Goal: Task Accomplishment & Management: Manage account settings

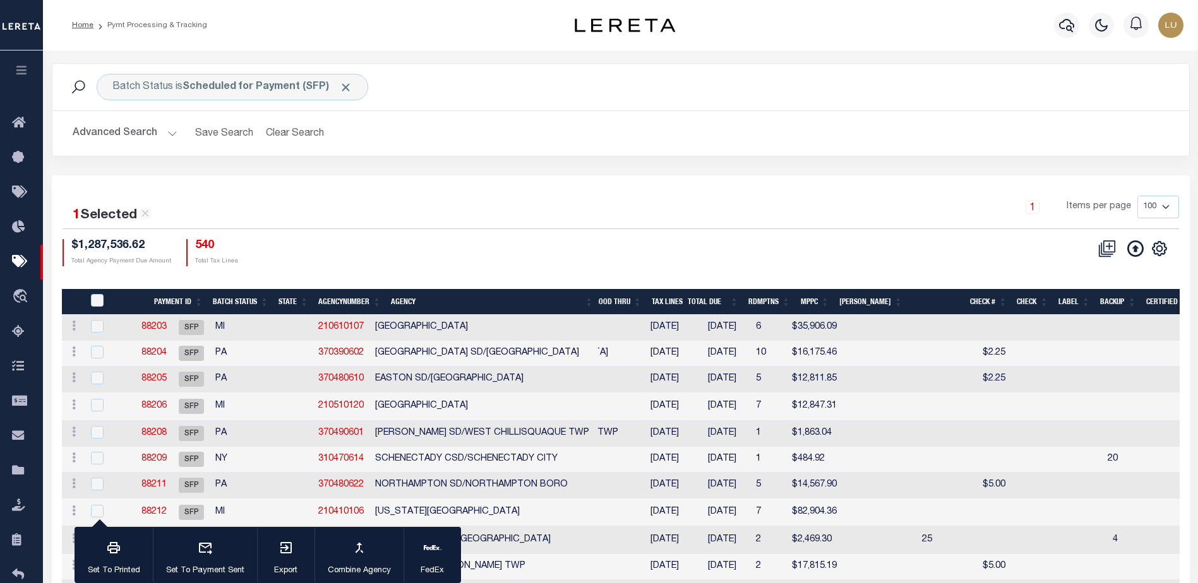
scroll to position [0, 44]
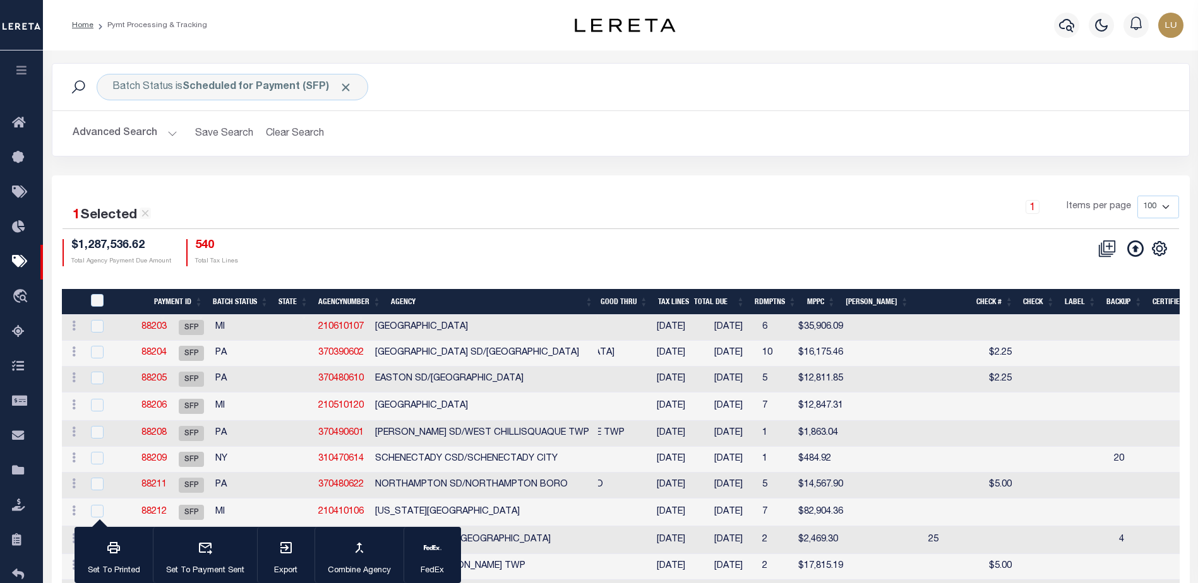
click at [575, 204] on div "1 Items per page 100 200 500 1000" at bounding box center [762, 212] width 833 height 33
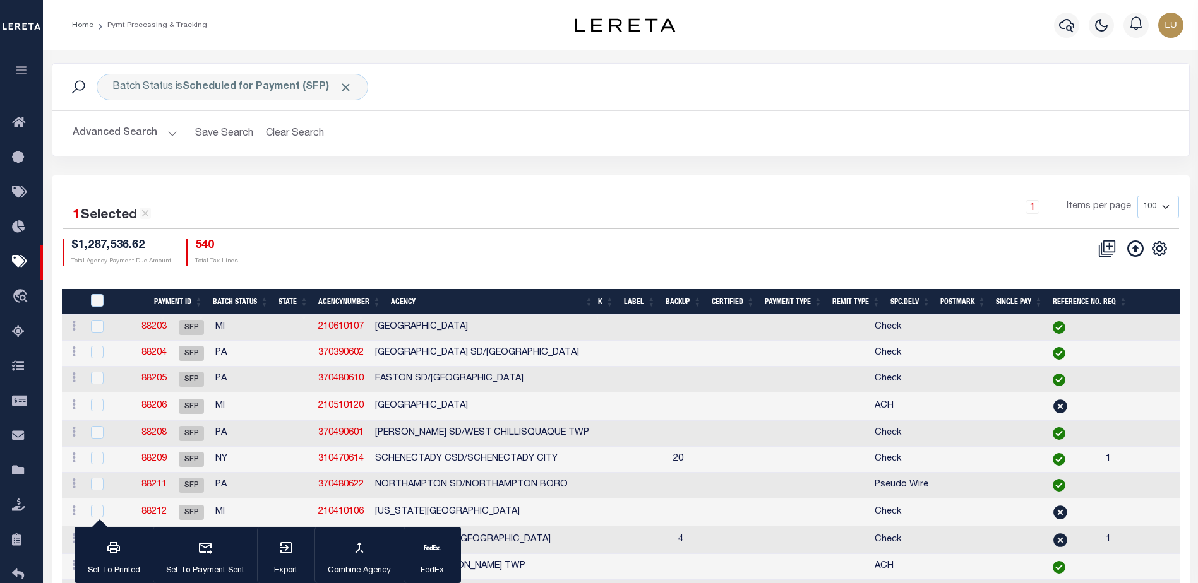
scroll to position [0, 459]
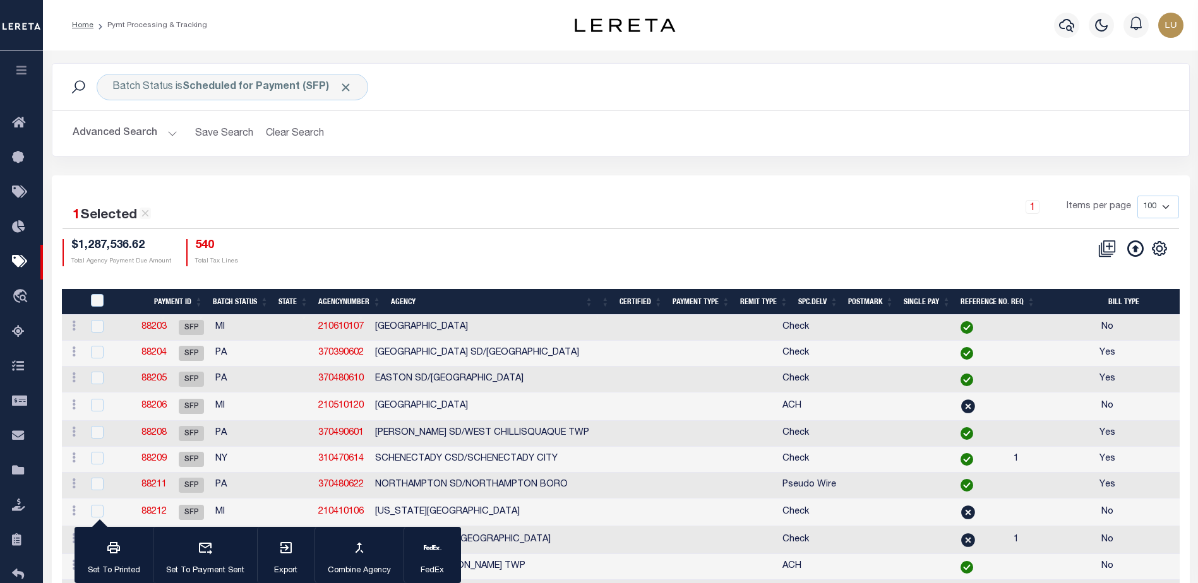
click at [761, 297] on th "Remit Type" at bounding box center [764, 302] width 58 height 26
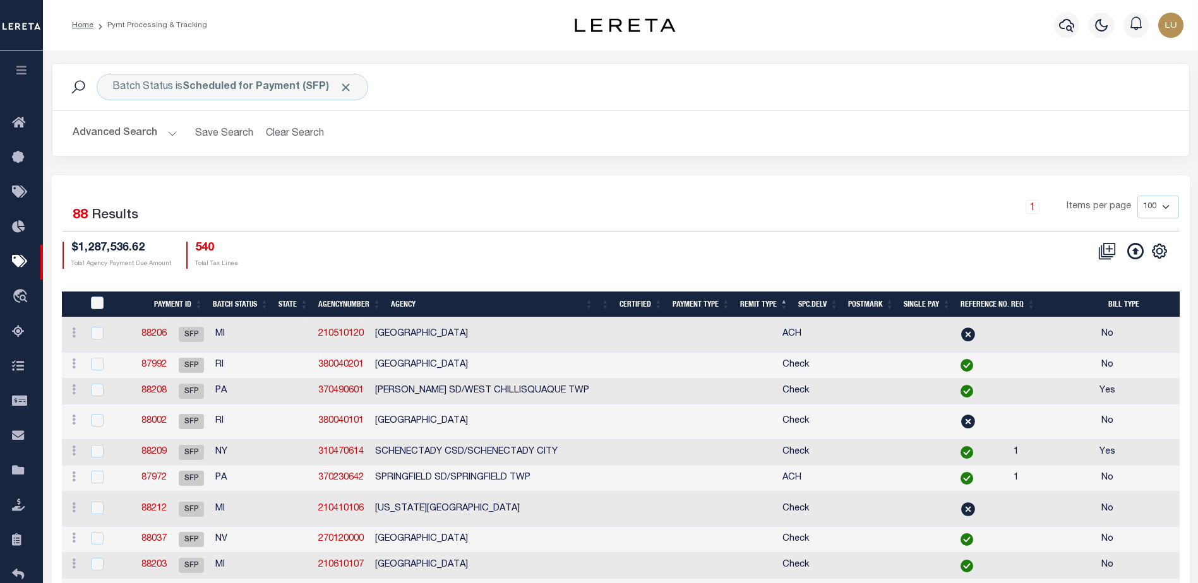
click at [764, 300] on th "Remit Type" at bounding box center [764, 305] width 58 height 26
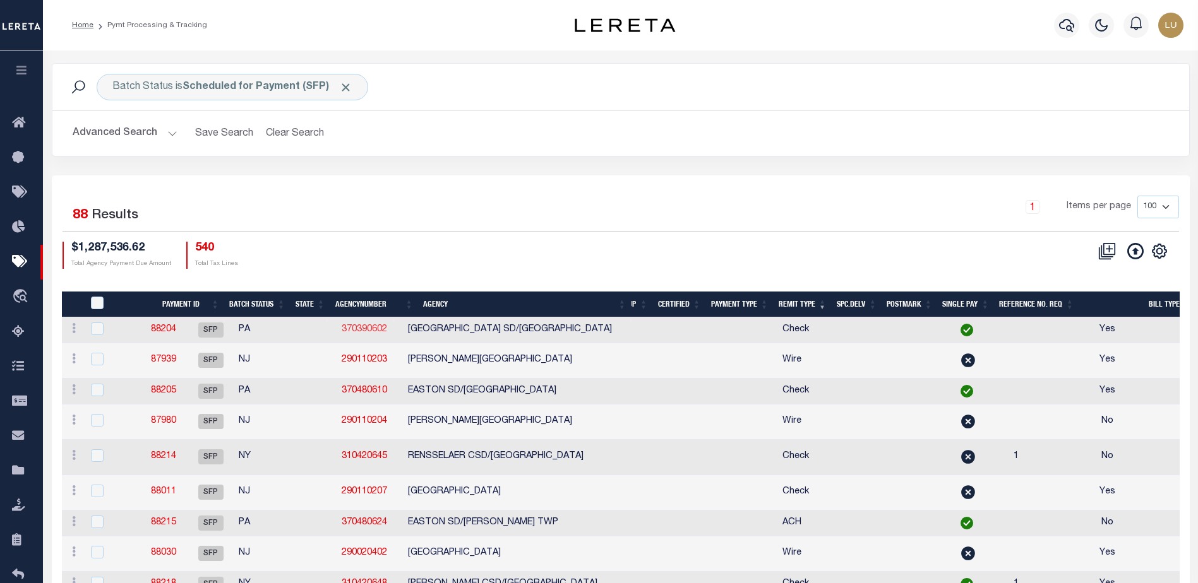
click at [364, 329] on link "370390602" at bounding box center [364, 329] width 45 height 9
checkbox input "true"
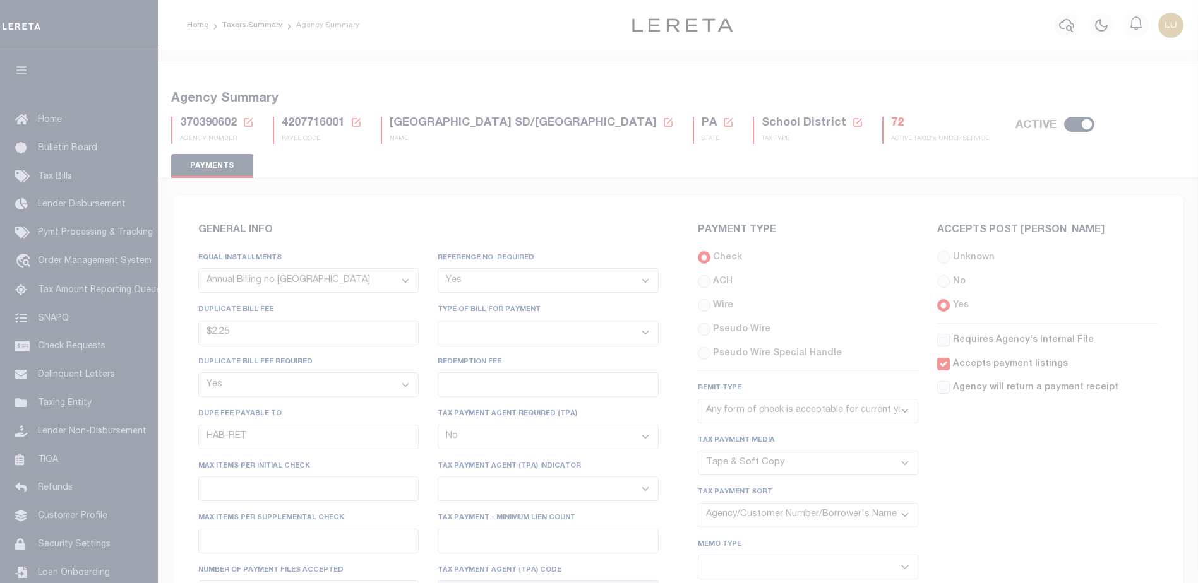
select select "67"
select select "true"
select select "1"
select select "false"
select select "73"
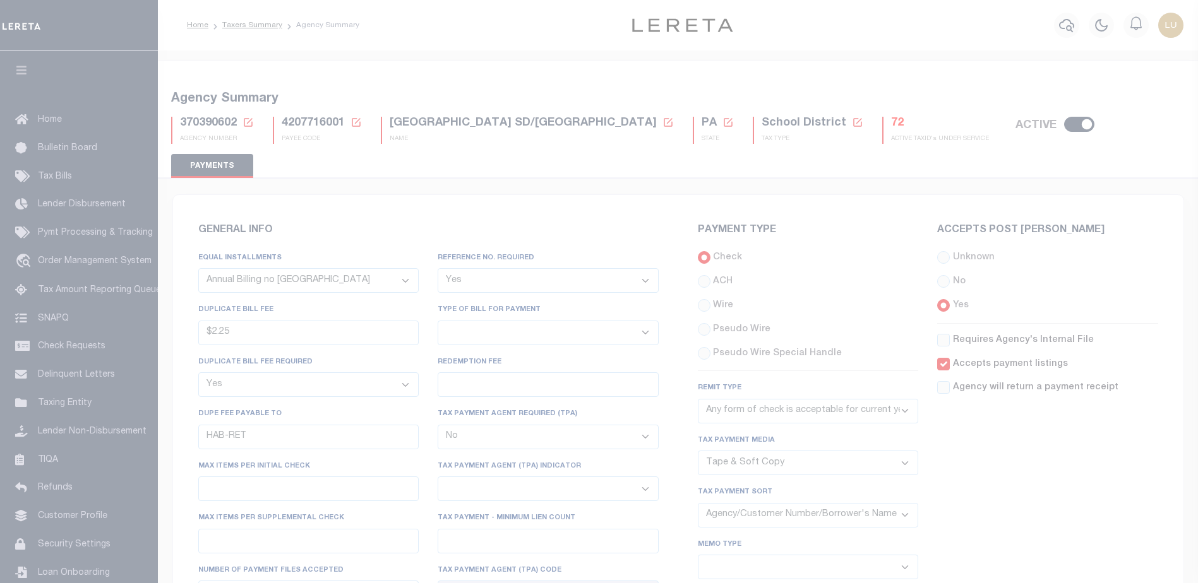
select select "44"
select select "53"
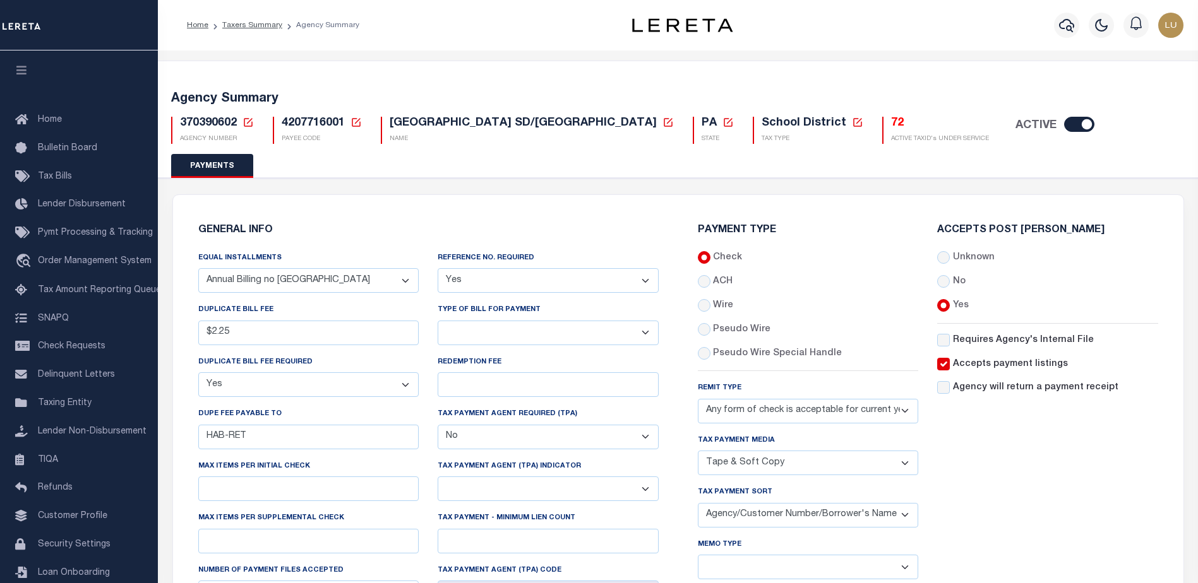
click at [575, 225] on h6 "GENERAL INFO" at bounding box center [428, 230] width 460 height 11
click at [907, 412] on select "Any form of check is acceptable for payment of current and prior year taxes. On…" at bounding box center [808, 411] width 221 height 25
click at [906, 412] on select "Any form of check is acceptable for payment of current and prior year taxes. On…" at bounding box center [808, 411] width 221 height 25
click at [788, 411] on select "Any form of check is acceptable for payment of current and prior year taxes. On…" at bounding box center [808, 411] width 221 height 25
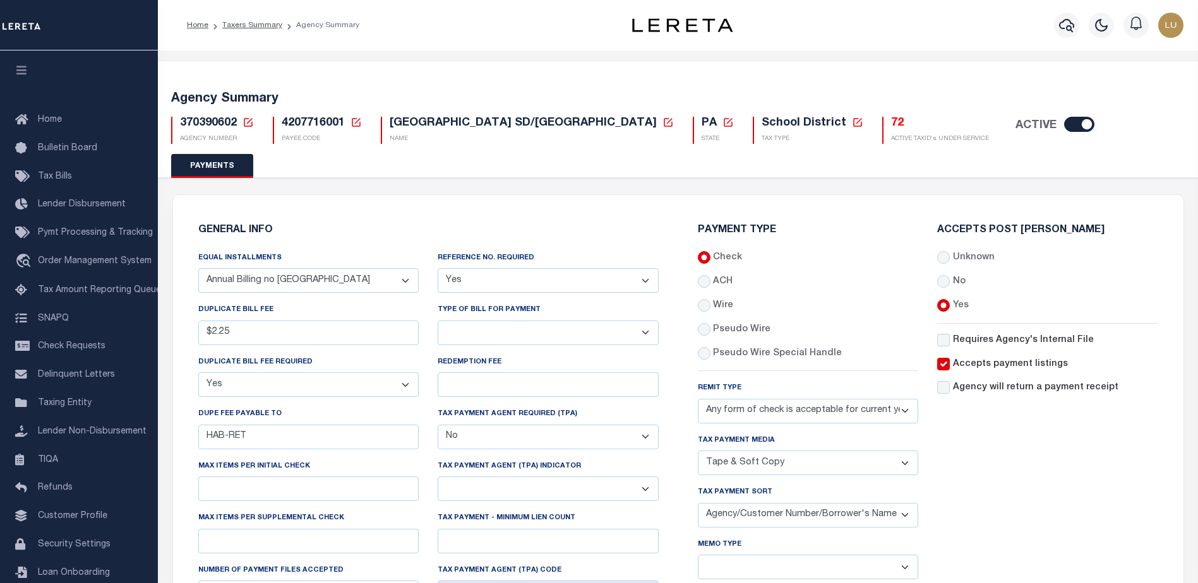
click at [806, 415] on select "Any form of check is acceptable for payment of current and prior year taxes. On…" at bounding box center [808, 411] width 221 height 25
click at [590, 335] on select "Bar-Coded Tax Statement Print Tax Bills from Web. No DBF Required. Memo Bill Or…" at bounding box center [547, 333] width 221 height 25
select select "37"
click at [437, 321] on select "Bar-Coded Tax Statement Print Tax Bills from Web. No DBF Required. Memo Bill Or…" at bounding box center [547, 333] width 221 height 25
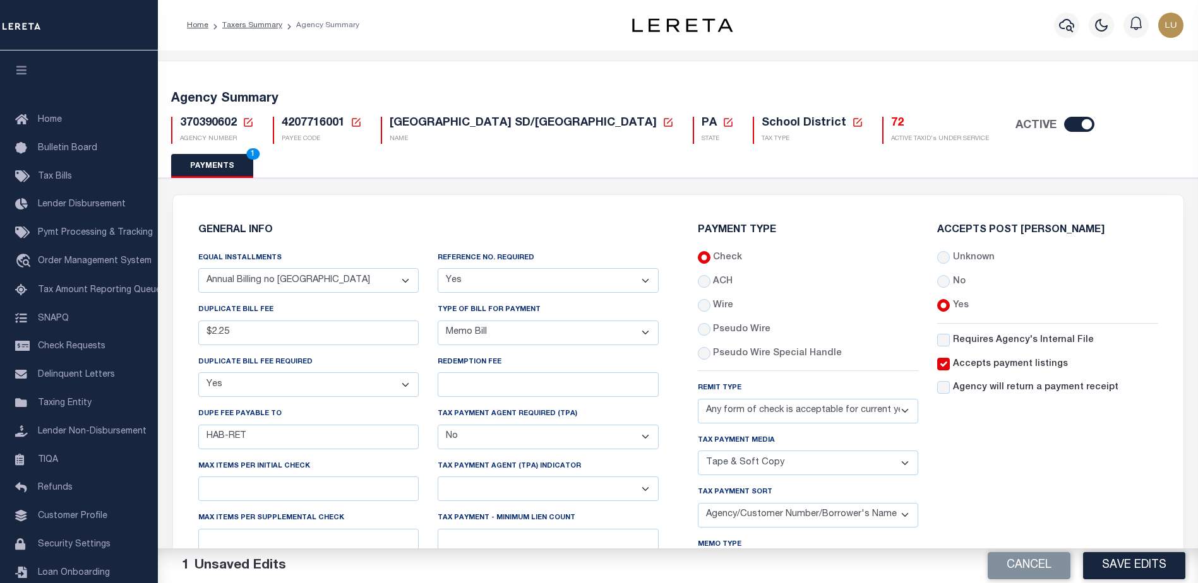
click at [575, 338] on select "Bar-Coded Tax Statement Print Tax Bills from Web. No DBF Required. Memo Bill Or…" at bounding box center [547, 333] width 221 height 25
click at [1137, 563] on button "Save Edits" at bounding box center [1134, 565] width 102 height 27
click at [198, 122] on span "370390602" at bounding box center [208, 122] width 57 height 11
copy h5 "370390602"
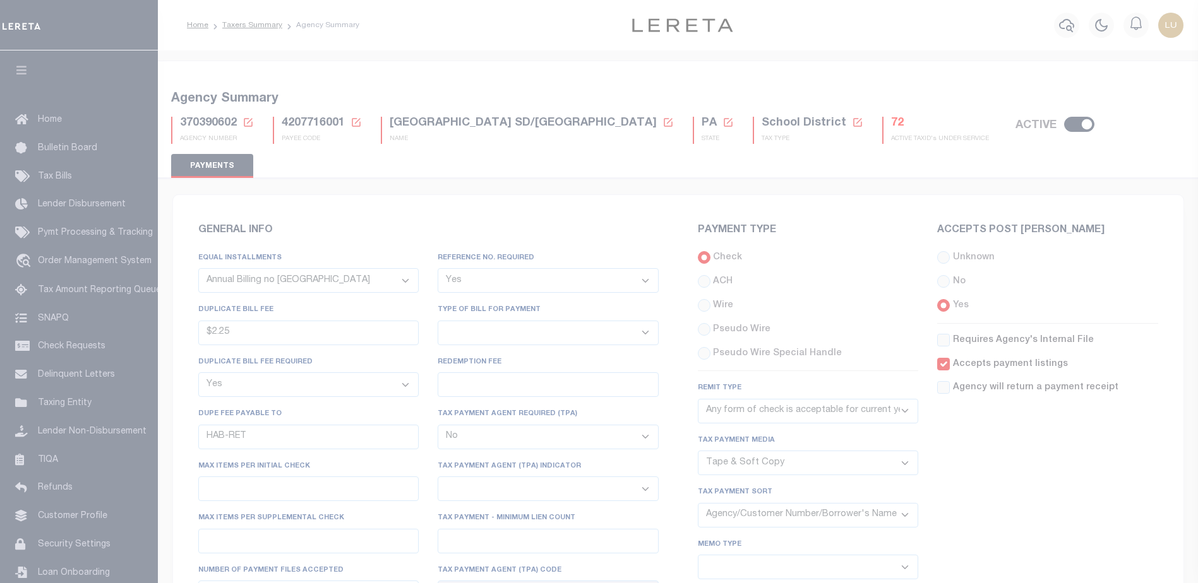
select select "67"
select select "true"
select select "1"
select select "false"
select select "73"
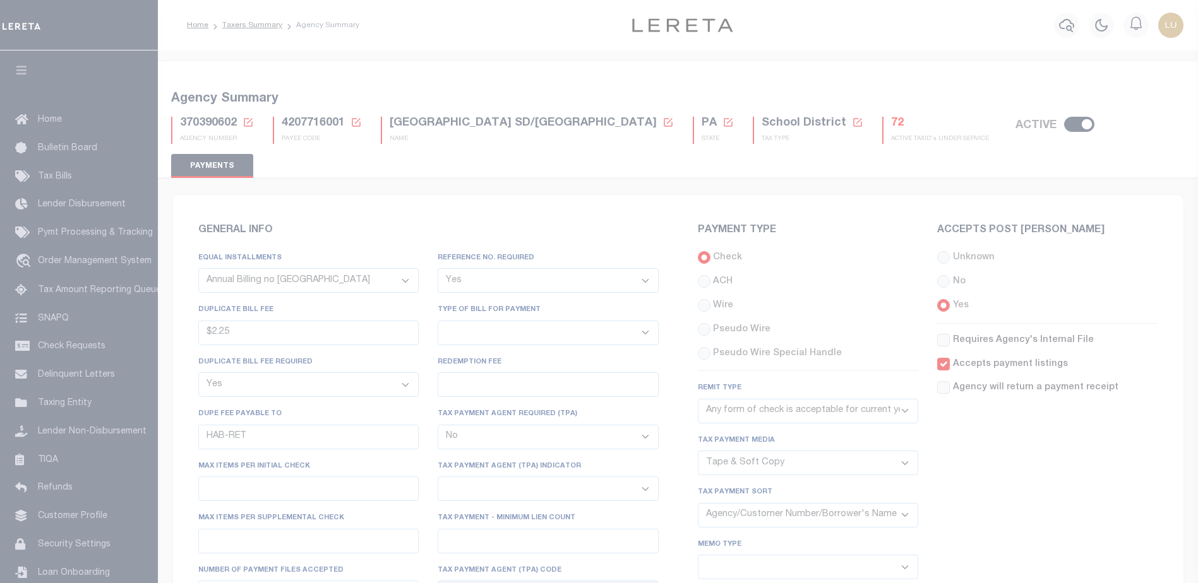
select select "44"
select select "53"
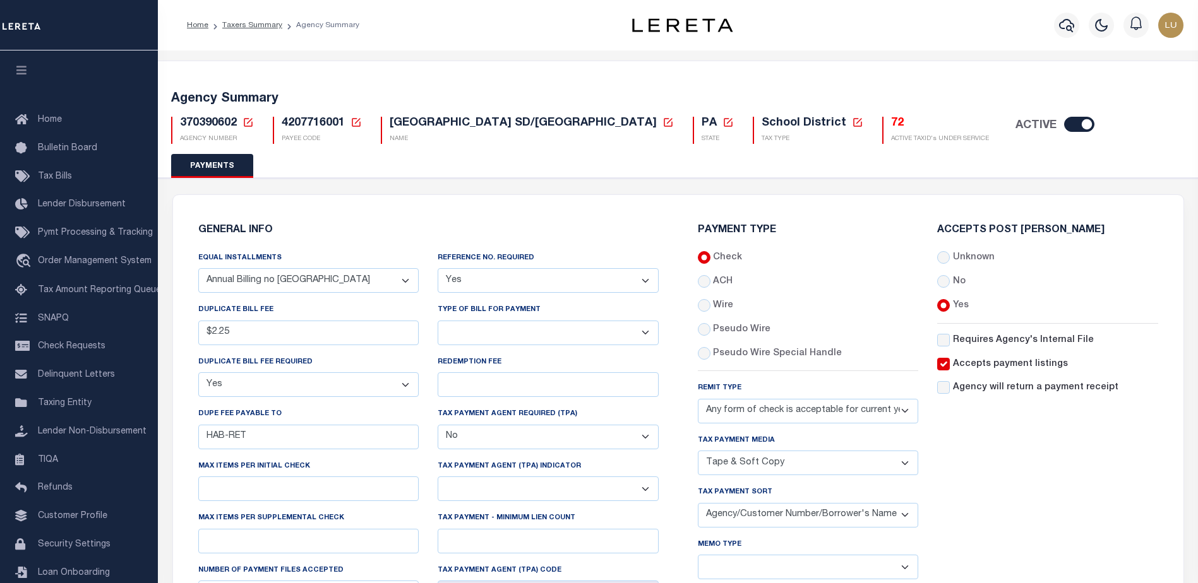
click at [586, 325] on select "Bar-Coded Tax Statement Print Tax Bills from Web. No DBF Required. Memo Bill Or…" at bounding box center [547, 333] width 221 height 25
select select "37"
click at [437, 321] on select "Bar-Coded Tax Statement Print Tax Bills from Web. No DBF Required. Memo Bill Or…" at bounding box center [547, 333] width 221 height 25
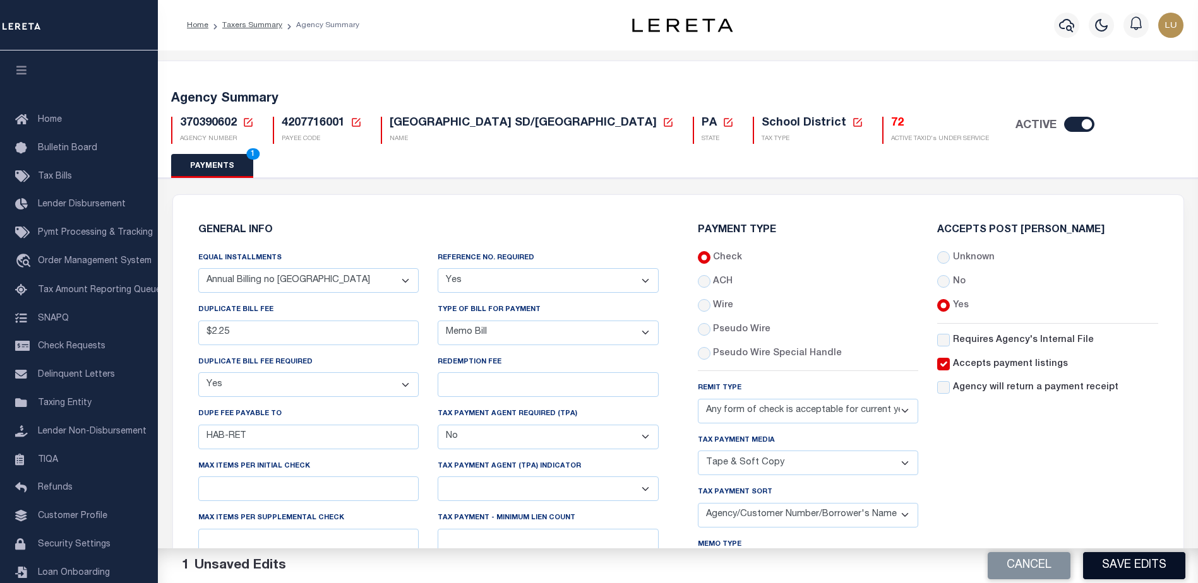
click at [1138, 566] on button "Save Edits" at bounding box center [1134, 565] width 102 height 27
click at [52, 408] on span "Taxing Entity" at bounding box center [65, 403] width 54 height 9
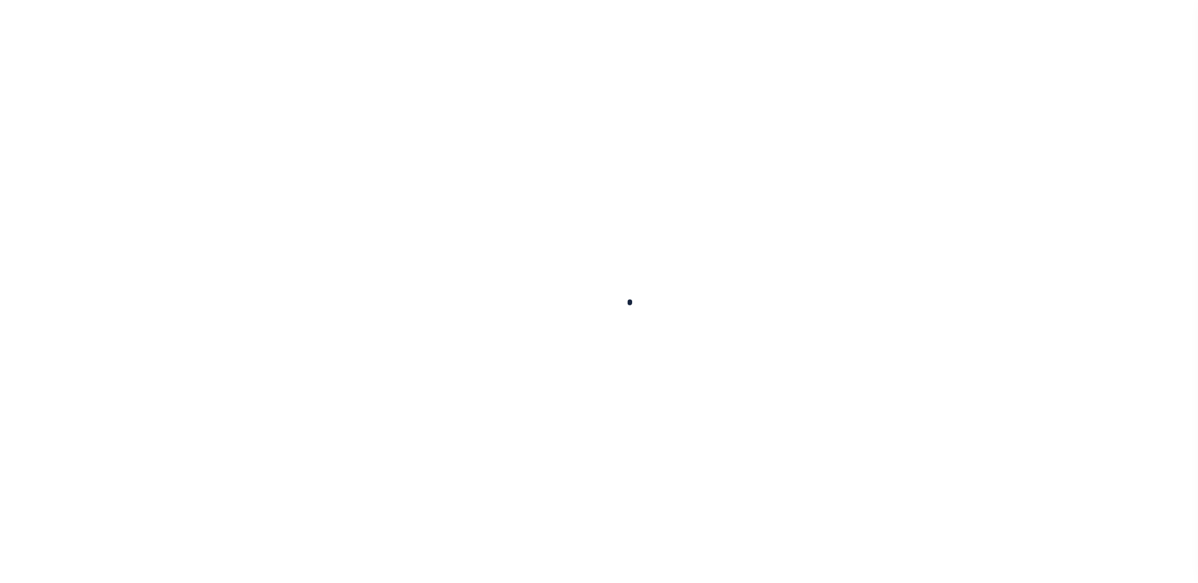
scroll to position [32, 0]
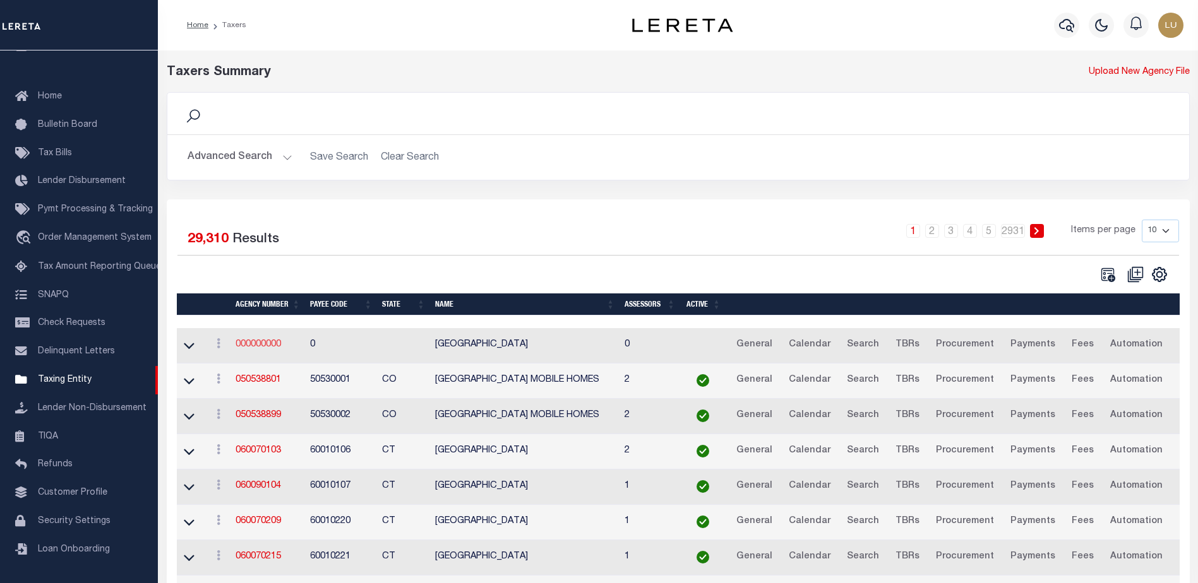
click at [247, 346] on link "000000000" at bounding box center [257, 344] width 45 height 9
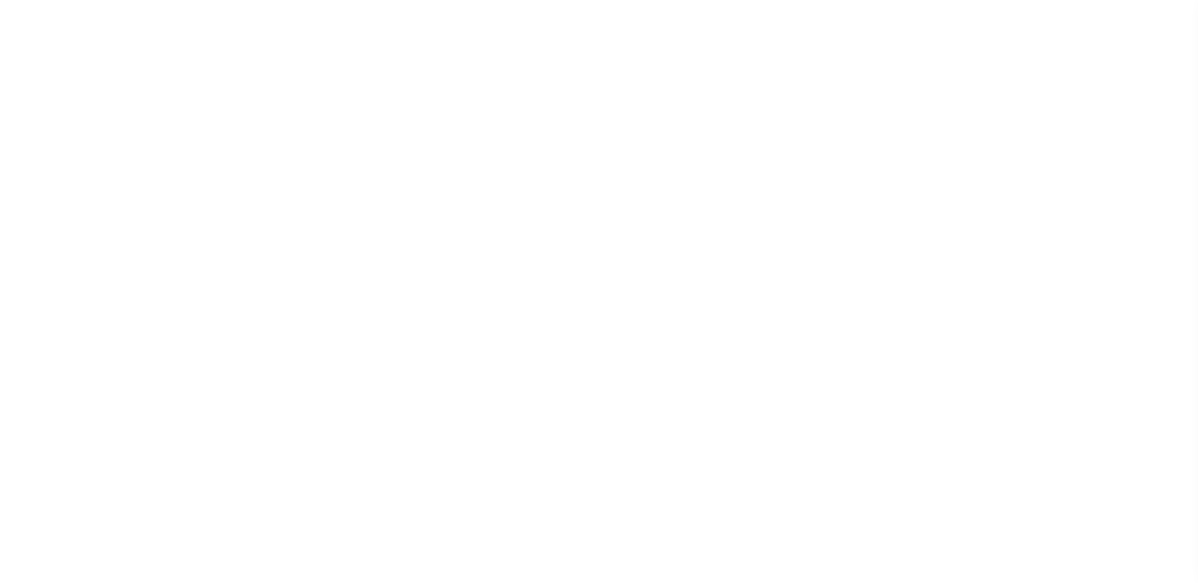
select select
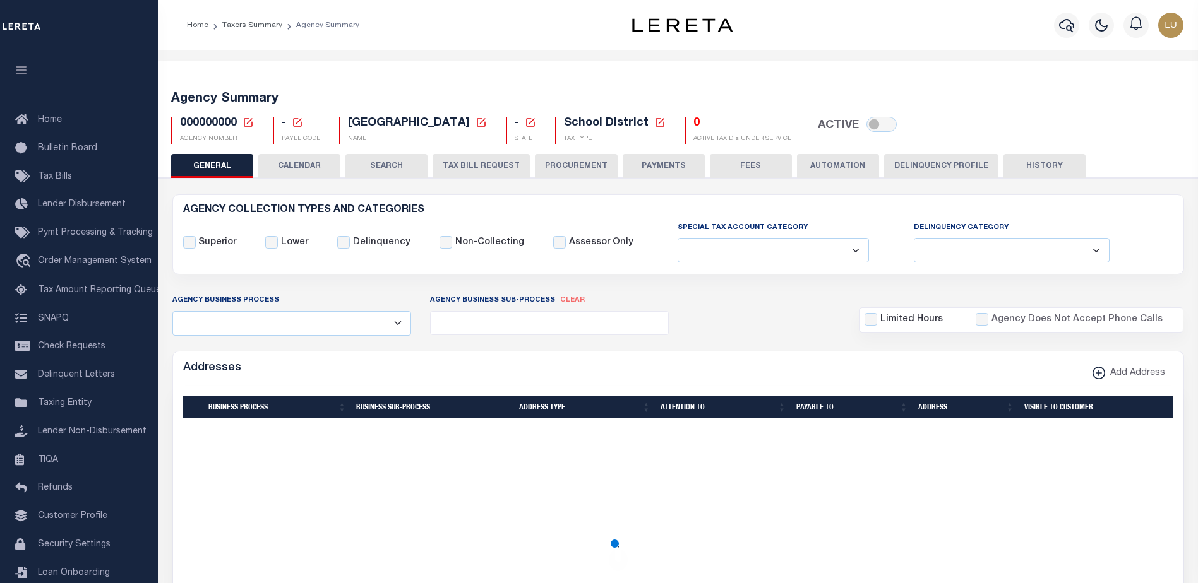
click at [249, 121] on icon at bounding box center [248, 122] width 9 height 9
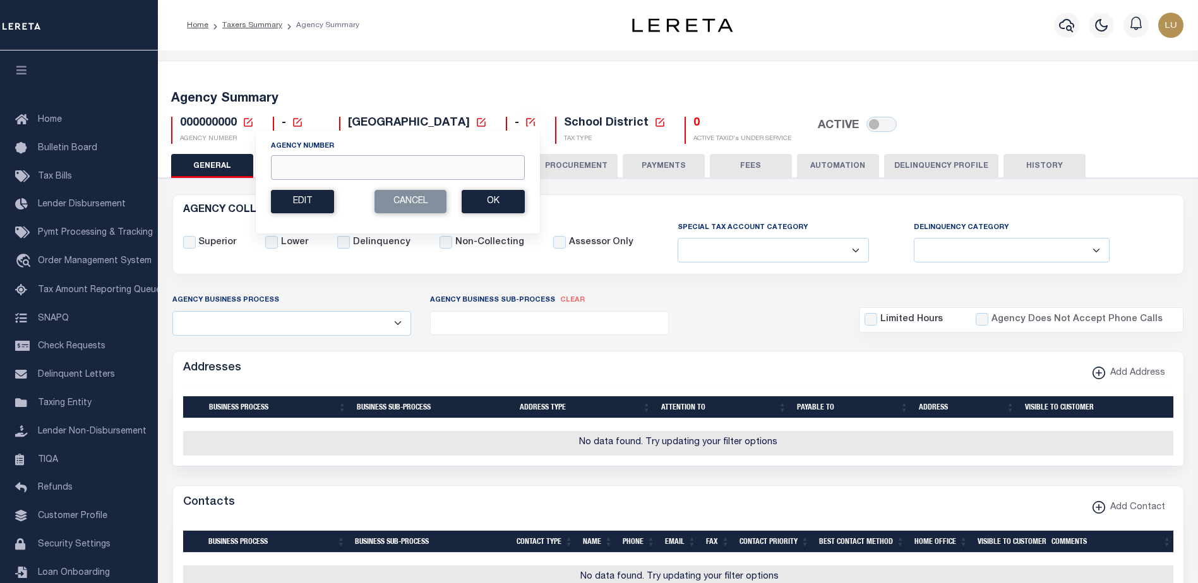
click at [315, 164] on input "Agency Number" at bounding box center [398, 167] width 254 height 25
click at [343, 174] on input "Agency Number" at bounding box center [398, 167] width 254 height 25
click at [316, 170] on input "Agency Number" at bounding box center [398, 167] width 254 height 25
paste input "370390602"
type input "370390602"
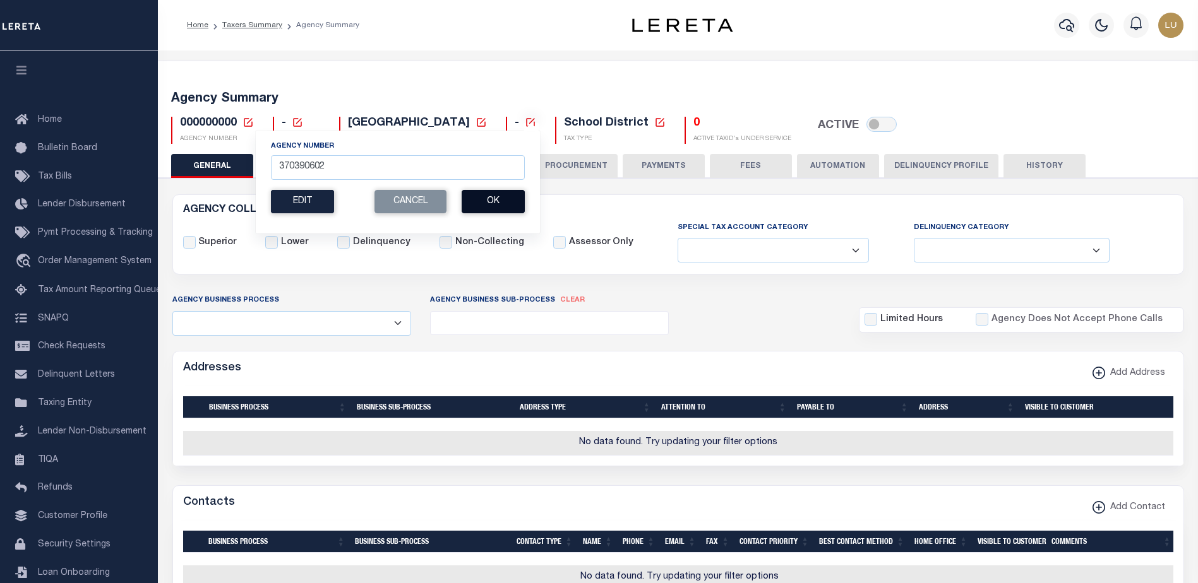
click at [475, 198] on button "Ok" at bounding box center [492, 201] width 63 height 23
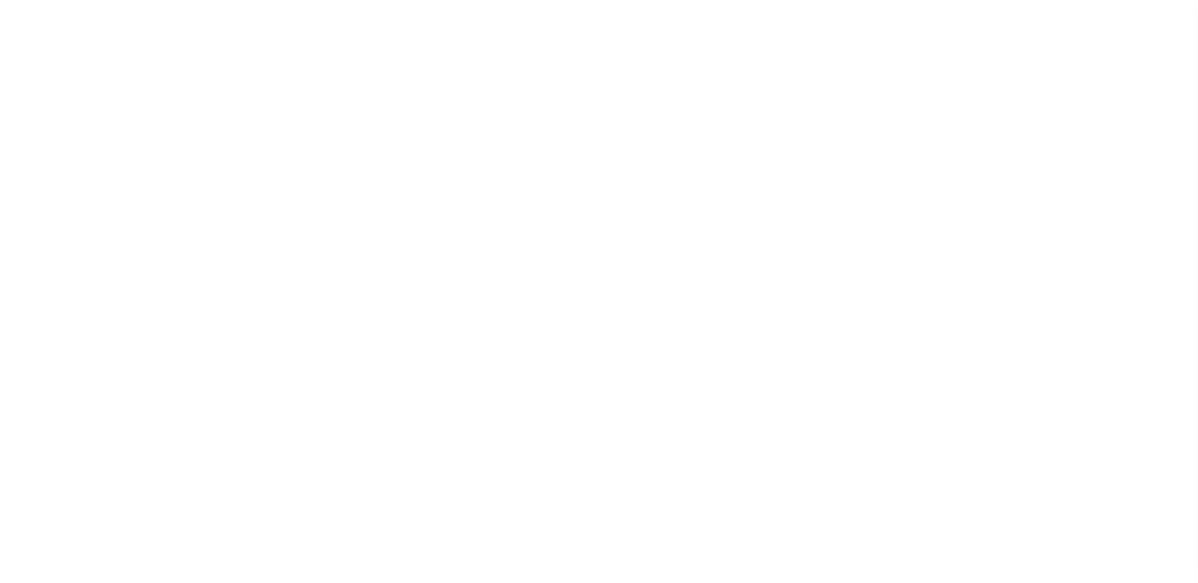
select select
select select "67"
select select "true"
select select "1"
select select "false"
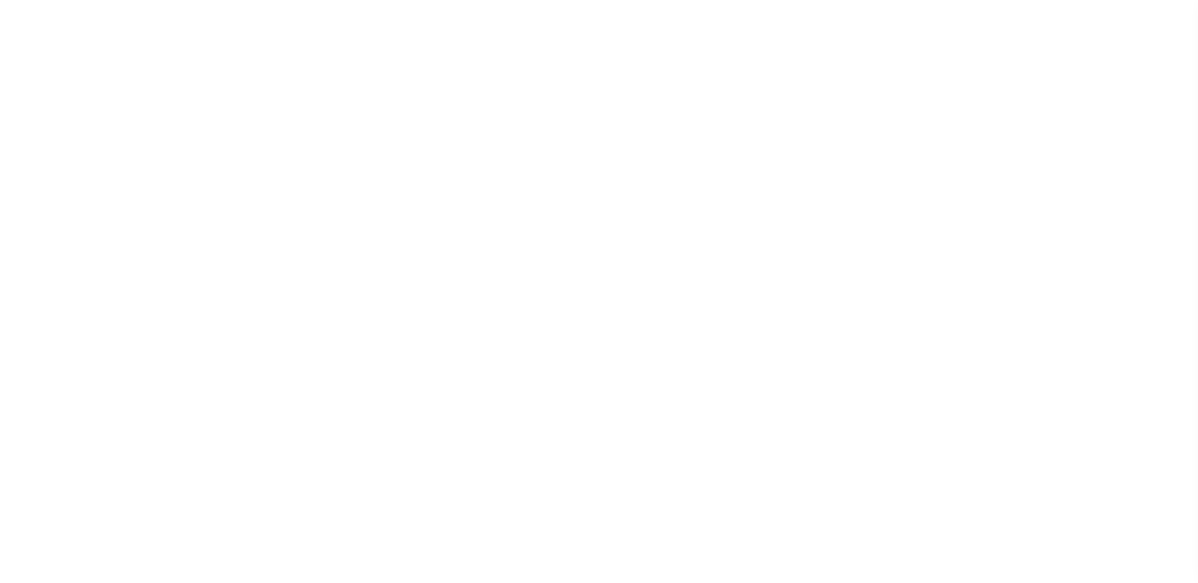
select select "73"
select select "44"
select select "53"
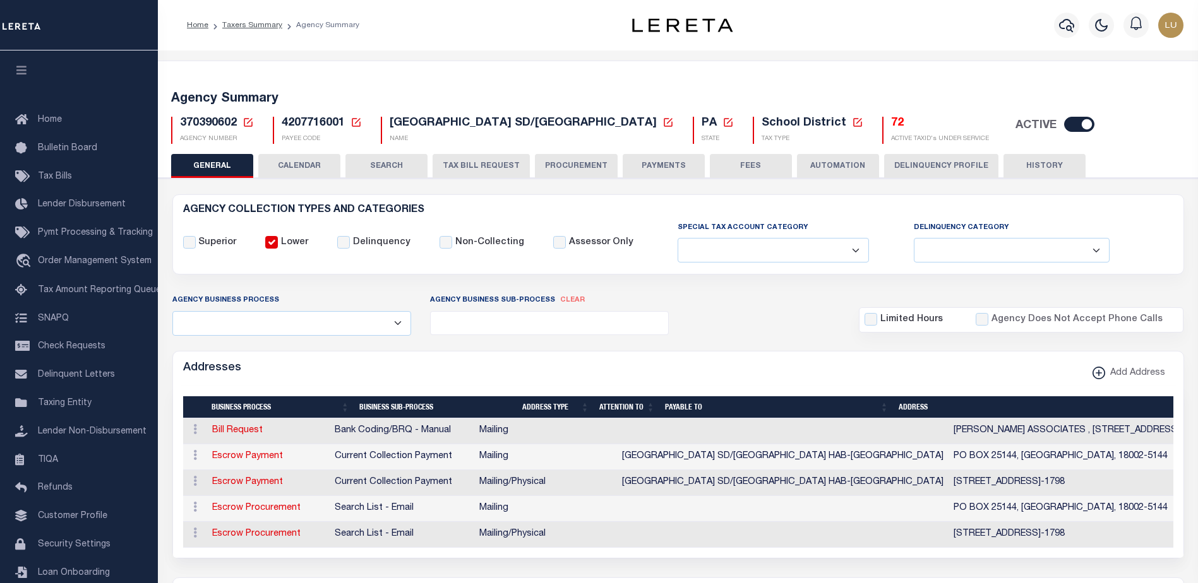
click at [656, 166] on button "PAYMENTS" at bounding box center [663, 166] width 82 height 24
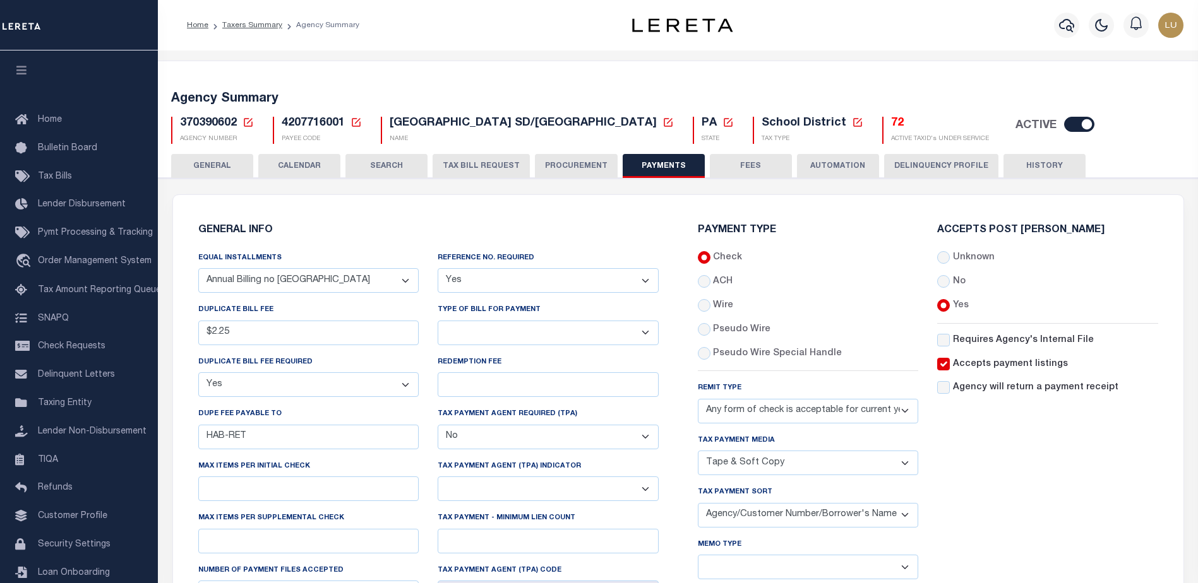
click at [525, 334] on select "Bar-Coded Tax Statement Print Tax Bills from Web. No DBF Required. Memo Bill Or…" at bounding box center [547, 333] width 221 height 25
select select "37"
click at [437, 321] on select "Bar-Coded Tax Statement Print Tax Bills from Web. No DBF Required. Memo Bill Or…" at bounding box center [547, 333] width 221 height 25
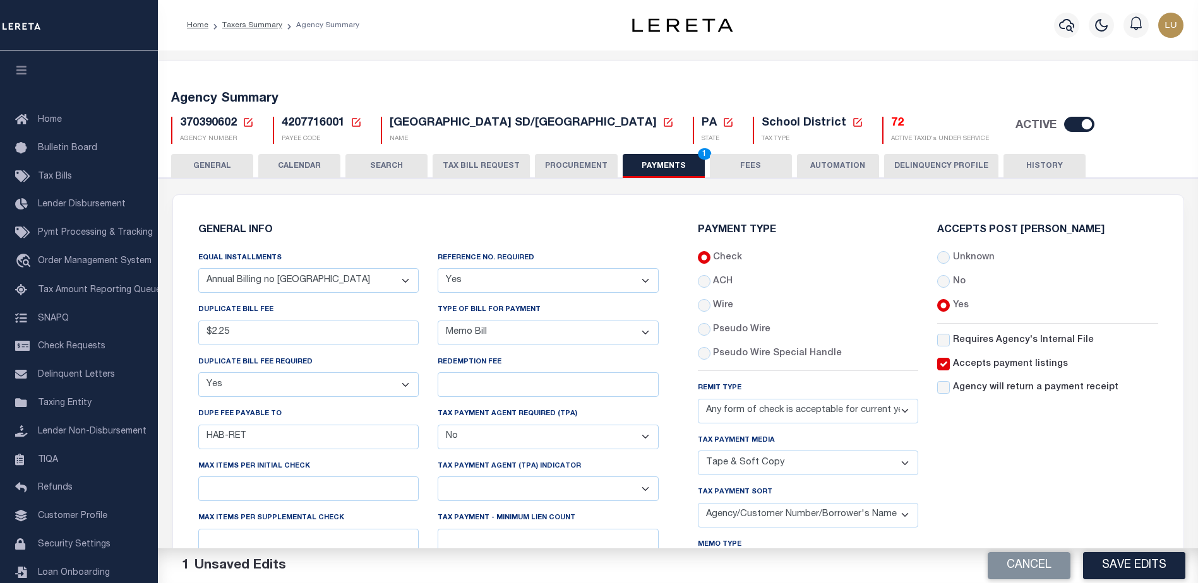
click at [1134, 562] on button "Save Edits" at bounding box center [1134, 565] width 102 height 27
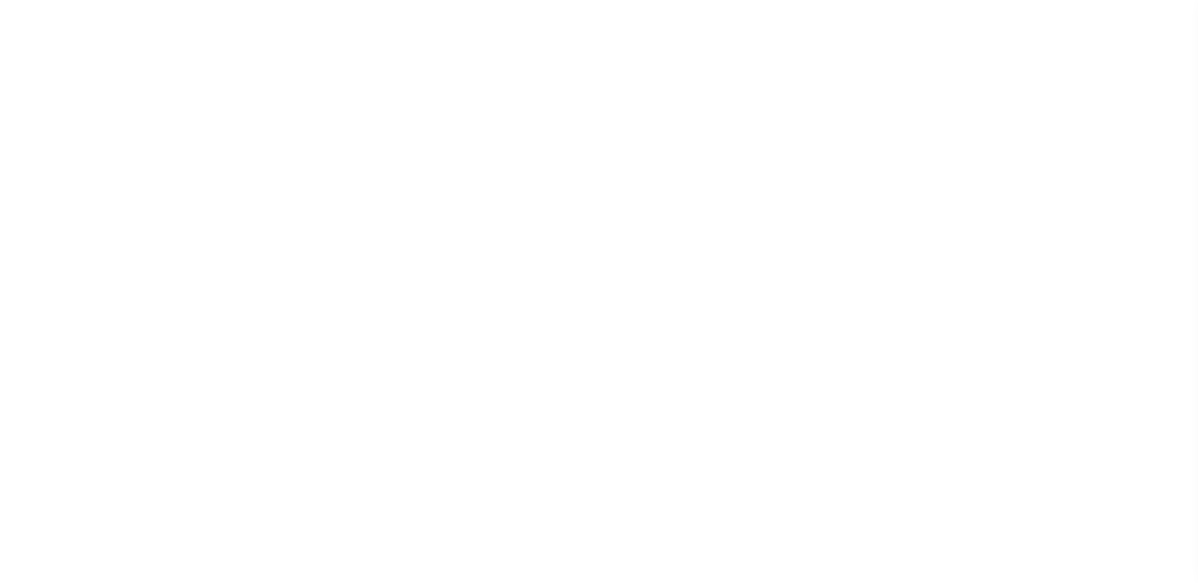
select select
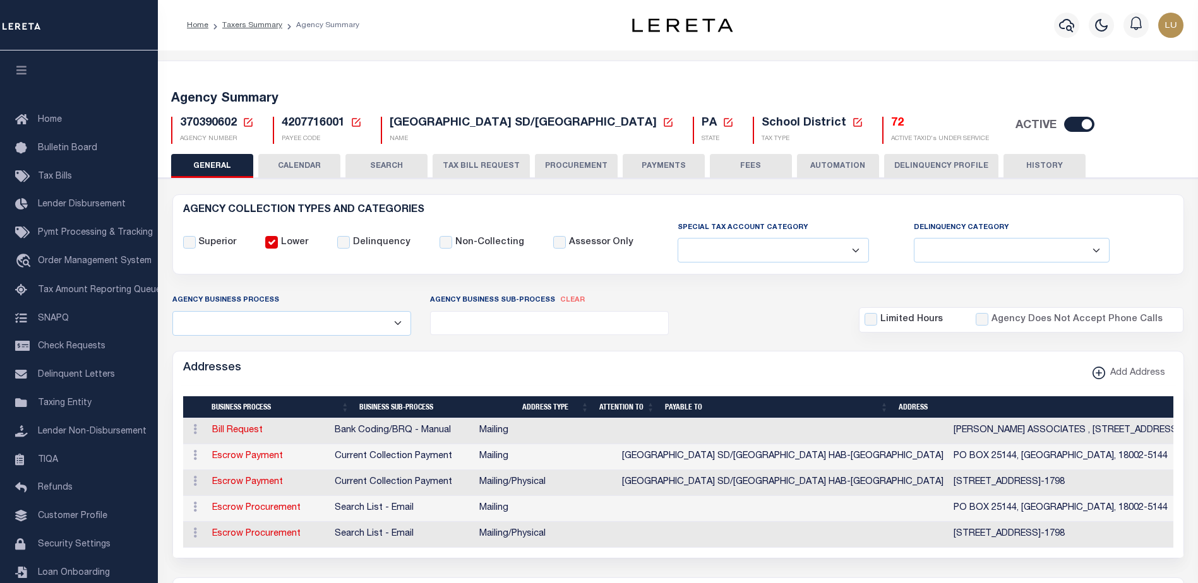
click at [270, 238] on input "Lower" at bounding box center [271, 242] width 13 height 13
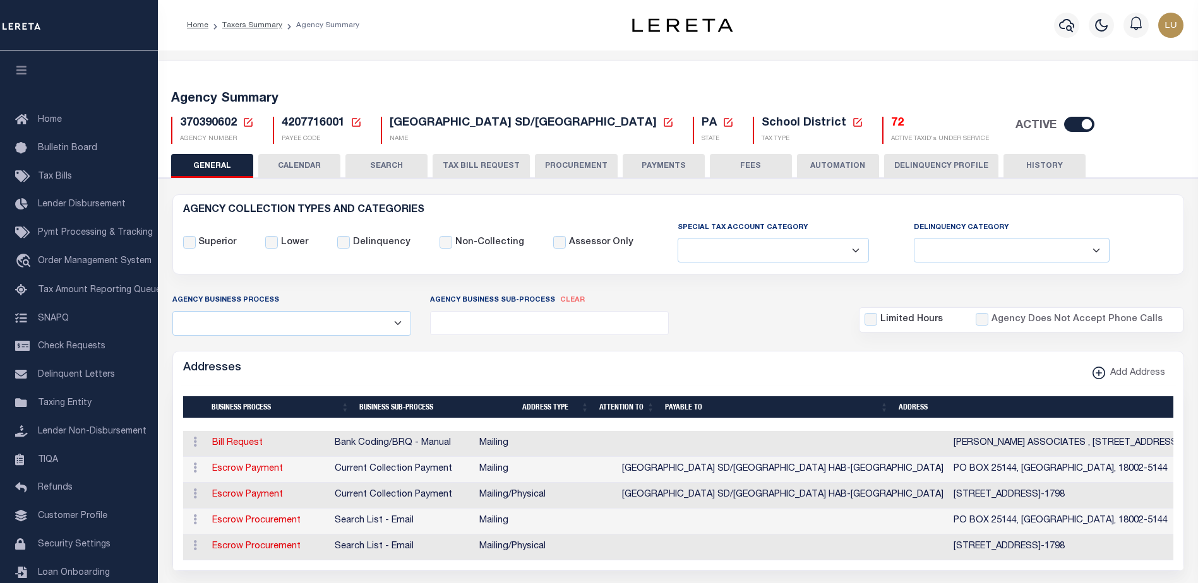
click at [266, 240] on input "Lower" at bounding box center [271, 242] width 13 height 13
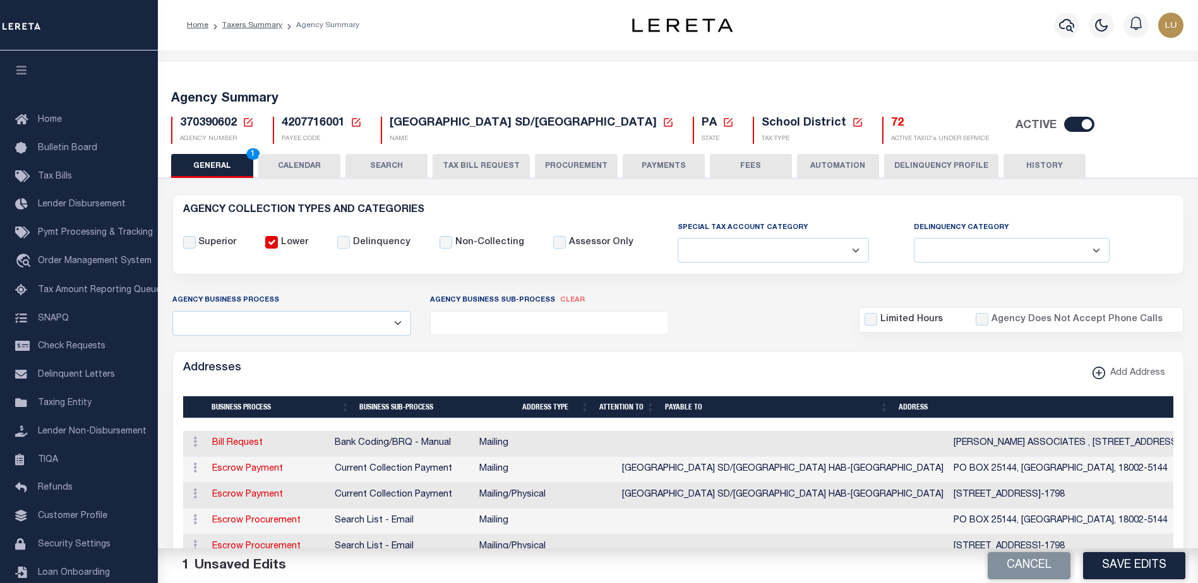
click at [267, 240] on input "Lower" at bounding box center [271, 242] width 13 height 13
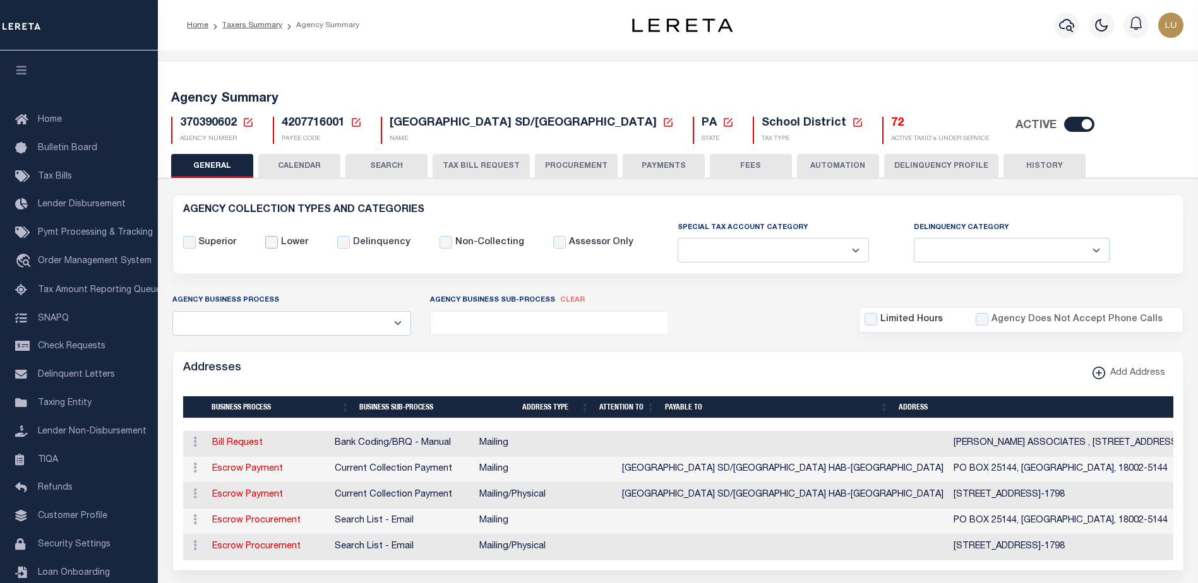
click at [268, 240] on input "Lower" at bounding box center [271, 242] width 13 height 13
checkbox input "true"
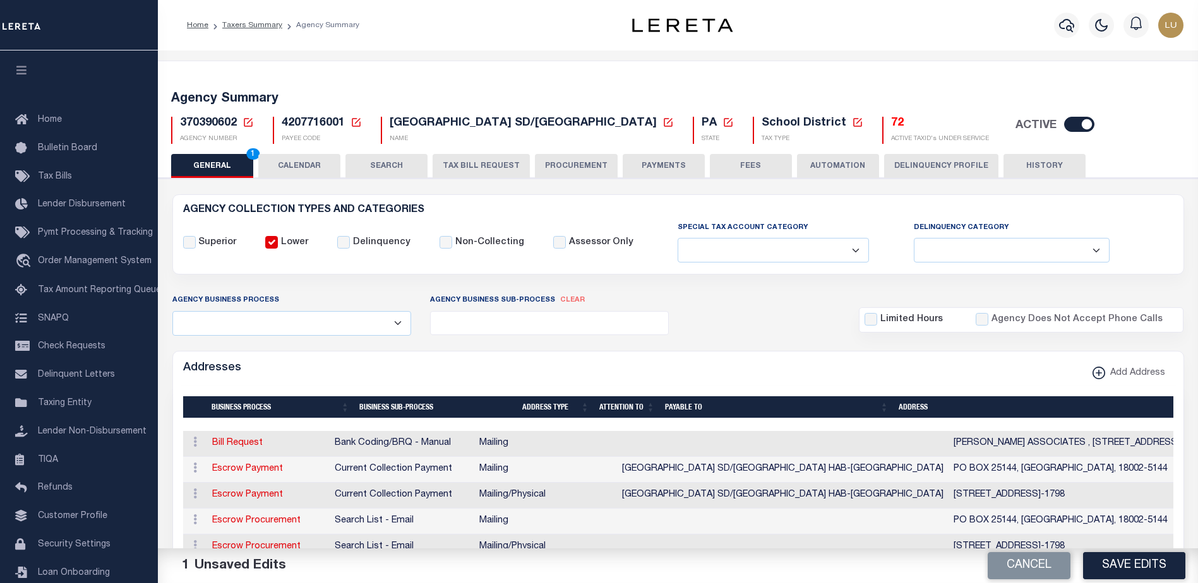
click at [1144, 576] on button "Save Edits" at bounding box center [1134, 565] width 102 height 27
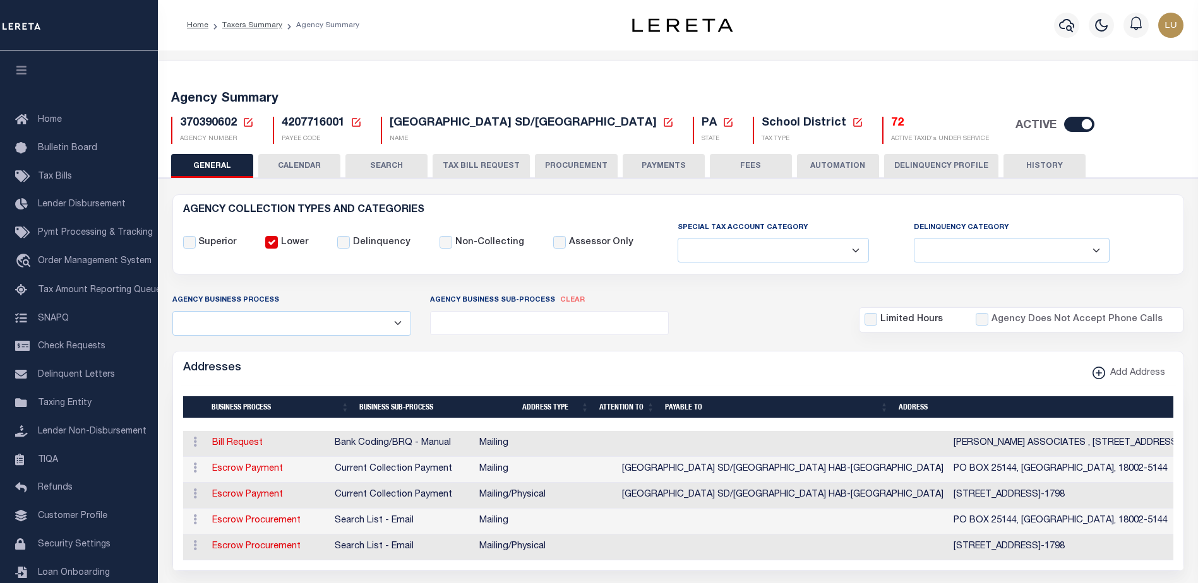
click at [664, 169] on button "PAYMENTS" at bounding box center [663, 166] width 82 height 24
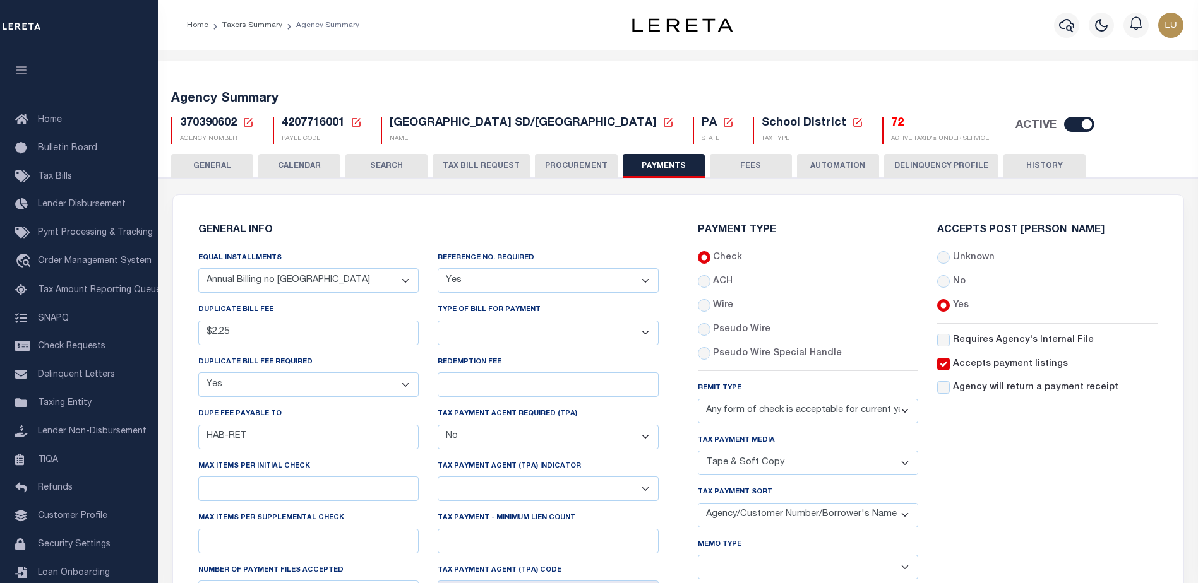
click at [521, 330] on select "Bar-Coded Tax Statement Print Tax Bills from Web. No DBF Required. Memo Bill Or…" at bounding box center [547, 333] width 221 height 25
select select "38"
click at [437, 321] on select "Bar-Coded Tax Statement Print Tax Bills from Web. No DBF Required. Memo Bill Or…" at bounding box center [547, 333] width 221 height 25
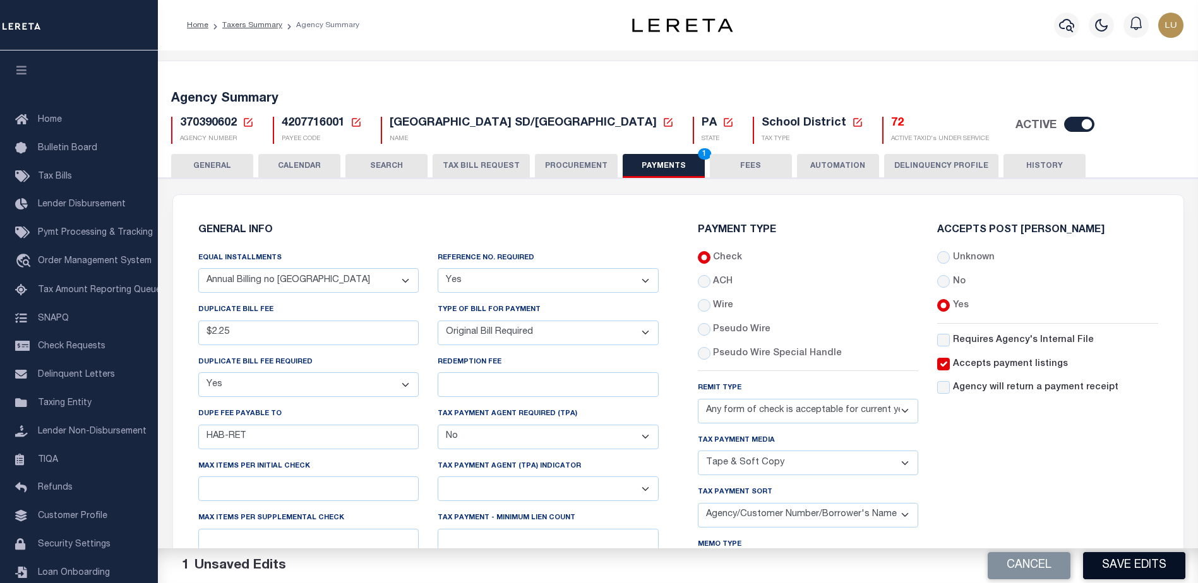
click at [1119, 562] on button "Save Edits" at bounding box center [1134, 565] width 102 height 27
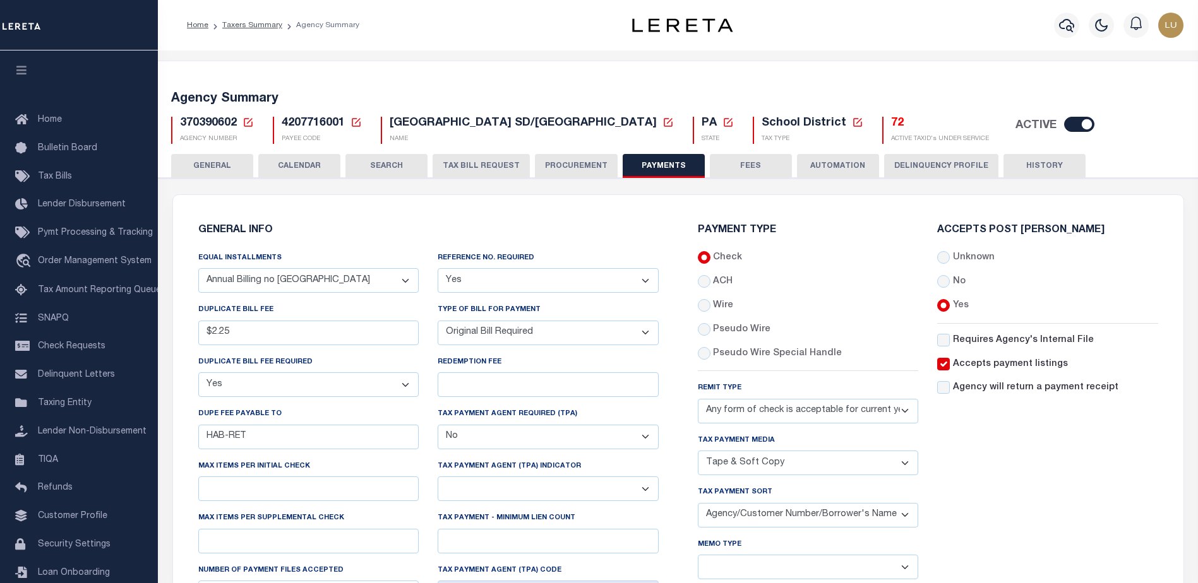
click at [783, 461] on select "List, Tape Spcl List Dels Only List Tape & Bills Soft Copy List Tape & Soft Cop…" at bounding box center [808, 463] width 221 height 25
select select "46"
click at [698, 452] on select "List, Tape Spcl List Dels Only List Tape & Bills Soft Copy List Tape & Soft Cop…" at bounding box center [808, 463] width 221 height 25
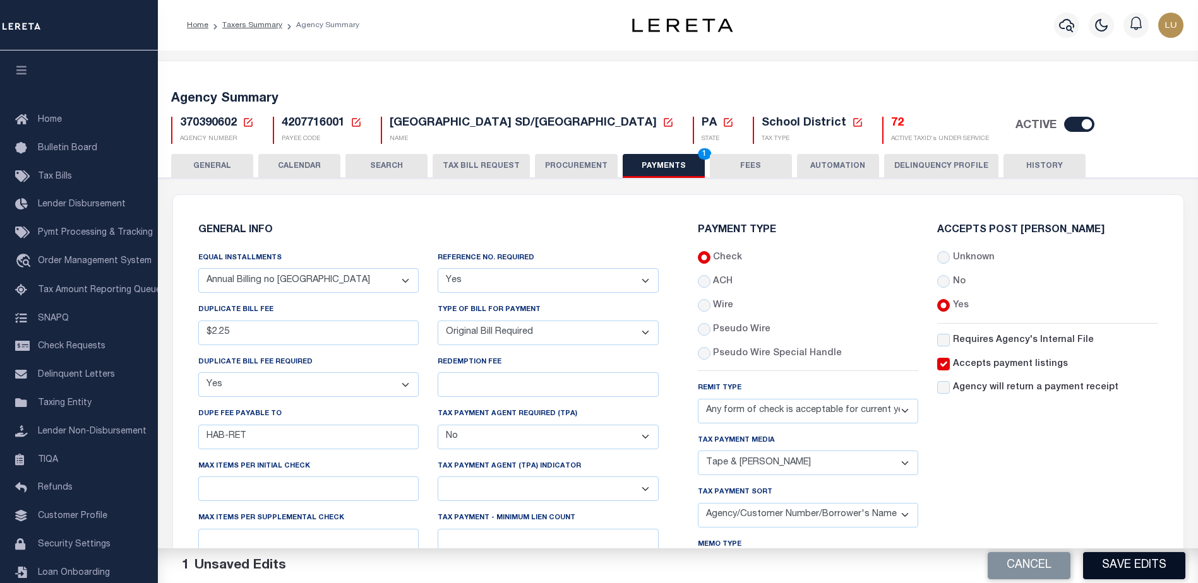
click at [1133, 561] on button "Save Edits" at bounding box center [1134, 565] width 102 height 27
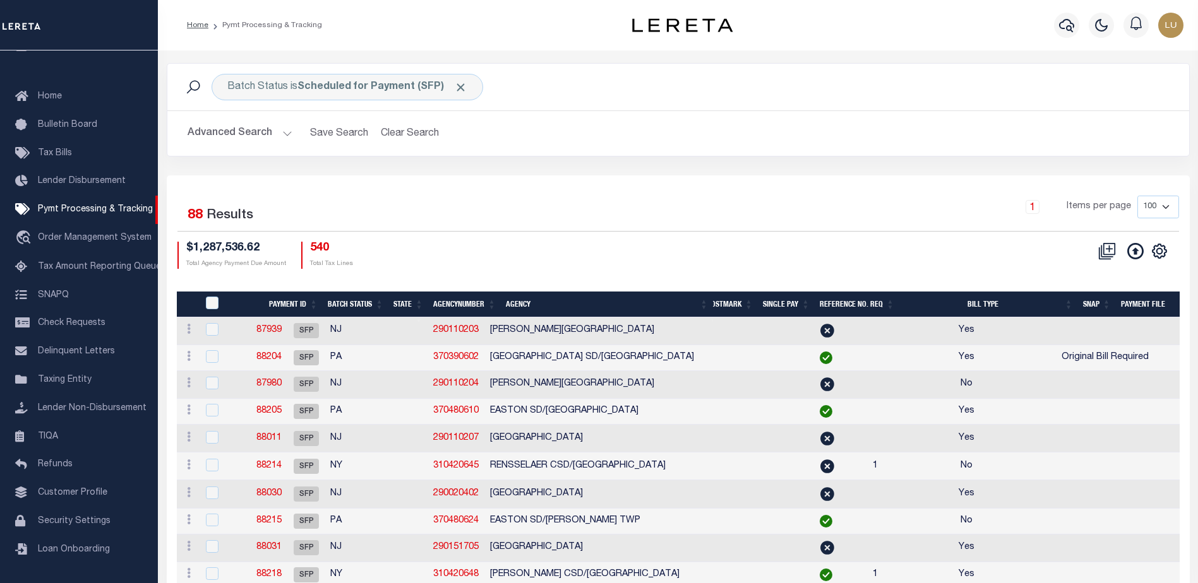
drag, startPoint x: 696, startPoint y: 292, endPoint x: 716, endPoint y: 295, distance: 21.1
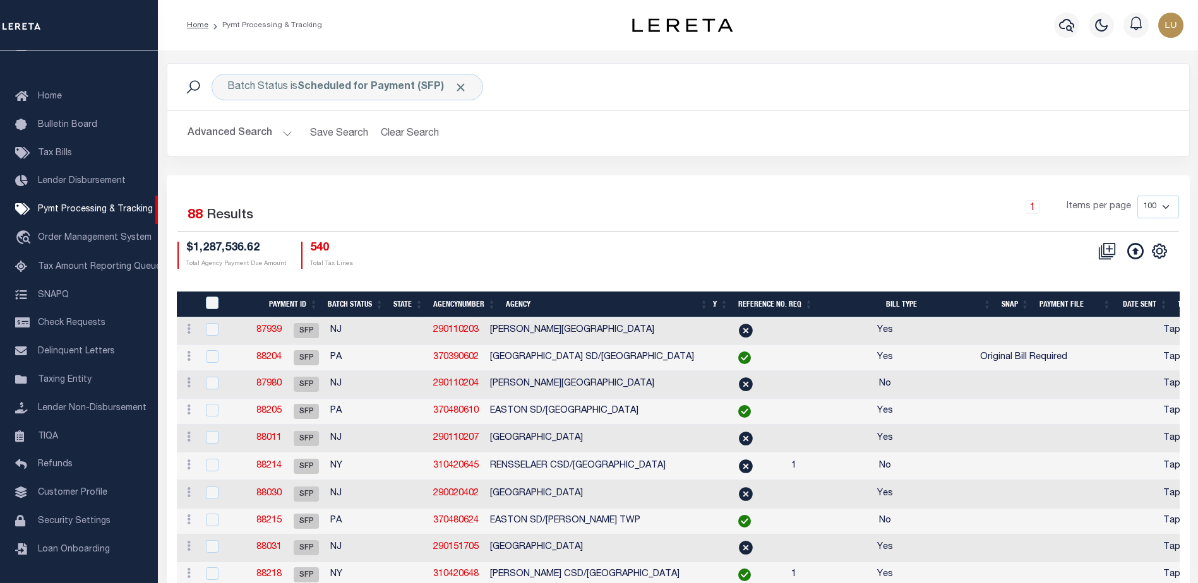
scroll to position [0, 920]
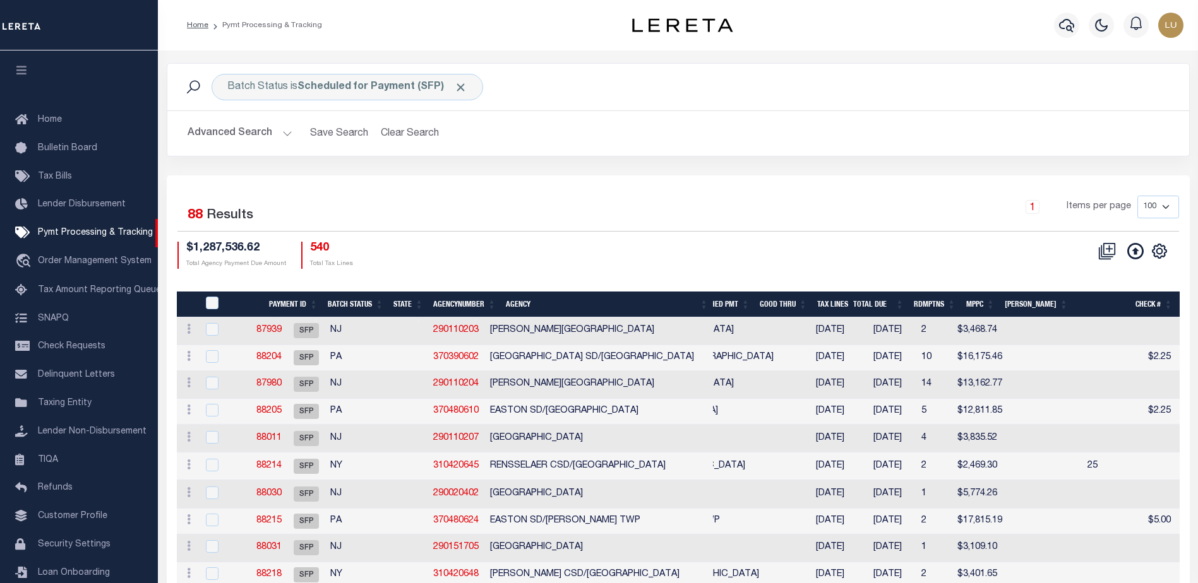
click at [21, 70] on icon "button" at bounding box center [22, 69] width 15 height 11
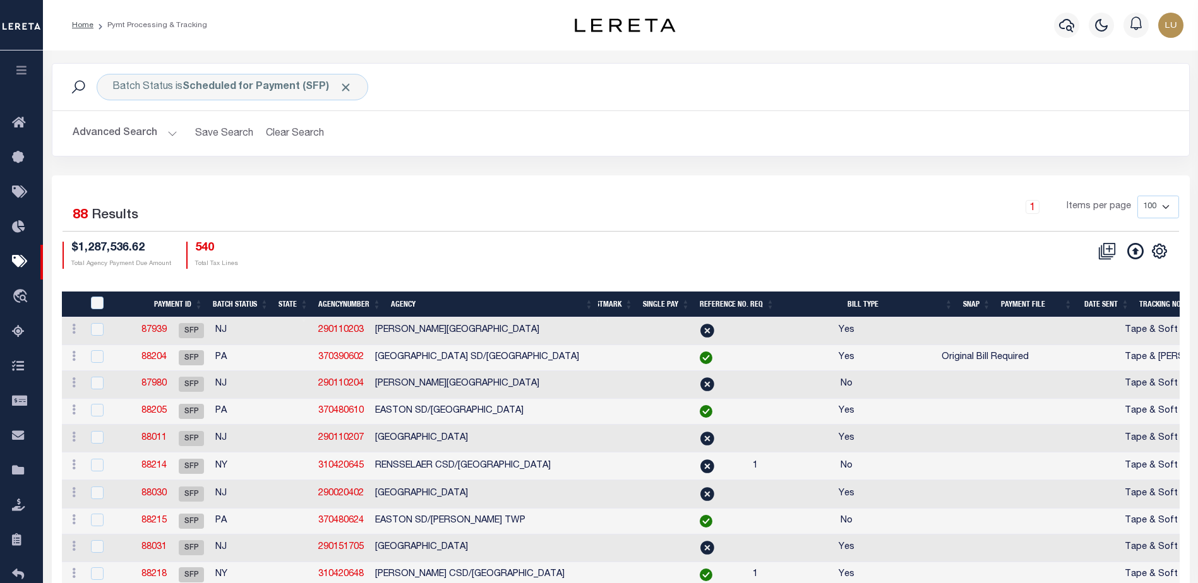
scroll to position [0, 886]
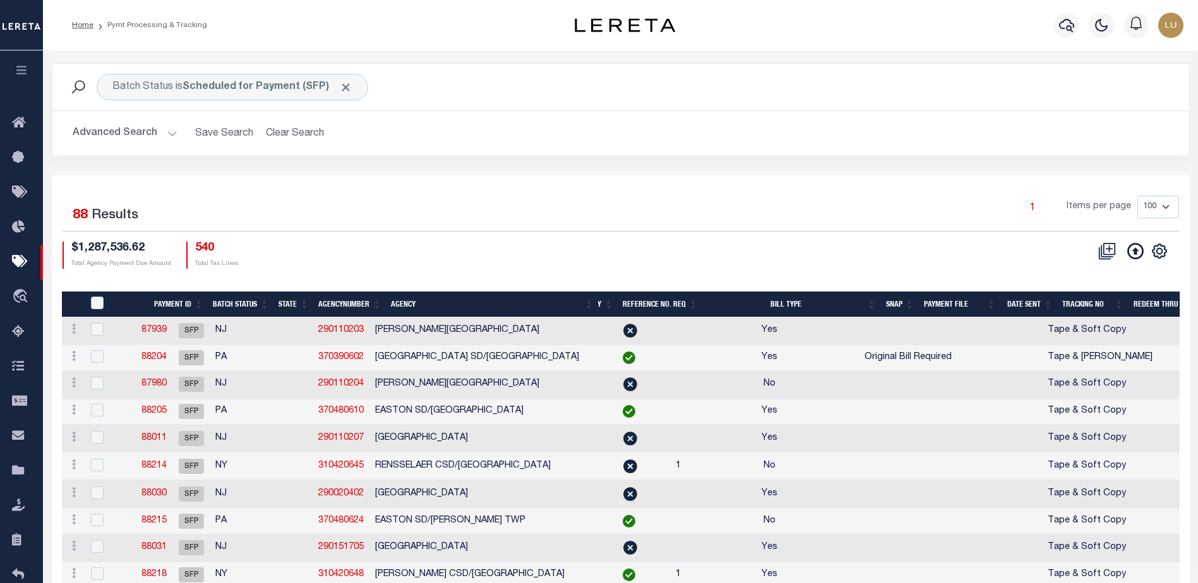
click at [783, 304] on th "Bill Type" at bounding box center [791, 305] width 178 height 26
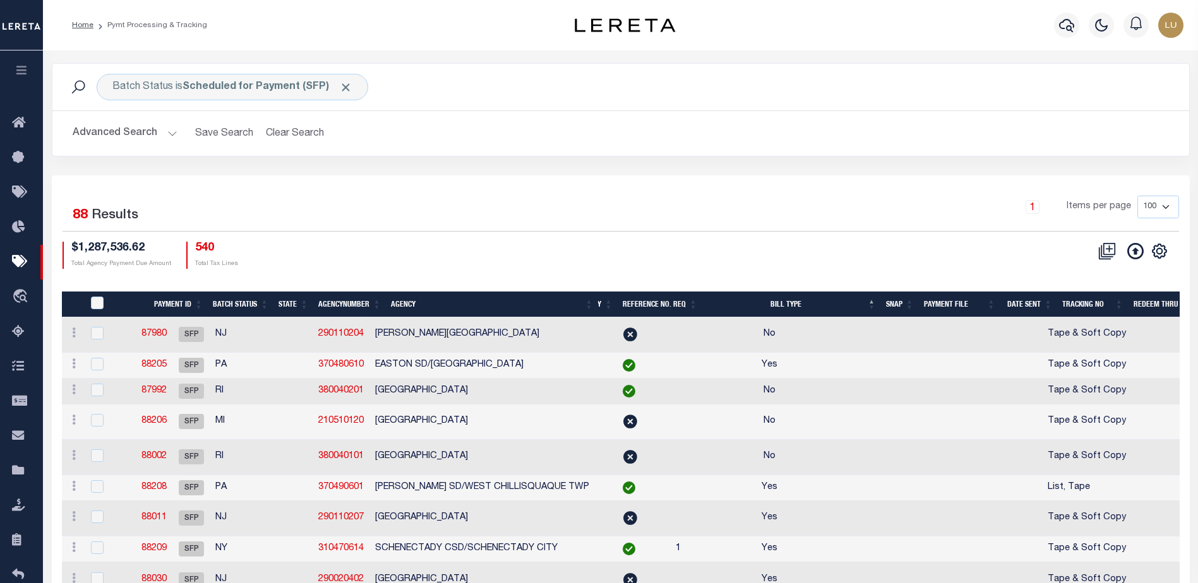
click at [790, 305] on th "Bill Type" at bounding box center [791, 305] width 178 height 26
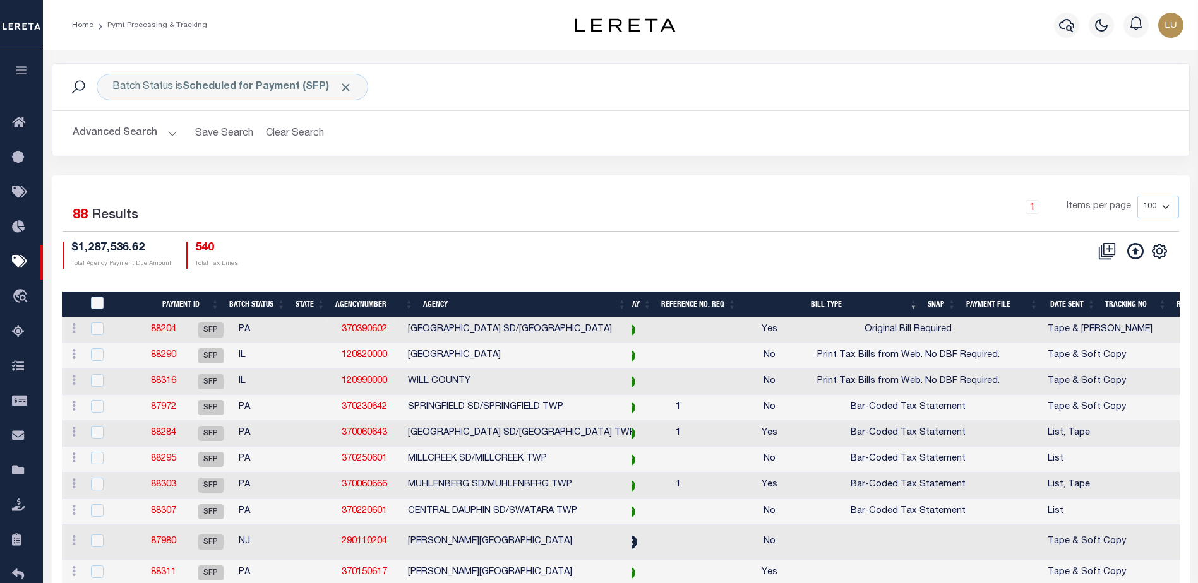
click at [788, 306] on th "Bill Type" at bounding box center [831, 305] width 182 height 26
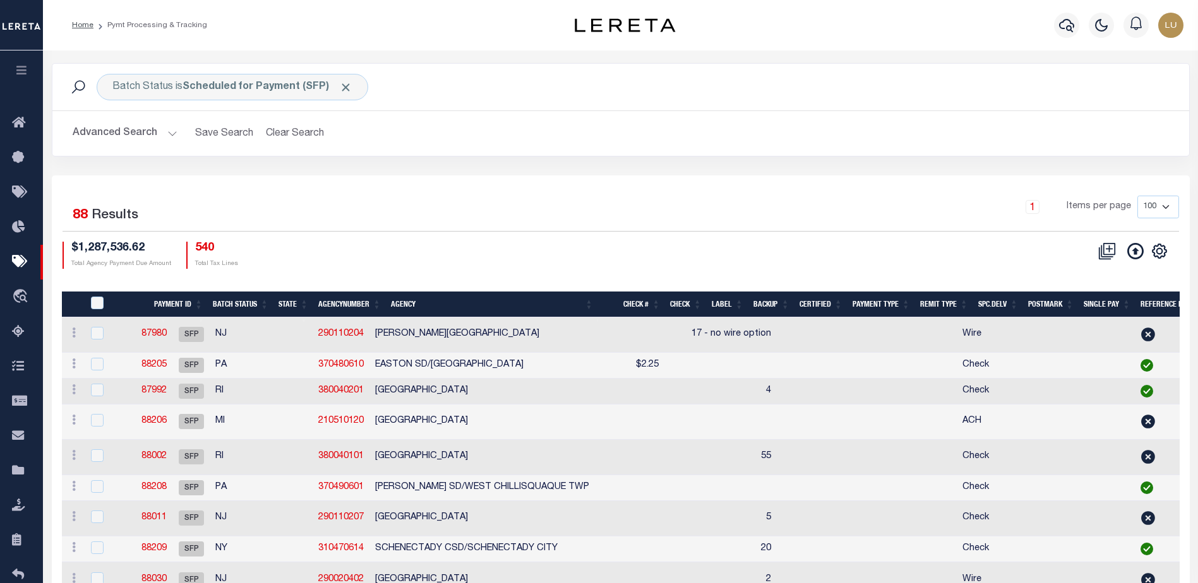
scroll to position [0, 354]
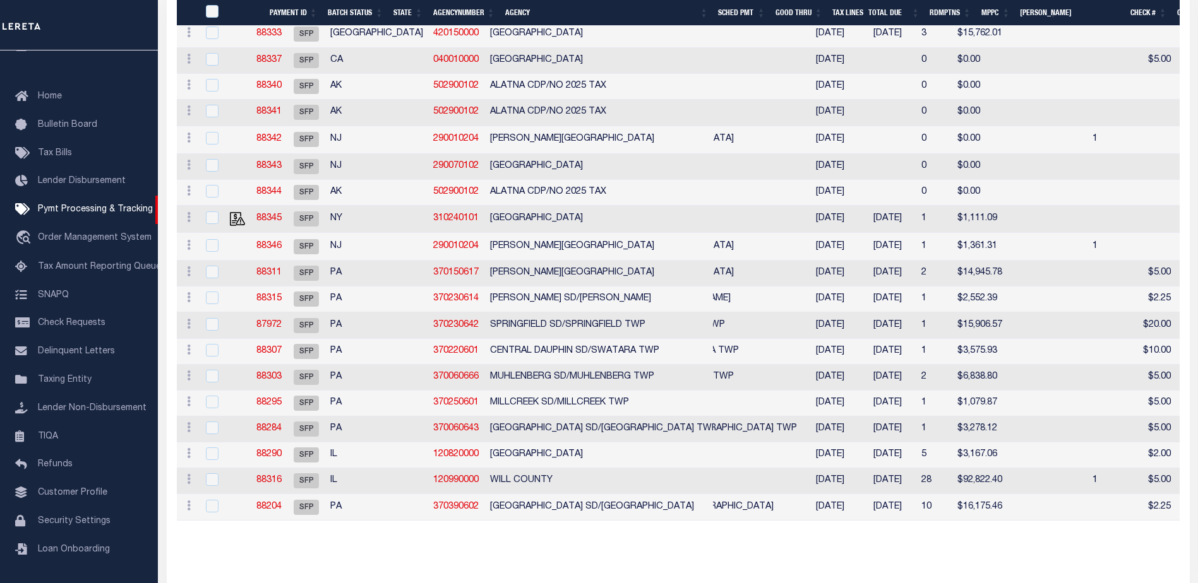
scroll to position [2407, 0]
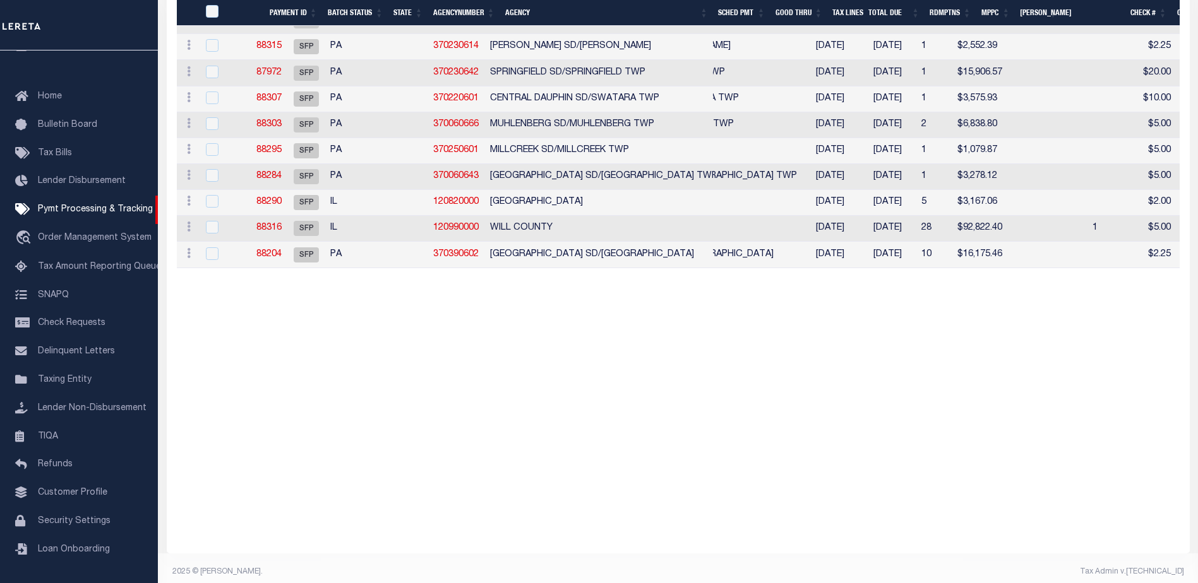
drag, startPoint x: 377, startPoint y: 271, endPoint x: 494, endPoint y: 277, distance: 117.0
click at [633, 210] on td "[GEOGRAPHIC_DATA]" at bounding box center [603, 203] width 237 height 26
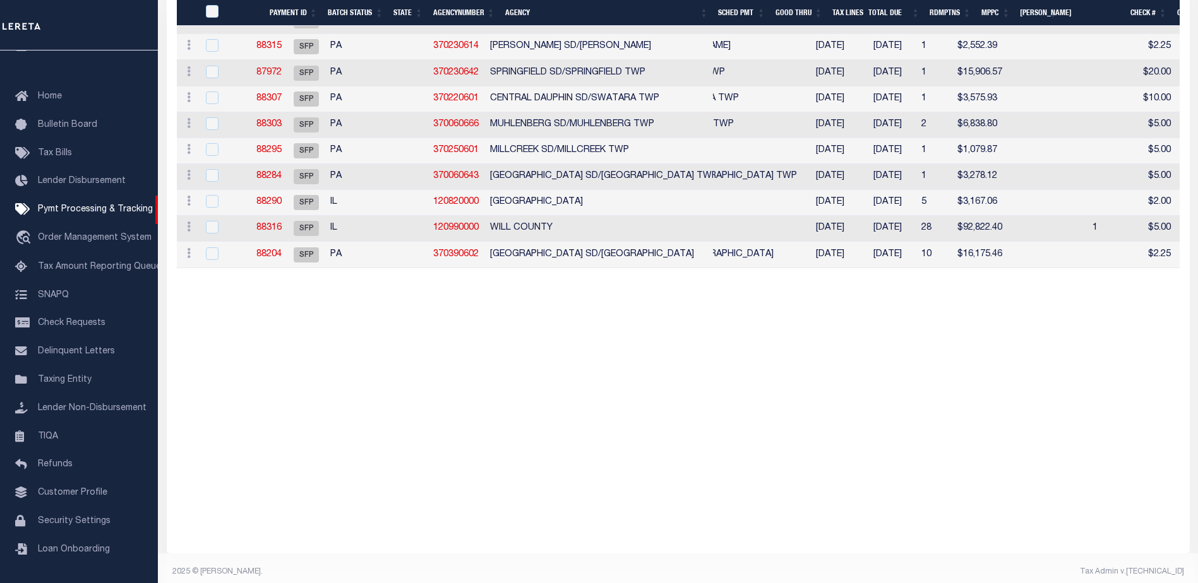
checkbox input "true"
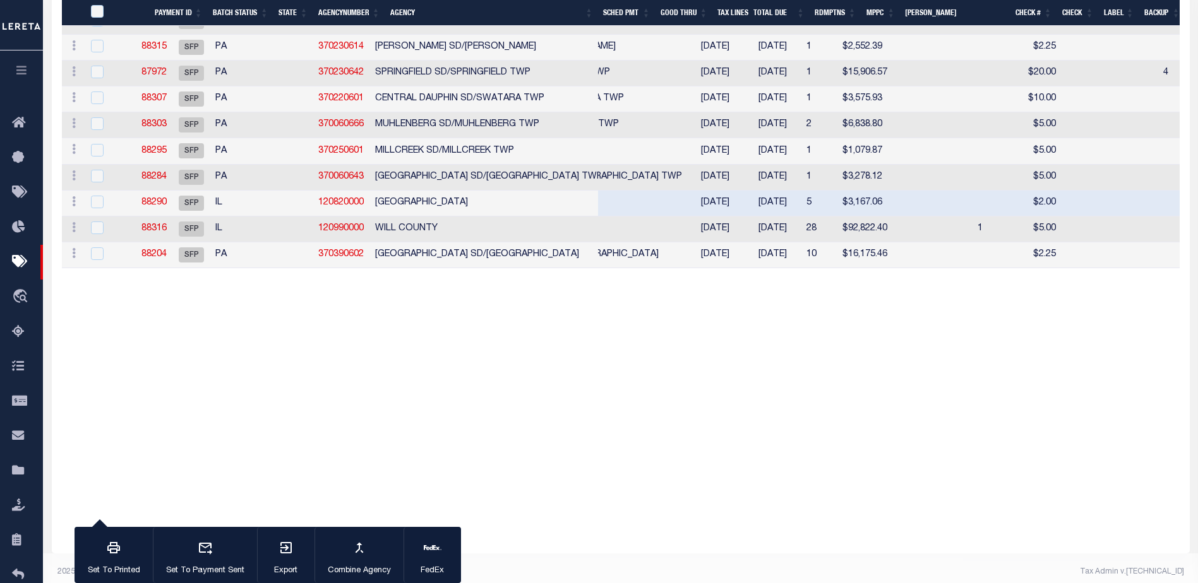
scroll to position [2353, 0]
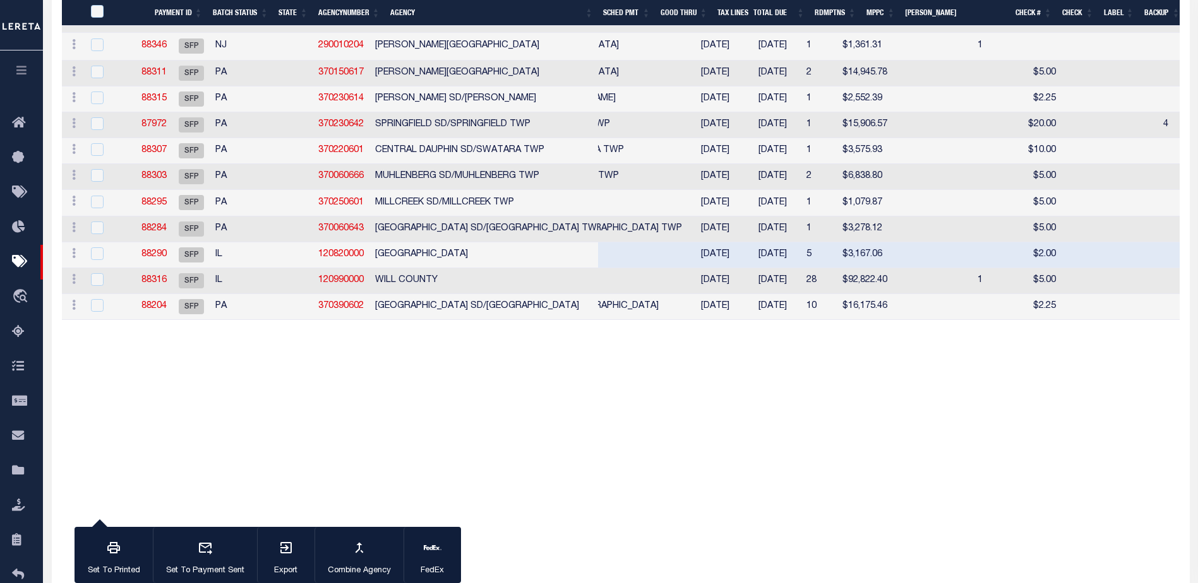
drag, startPoint x: 288, startPoint y: 325, endPoint x: 319, endPoint y: 326, distance: 31.6
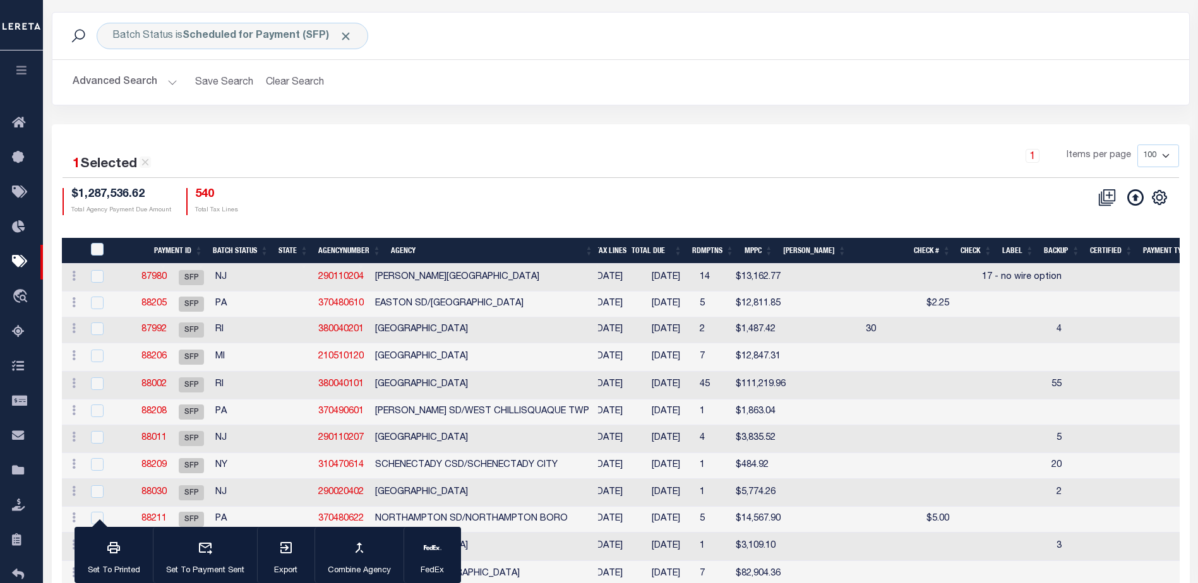
scroll to position [0, 152]
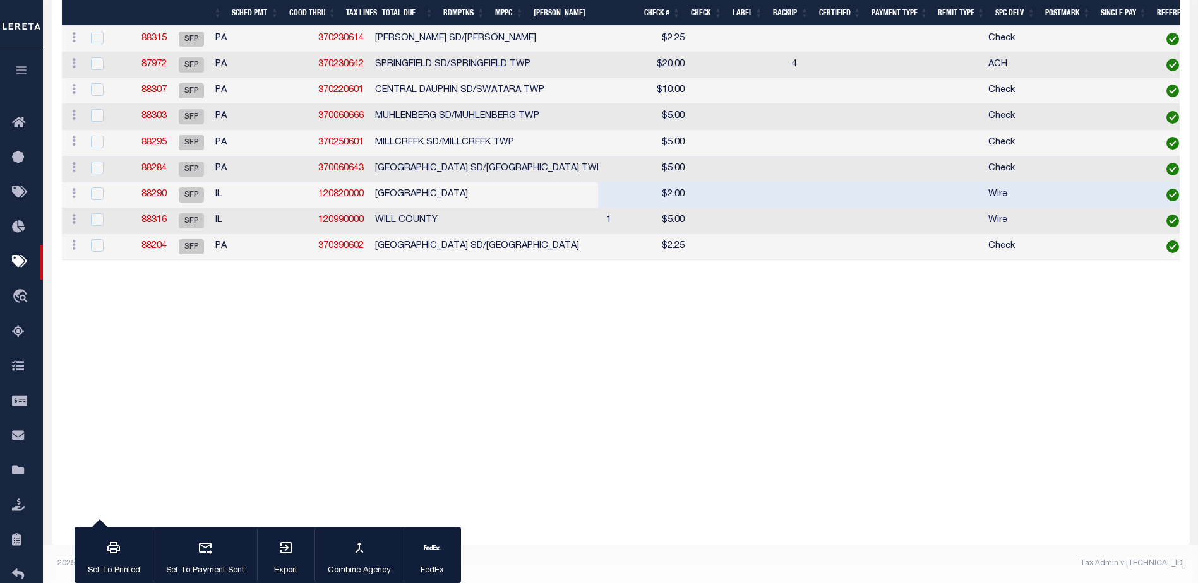
drag, startPoint x: 254, startPoint y: 266, endPoint x: 134, endPoint y: 269, distance: 120.6
drag, startPoint x: 281, startPoint y: 264, endPoint x: 226, endPoint y: 264, distance: 54.9
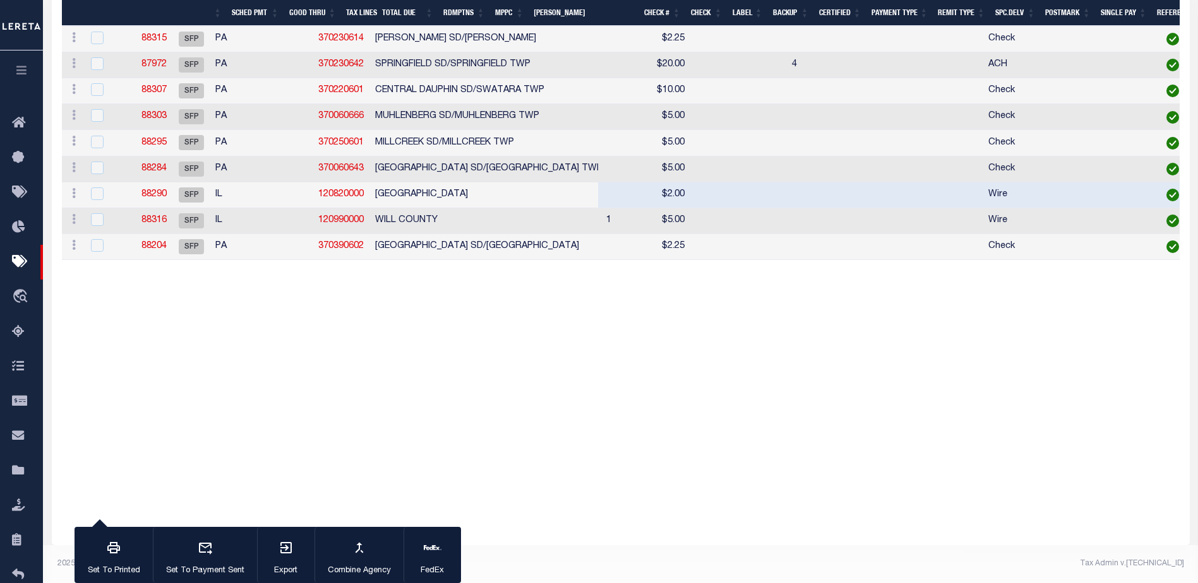
drag, startPoint x: 337, startPoint y: 265, endPoint x: 256, endPoint y: 262, distance: 81.5
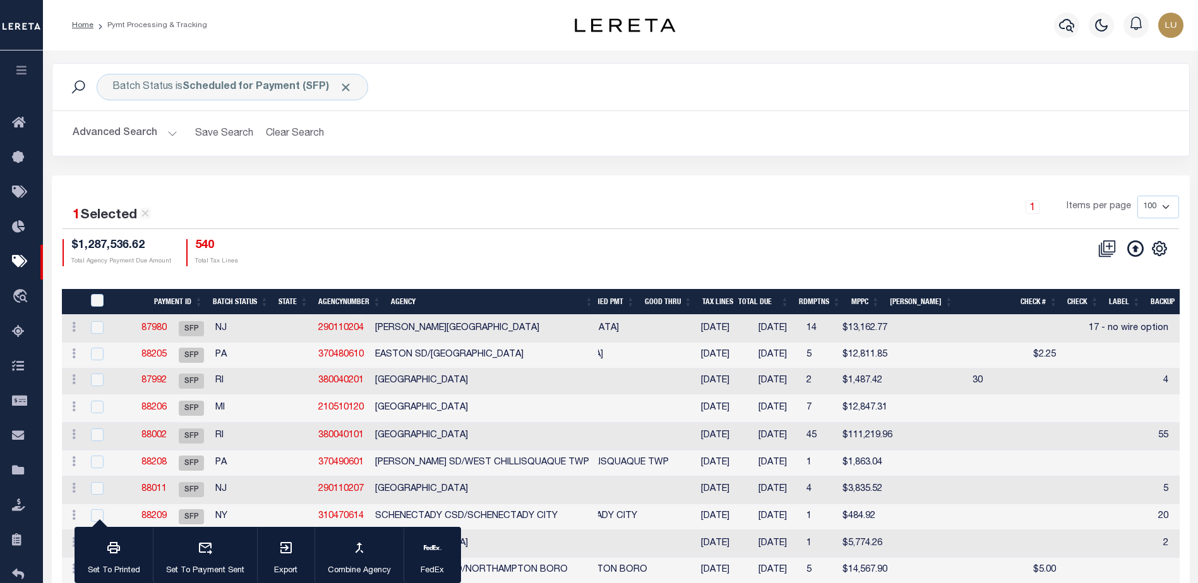
click at [788, 305] on th "Total Due" at bounding box center [763, 302] width 61 height 26
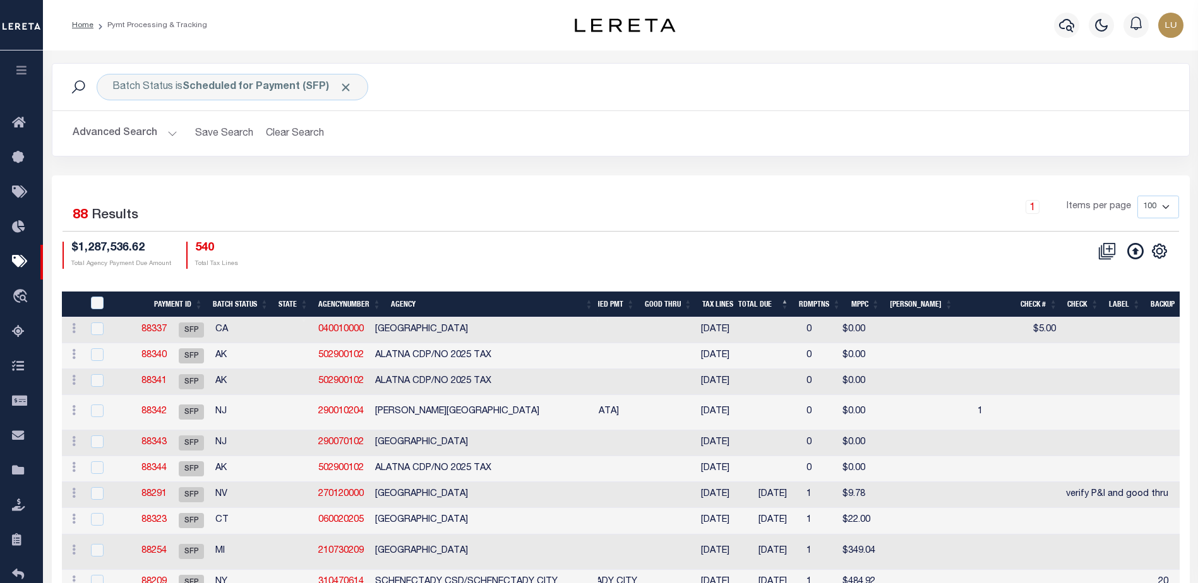
click at [794, 303] on th "Total Due" at bounding box center [763, 305] width 61 height 26
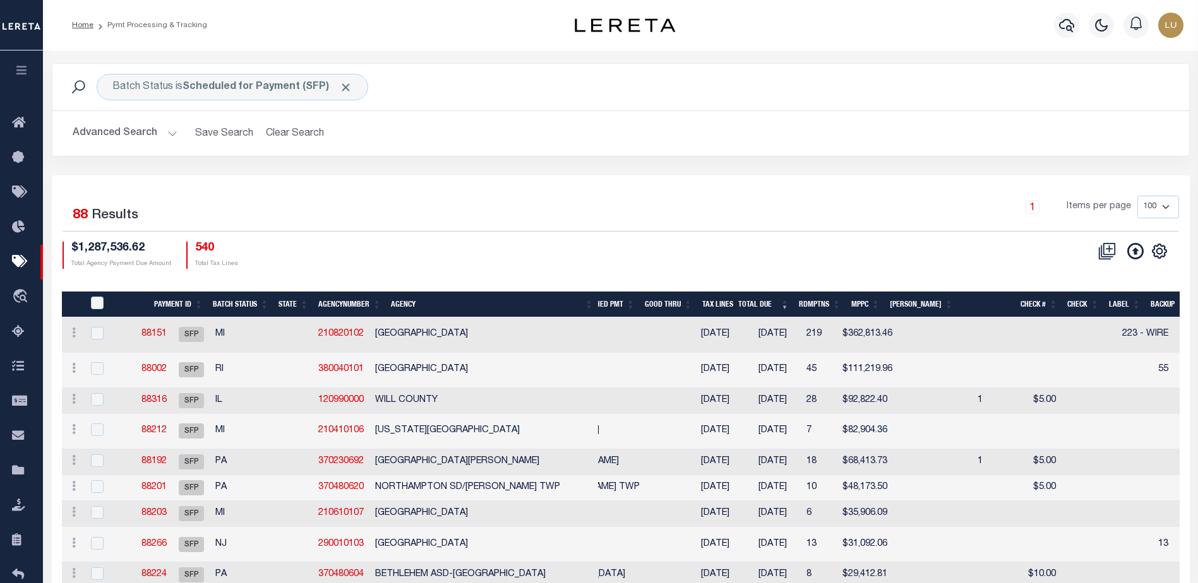
click at [828, 303] on th "Rdmptns" at bounding box center [820, 305] width 52 height 26
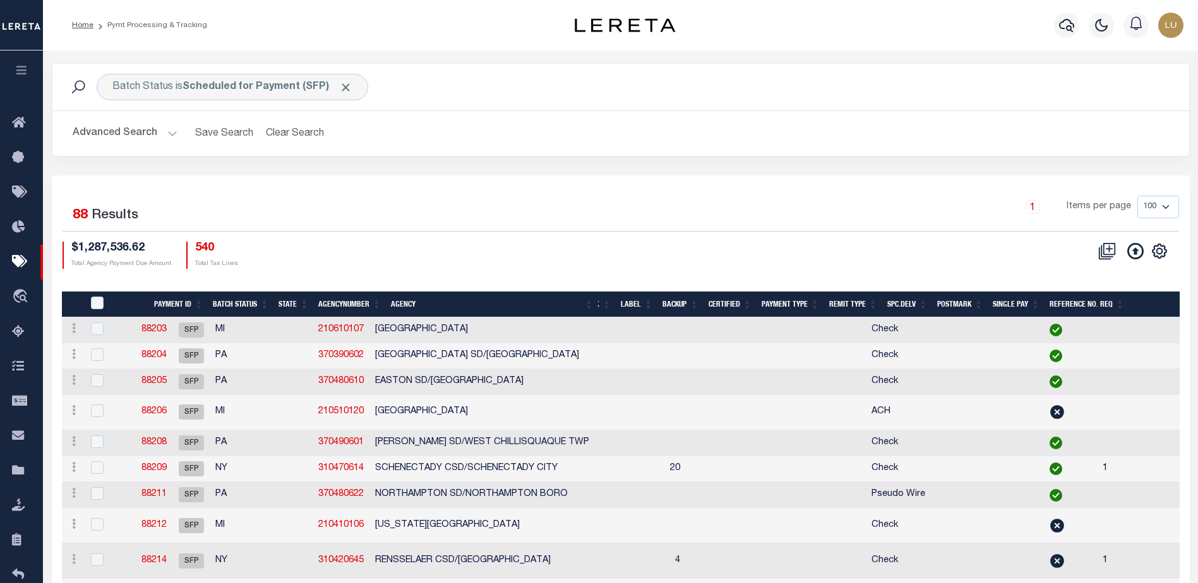
click at [843, 302] on th "Remit Type" at bounding box center [853, 305] width 58 height 26
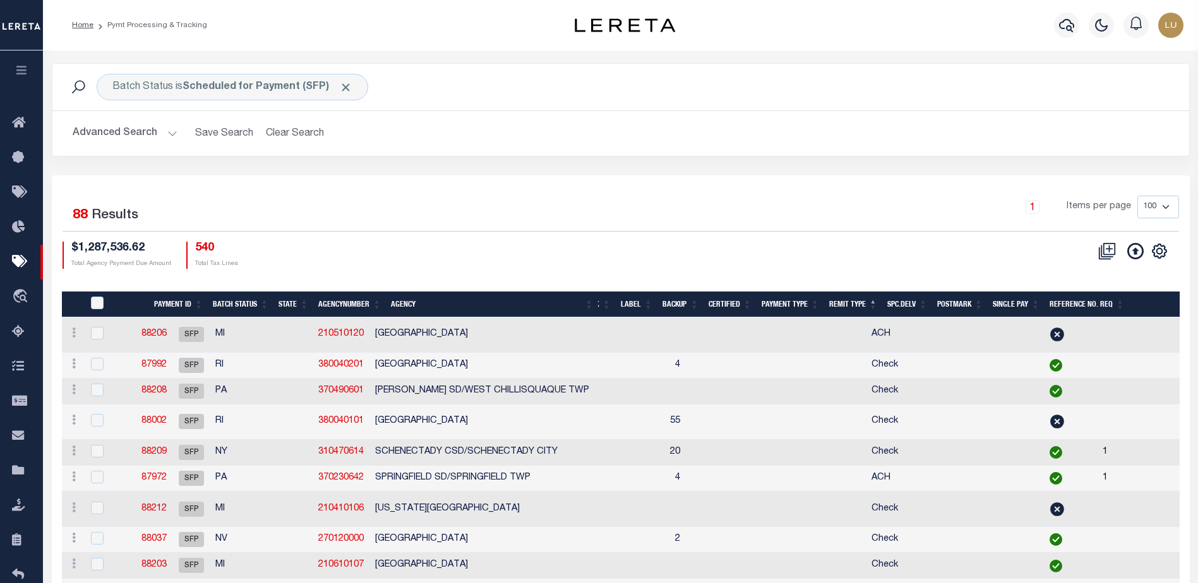
click at [844, 302] on th "Remit Type" at bounding box center [853, 305] width 58 height 26
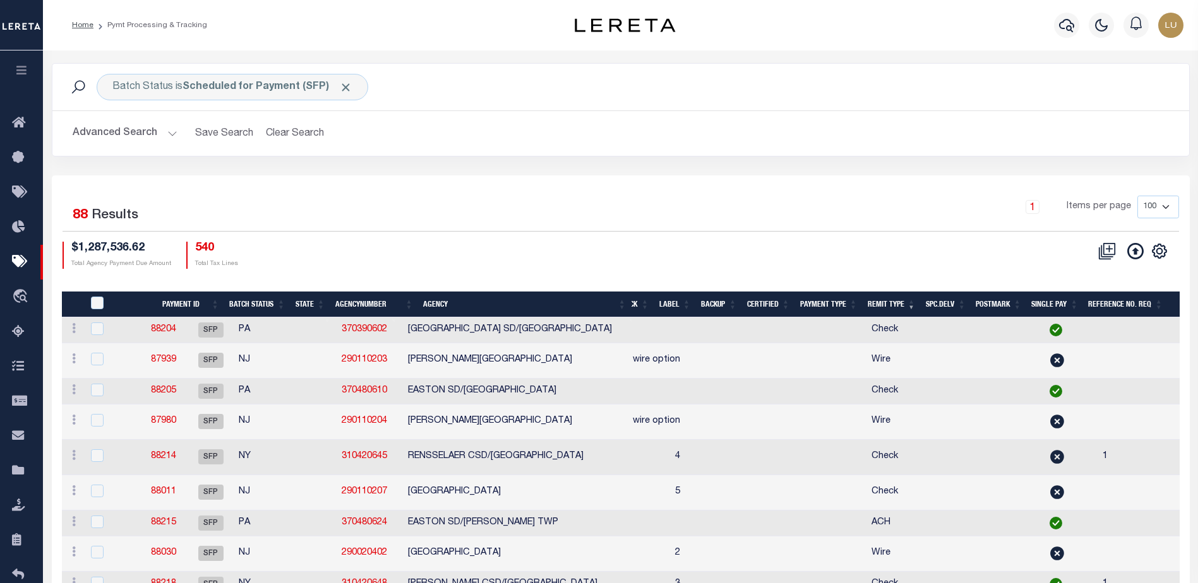
click at [885, 302] on th "Remit Type" at bounding box center [891, 305] width 58 height 26
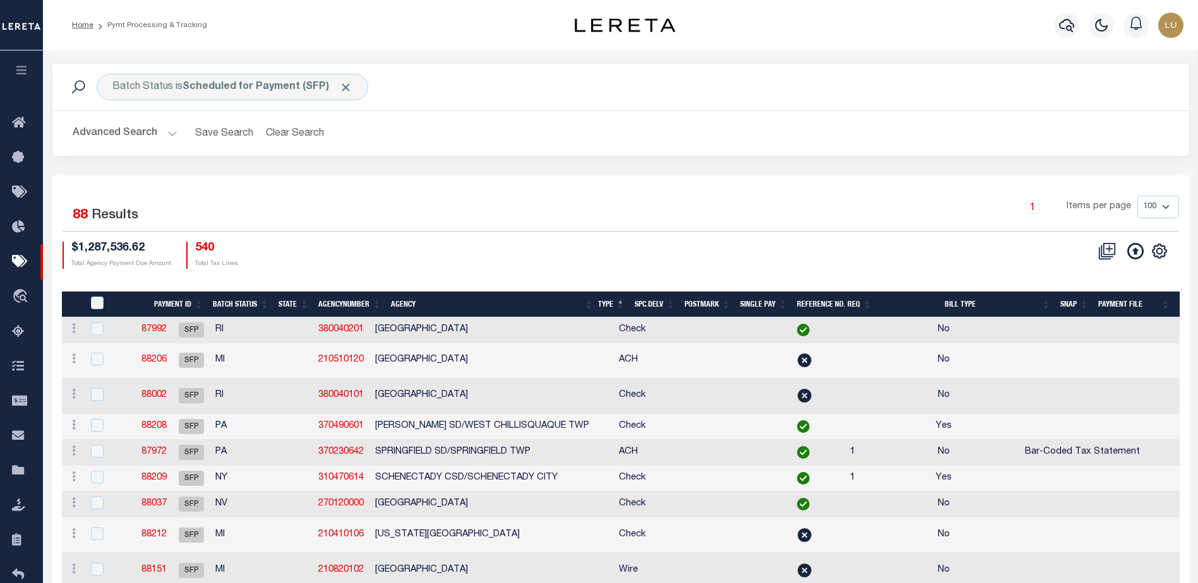
click at [939, 303] on th "Bill Type" at bounding box center [965, 305] width 178 height 26
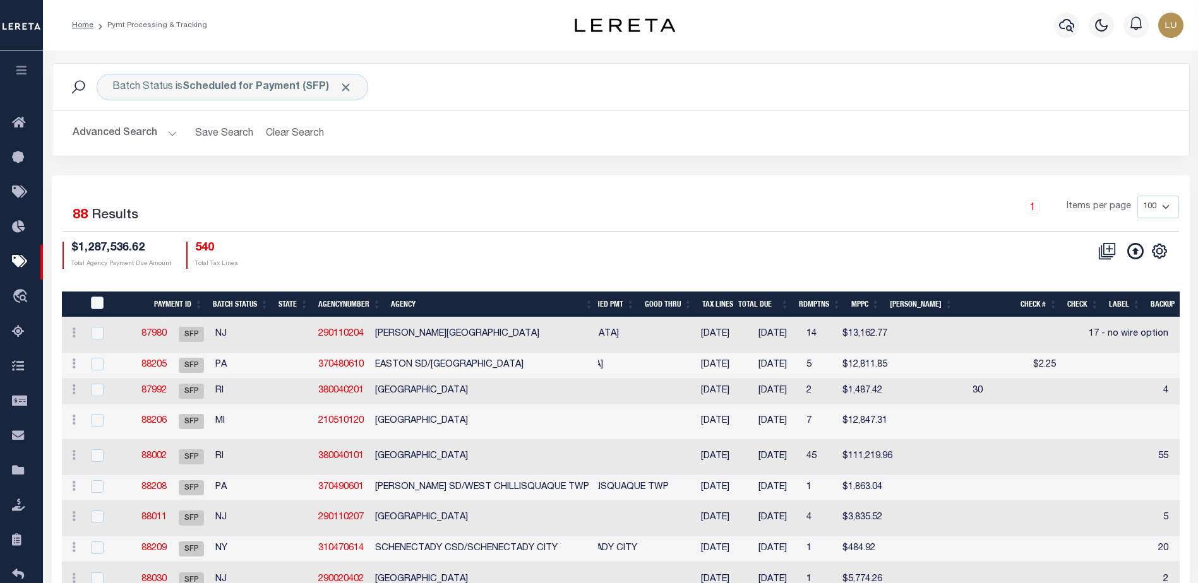
scroll to position [0, 951]
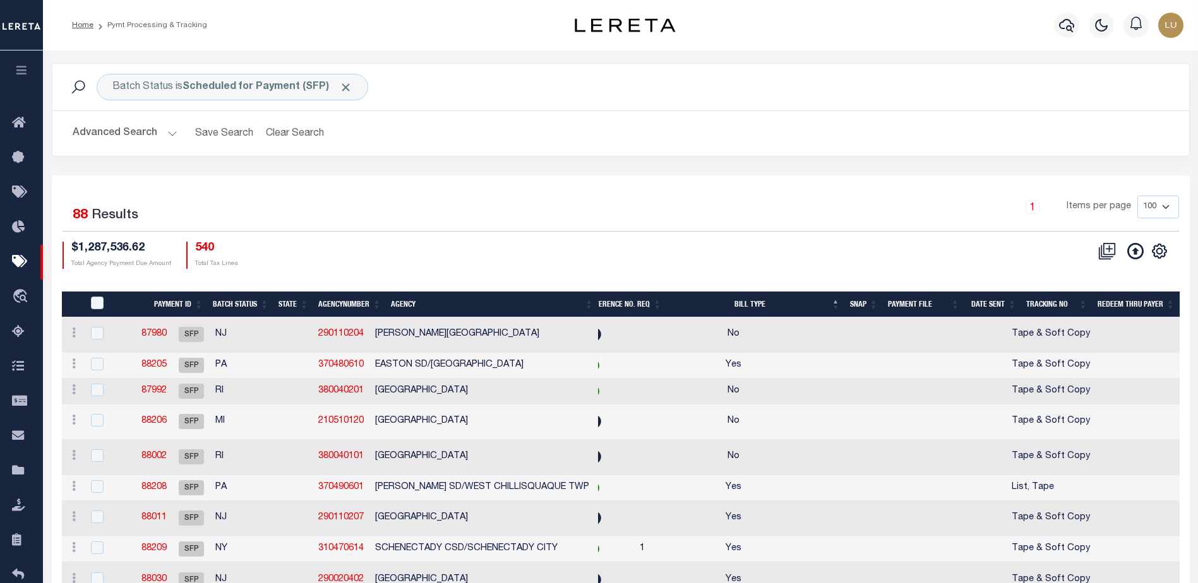
click at [600, 292] on th "Reference No. Req" at bounding box center [623, 305] width 85 height 26
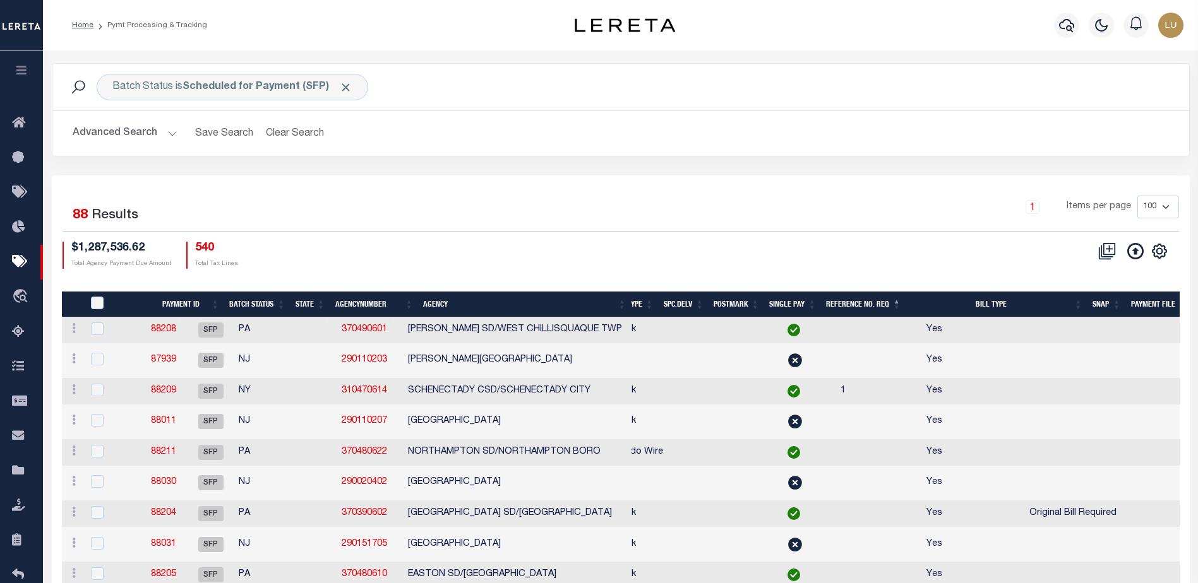
scroll to position [0, 706]
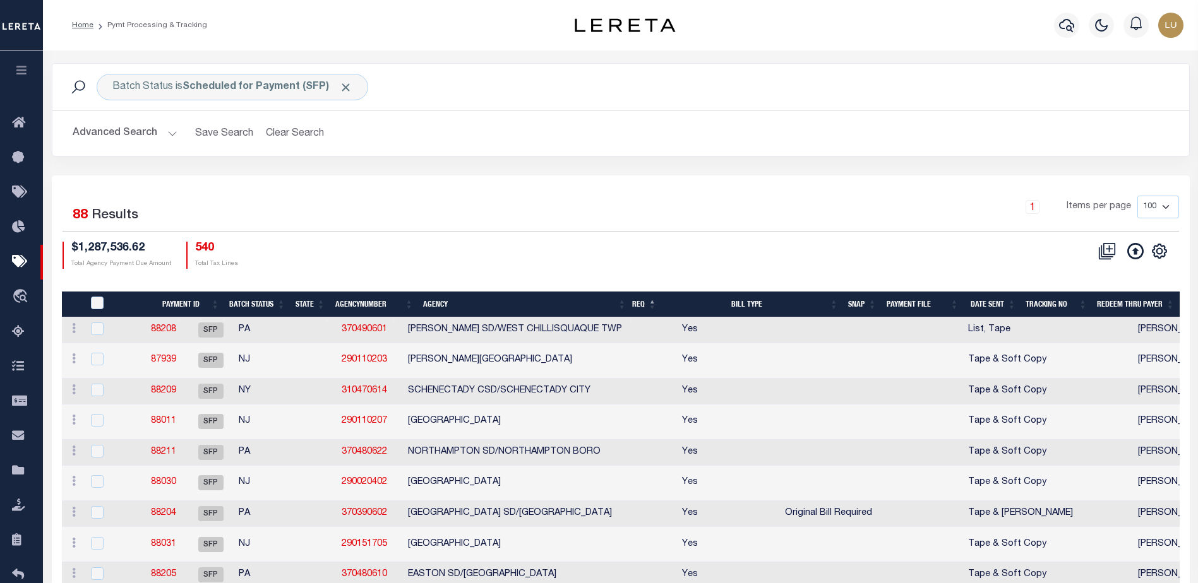
click at [848, 299] on th "SNAP" at bounding box center [862, 305] width 39 height 26
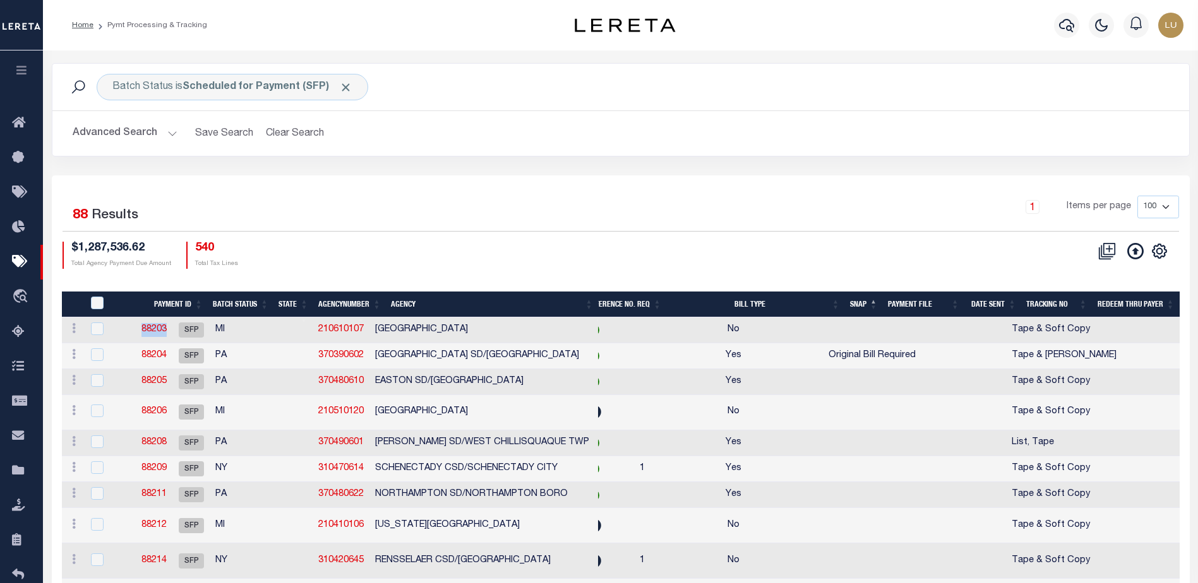
drag, startPoint x: 157, startPoint y: 330, endPoint x: 192, endPoint y: 331, distance: 35.4
click at [172, 331] on td "88203" at bounding box center [153, 331] width 37 height 26
checkbox input "true"
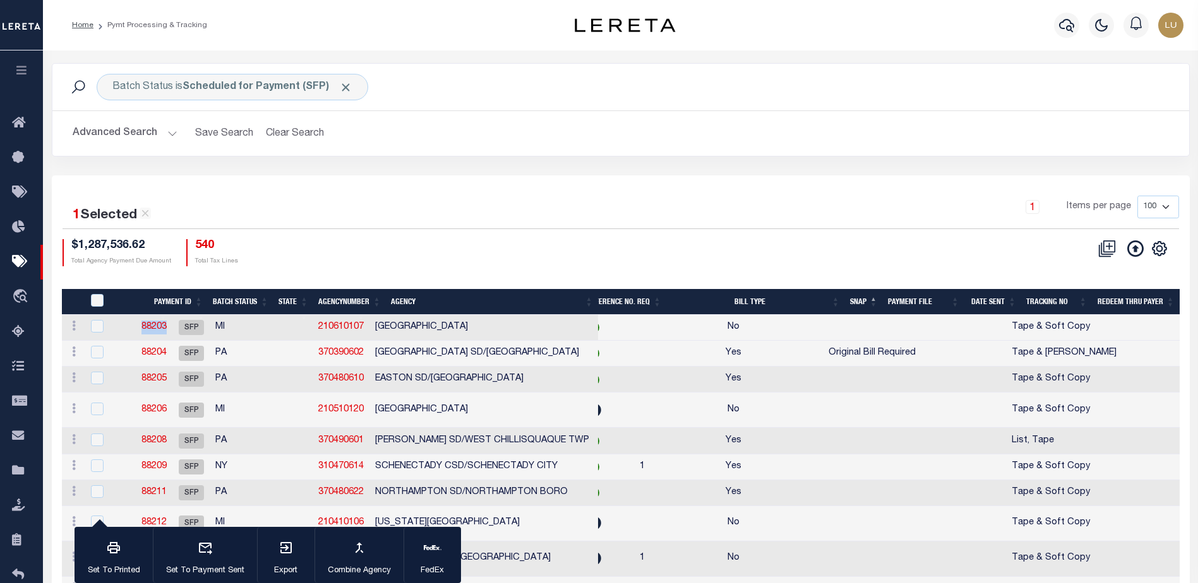
drag, startPoint x: 182, startPoint y: 327, endPoint x: 565, endPoint y: 253, distance: 389.6
click at [571, 253] on div "$1,287,536.62 Total Agency Payment Due Amount 540 Total Tax Lines" at bounding box center [341, 252] width 558 height 27
drag, startPoint x: 203, startPoint y: 355, endPoint x: 165, endPoint y: 356, distance: 38.5
click at [165, 356] on td "88204" at bounding box center [153, 354] width 37 height 26
checkbox input "true"
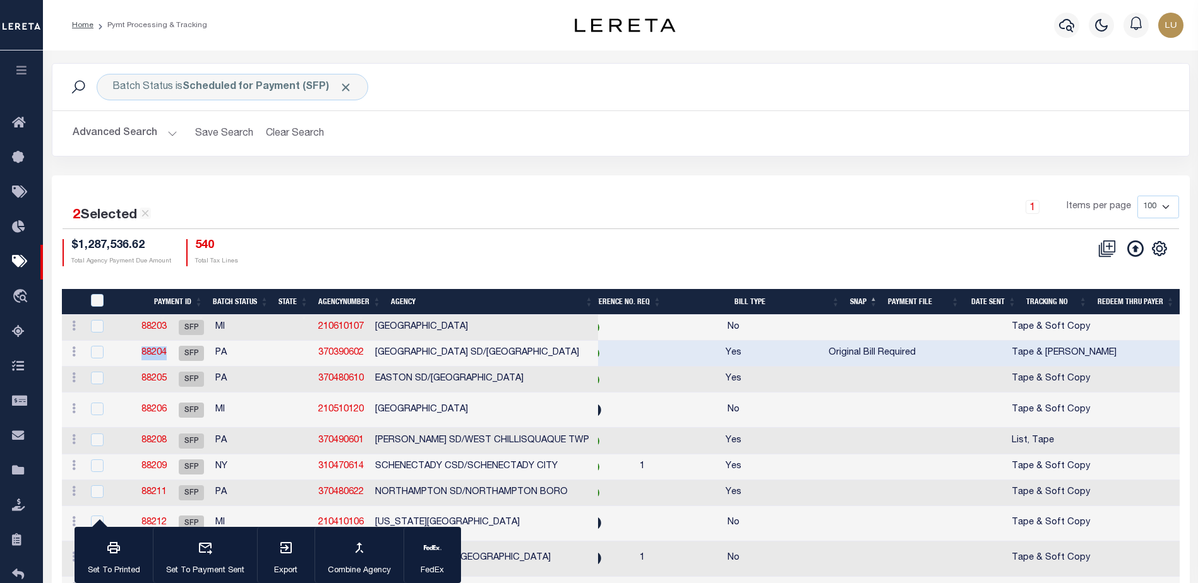
copy link "88204"
drag, startPoint x: 380, startPoint y: 326, endPoint x: 315, endPoint y: 328, distance: 65.0
click at [315, 328] on td "210610107" at bounding box center [341, 328] width 57 height 26
checkbox input "false"
copy link "210610107"
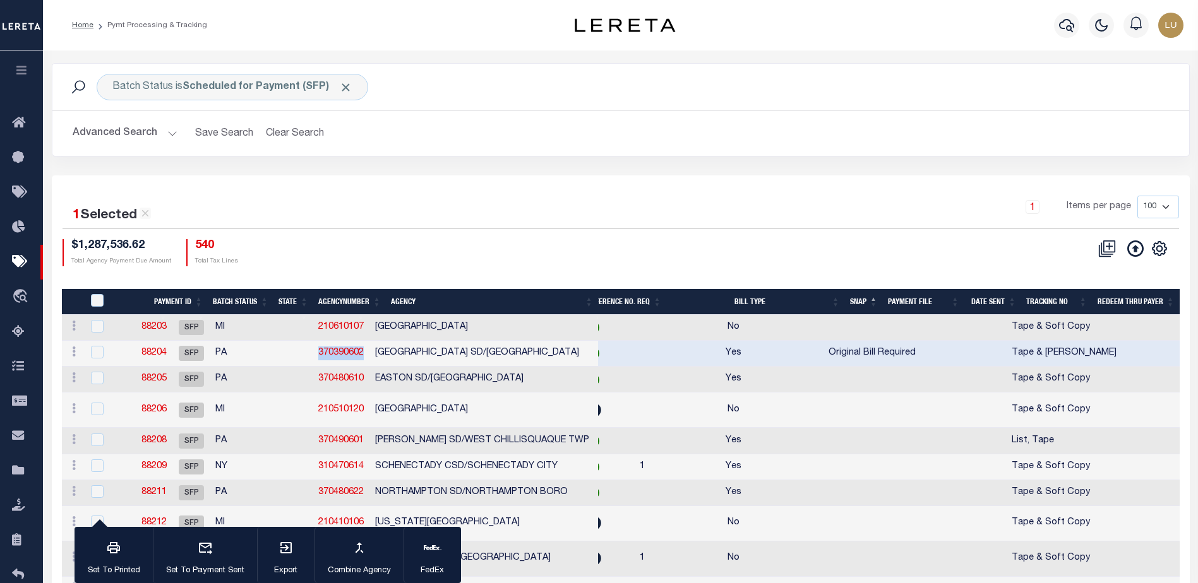
drag, startPoint x: 356, startPoint y: 351, endPoint x: 311, endPoint y: 353, distance: 45.5
click at [311, 353] on tr "ACTIONS Delete Batch 88204 SFP PA 370390602 ALLENTOWN CITY SD/ALLENTOWN CITY" at bounding box center [335, 354] width 546 height 26
copy tr "370390602"
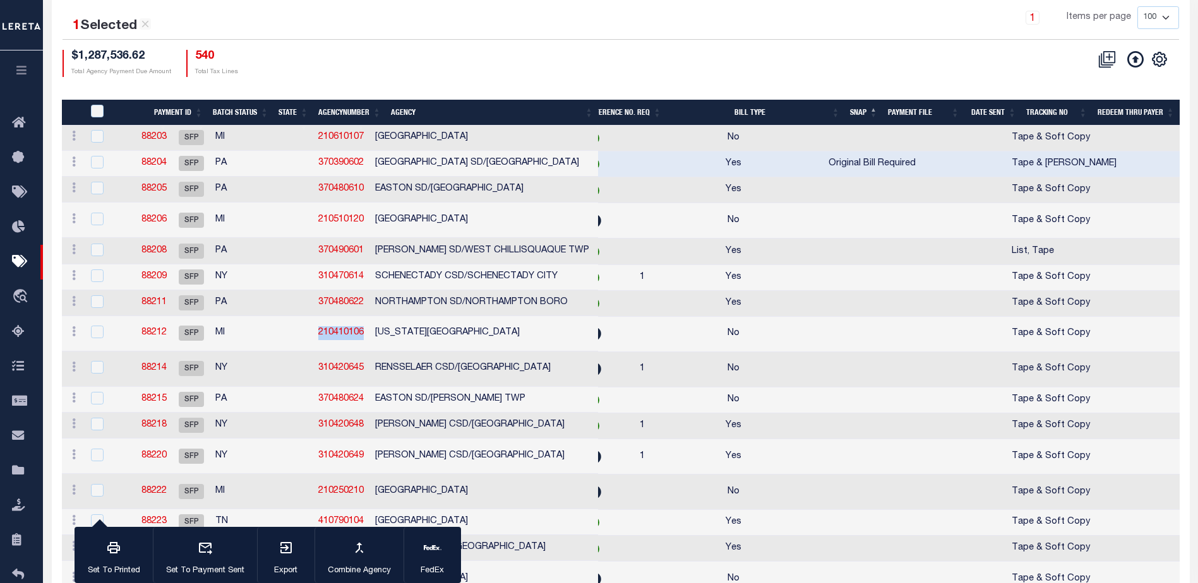
drag, startPoint x: 381, startPoint y: 332, endPoint x: 312, endPoint y: 335, distance: 68.2
click at [313, 335] on td "210410106" at bounding box center [341, 333] width 57 height 35
checkbox input "true"
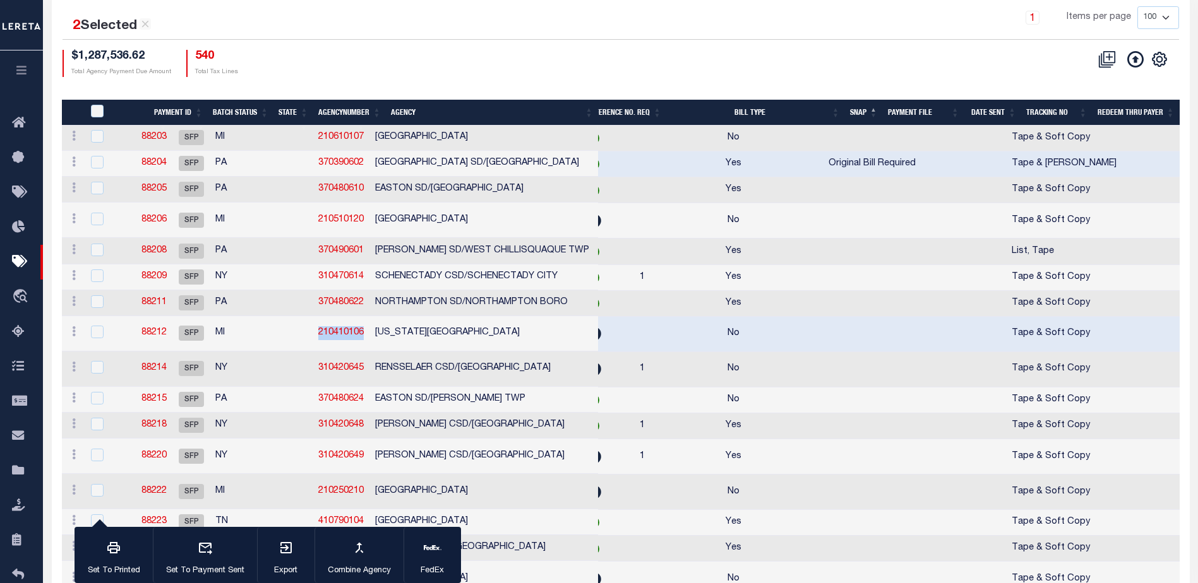
copy link "210410106"
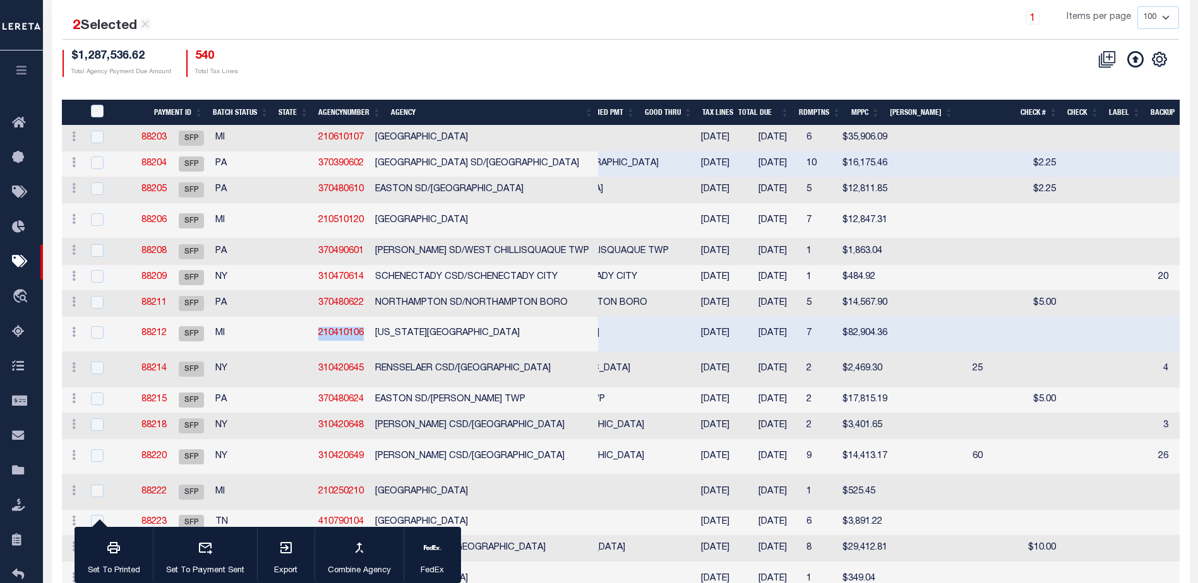
scroll to position [0, 356]
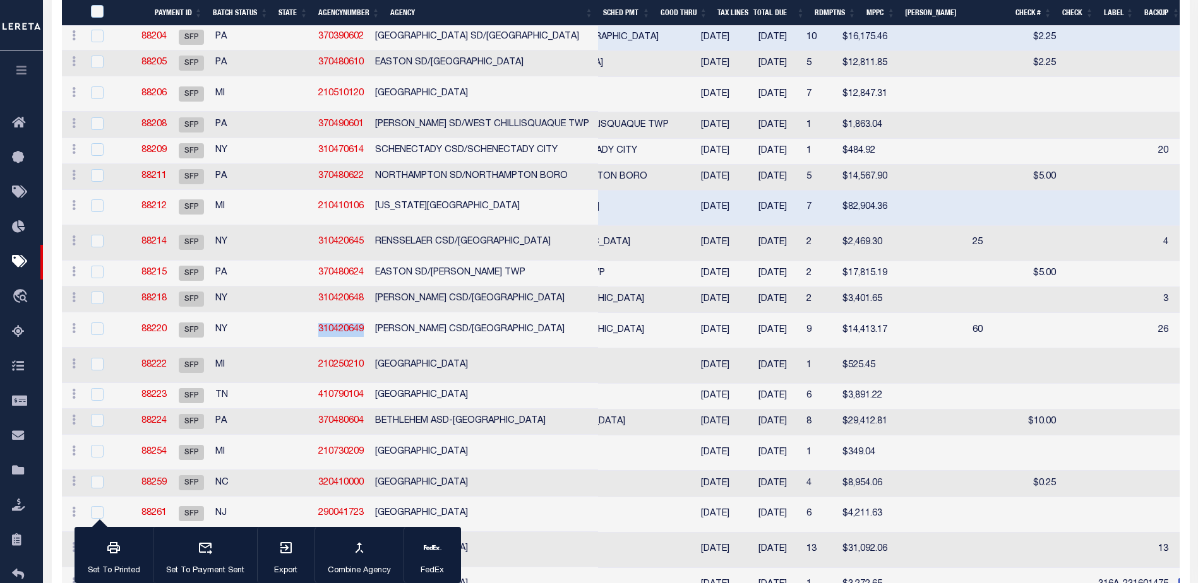
drag, startPoint x: 371, startPoint y: 329, endPoint x: 295, endPoint y: 331, distance: 75.1
click at [295, 331] on tr "ACTIONS Delete Batch 88220 SFP NY 310420649 TROY CSD/TROY CITY" at bounding box center [335, 329] width 546 height 35
copy tr "310420649"
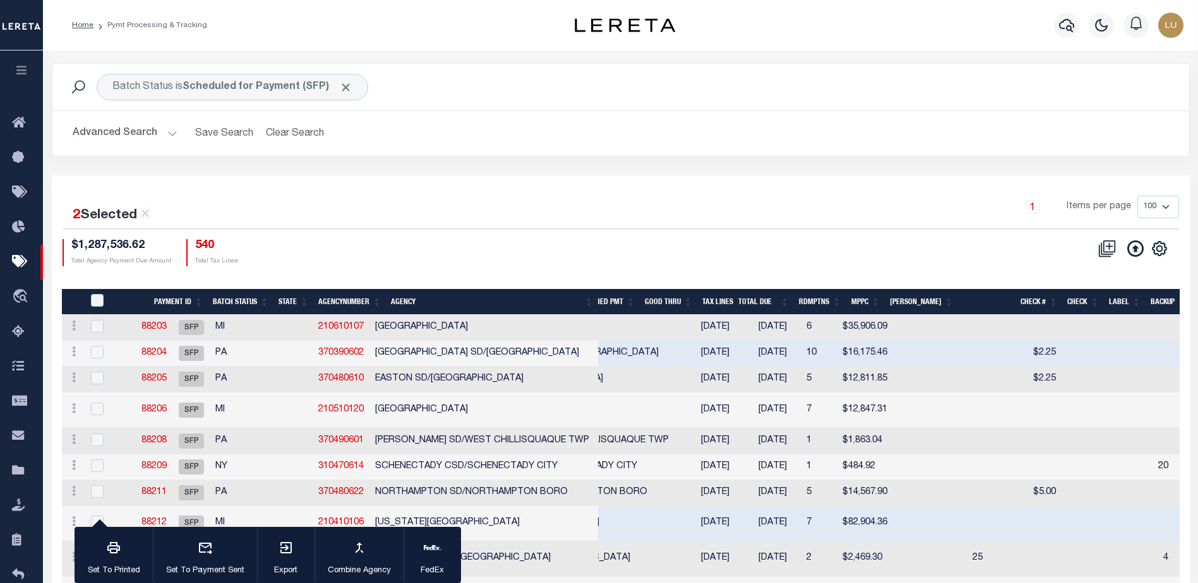
click at [146, 132] on button "Advanced Search" at bounding box center [125, 133] width 105 height 25
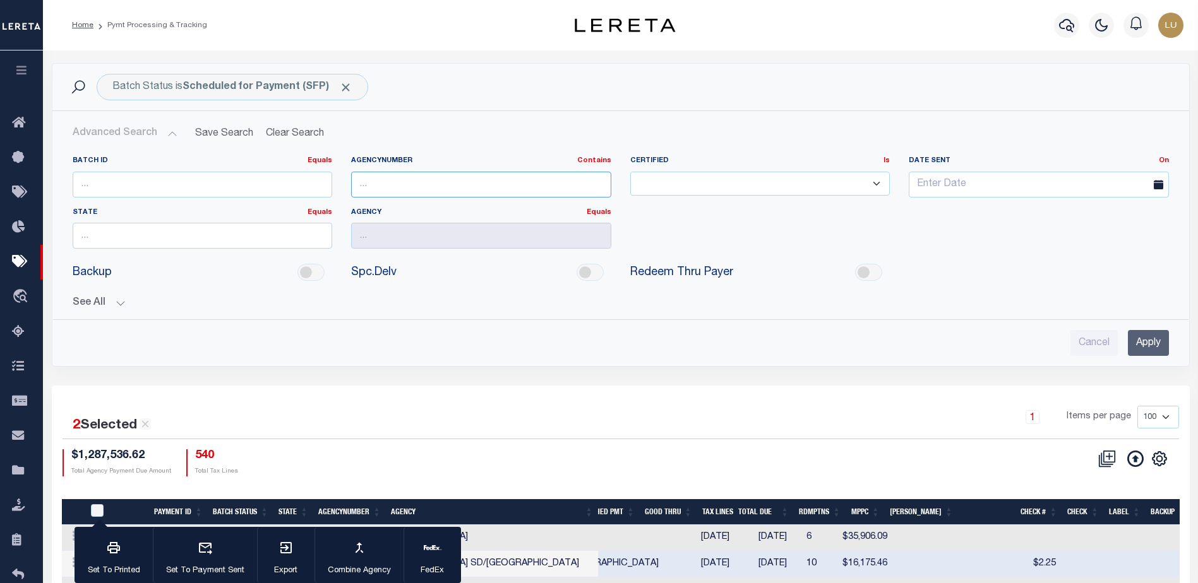
click at [417, 189] on input "text" at bounding box center [481, 185] width 260 height 26
paste input "3401341022"
click at [1153, 347] on input "Apply" at bounding box center [1147, 343] width 41 height 26
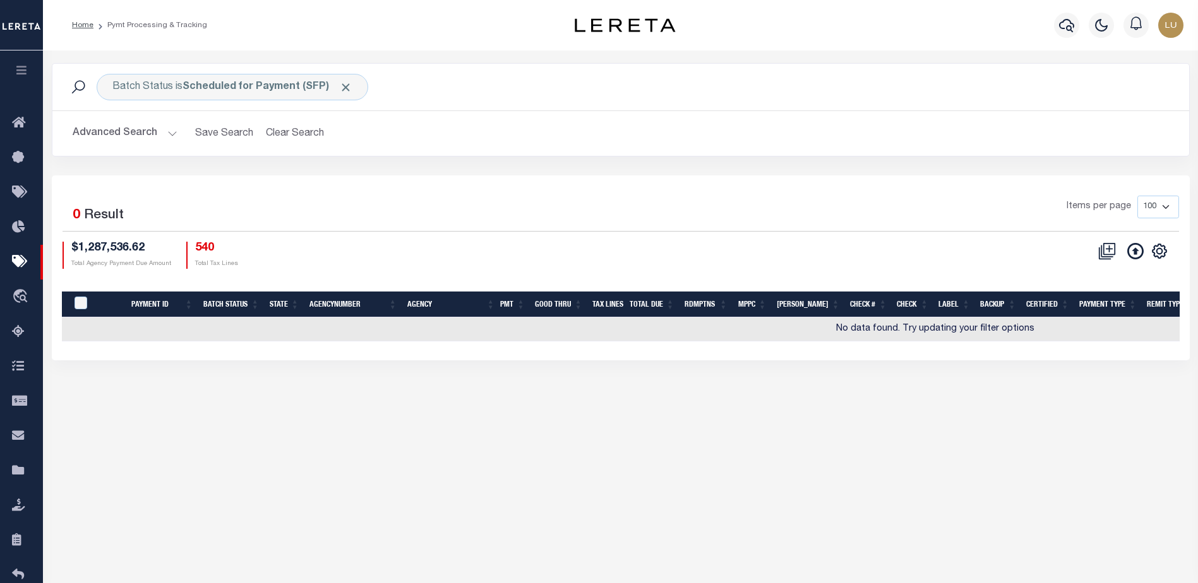
click at [167, 133] on button "Advanced Search" at bounding box center [125, 133] width 105 height 25
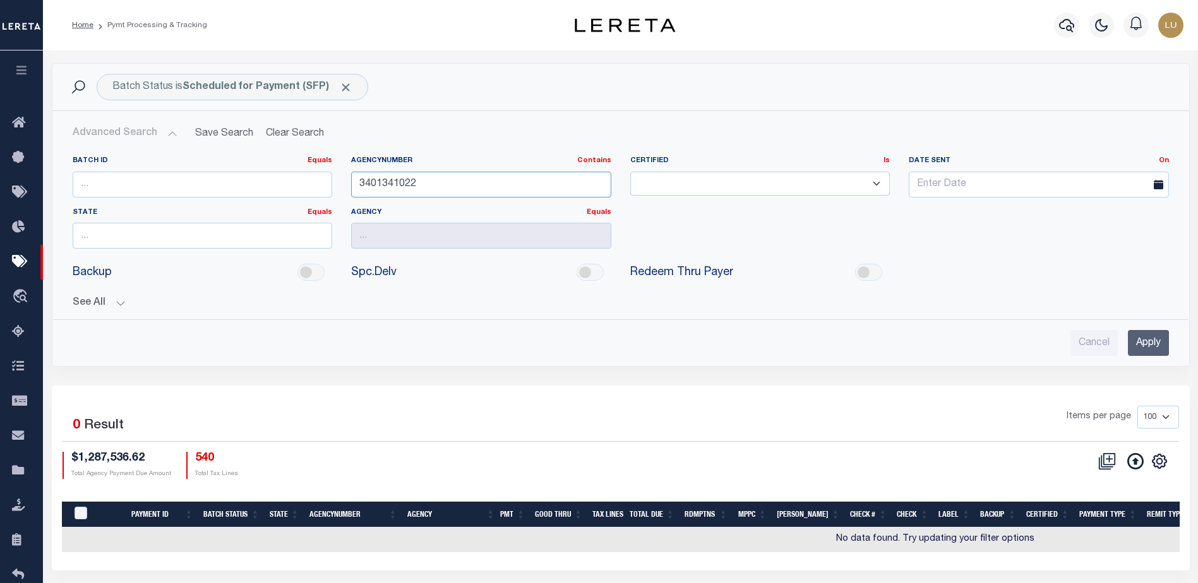
click at [381, 191] on input "3401341022" at bounding box center [481, 185] width 260 height 26
paste input "605900000"
click at [1150, 340] on input "Apply" at bounding box center [1147, 343] width 41 height 26
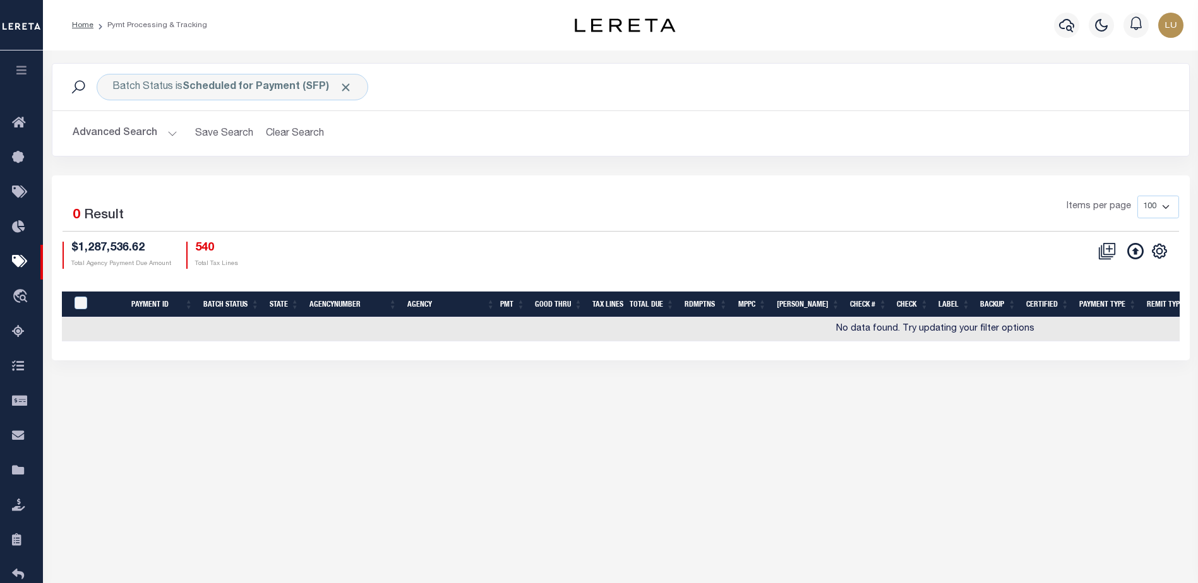
click at [156, 133] on button "Advanced Search" at bounding box center [125, 133] width 105 height 25
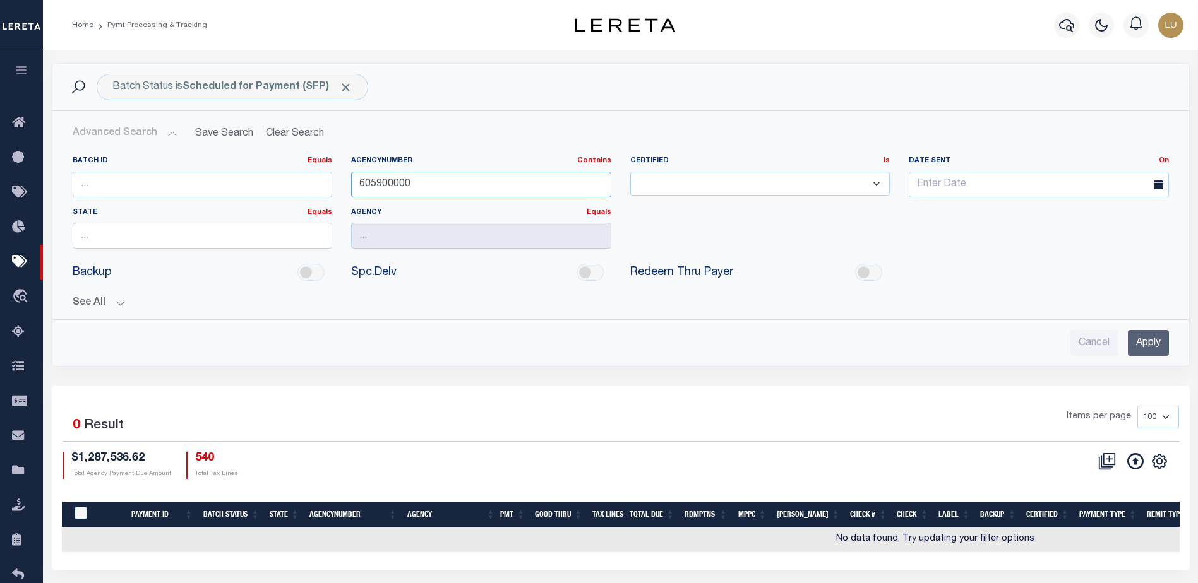
click at [414, 181] on input "605900000" at bounding box center [481, 185] width 260 height 26
paste input "24033"
type input "2403300000"
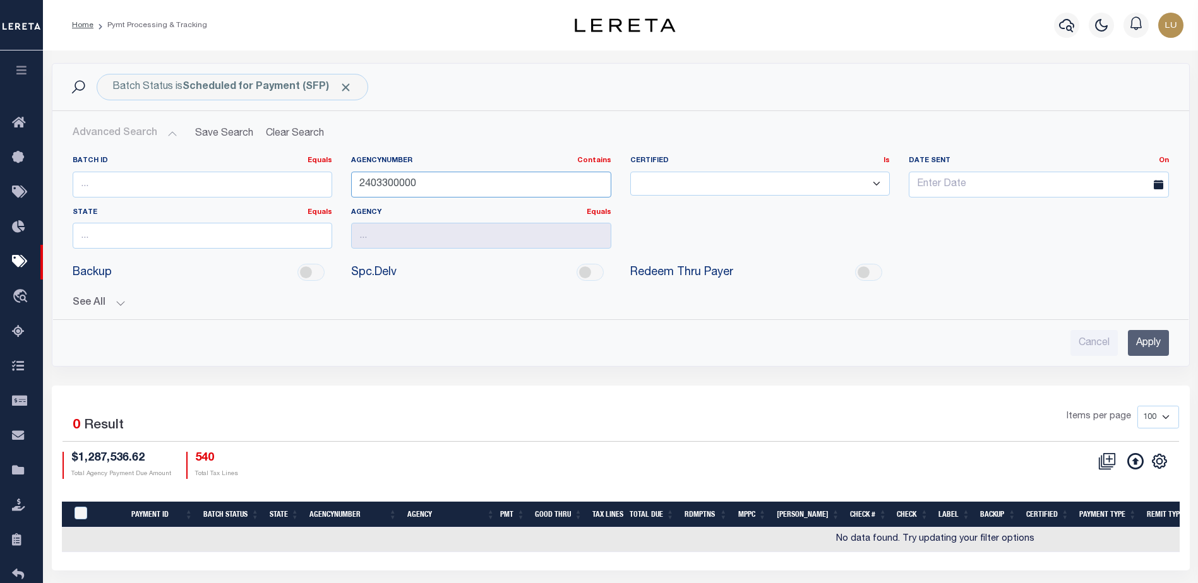
click at [416, 182] on input "2403300000" at bounding box center [481, 185] width 260 height 26
click at [1144, 338] on input "Apply" at bounding box center [1147, 343] width 41 height 26
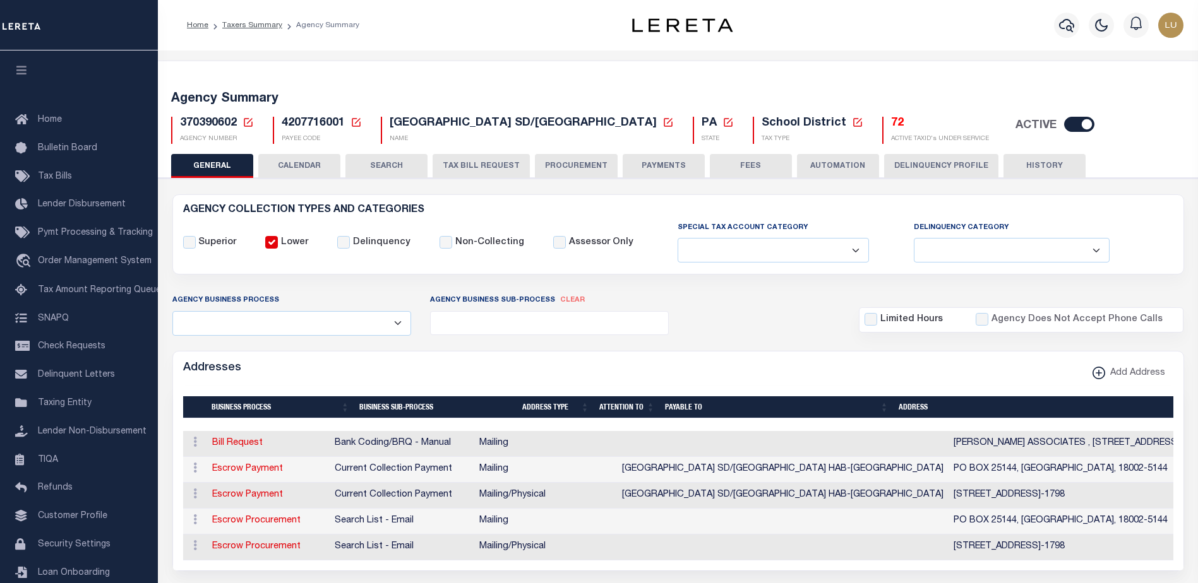
select select
select select "67"
select select "true"
select select "1"
select select "38"
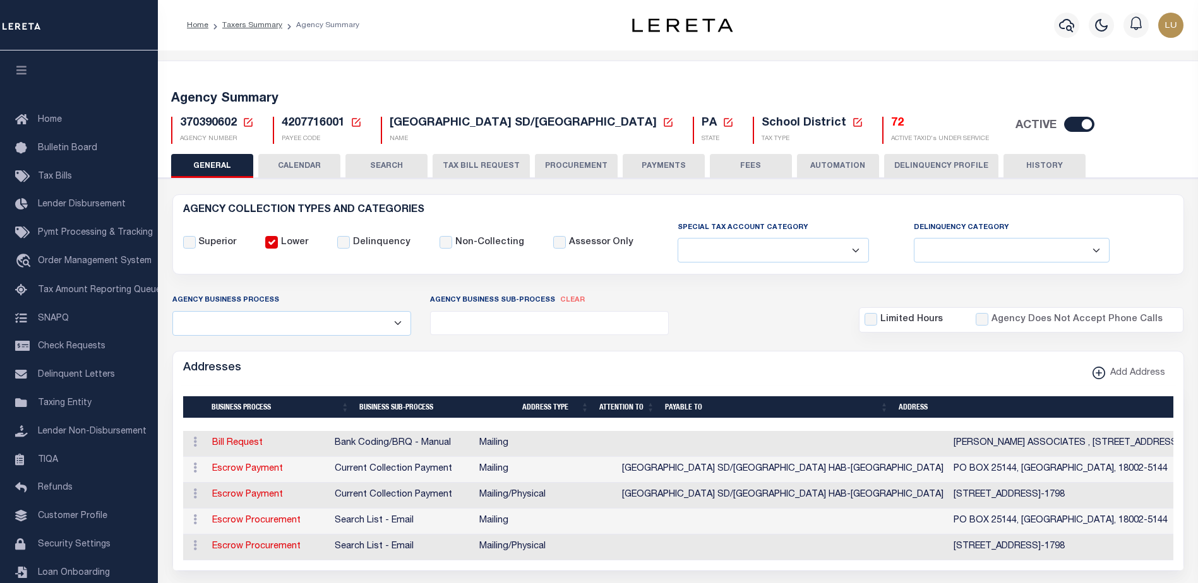
select select "false"
select select "73"
select select "46"
select select "53"
click at [672, 165] on button "PAYMENTS" at bounding box center [663, 166] width 82 height 24
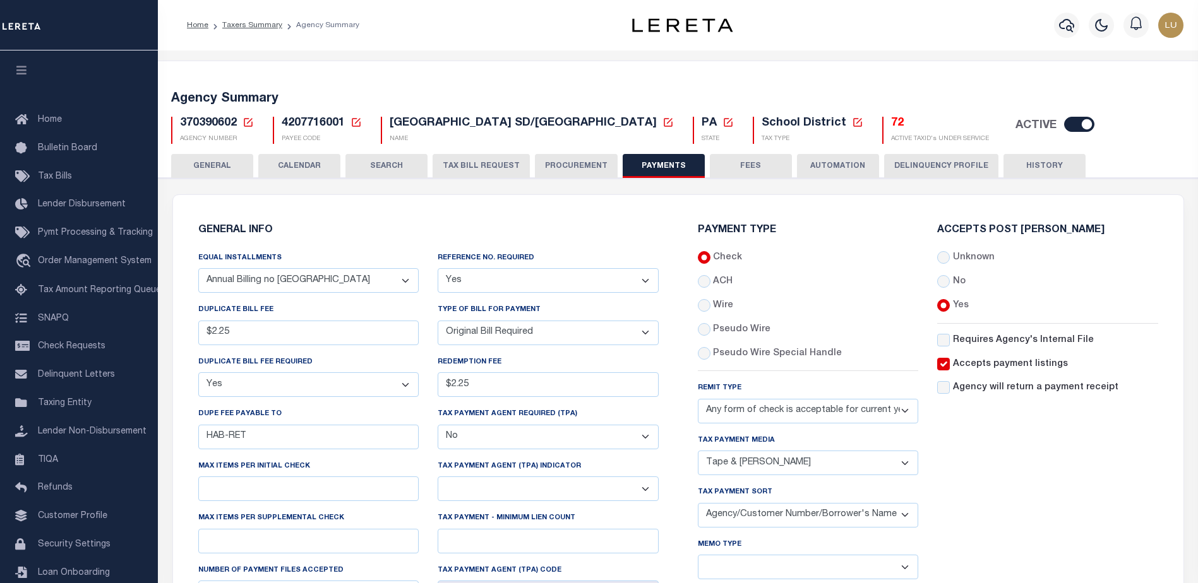
scroll to position [126, 0]
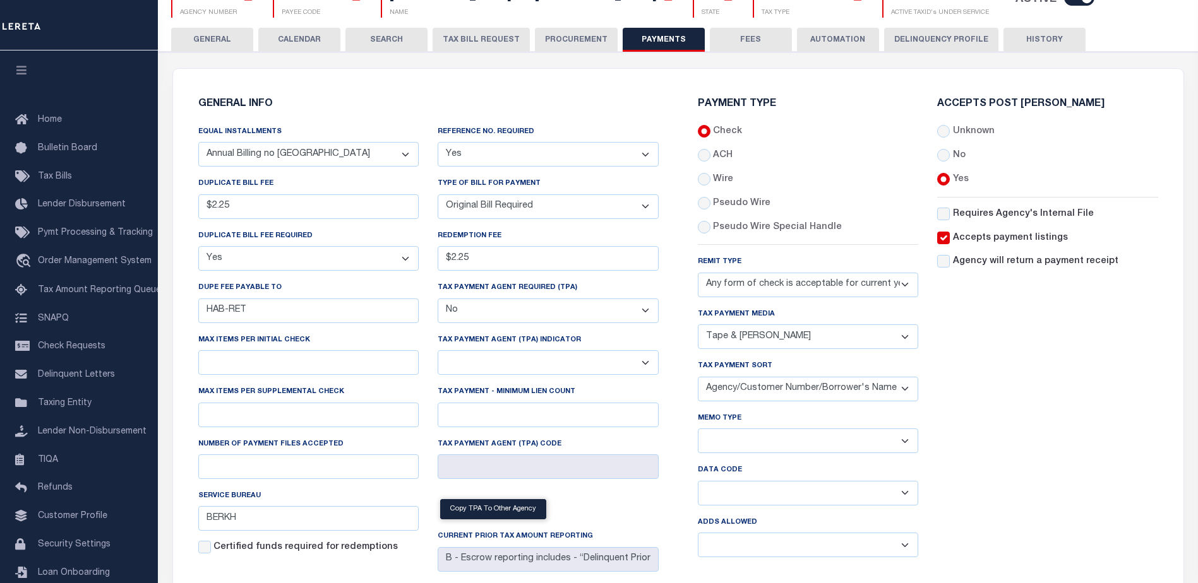
click at [740, 285] on select "Any form of check is acceptable for payment of current and prior year taxes. On…" at bounding box center [808, 285] width 221 height 25
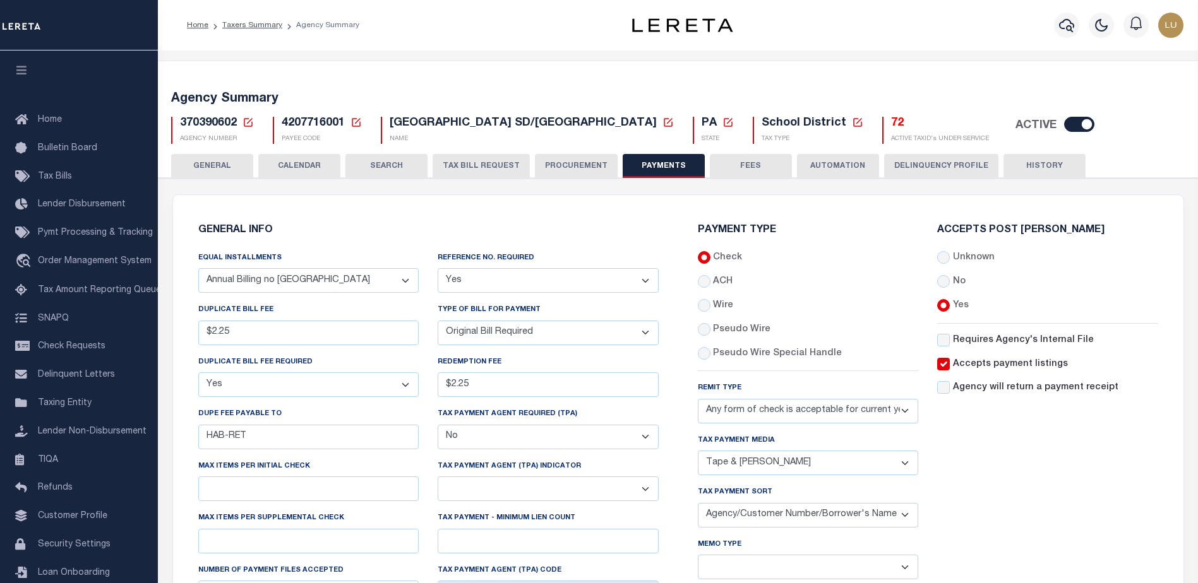
click at [217, 122] on span "370390602" at bounding box center [208, 122] width 57 height 11
copy h5 "370390602"
click at [303, 126] on span "4207716001" at bounding box center [313, 122] width 63 height 11
drag, startPoint x: 303, startPoint y: 126, endPoint x: 316, endPoint y: 126, distance: 13.3
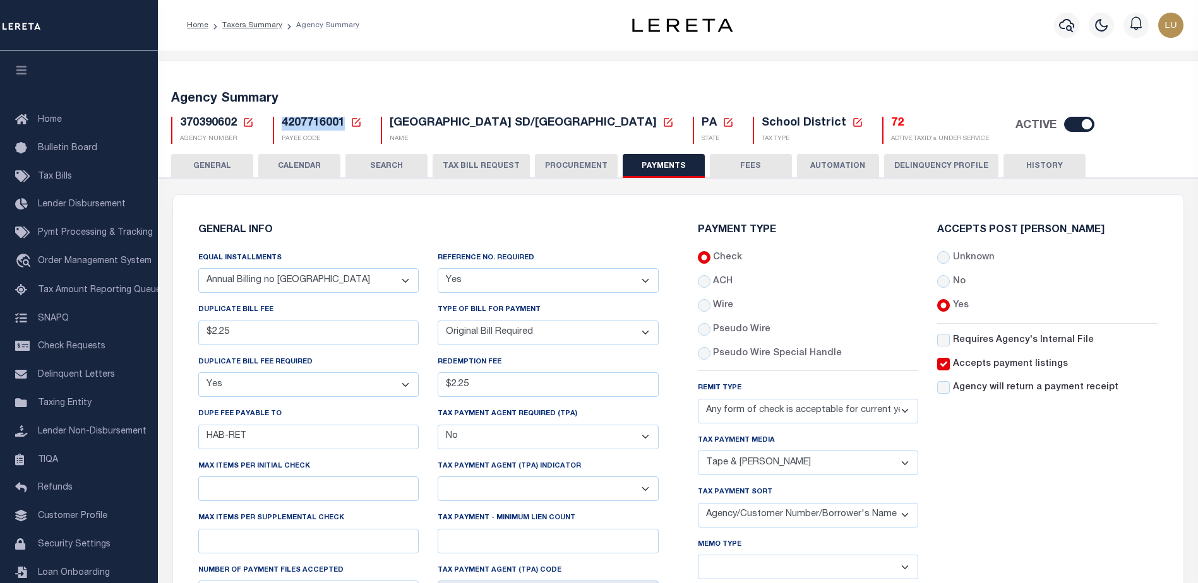
click at [304, 126] on span "4207716001" at bounding box center [313, 122] width 63 height 11
copy span "4207716001"
click at [203, 124] on span "370390602" at bounding box center [208, 122] width 57 height 11
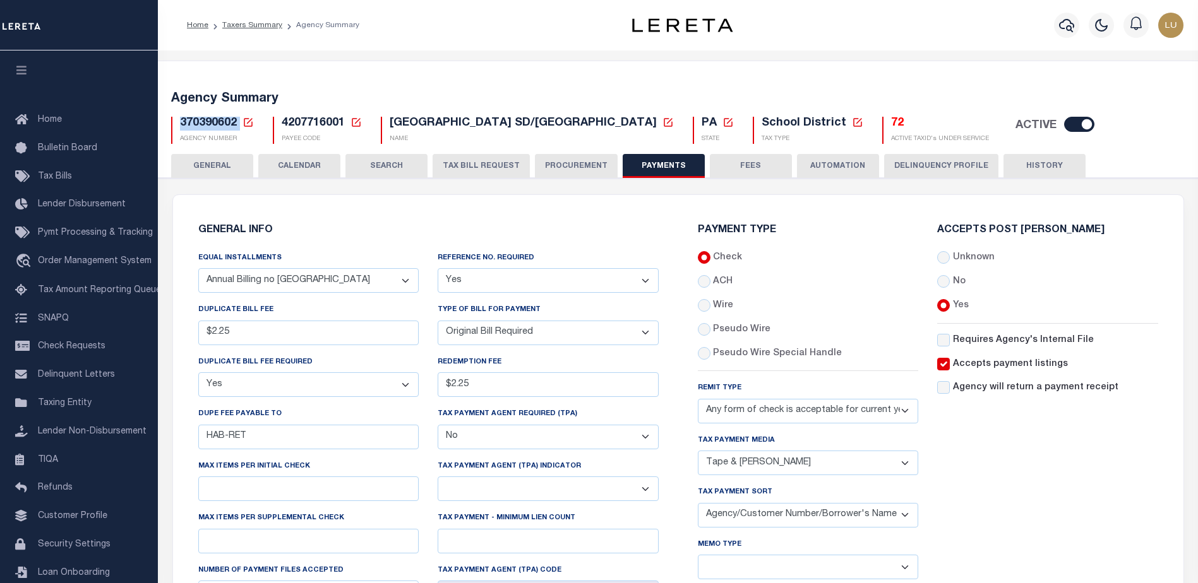
copy h5 "370390602"
click at [316, 121] on span "4207716001" at bounding box center [313, 122] width 63 height 11
copy h5 "4207716001"
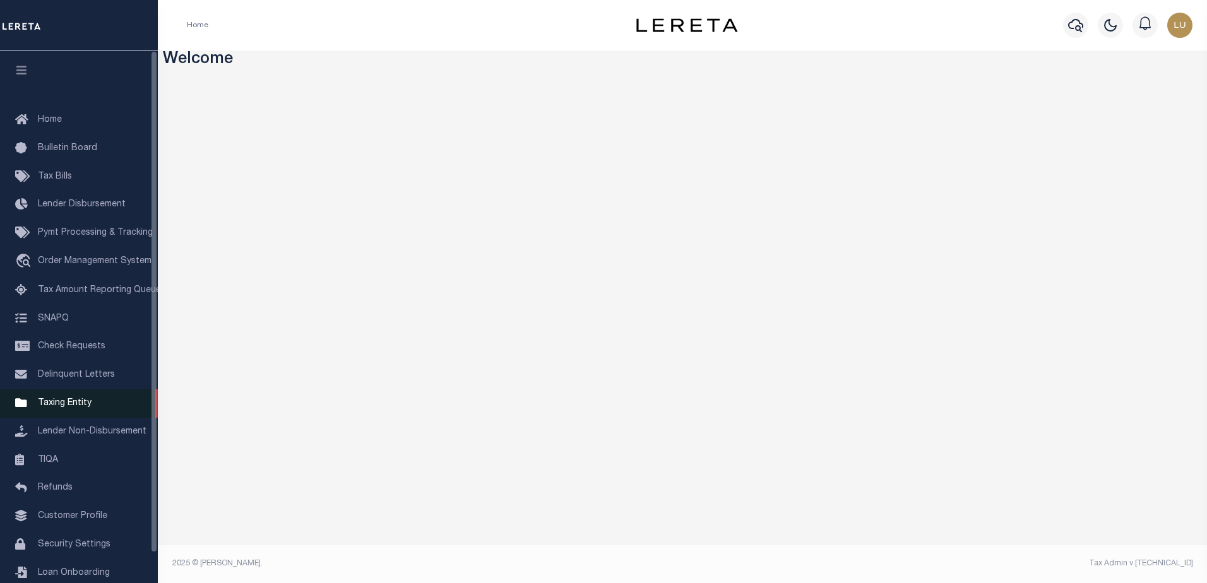
click at [70, 405] on span "Taxing Entity" at bounding box center [65, 403] width 54 height 9
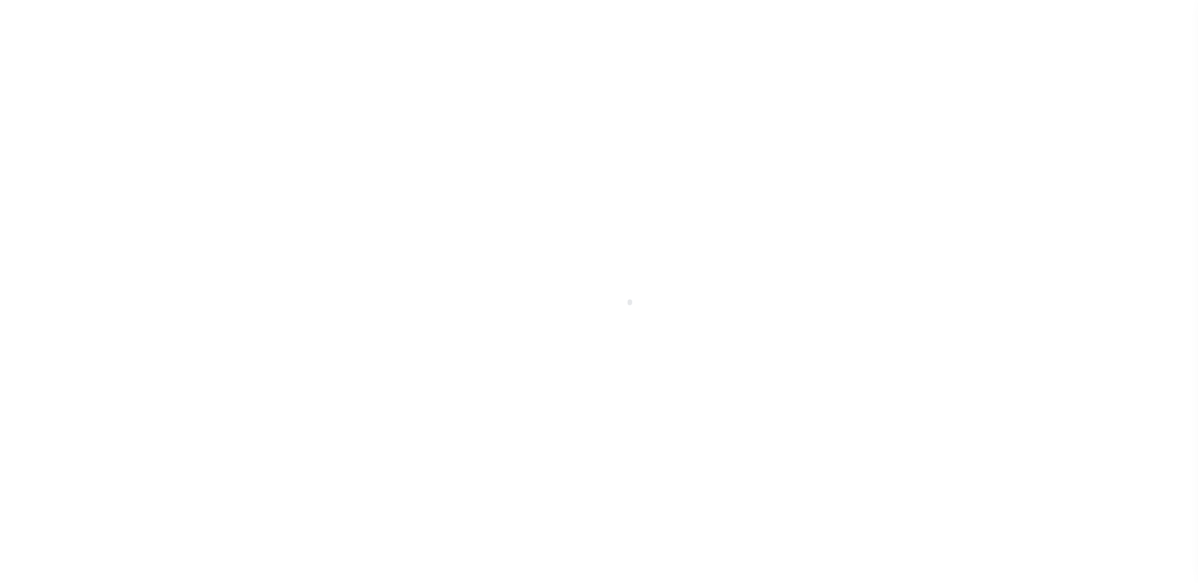
scroll to position [32, 0]
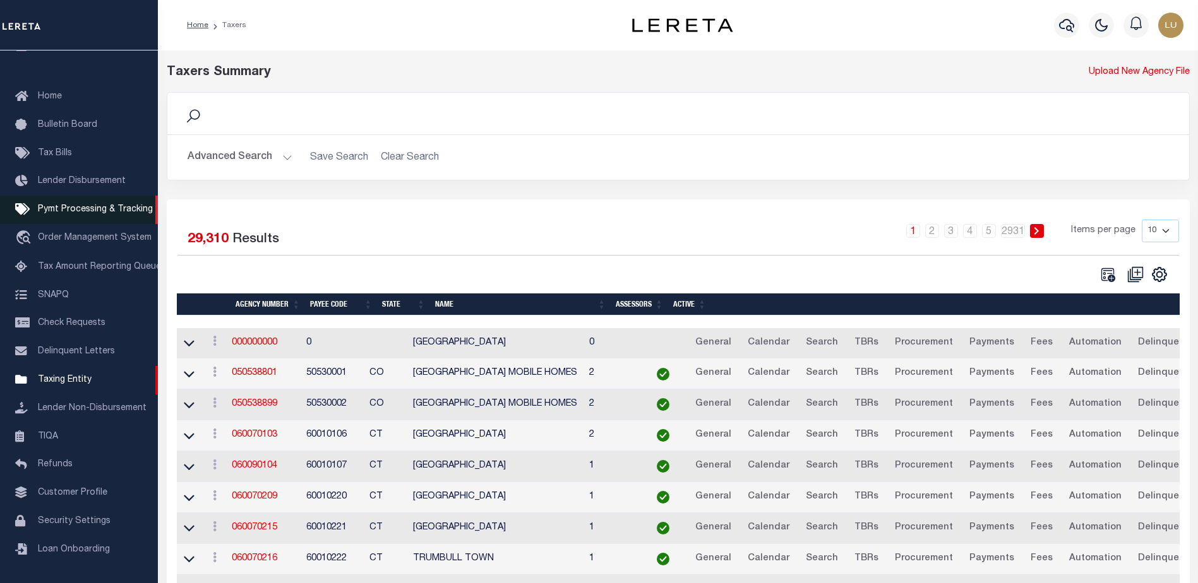
click at [86, 207] on span "Pymt Processing & Tracking" at bounding box center [95, 209] width 115 height 9
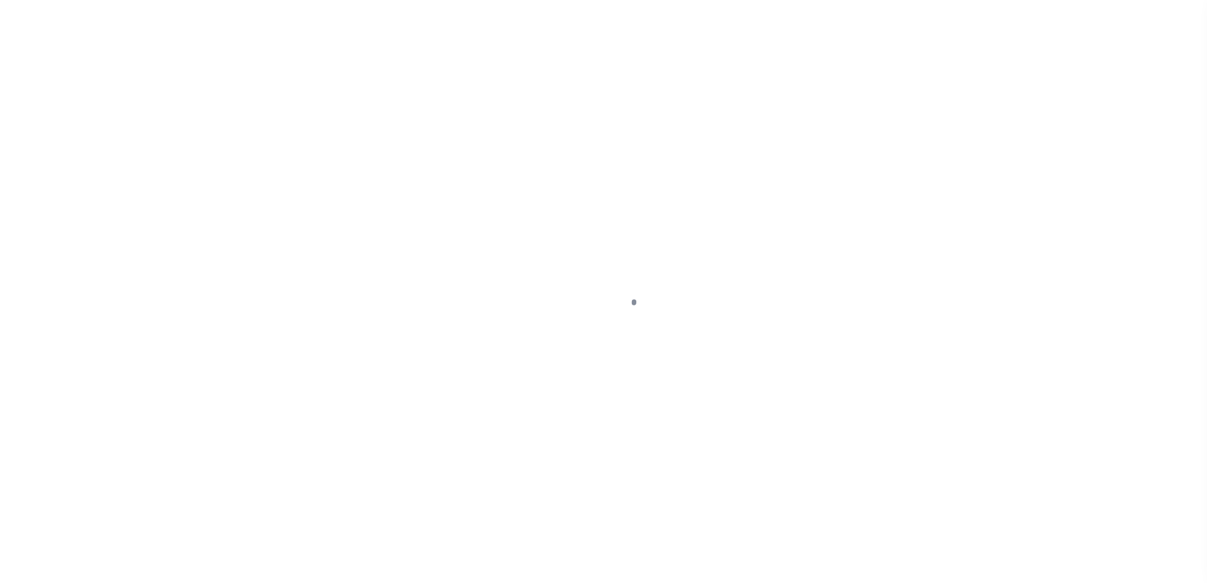
scroll to position [32, 0]
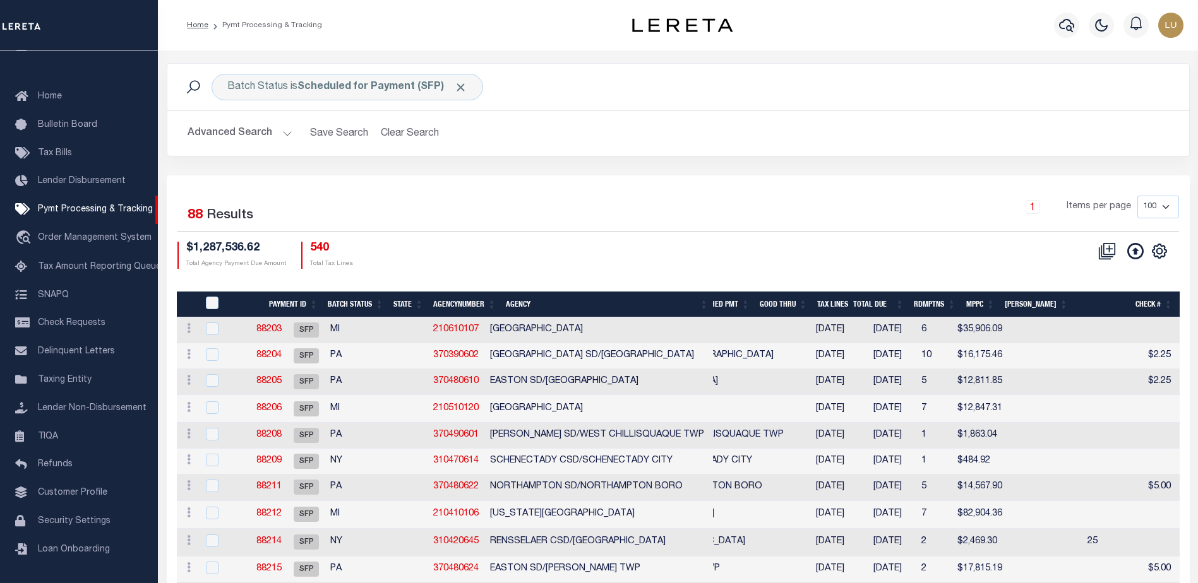
click at [279, 129] on button "Advanced Search" at bounding box center [239, 133] width 105 height 25
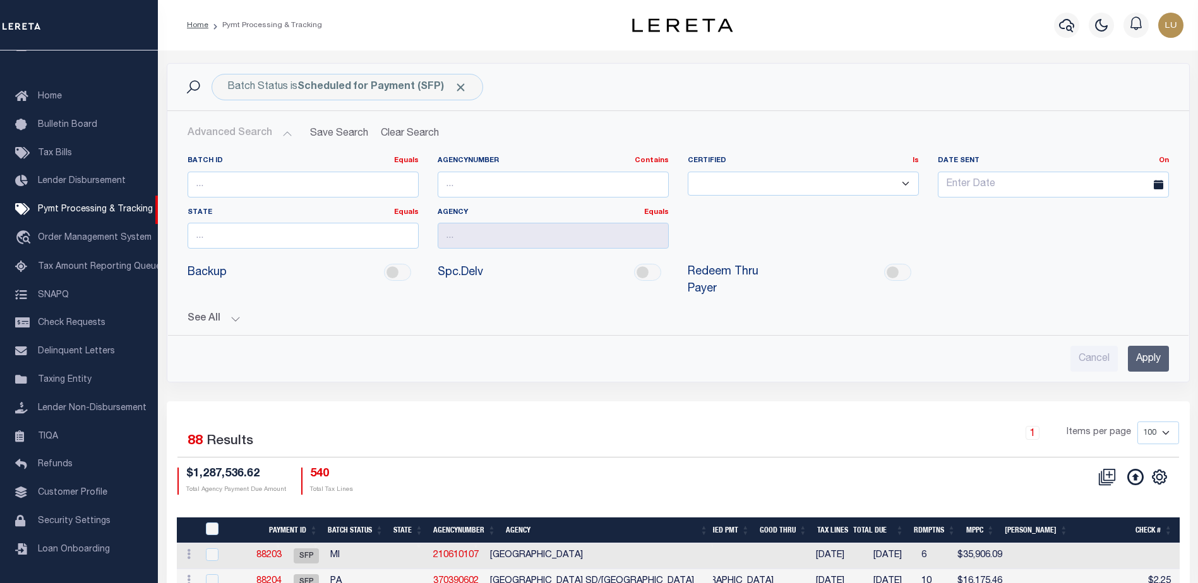
click at [779, 183] on select "Not Required Required Ready" at bounding box center [802, 184] width 231 height 25
click at [517, 167] on div "AgencyNumber Contains Contains Is" at bounding box center [552, 177] width 231 height 42
click at [515, 177] on input "text" at bounding box center [552, 185] width 231 height 26
paste input "370390602"
type input "370390602"
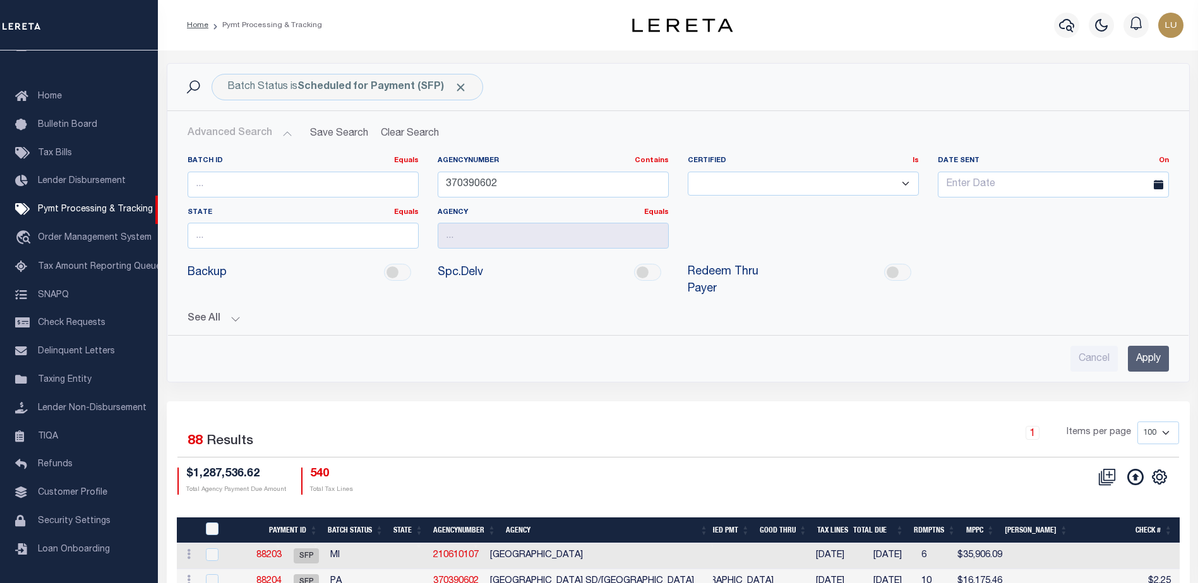
click at [1148, 346] on input "Apply" at bounding box center [1147, 359] width 41 height 26
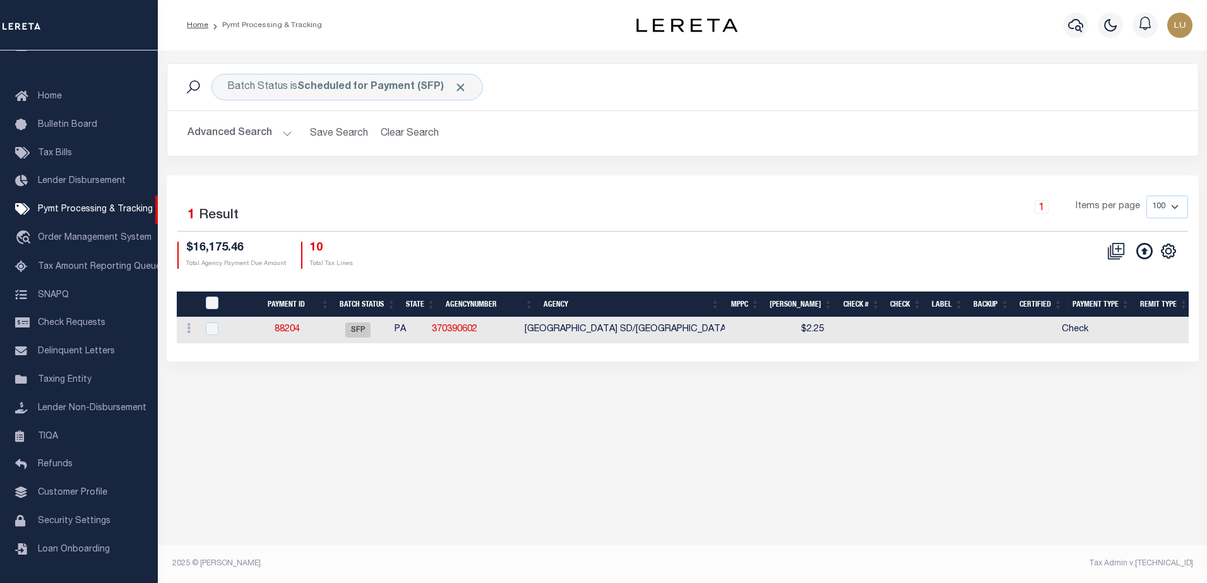
scroll to position [0, 0]
click at [285, 136] on button "Advanced Search" at bounding box center [239, 133] width 105 height 25
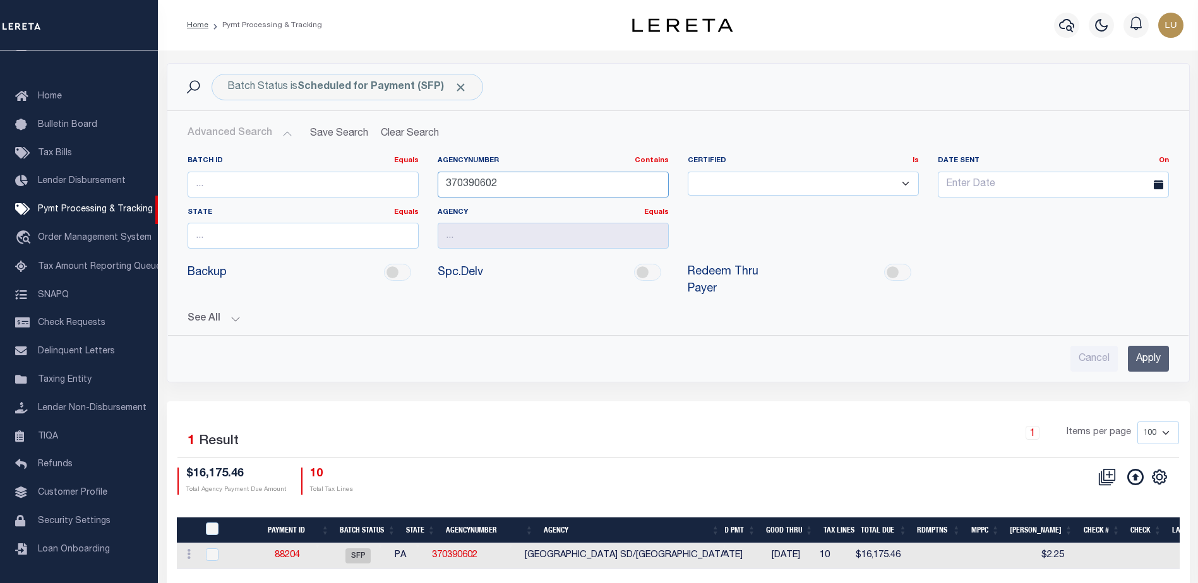
click at [464, 187] on input "370390602" at bounding box center [552, 185] width 231 height 26
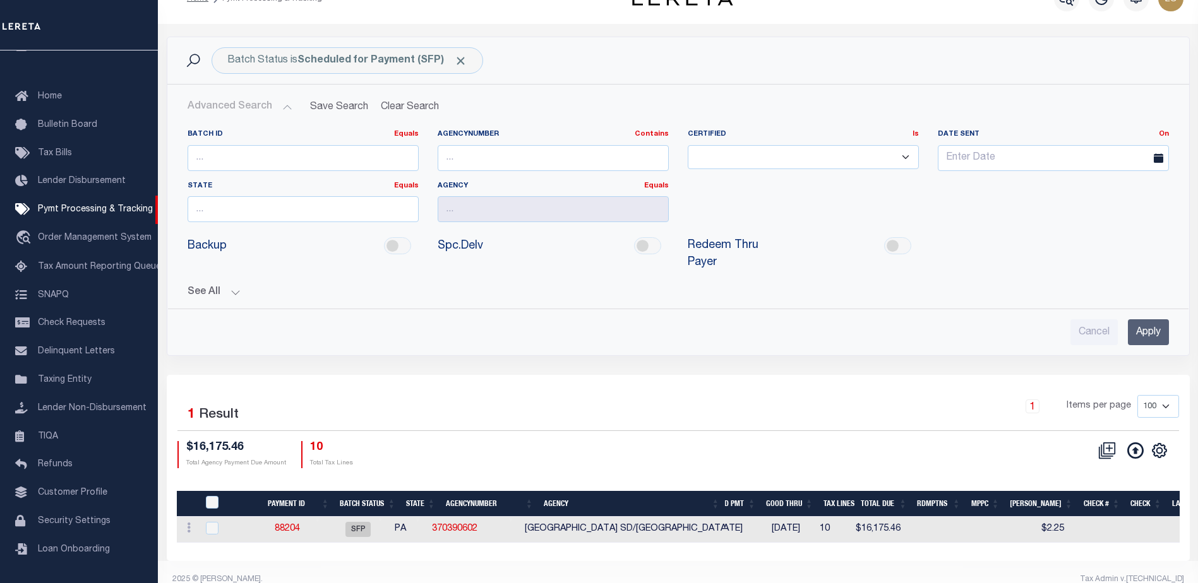
click at [550, 517] on td "[GEOGRAPHIC_DATA] SD/[GEOGRAPHIC_DATA]" at bounding box center [627, 530] width 214 height 26
checkbox input "true"
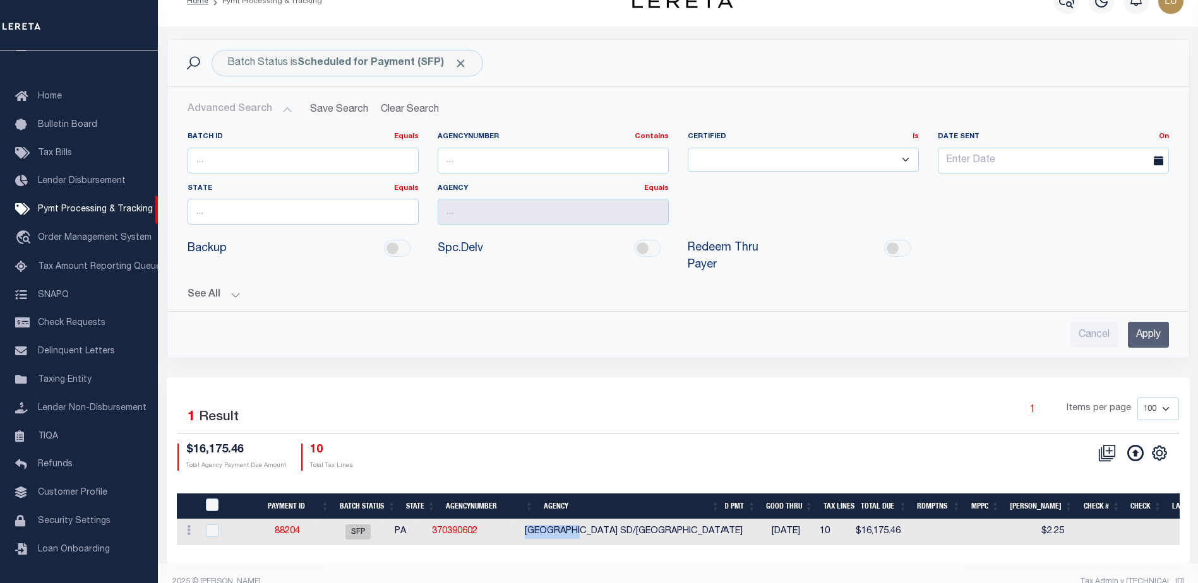
click at [549, 520] on td "[GEOGRAPHIC_DATA] SD/[GEOGRAPHIC_DATA]" at bounding box center [627, 533] width 214 height 26
checkbox input "false"
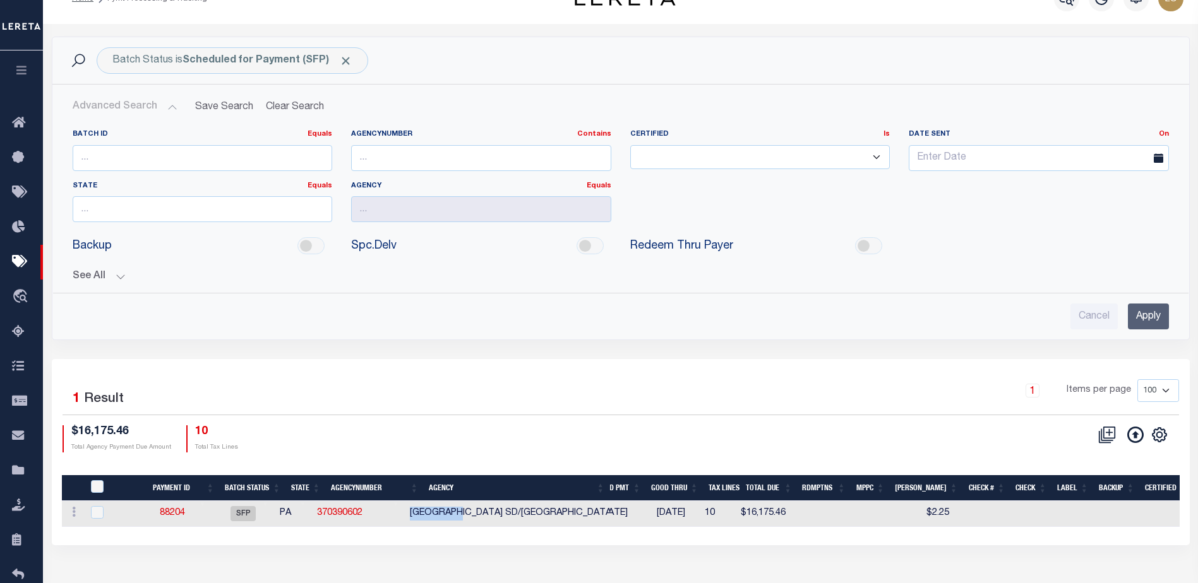
copy td "ALLENTOWN"
click at [1152, 313] on input "Apply" at bounding box center [1147, 317] width 41 height 26
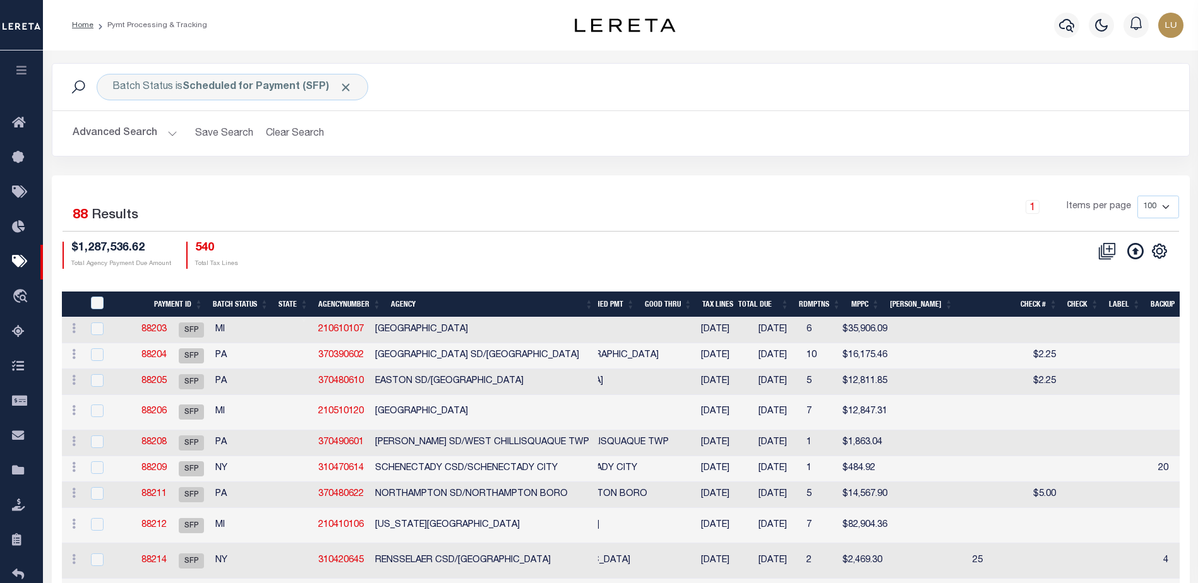
click at [400, 306] on th "Agency" at bounding box center [492, 305] width 212 height 26
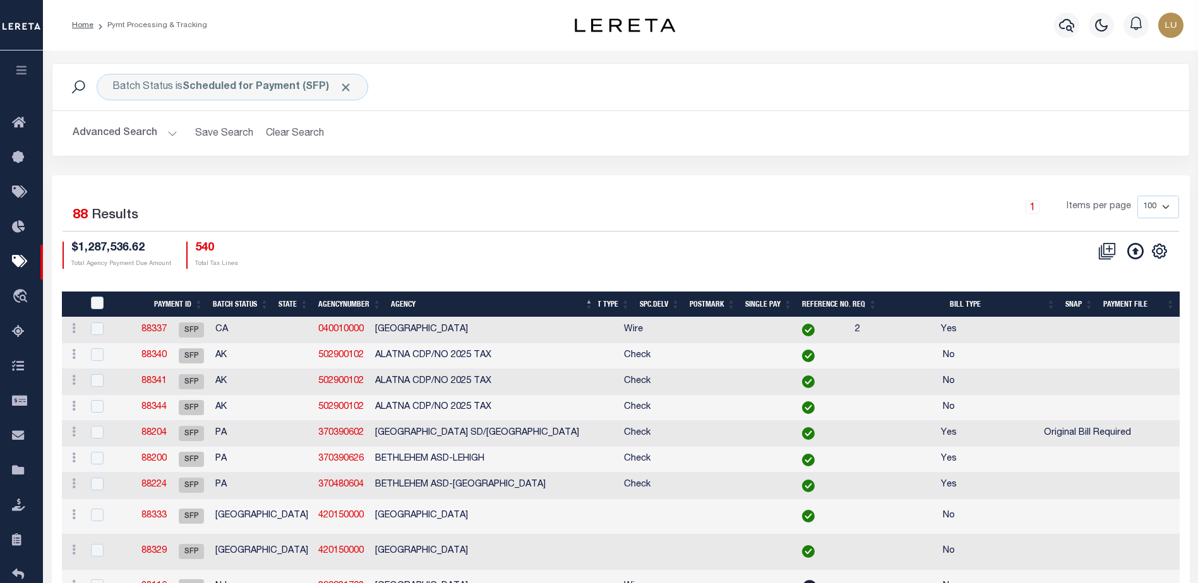
scroll to position [0, 773]
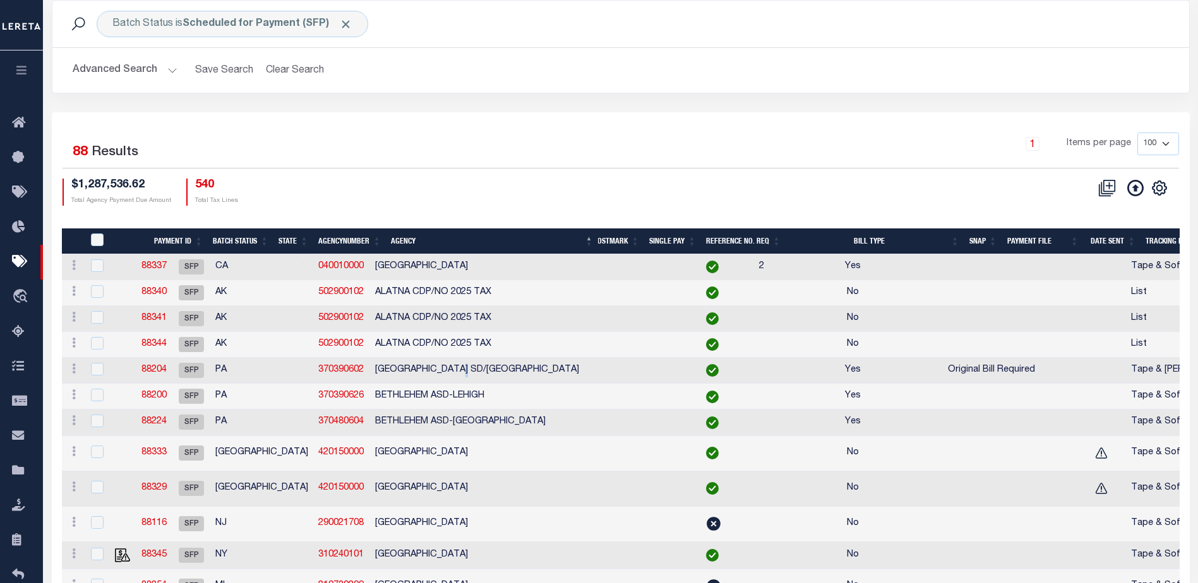
click at [484, 369] on td "[GEOGRAPHIC_DATA] SD/[GEOGRAPHIC_DATA]" at bounding box center [488, 371] width 237 height 26
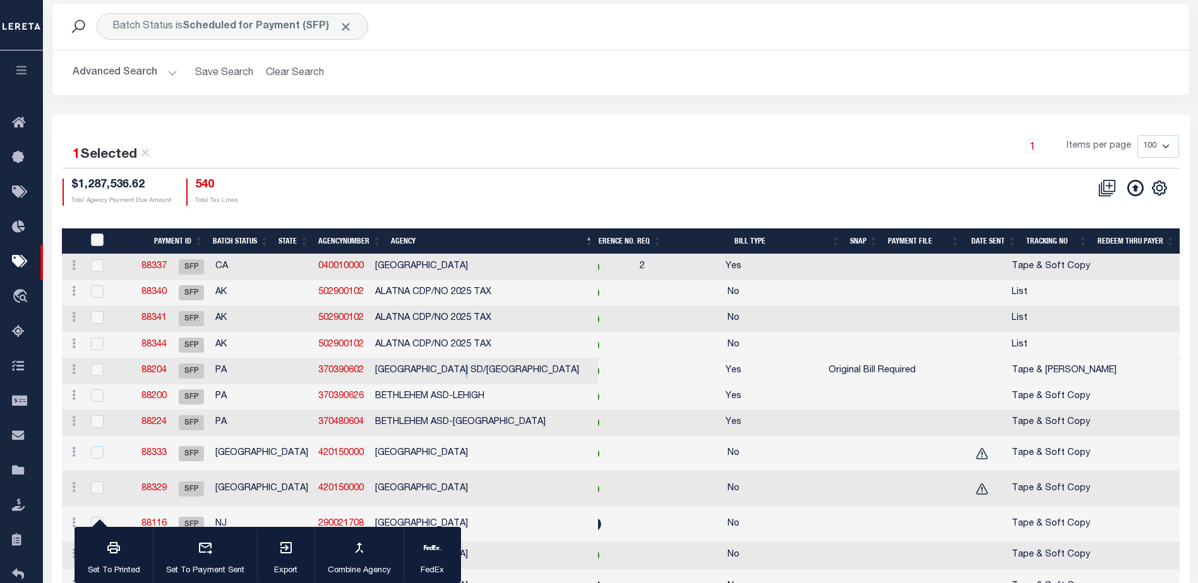
click at [253, 148] on div "1 Selected 88 Results" at bounding box center [194, 150] width 265 height 30
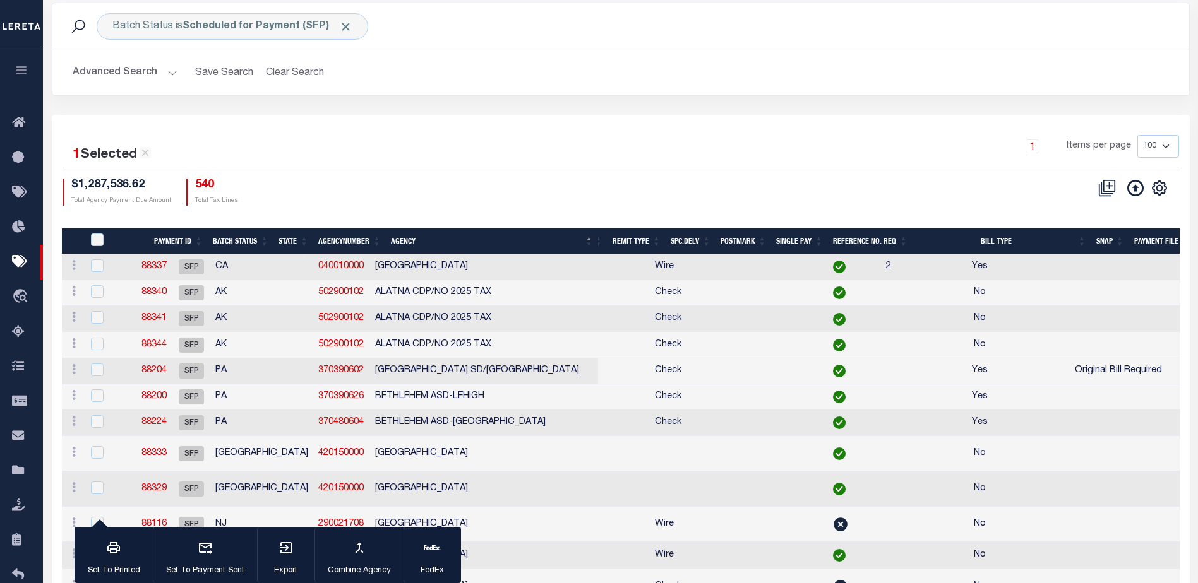
scroll to position [0, 702]
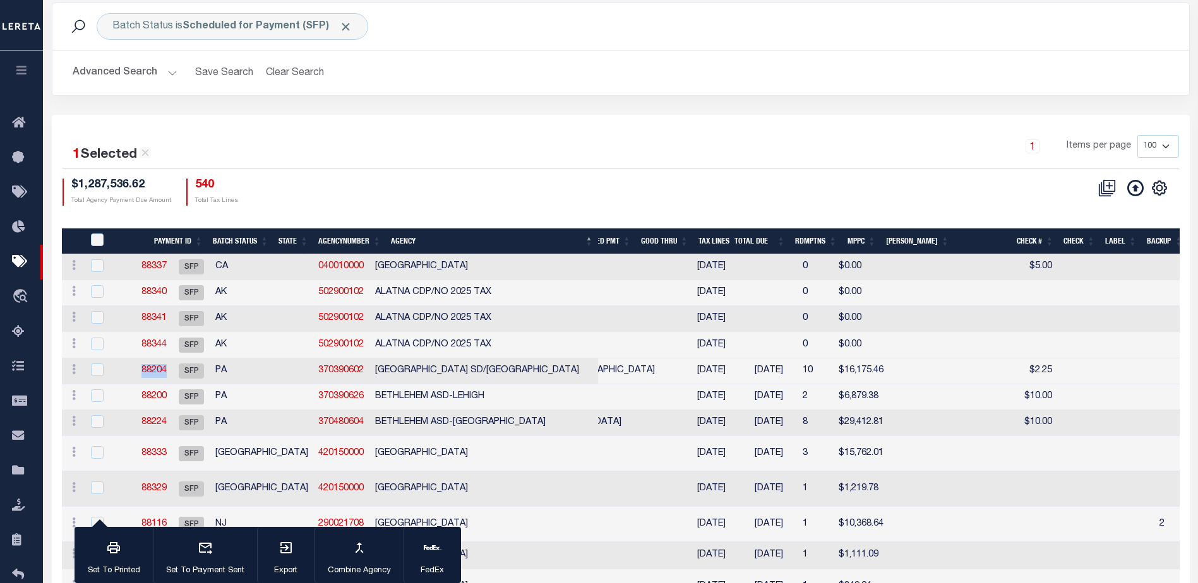
drag, startPoint x: 203, startPoint y: 372, endPoint x: 157, endPoint y: 371, distance: 46.1
click at [157, 371] on td "88204" at bounding box center [153, 372] width 37 height 26
checkbox input "false"
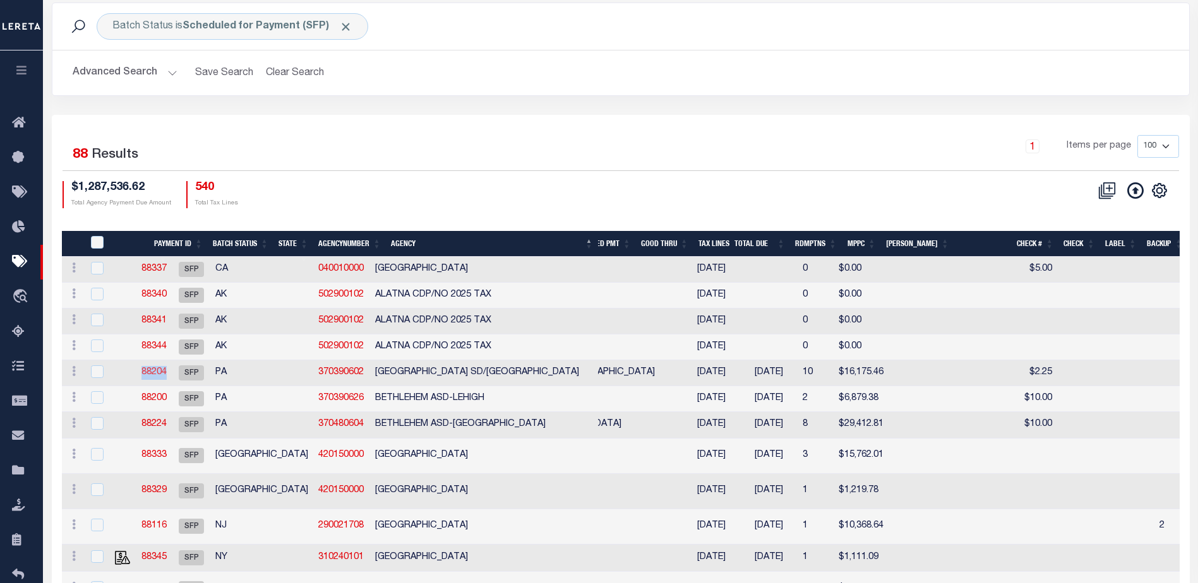
copy link "88204"
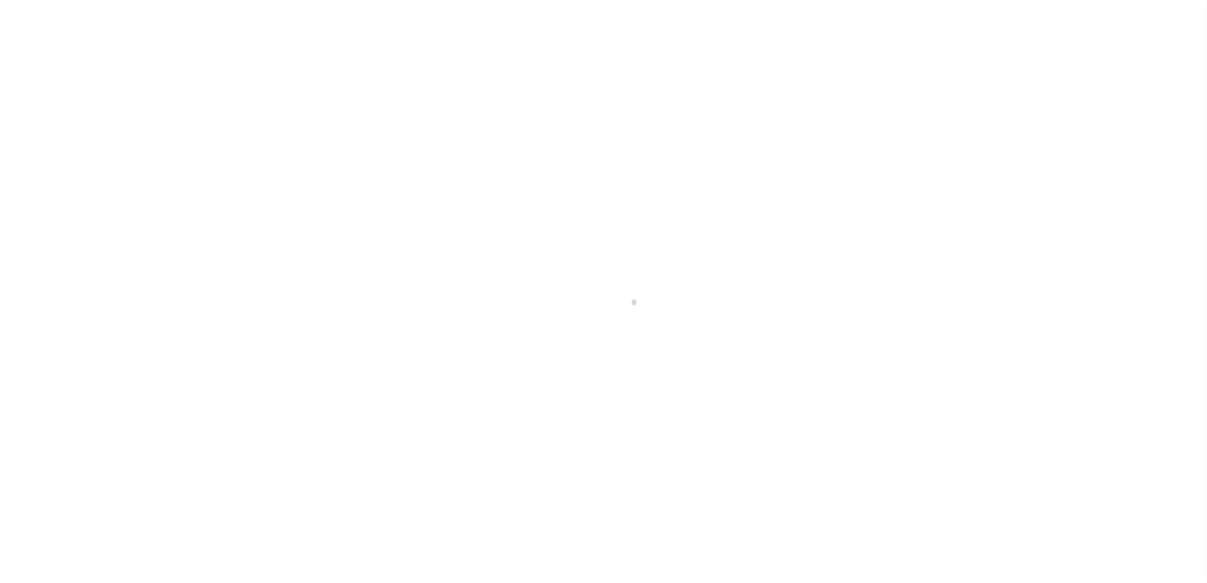
select select
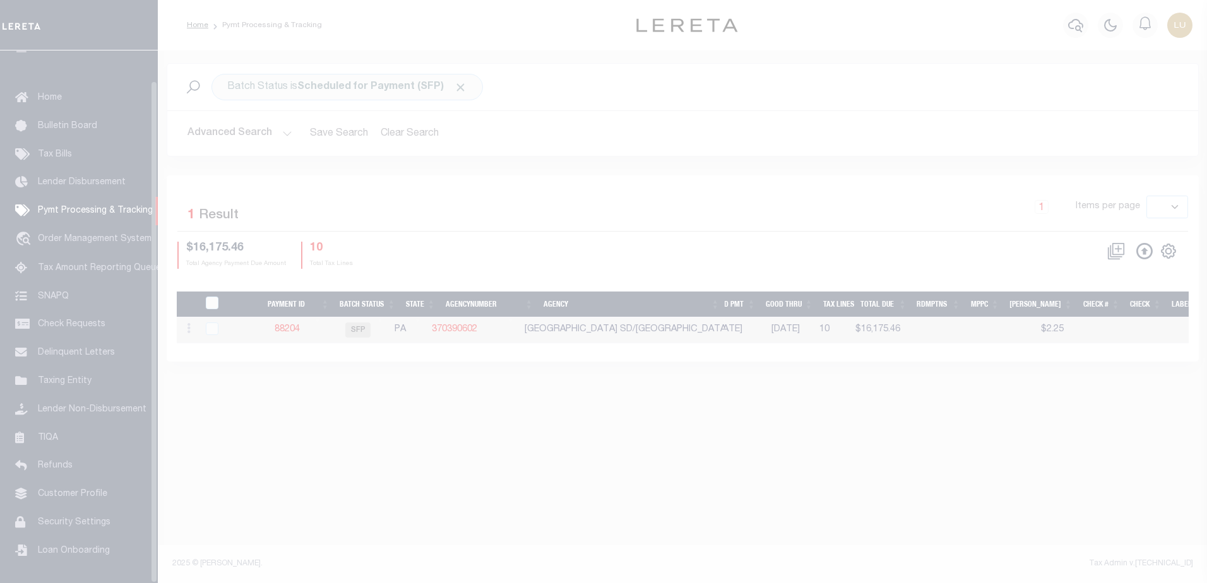
scroll to position [32, 0]
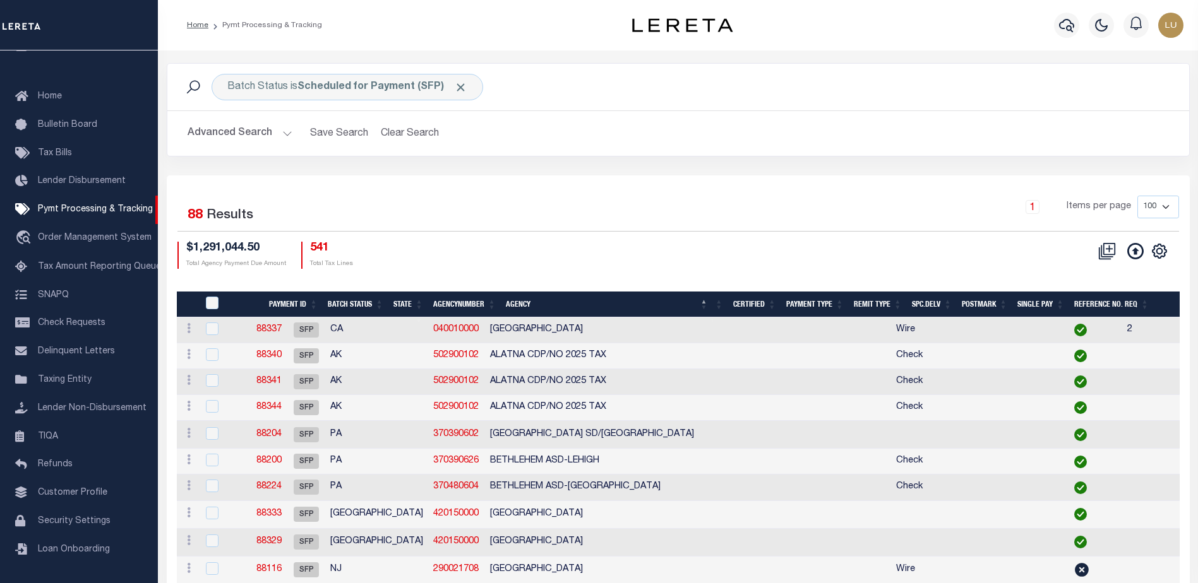
scroll to position [0, 554]
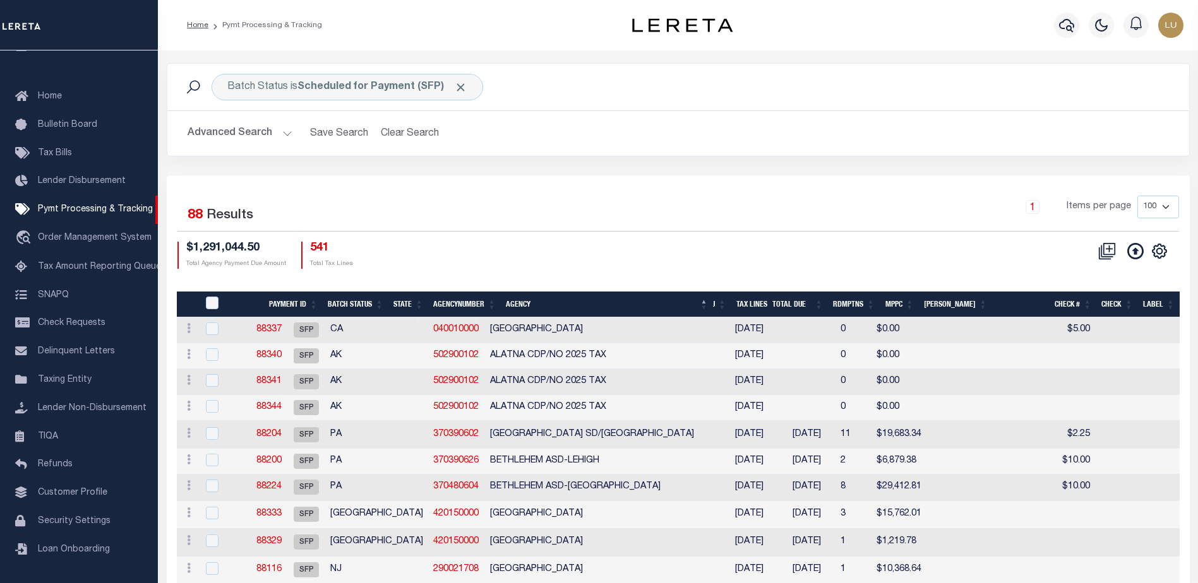
drag, startPoint x: 333, startPoint y: 19, endPoint x: 444, endPoint y: 57, distance: 116.8
click at [333, 19] on div "Home Pymt Processing & Tracking" at bounding box center [388, 25] width 422 height 27
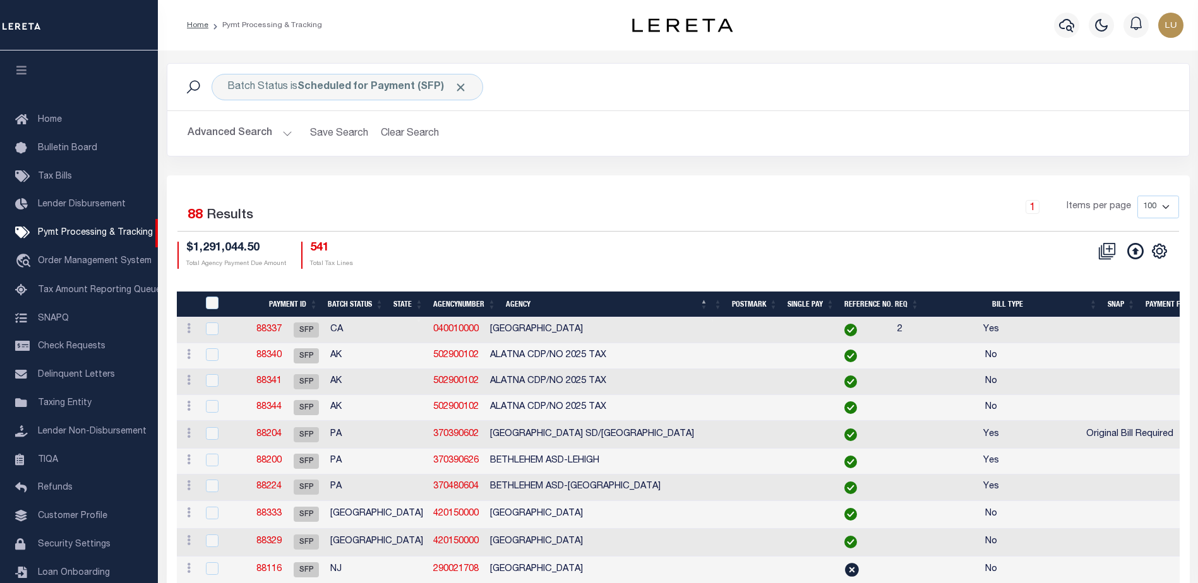
click at [24, 76] on icon "button" at bounding box center [22, 69] width 15 height 11
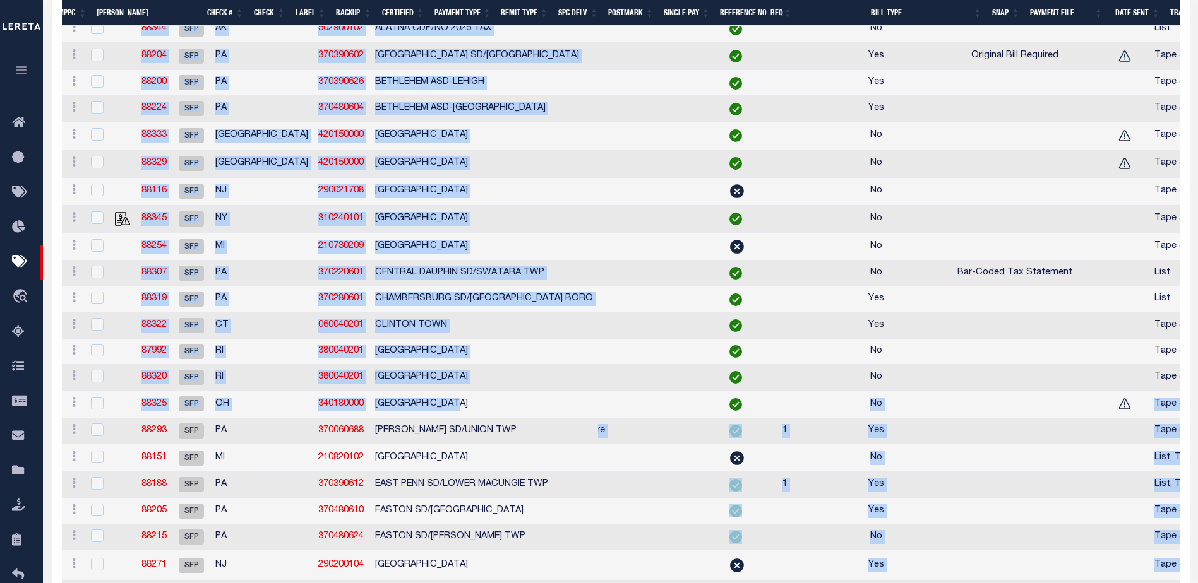
drag, startPoint x: 687, startPoint y: 409, endPoint x: 487, endPoint y: 407, distance: 200.1
click at [918, 396] on td at bounding box center [1014, 405] width 193 height 28
checkbox input "true"
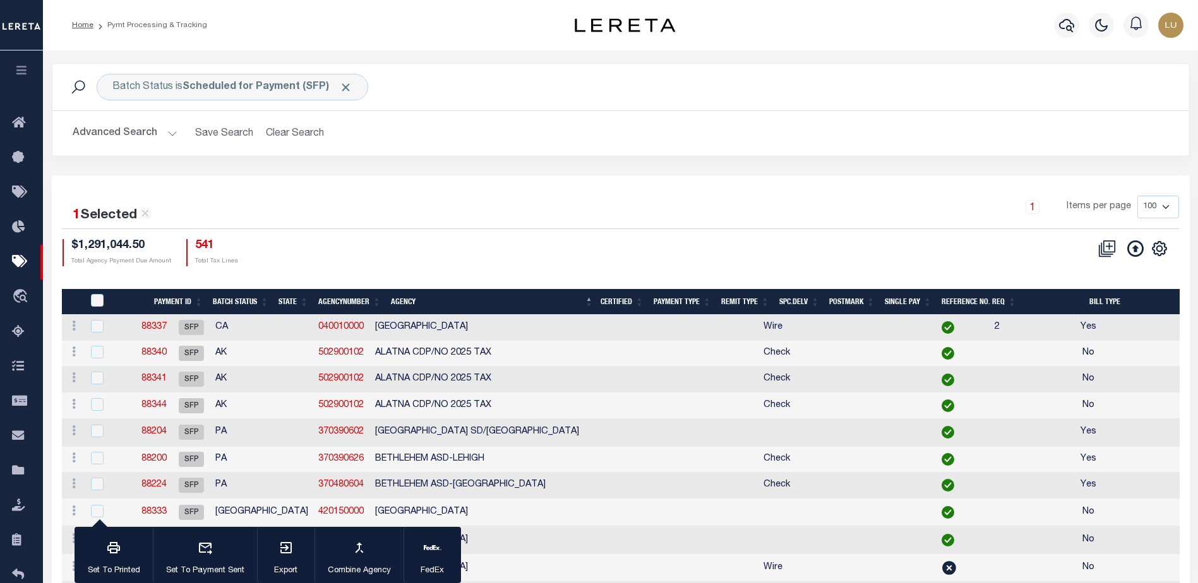
click at [673, 300] on th "Payment Type" at bounding box center [682, 302] width 68 height 26
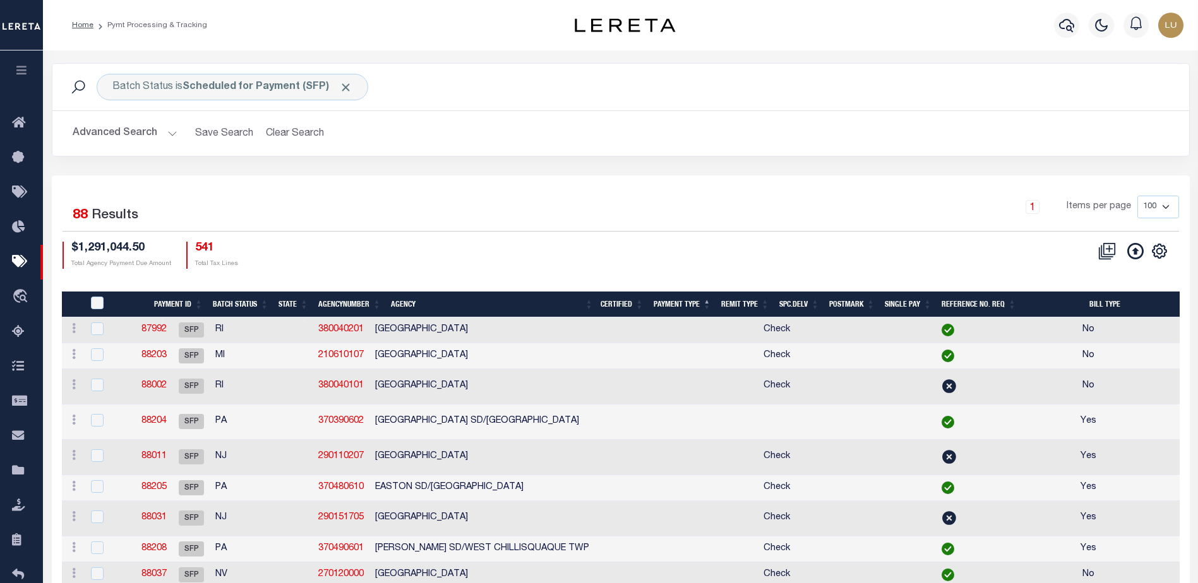
click at [687, 302] on th "Payment Type" at bounding box center [682, 305] width 68 height 26
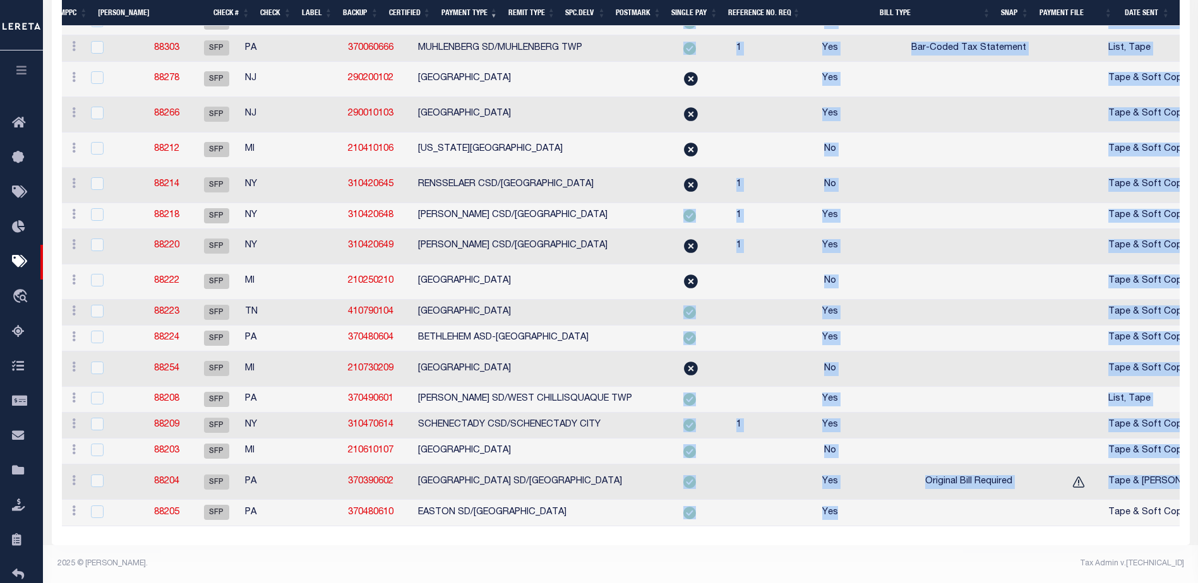
drag, startPoint x: 933, startPoint y: 526, endPoint x: 740, endPoint y: 533, distance: 193.3
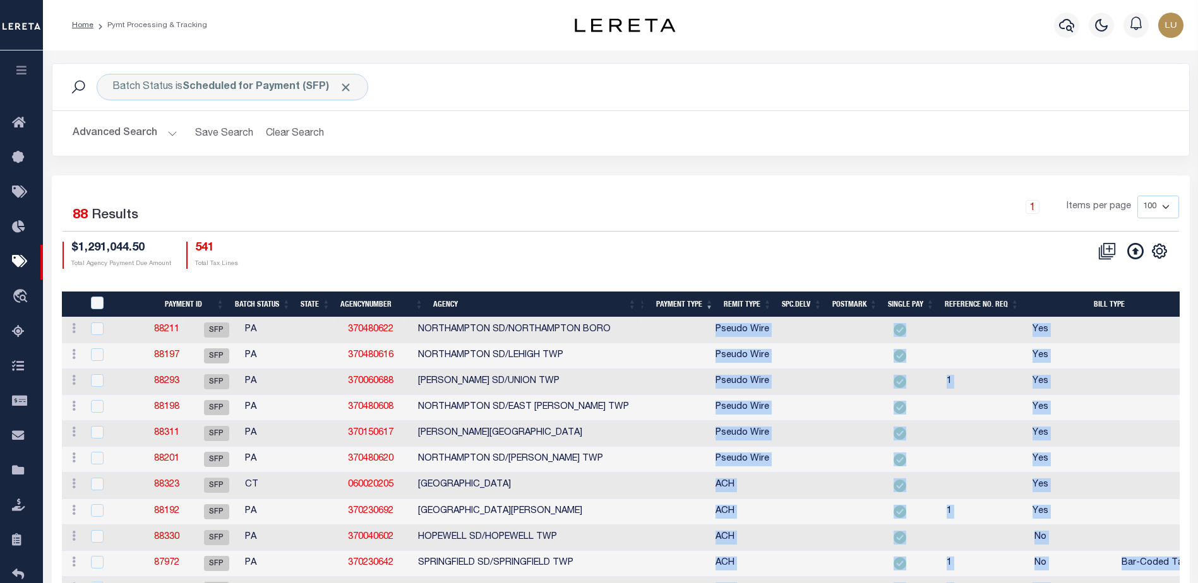
click at [683, 302] on th "Payment Type" at bounding box center [685, 305] width 68 height 26
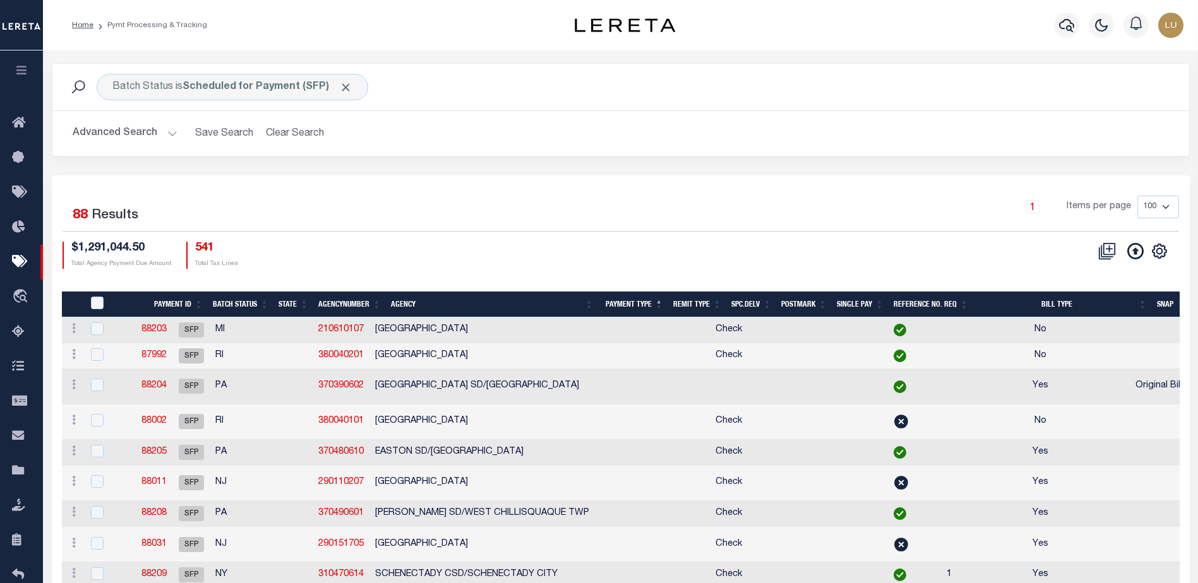
click at [730, 223] on div "1 Items per page 100 200 500 1000" at bounding box center [762, 212] width 833 height 33
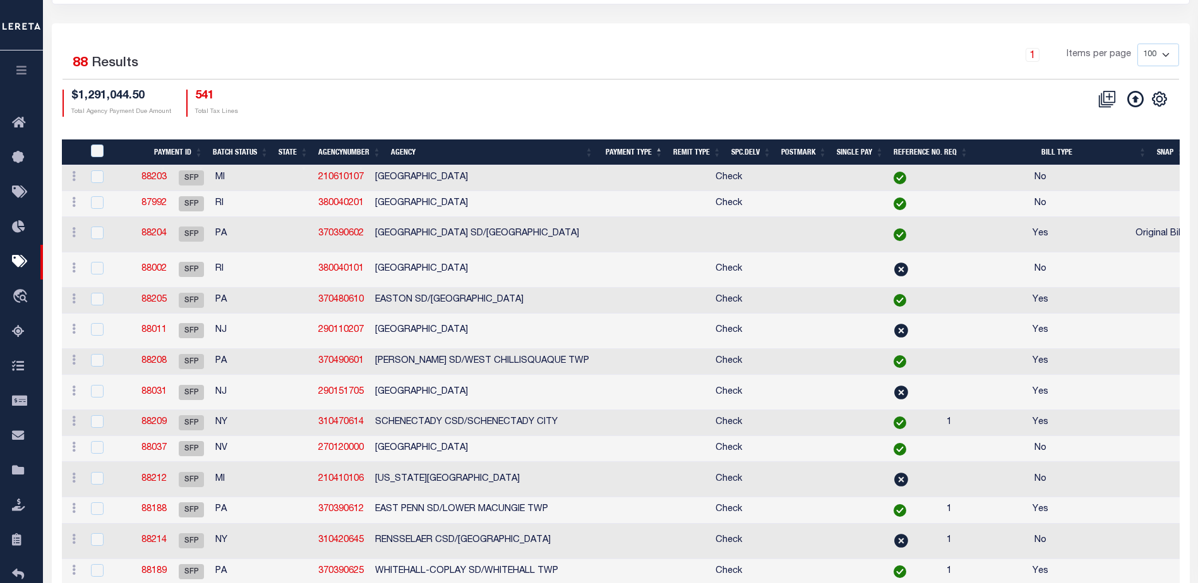
click at [784, 567] on tr "ACTIONS Delete Batch 88189 SFP PA 370390625 WHITEHALL-COPLAY SD/WHITEHALL TWP 0…" at bounding box center [534, 572] width 2233 height 26
click at [836, 578] on td at bounding box center [861, 572] width 50 height 26
checkbox input "true"
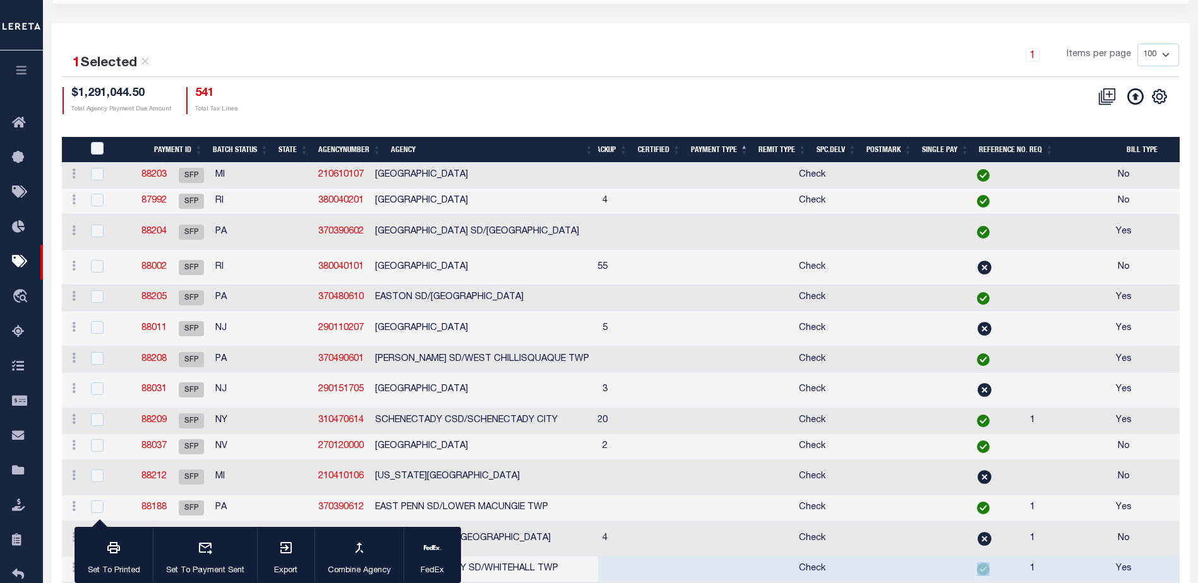
scroll to position [0, 555]
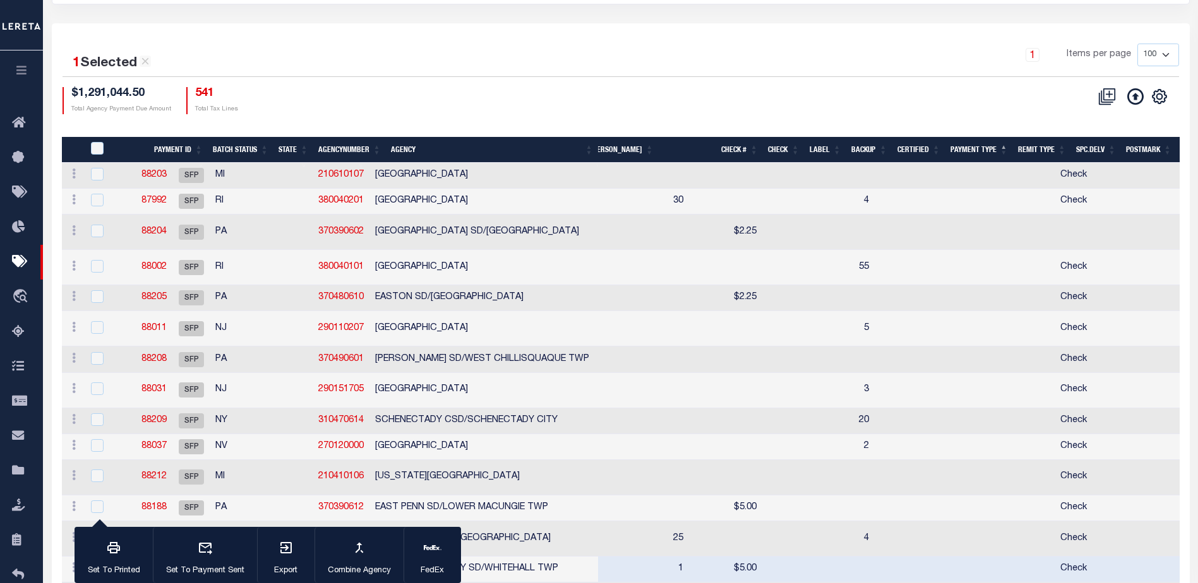
scroll to position [0, 266]
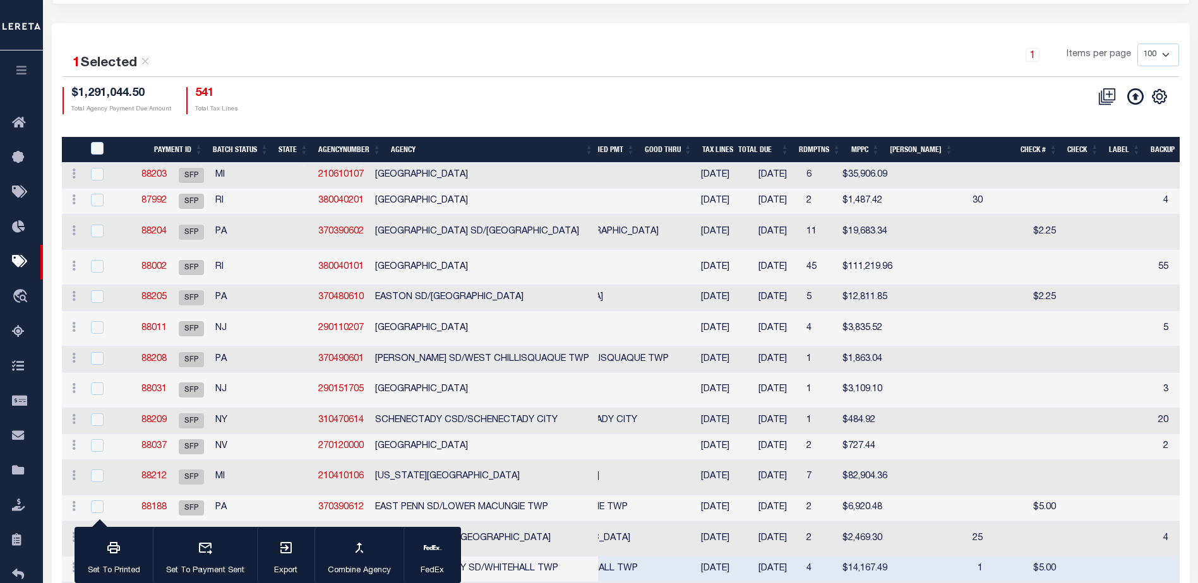
click at [537, 59] on div "1 Items per page 100 200 500 1000" at bounding box center [762, 60] width 833 height 33
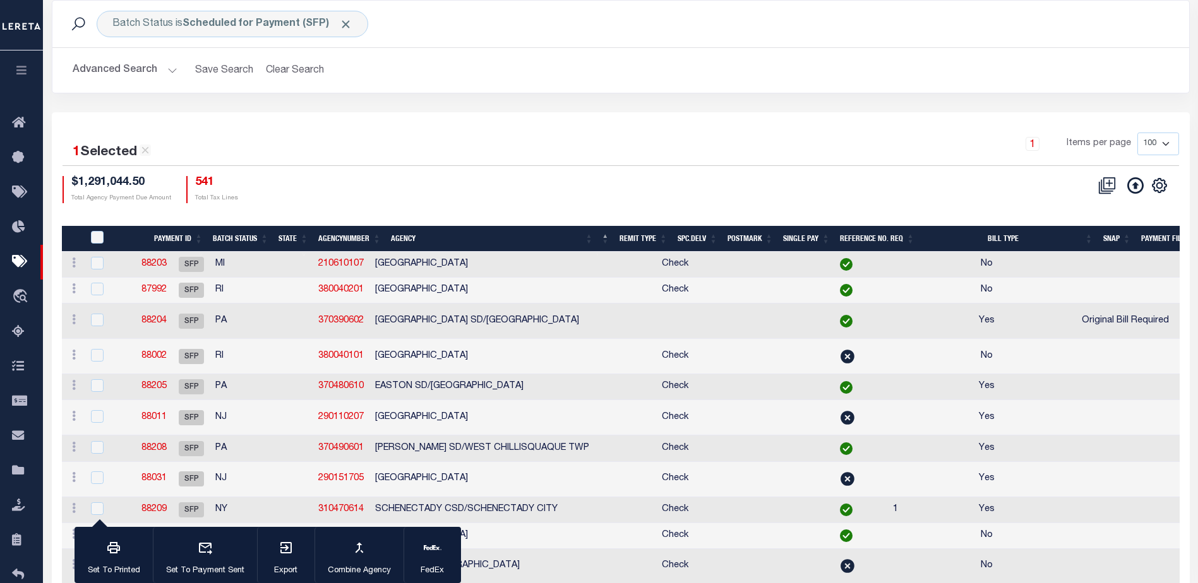
scroll to position [0, 698]
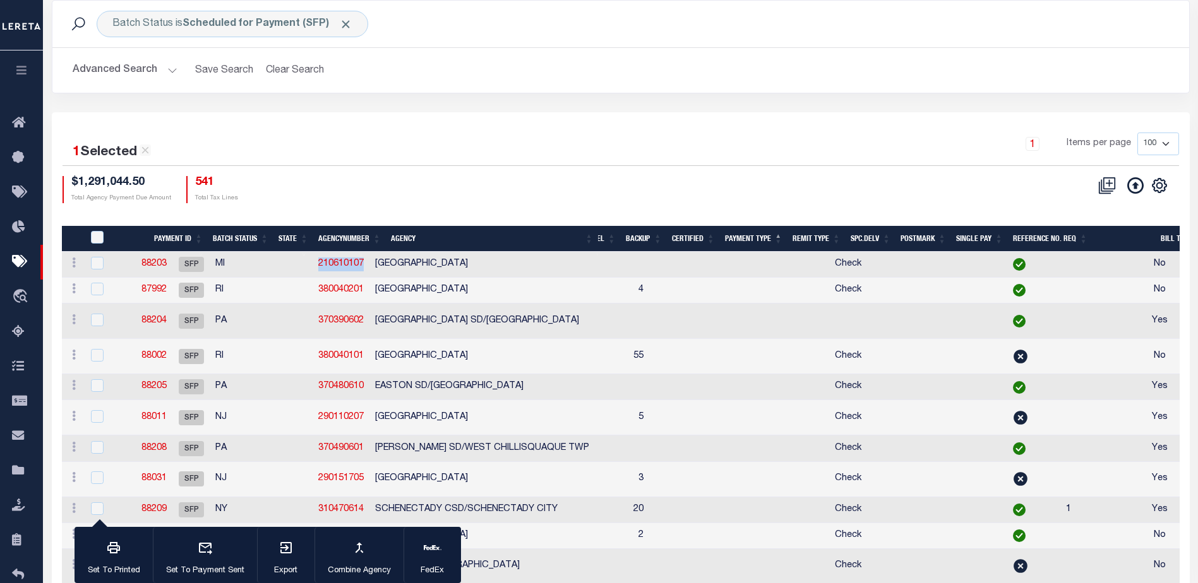
drag, startPoint x: 372, startPoint y: 268, endPoint x: 309, endPoint y: 263, distance: 64.0
click at [309, 263] on tr "ACTIONS Delete Batch 88203 SFP MI 210610107 NORTON SHORES CITY" at bounding box center [335, 265] width 546 height 26
copy tr "210610107"
drag, startPoint x: 707, startPoint y: 260, endPoint x: 760, endPoint y: 262, distance: 53.1
click at [760, 262] on tr "ACTIONS Delete Batch 88203 SFP MI 210610107 NORTON SHORES CITY 08/21/2025 08/29…" at bounding box center [653, 265] width 2233 height 26
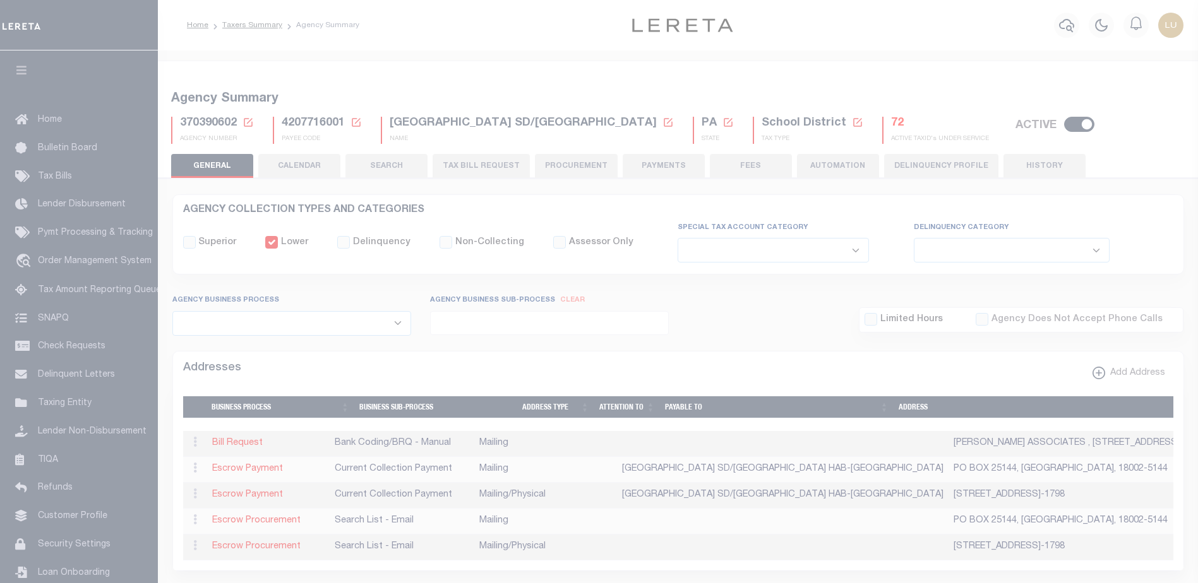
select select
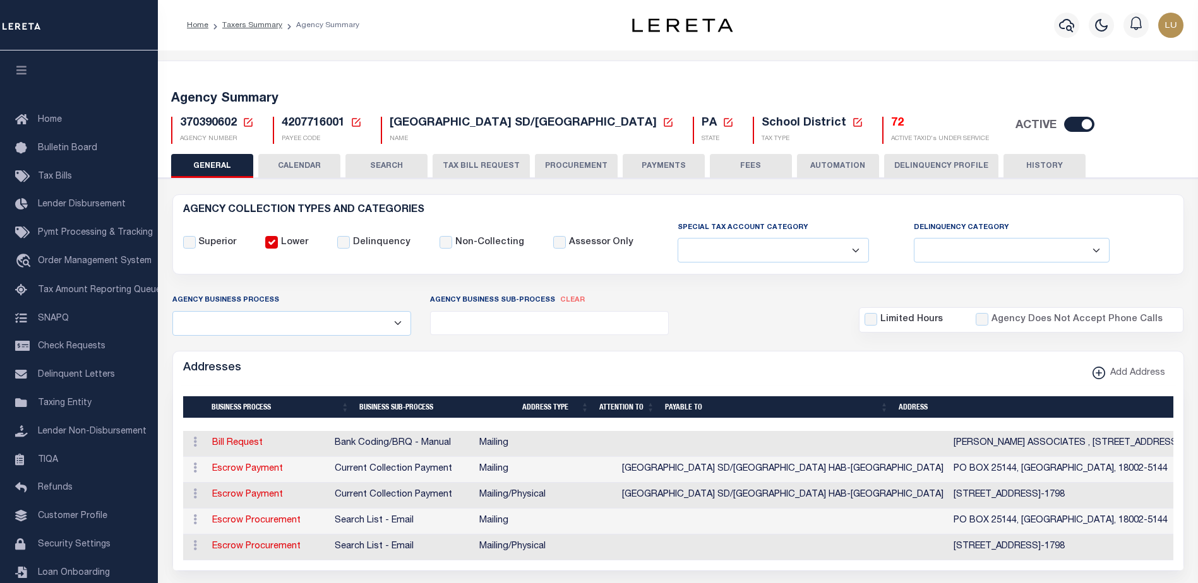
click at [247, 120] on icon at bounding box center [247, 122] width 11 height 11
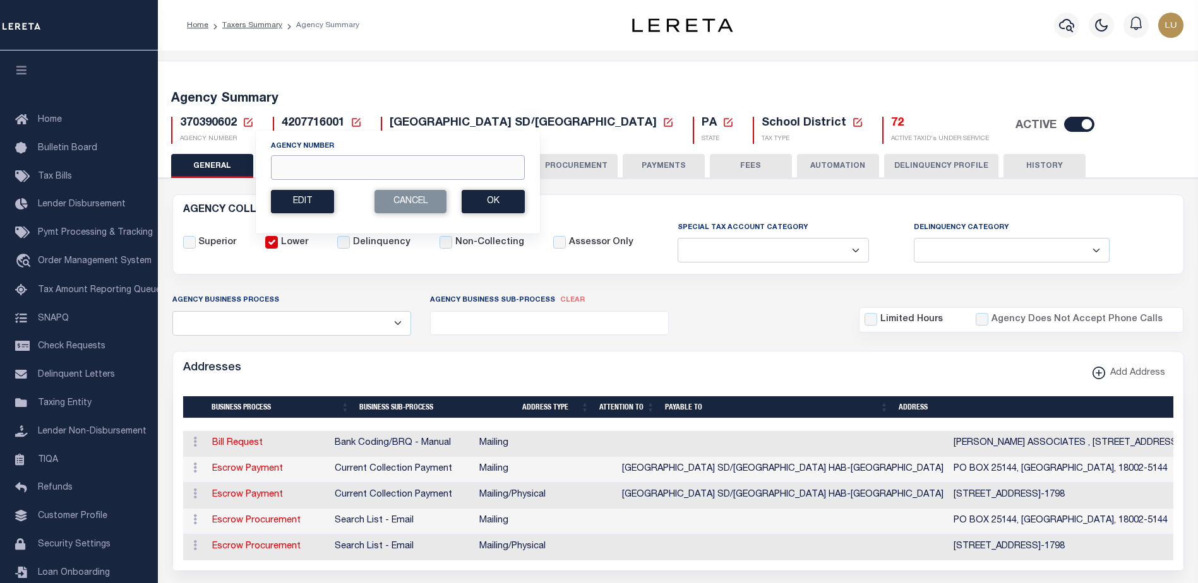
click at [355, 163] on input "Agency Number" at bounding box center [398, 167] width 254 height 25
click at [624, 79] on div "Agency Summary 370390602 Agency Number Edit Cancel Ok New Agency Number Cancel …" at bounding box center [678, 115] width 1044 height 78
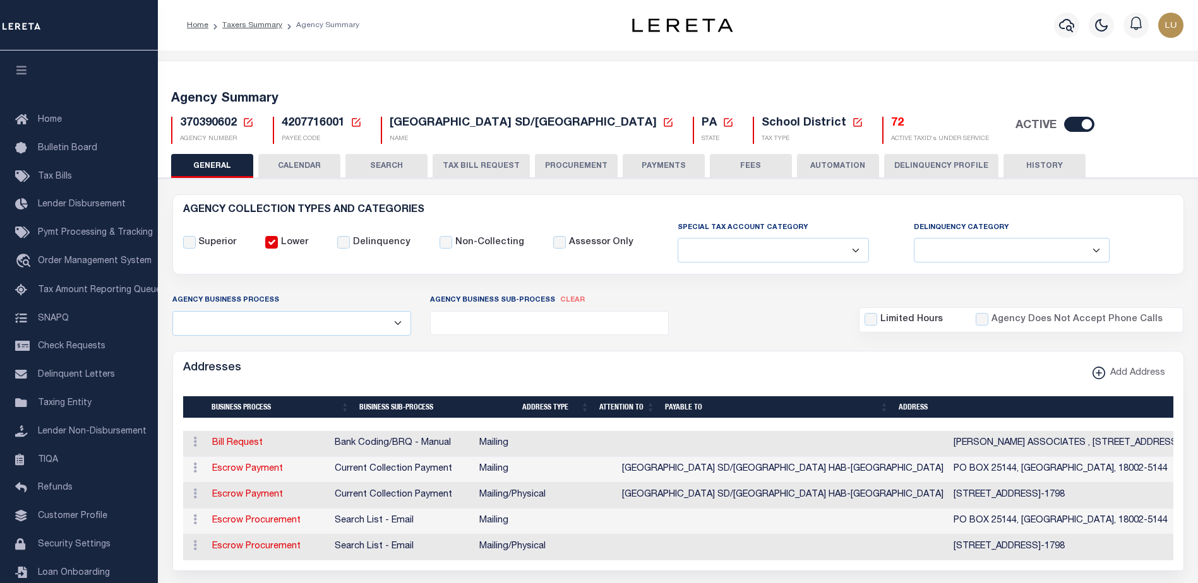
click at [246, 119] on icon at bounding box center [247, 122] width 11 height 11
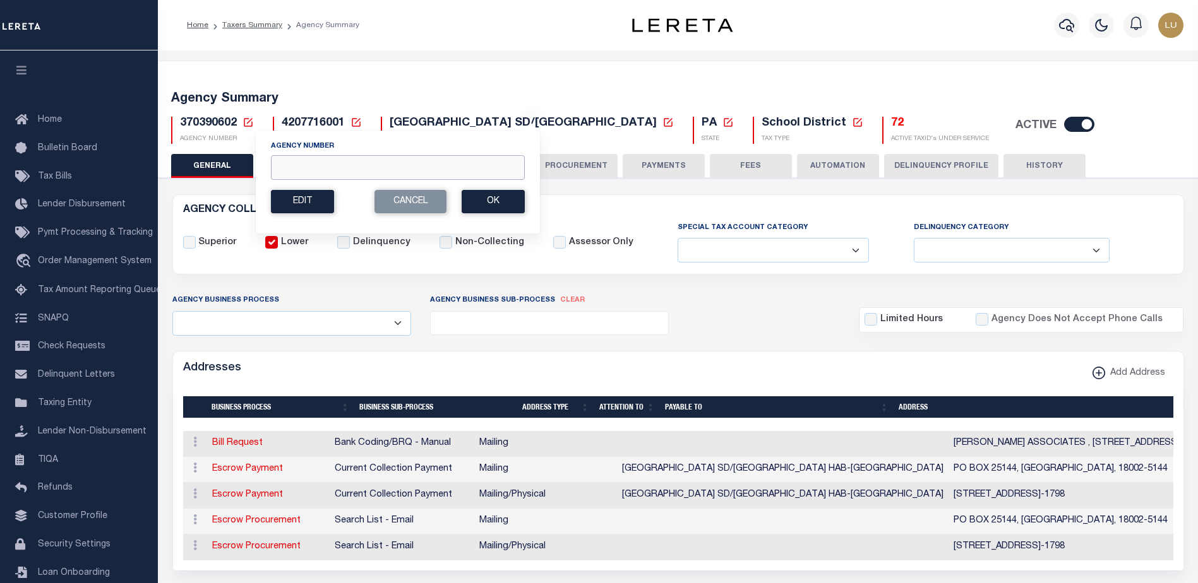
drag, startPoint x: 345, startPoint y: 158, endPoint x: 347, endPoint y: 167, distance: 9.0
click at [345, 160] on input "Agency Number" at bounding box center [398, 167] width 254 height 25
click at [347, 167] on input "Agency Number" at bounding box center [398, 167] width 254 height 25
paste input "210610107"
type input "210610107"
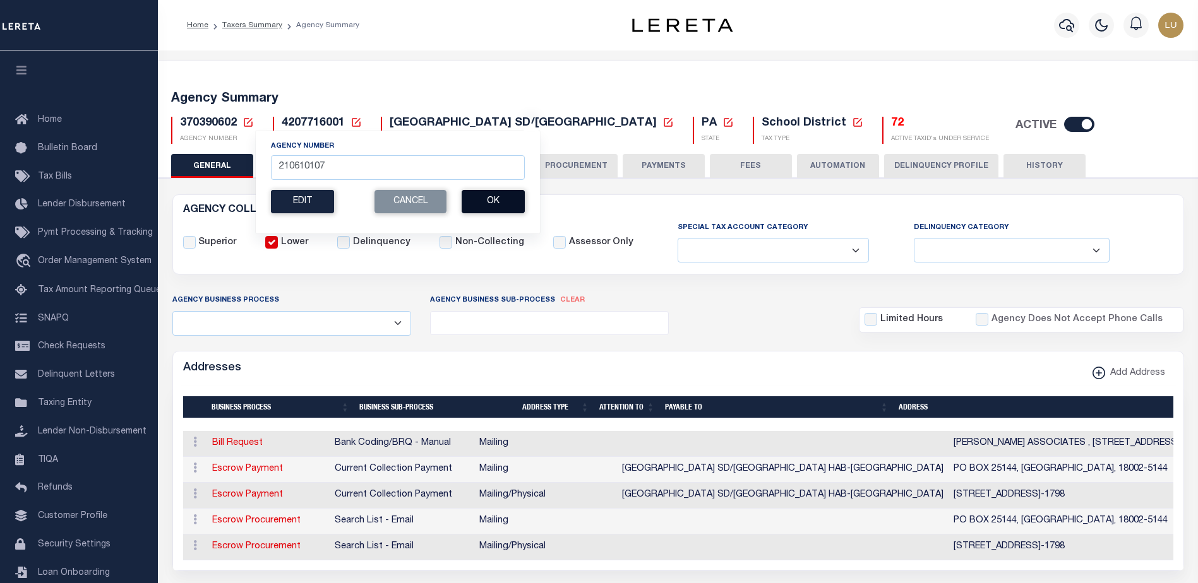
click at [480, 199] on button "Ok" at bounding box center [492, 201] width 63 height 23
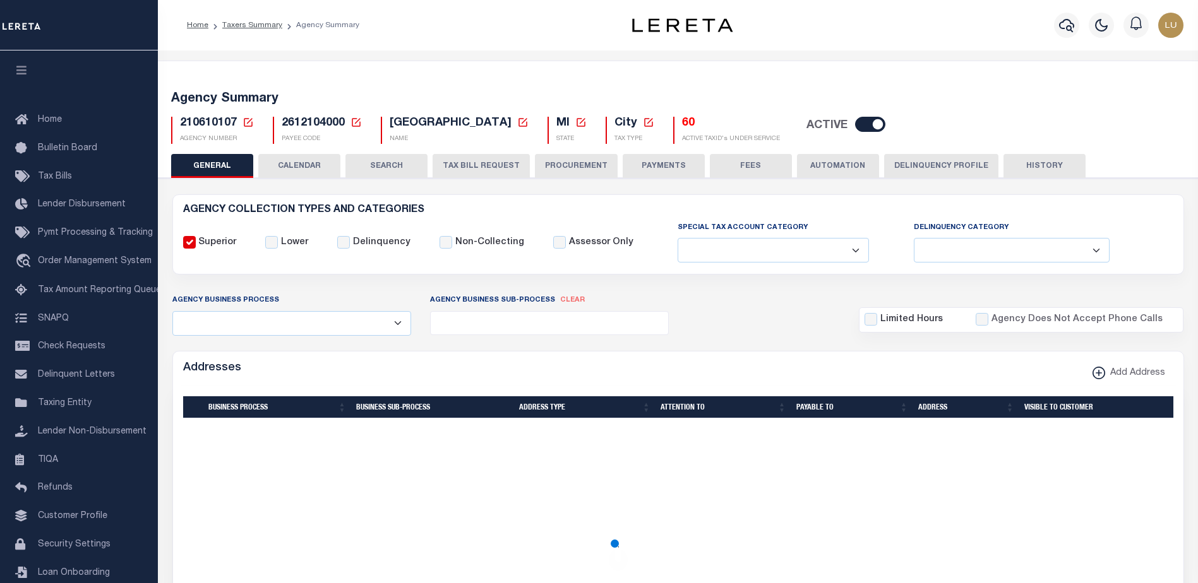
select select
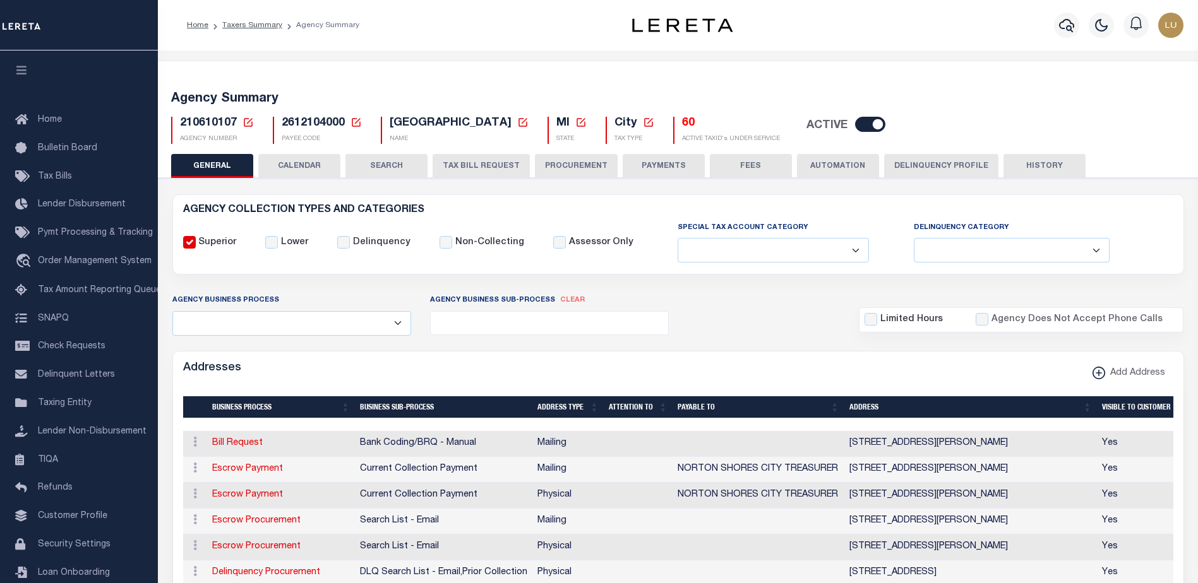
click at [657, 169] on button "PAYMENTS" at bounding box center [663, 166] width 82 height 24
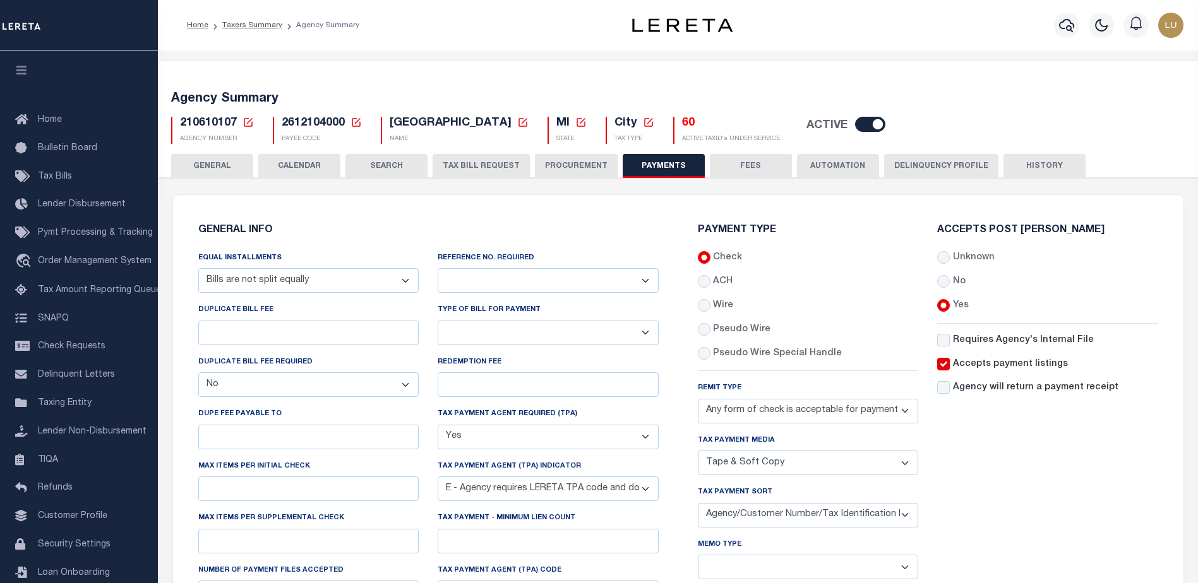
click at [720, 287] on label "ACH" at bounding box center [723, 282] width 20 height 14
click at [710, 287] on input "ACH" at bounding box center [704, 281] width 13 height 13
radio input "true"
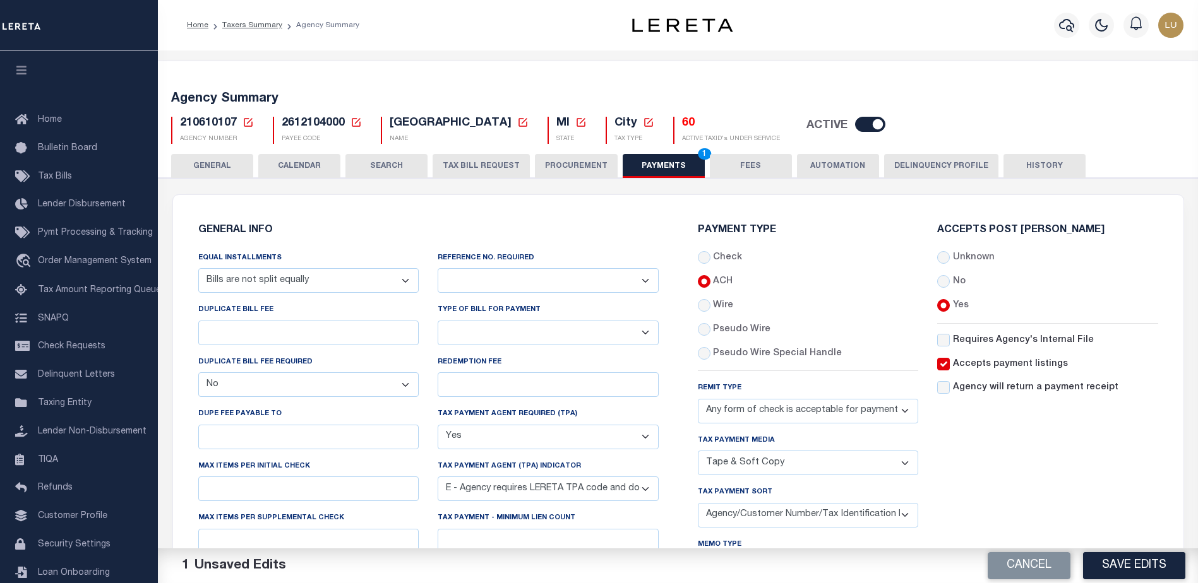
click at [1154, 564] on button "Save Edits" at bounding box center [1134, 565] width 102 height 27
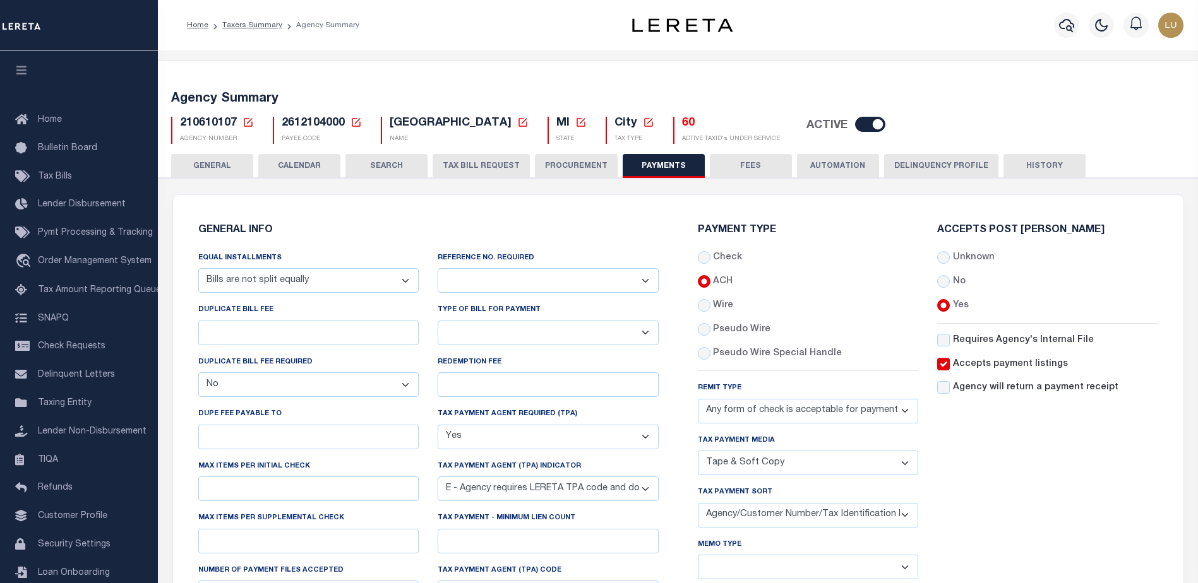
click at [211, 125] on span "210610107" at bounding box center [208, 122] width 57 height 11
copy h5 "210610107"
click at [715, 304] on label "Wire" at bounding box center [723, 306] width 20 height 14
click at [710, 304] on input "Wire" at bounding box center [704, 305] width 13 height 13
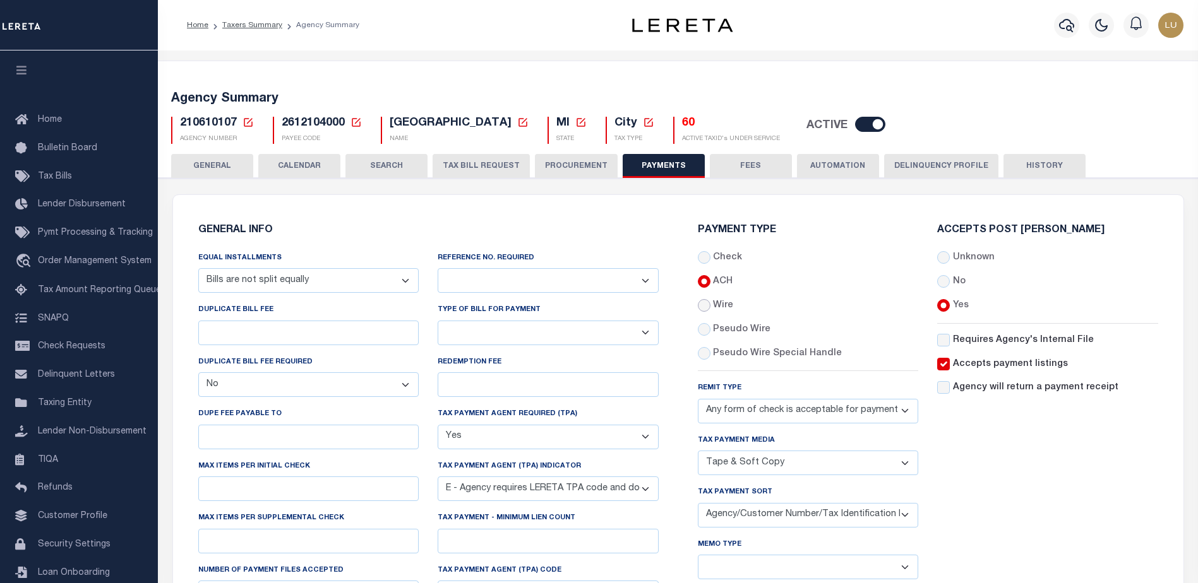
radio input "true"
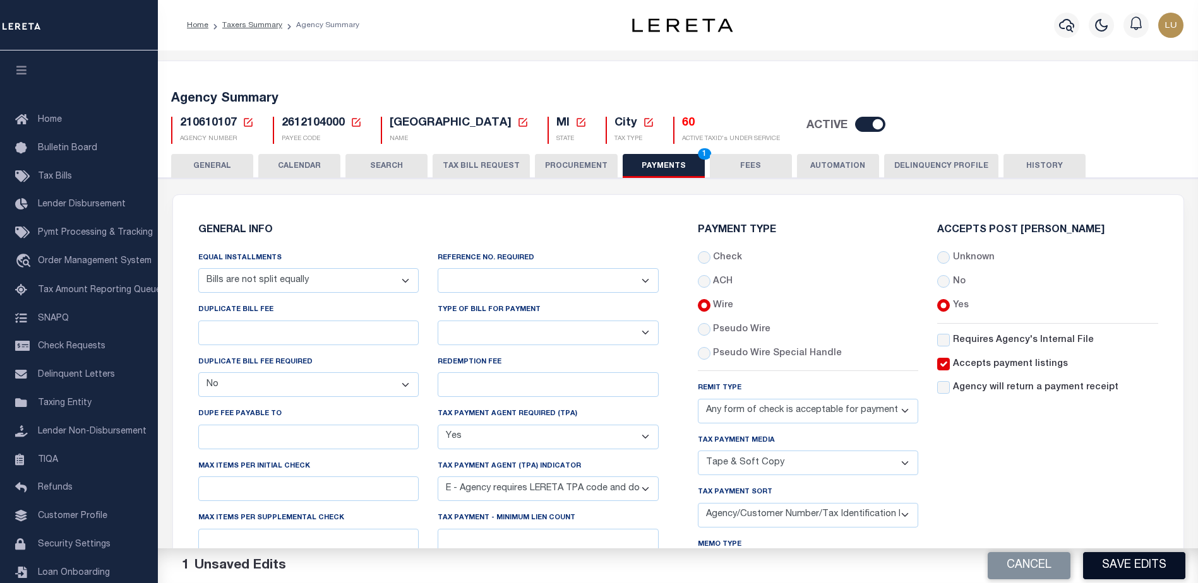
click at [1131, 567] on button "Save Edits" at bounding box center [1134, 565] width 102 height 27
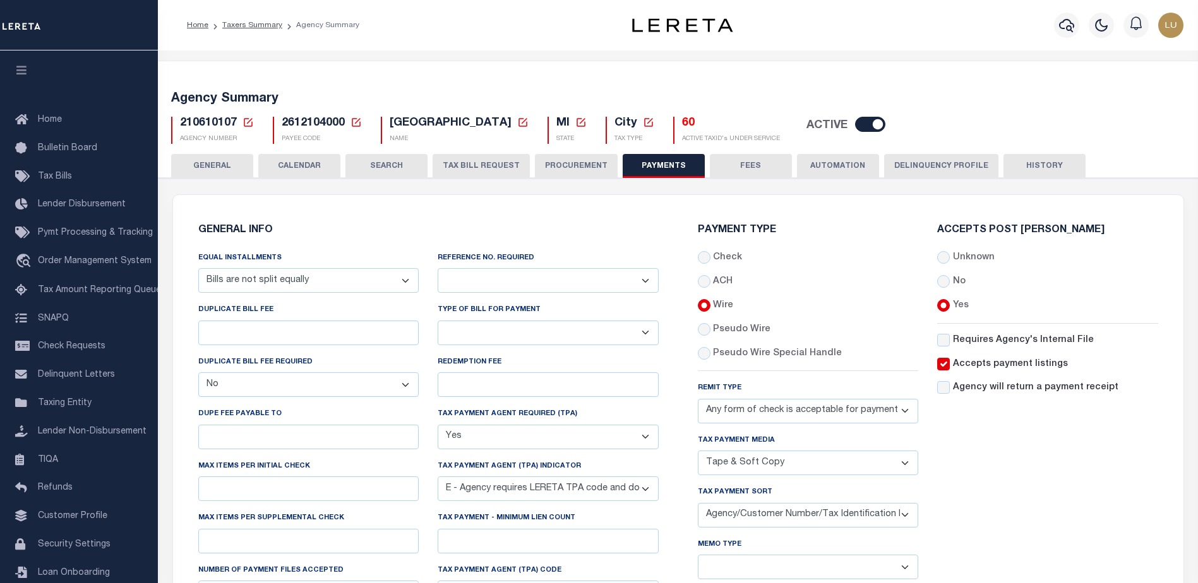
click at [748, 338] on div "Check ACH Wire" at bounding box center [808, 305] width 221 height 109
click at [746, 329] on label "Pseudo Wire" at bounding box center [741, 330] width 57 height 14
click at [710, 312] on input "Wire" at bounding box center [704, 305] width 13 height 13
click at [753, 330] on label "Pseudo Wire" at bounding box center [741, 330] width 57 height 14
click at [710, 312] on input "Wire" at bounding box center [704, 305] width 13 height 13
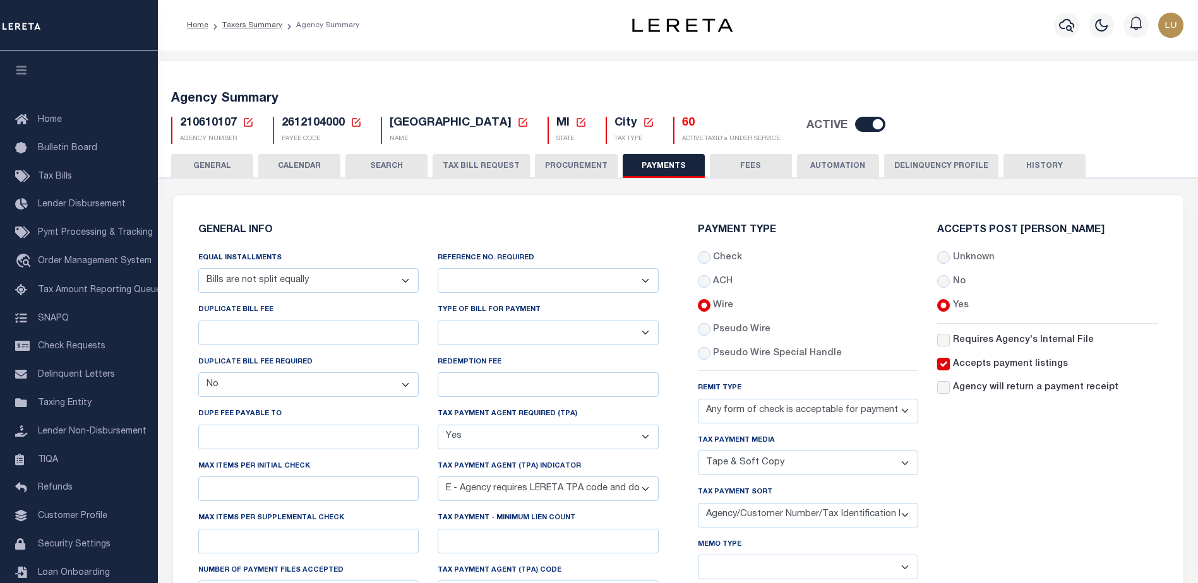
click at [753, 330] on label "Pseudo Wire" at bounding box center [741, 330] width 57 height 14
click at [710, 312] on input "Wire" at bounding box center [704, 305] width 13 height 13
click at [753, 330] on label "Pseudo Wire" at bounding box center [741, 330] width 57 height 14
click at [710, 312] on input "Wire" at bounding box center [704, 305] width 13 height 13
click at [708, 328] on input "radio" at bounding box center [704, 329] width 13 height 13
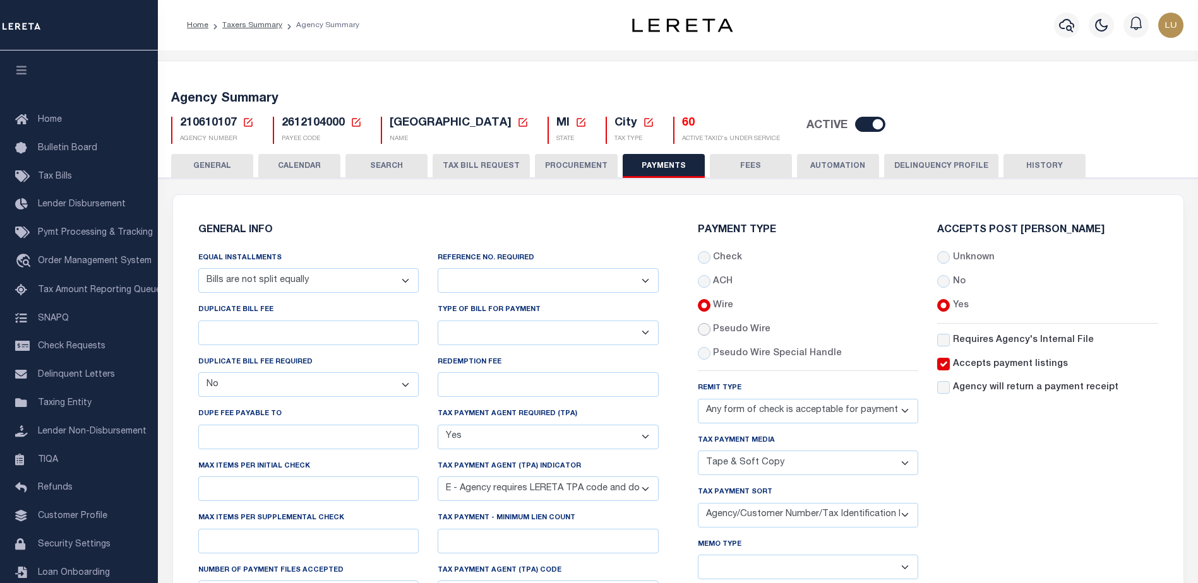
radio input "true"
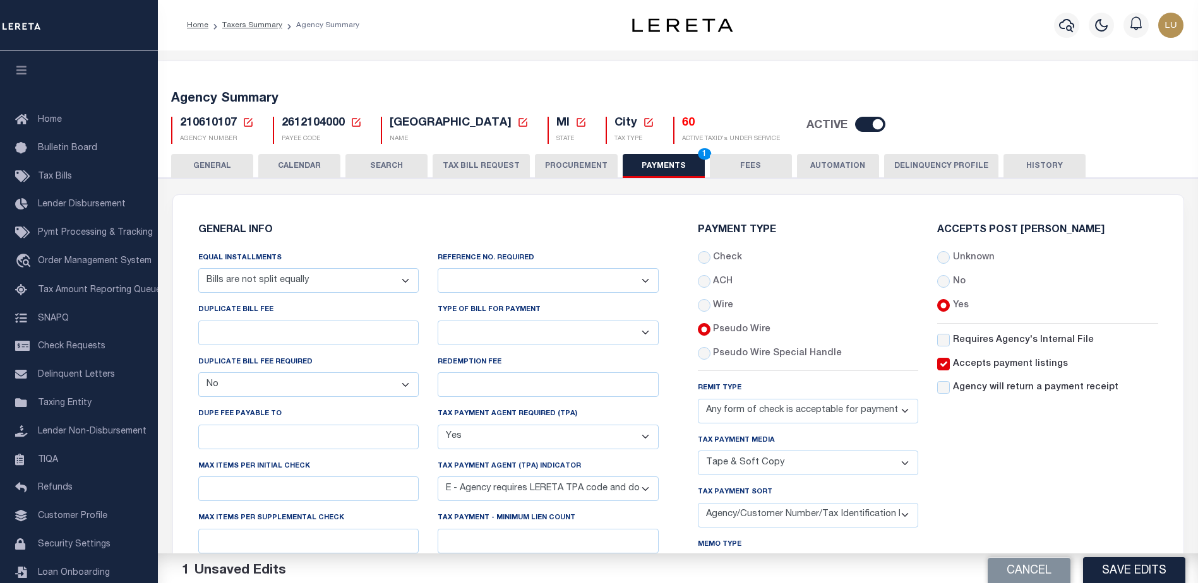
click at [705, 328] on input "radio" at bounding box center [704, 329] width 13 height 13
click at [1122, 560] on button "Save Edits" at bounding box center [1134, 565] width 102 height 27
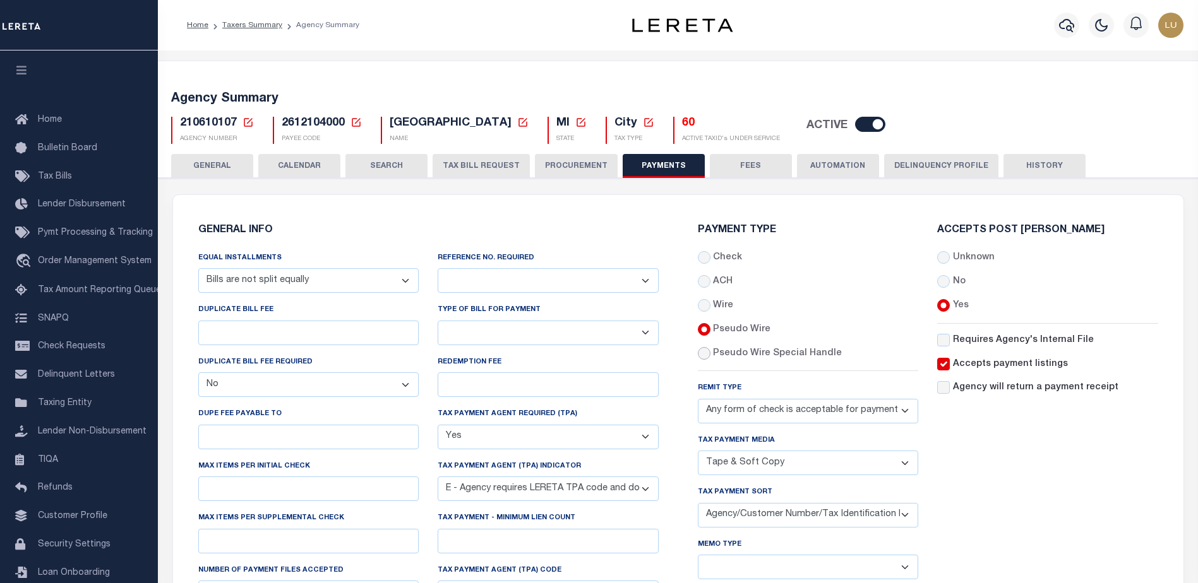
click at [702, 350] on input "radio" at bounding box center [704, 353] width 13 height 13
radio input "true"
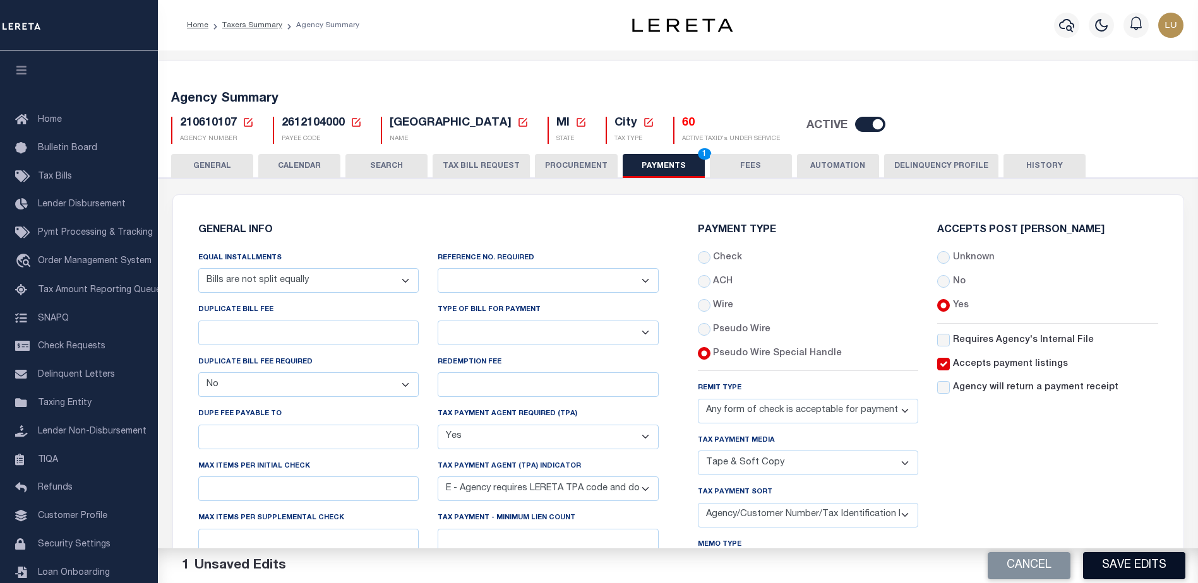
click at [1123, 563] on button "Save Edits" at bounding box center [1134, 565] width 102 height 27
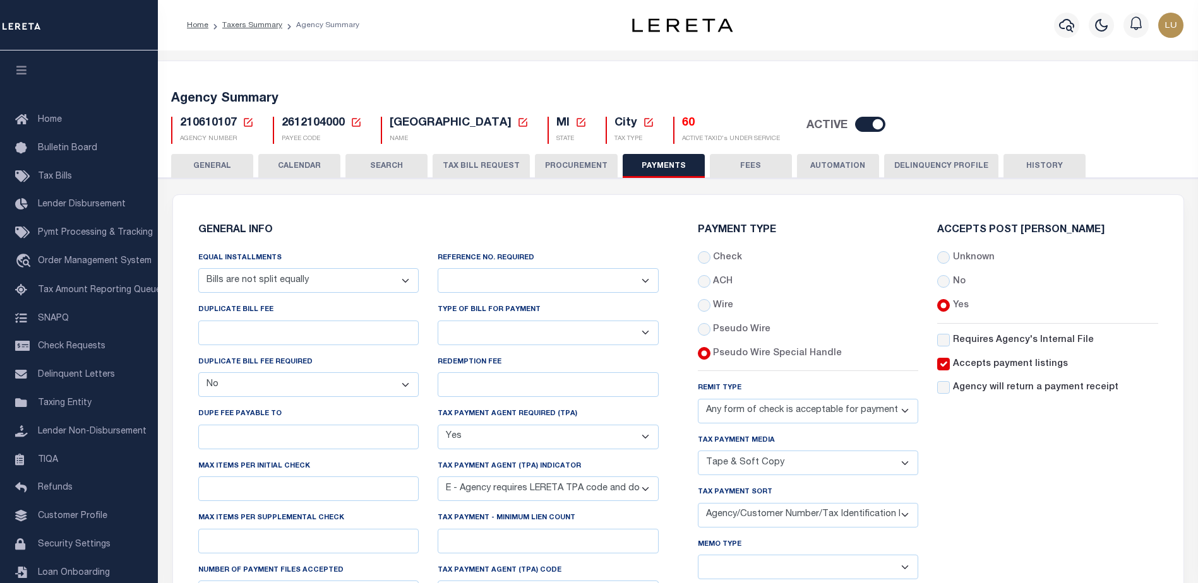
click at [249, 122] on icon at bounding box center [248, 122] width 9 height 9
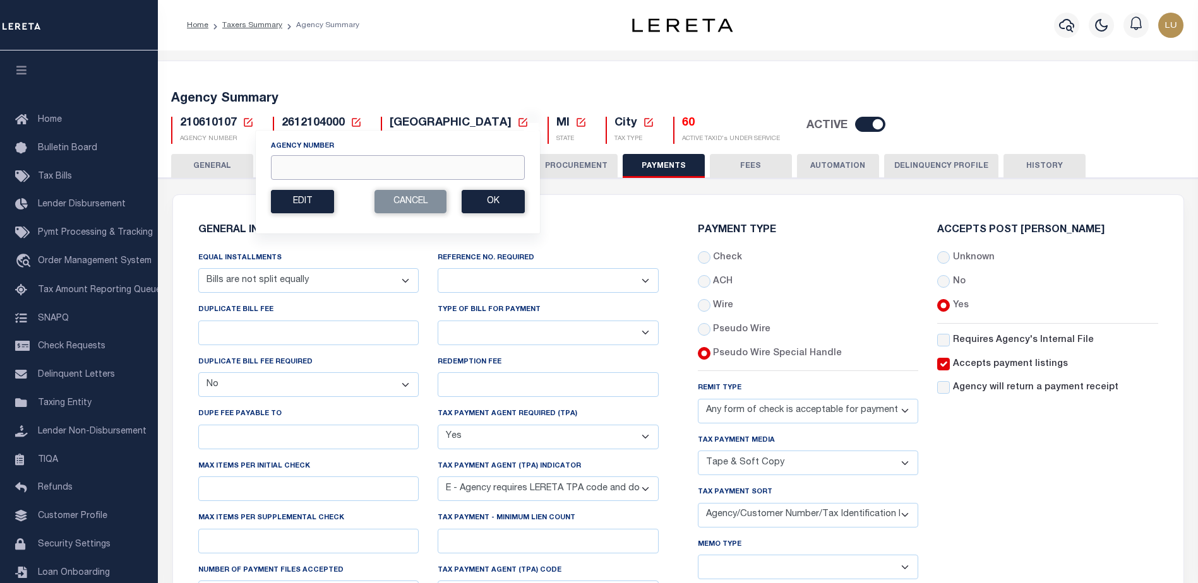
click at [366, 171] on input "Agency Number" at bounding box center [398, 167] width 254 height 25
paste input "310420648"
type input "310420648"
click at [493, 208] on button "Ok" at bounding box center [492, 201] width 63 height 23
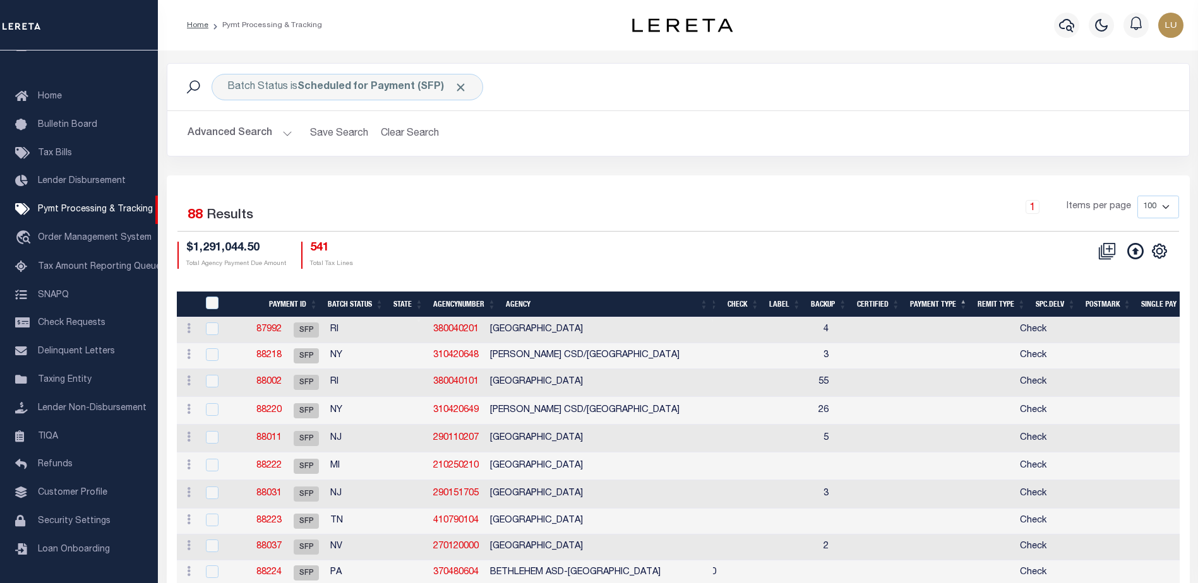
click at [268, 136] on button "Advanced Search" at bounding box center [239, 133] width 105 height 25
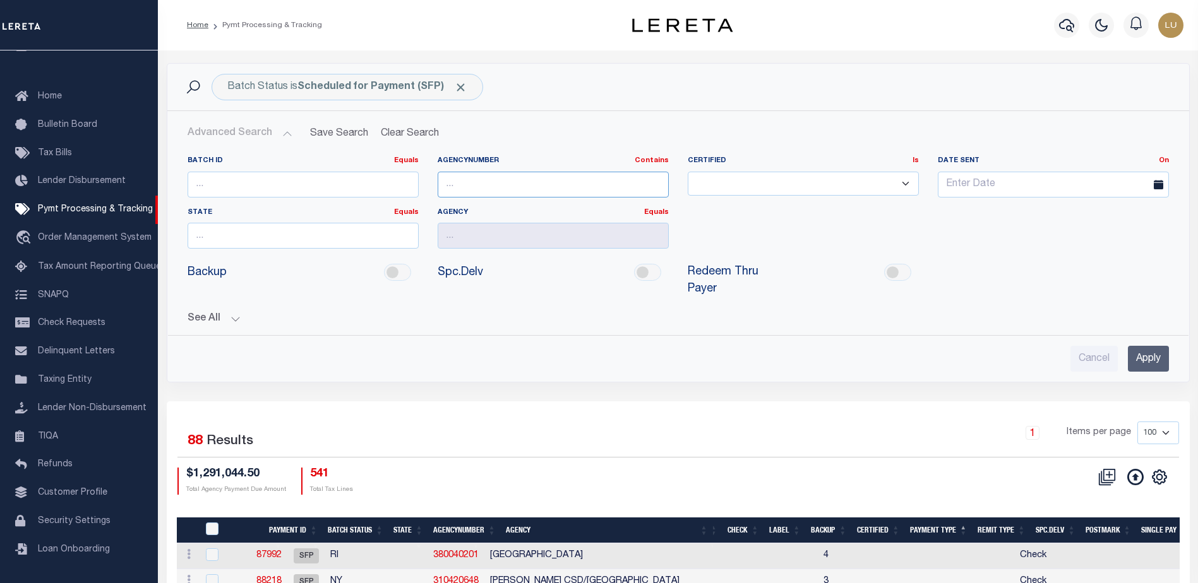
click at [486, 188] on input "text" at bounding box center [552, 185] width 231 height 26
paste input "210610107"
type input "210610107"
click at [1154, 354] on input "Apply" at bounding box center [1147, 359] width 41 height 26
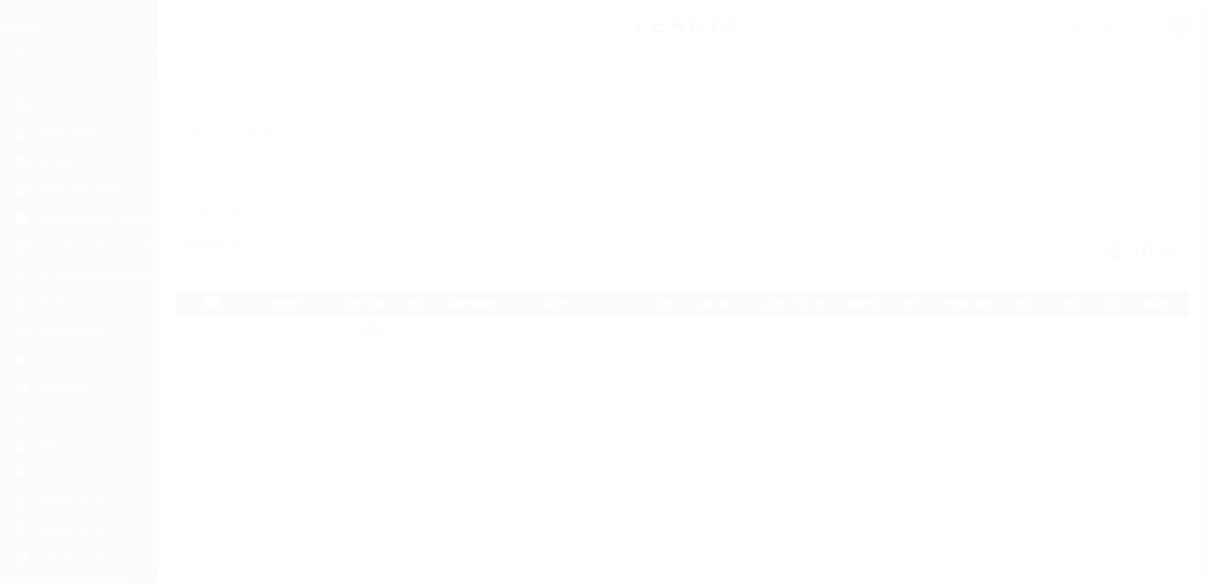
scroll to position [32, 0]
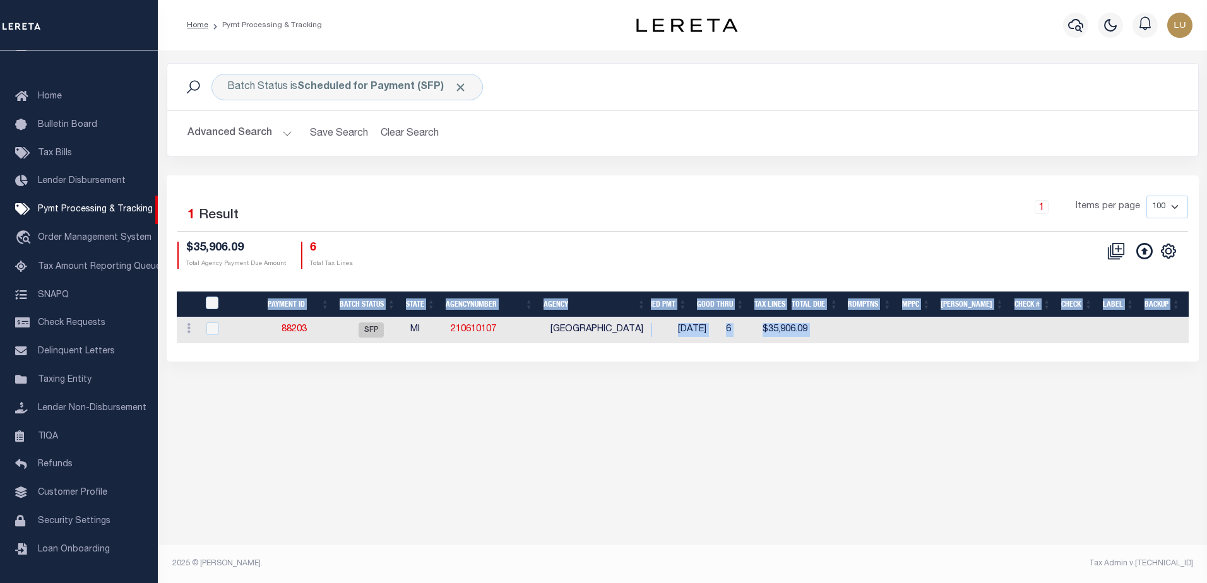
drag, startPoint x: 521, startPoint y: 283, endPoint x: 645, endPoint y: 293, distance: 124.1
click at [645, 294] on div "Payment ID Batch Status State AgencyNumber Agency SCHED PMT Good Thru Tax Lines…" at bounding box center [683, 315] width 1012 height 73
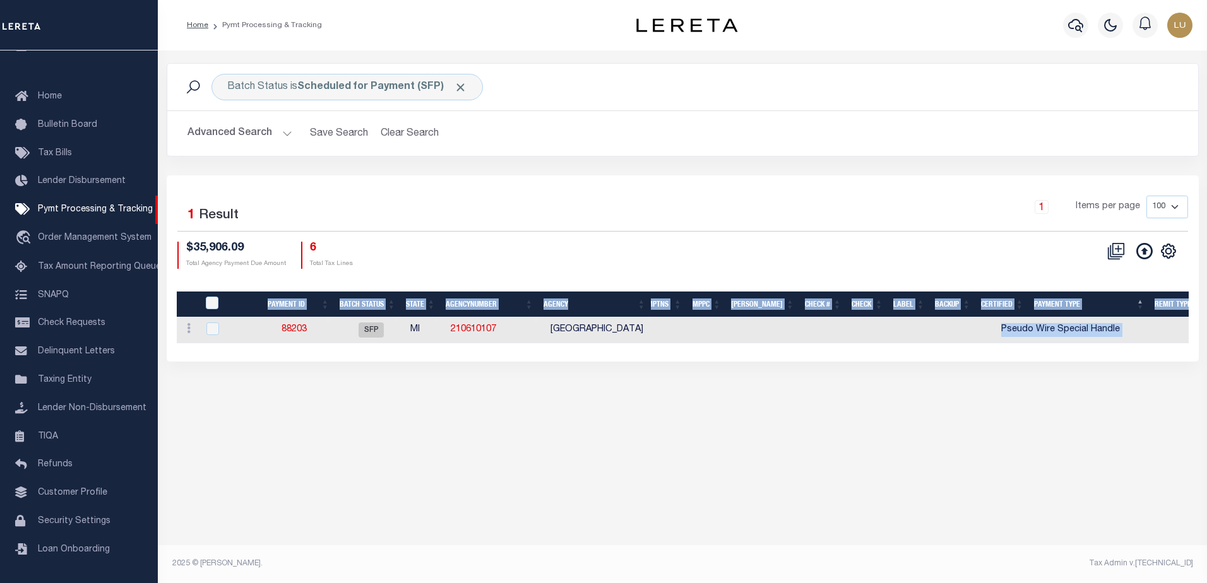
scroll to position [0, 0]
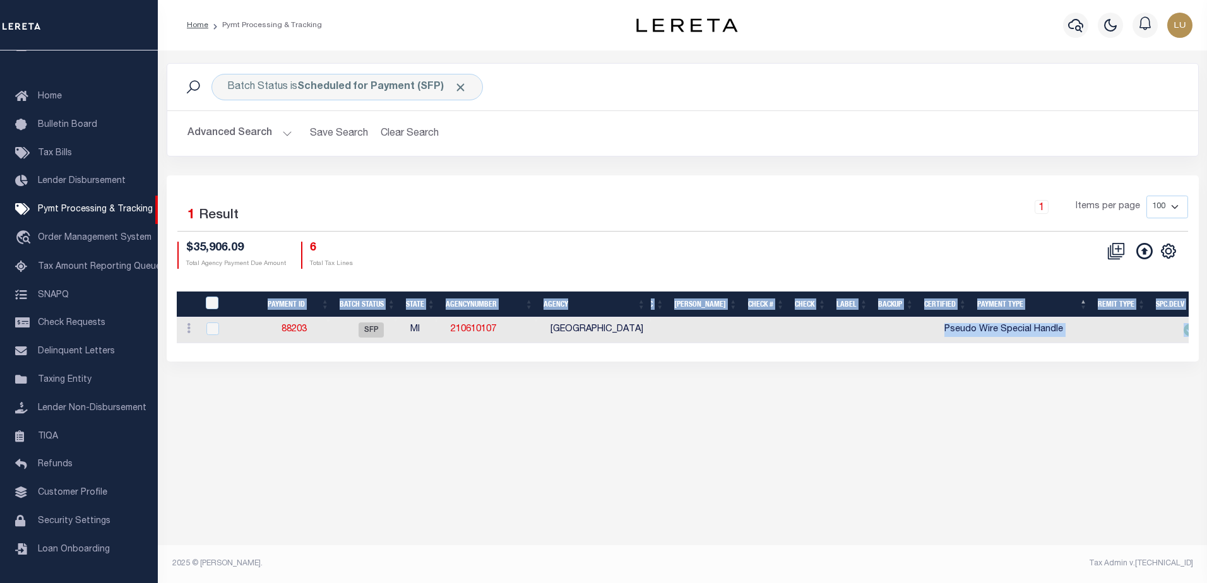
click at [1076, 445] on div "Batch Status is Scheduled for Payment (SFP) Search Advanced Search Save Search …" at bounding box center [682, 313] width 1049 height 525
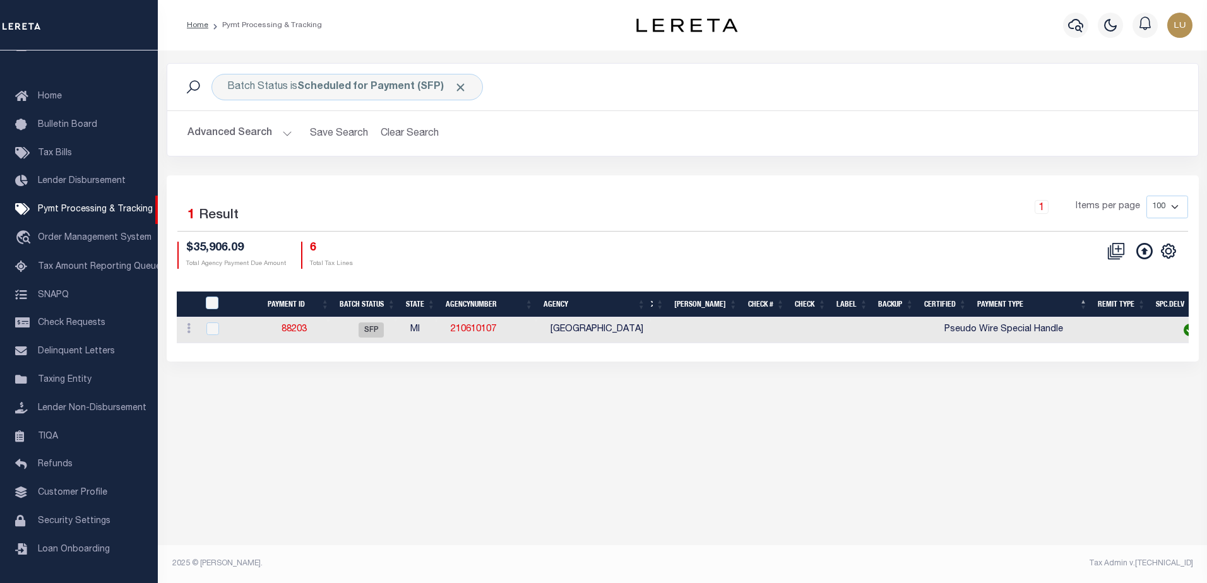
drag, startPoint x: 765, startPoint y: 352, endPoint x: 826, endPoint y: 351, distance: 61.2
click at [826, 351] on div "Selected 1 Result 1 Items per page 100 200 500 1000 $35,906.09 6" at bounding box center [683, 268] width 1032 height 186
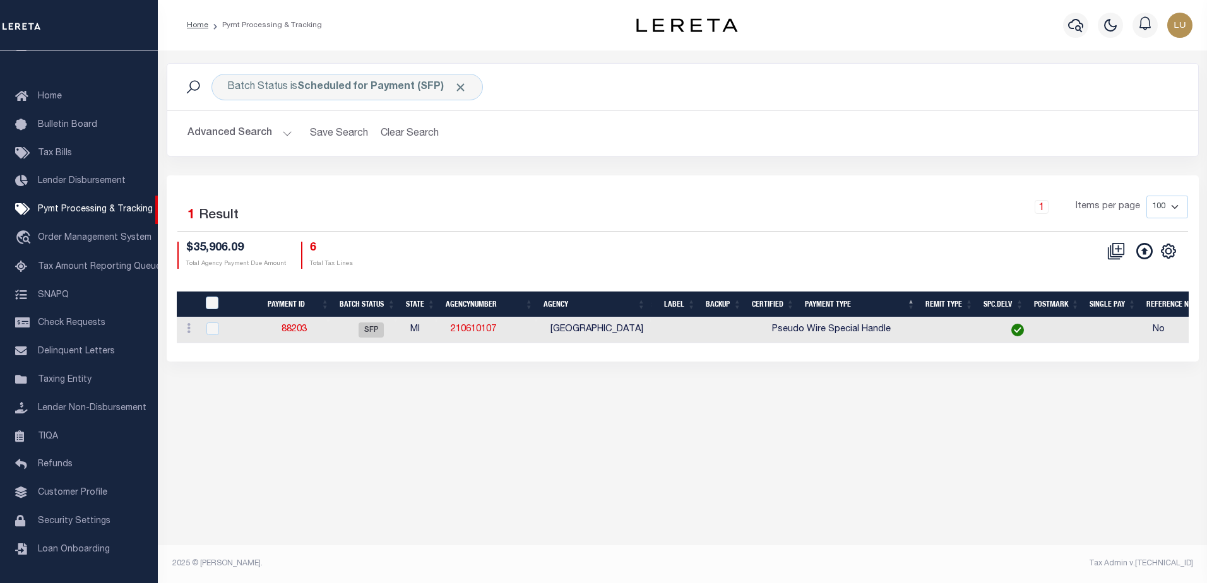
scroll to position [0, 446]
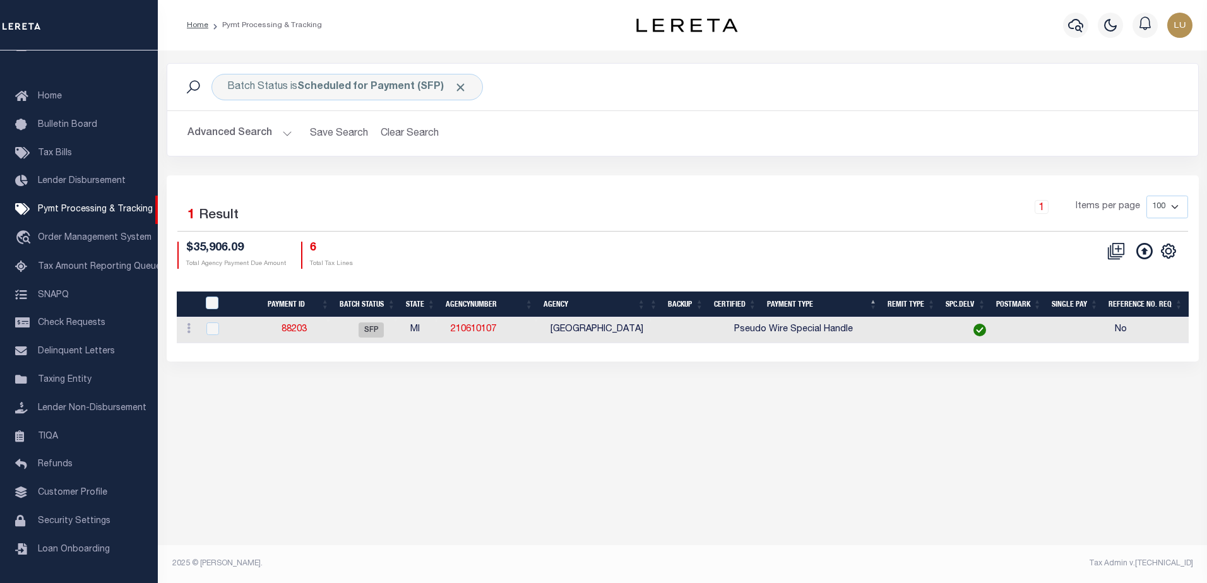
click at [284, 133] on button "Advanced Search" at bounding box center [239, 133] width 105 height 25
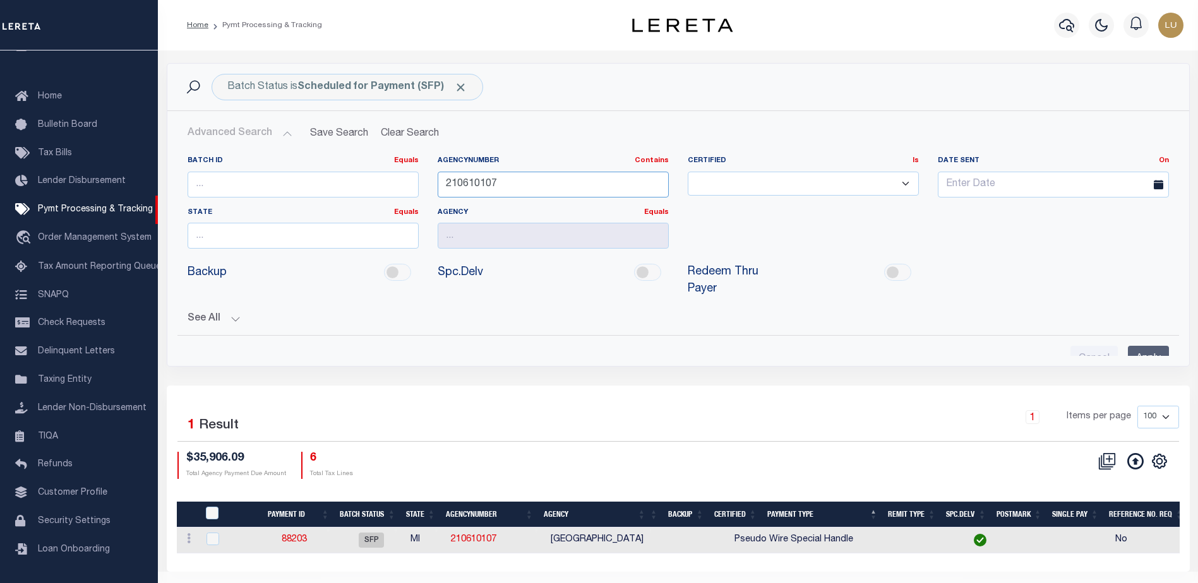
click at [471, 183] on input "210610107" at bounding box center [552, 185] width 231 height 26
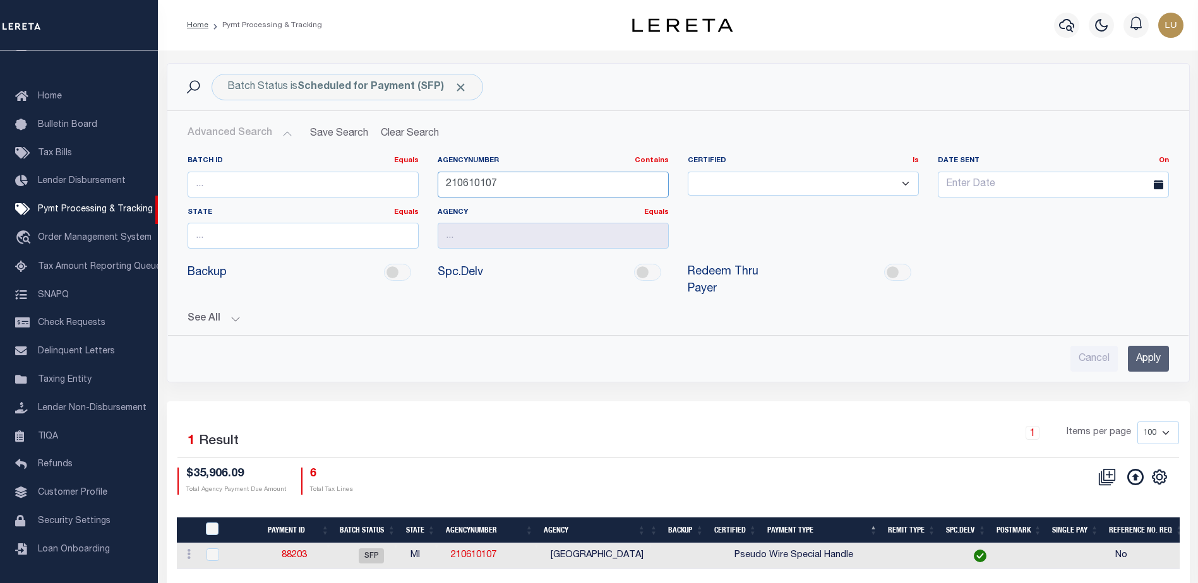
click at [471, 183] on input "210610107" at bounding box center [552, 185] width 231 height 26
click at [1150, 346] on input "Apply" at bounding box center [1147, 359] width 41 height 26
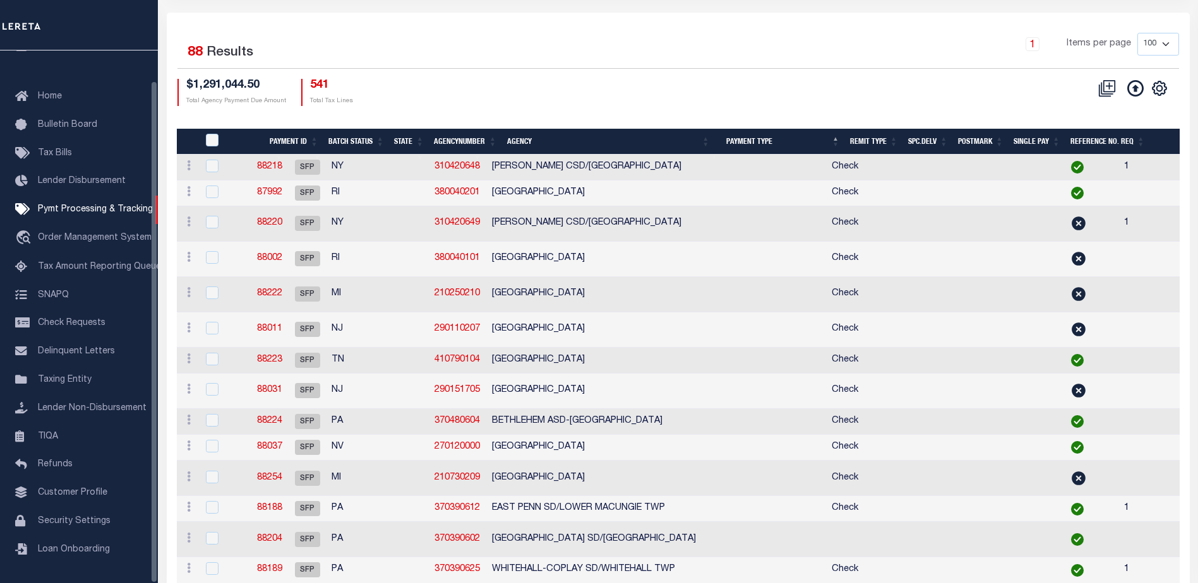
scroll to position [0, 0]
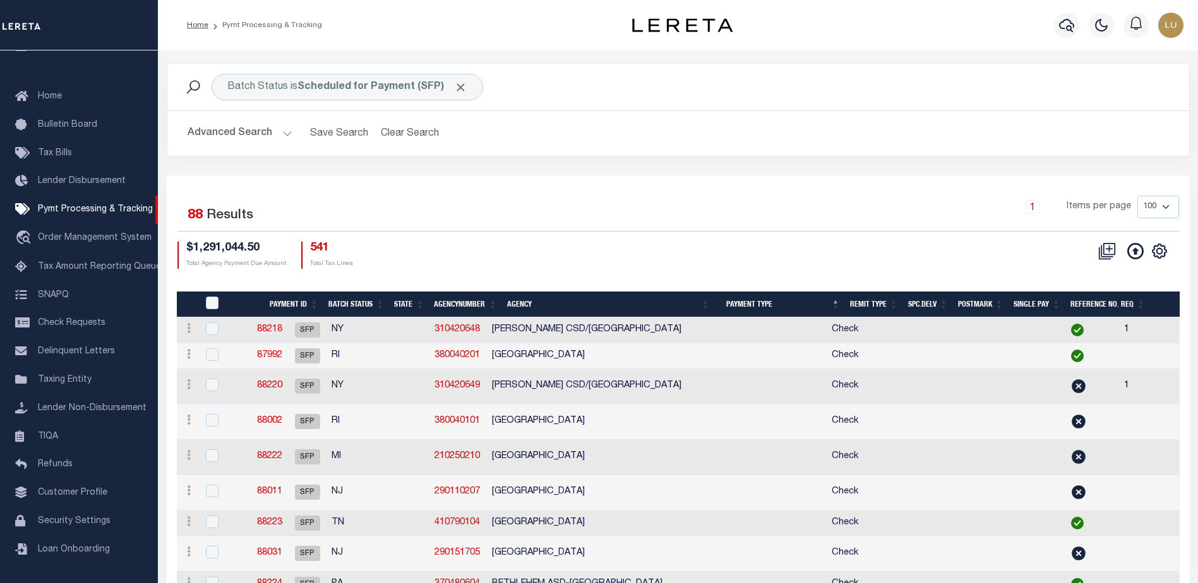
click at [270, 133] on button "Advanced Search" at bounding box center [239, 133] width 105 height 25
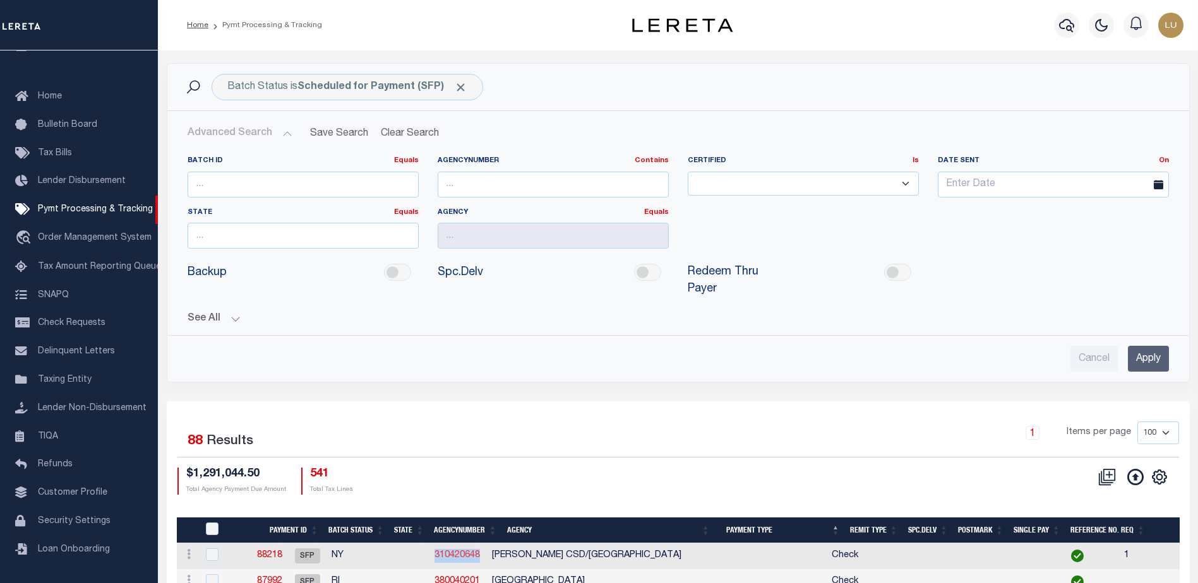
drag, startPoint x: 485, startPoint y: 540, endPoint x: 439, endPoint y: 538, distance: 46.2
click at [435, 544] on td "310420648" at bounding box center [457, 557] width 57 height 26
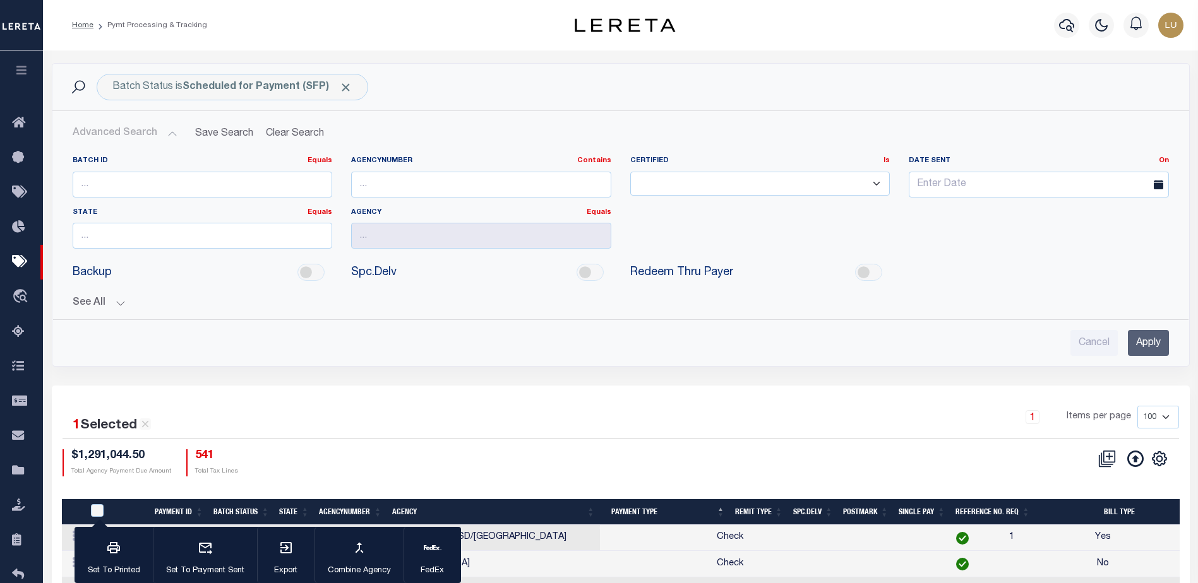
checkbox input "true"
copy link "310420648"
click at [455, 181] on input "text" at bounding box center [481, 185] width 260 height 26
paste input "310420648"
type input "310420648"
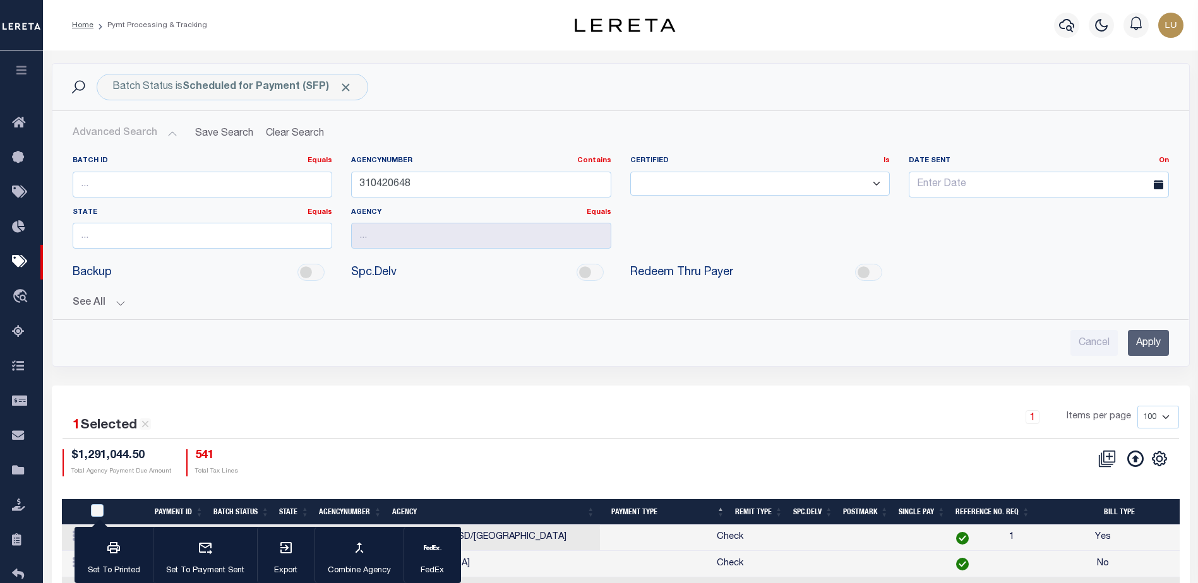
click at [1139, 341] on input "Apply" at bounding box center [1147, 343] width 41 height 26
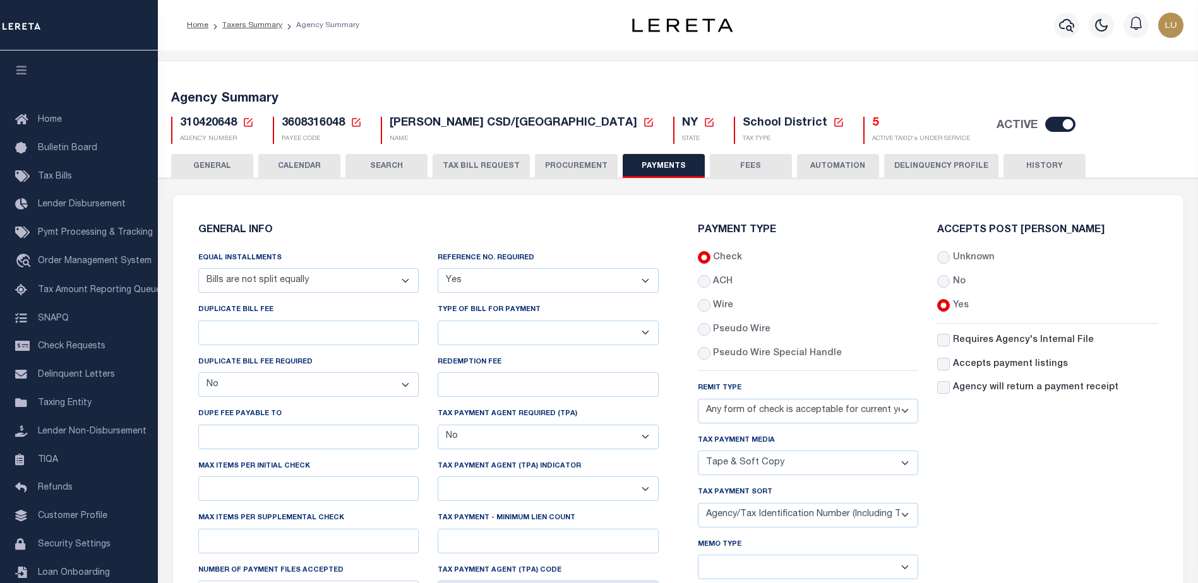
select select "68"
select select "false"
select select "1"
select select "false"
select select "73"
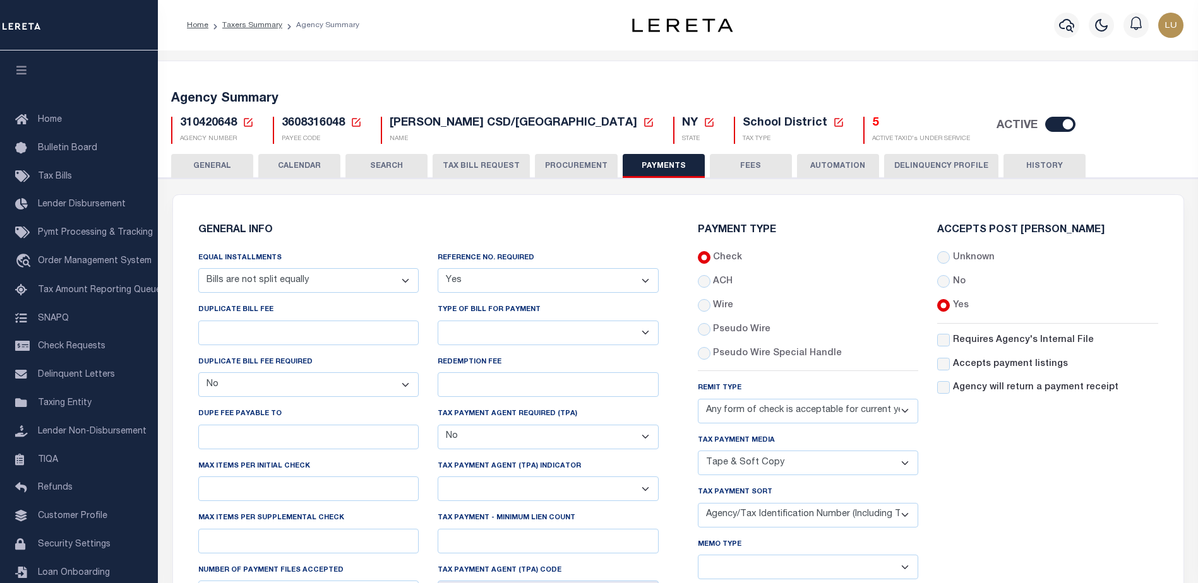
select select "44"
select select "47"
click at [575, 336] on select "Bar-Coded Tax Statement Print Tax Bills from Web. No DBF Required. Memo Bill Or…" at bounding box center [547, 333] width 221 height 25
select select "35"
click at [437, 321] on select "Bar-Coded Tax Statement Print Tax Bills from Web. No DBF Required. Memo Bill Or…" at bounding box center [547, 333] width 221 height 25
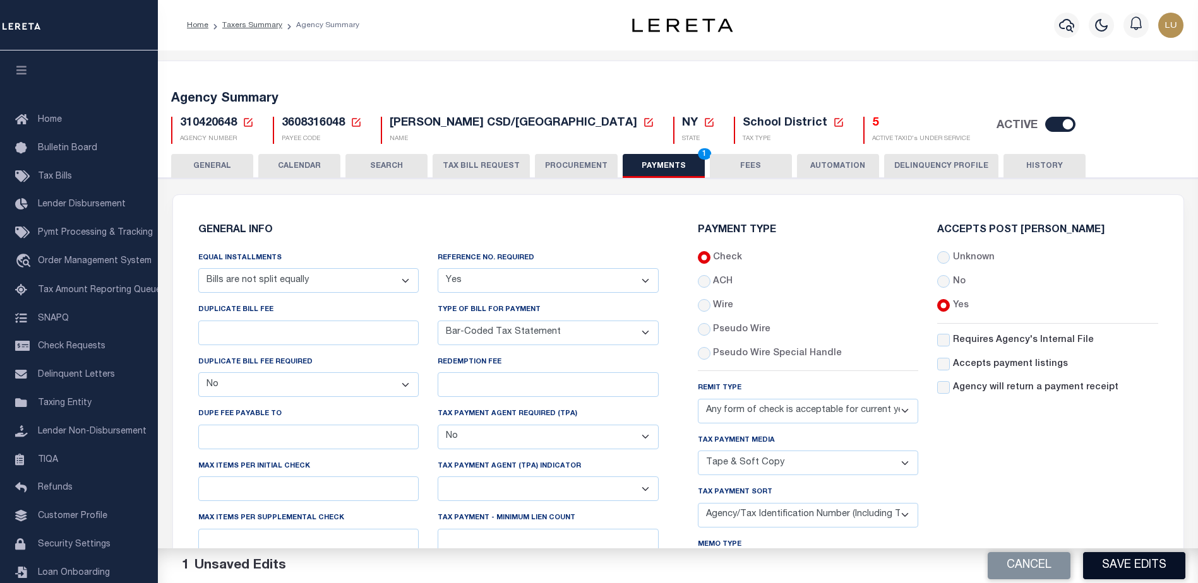
click at [1172, 569] on button "Save Edits" at bounding box center [1134, 565] width 102 height 27
click at [251, 134] on p "AGENCY NUMBER" at bounding box center [217, 138] width 74 height 9
click at [224, 163] on button "GENERAL" at bounding box center [212, 166] width 82 height 24
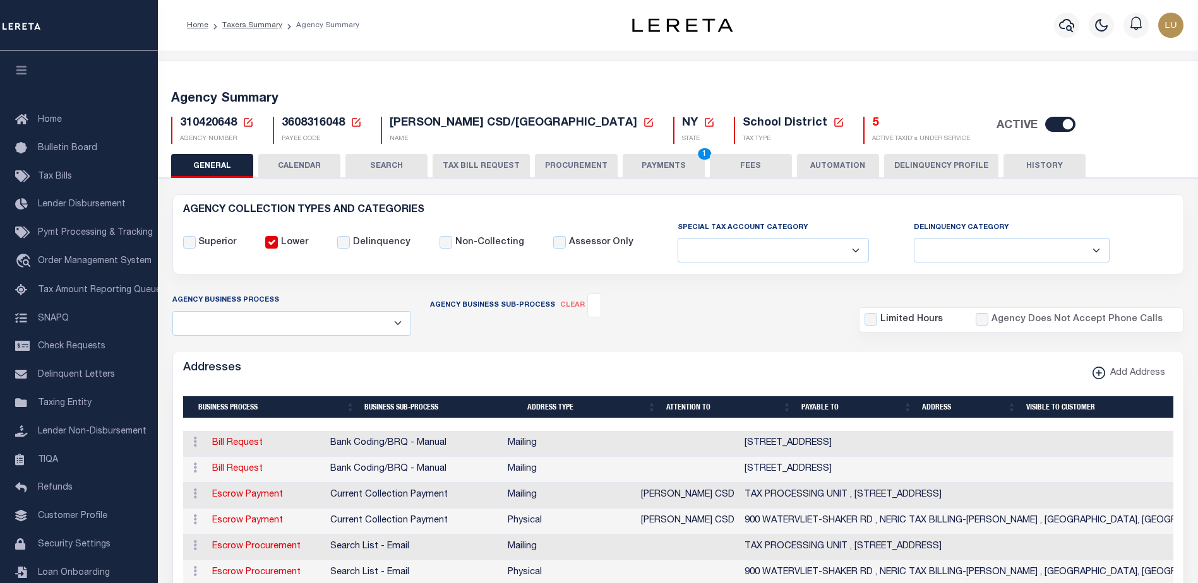
click at [268, 242] on input "Lower" at bounding box center [271, 242] width 13 height 13
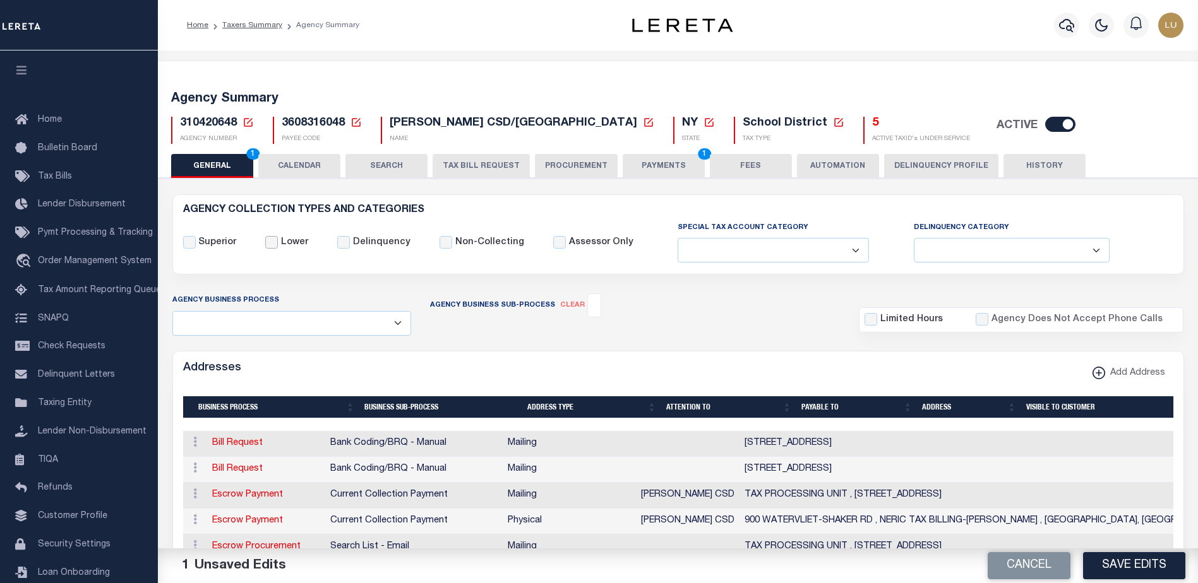
click at [268, 242] on input "Lower" at bounding box center [271, 242] width 13 height 13
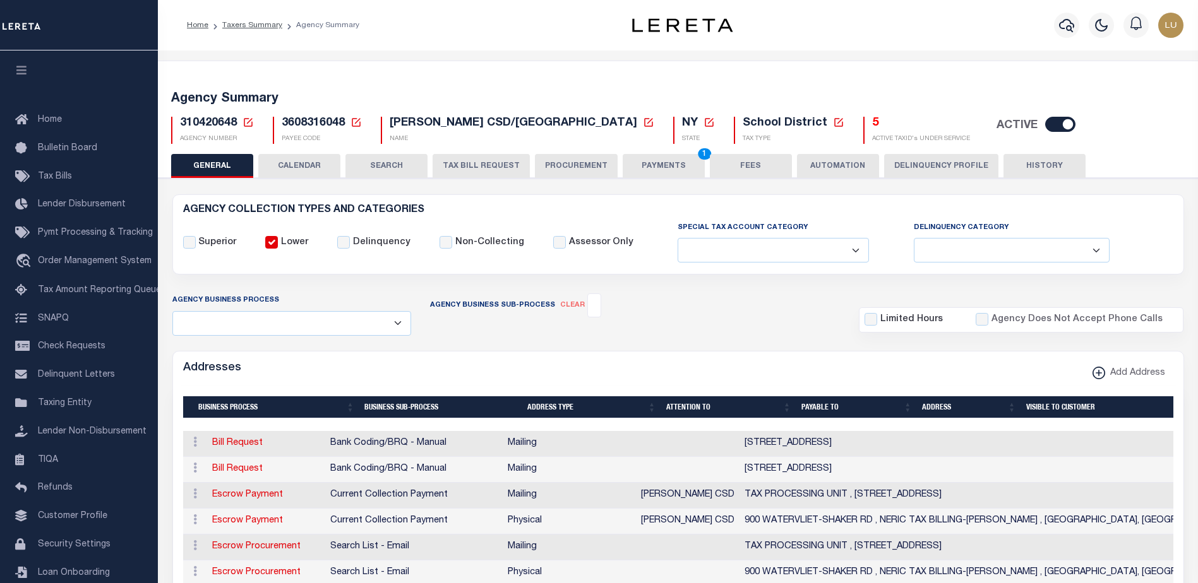
click at [274, 242] on input "Lower" at bounding box center [271, 242] width 13 height 13
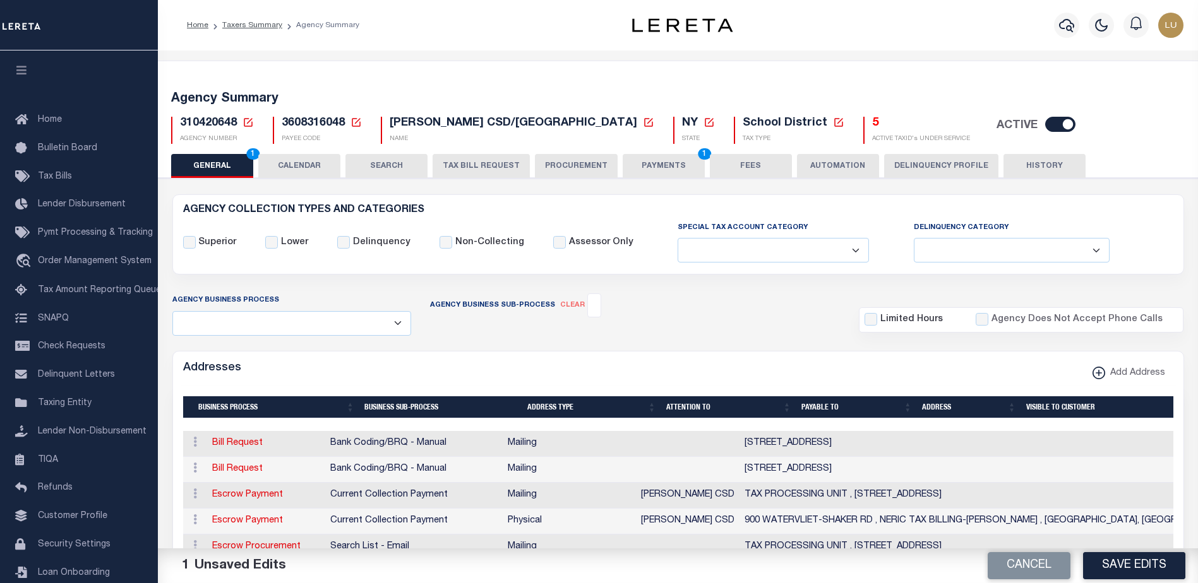
click at [1141, 566] on button "Save Edits" at bounding box center [1134, 565] width 102 height 27
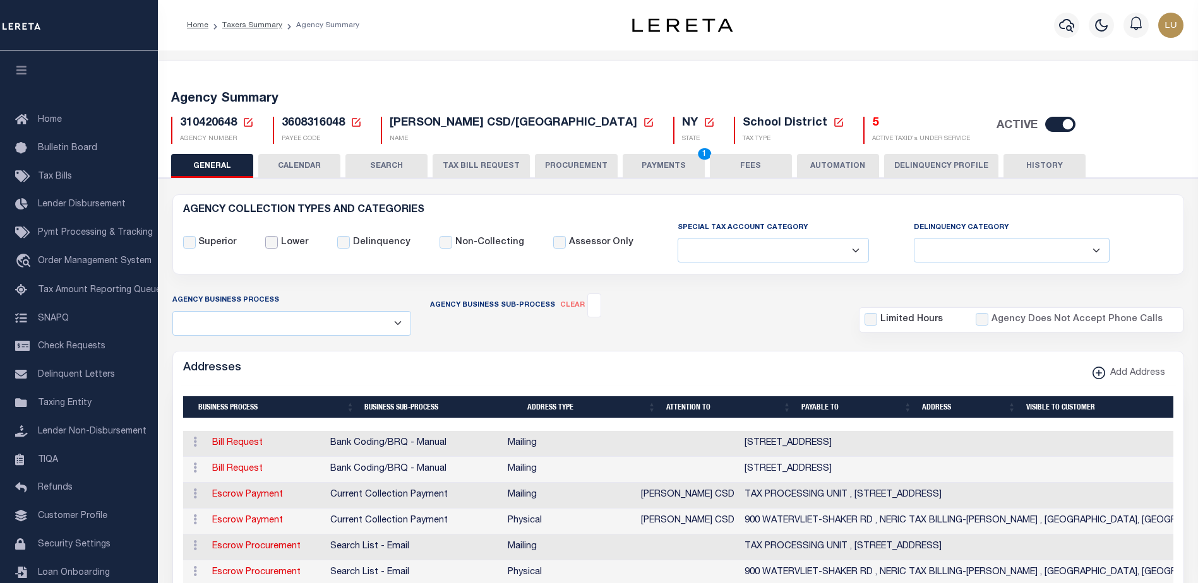
click at [275, 242] on input "Lower" at bounding box center [271, 242] width 13 height 13
checkbox input "true"
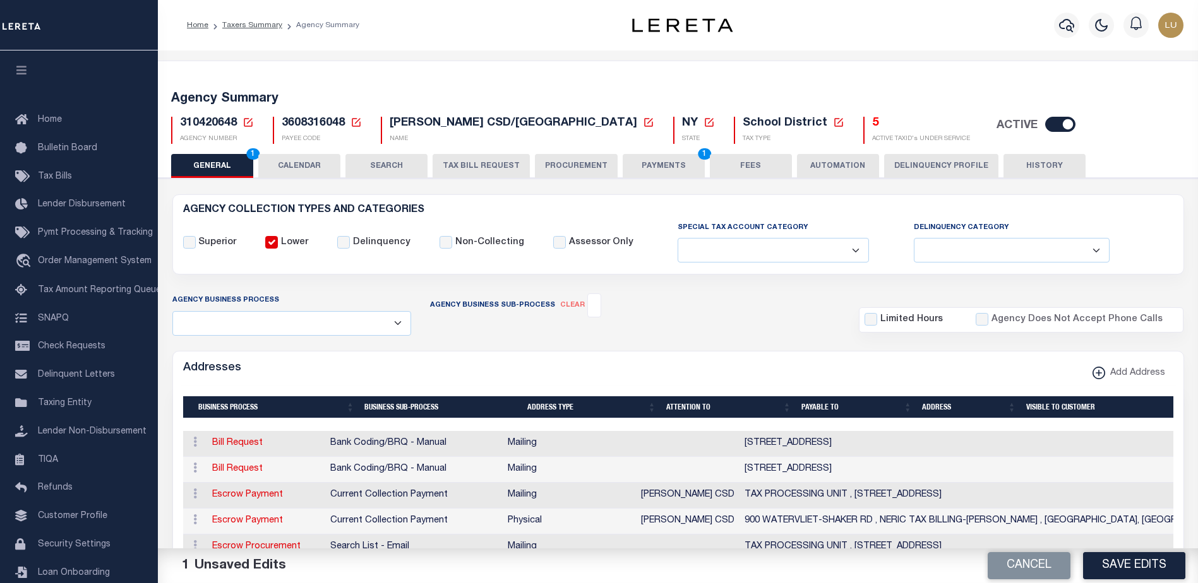
drag, startPoint x: 1126, startPoint y: 566, endPoint x: 1109, endPoint y: 557, distance: 18.9
click at [1127, 566] on button "Save Edits" at bounding box center [1134, 565] width 102 height 27
click at [664, 160] on button "PAYMENTS 1" at bounding box center [663, 166] width 82 height 24
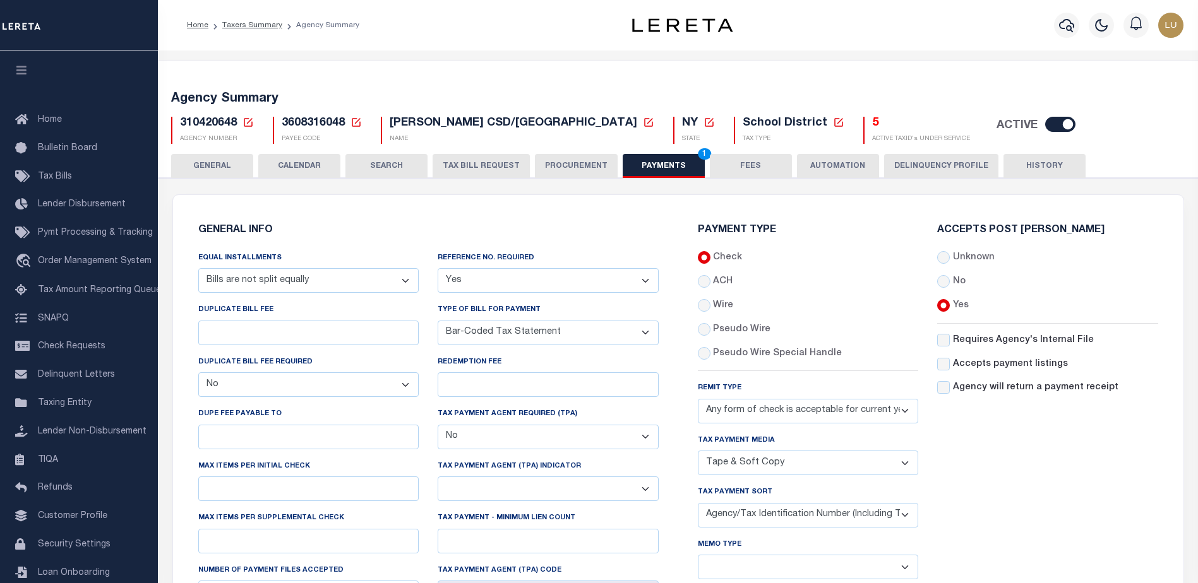
click at [559, 327] on select "Bar-Coded Tax Statement Print Tax Bills from Web. No DBF Required. Memo Bill Or…" at bounding box center [547, 333] width 221 height 25
click at [437, 321] on select "Bar-Coded Tax Statement Print Tax Bills from Web. No DBF Required. Memo Bill Or…" at bounding box center [547, 333] width 221 height 25
click at [1049, 460] on div "Accepts Post Mark Unknown No Yes" at bounding box center [1047, 459] width 240 height 468
click at [551, 330] on select "Bar-Coded Tax Statement Print Tax Bills from Web. No DBF Required. Memo Bill Or…" at bounding box center [547, 333] width 221 height 25
click at [437, 321] on select "Bar-Coded Tax Statement Print Tax Bills from Web. No DBF Required. Memo Bill Or…" at bounding box center [547, 333] width 221 height 25
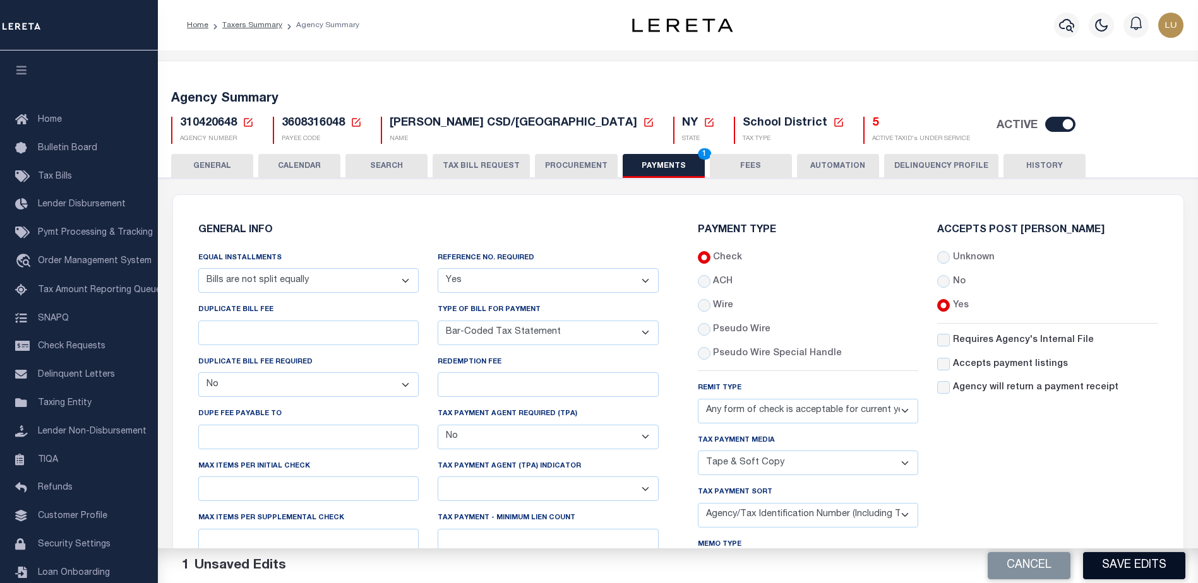
click at [1177, 559] on button "Save Edits" at bounding box center [1134, 565] width 102 height 27
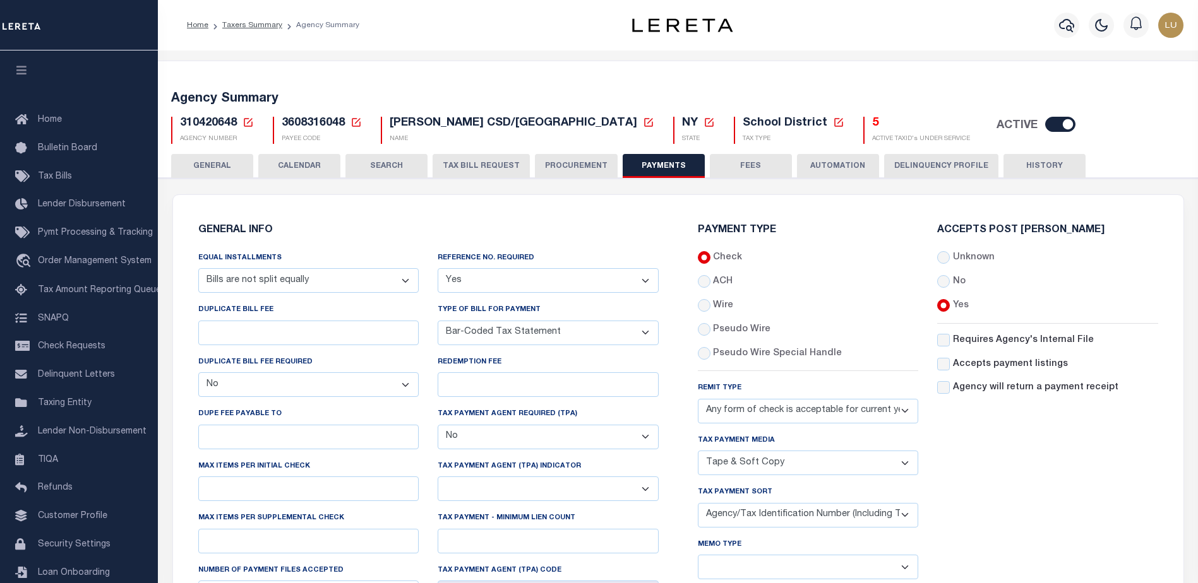
click at [526, 330] on select "Bar-Coded Tax Statement Print Tax Bills from Web. No DBF Required. Memo Bill Or…" at bounding box center [547, 333] width 221 height 25
click at [437, 321] on select "Bar-Coded Tax Statement Print Tax Bills from Web. No DBF Required. Memo Bill Or…" at bounding box center [547, 333] width 221 height 25
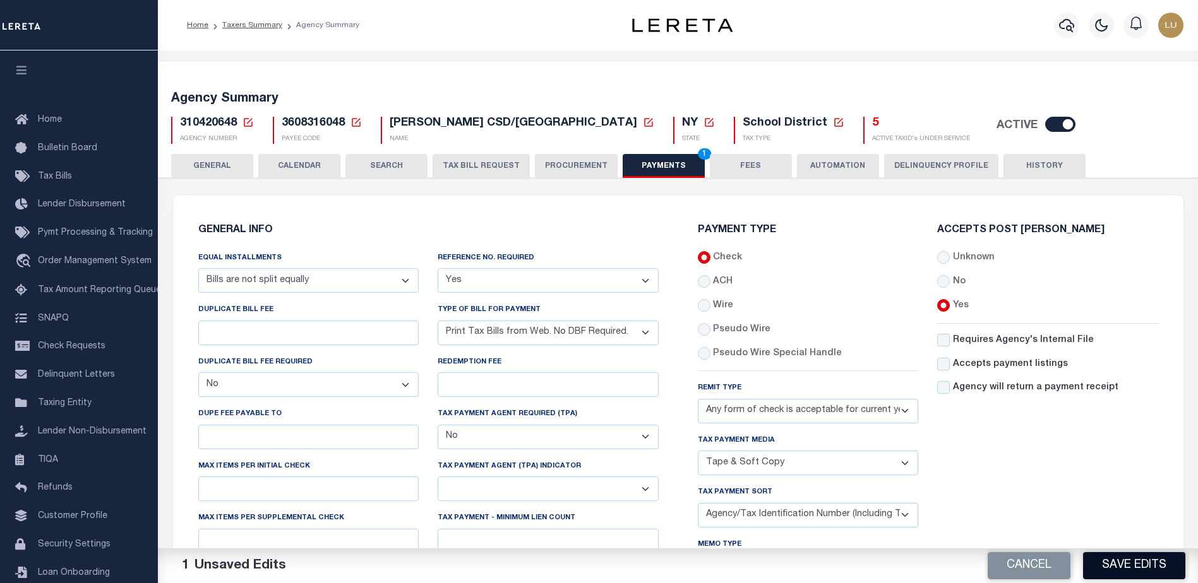
click at [1150, 566] on button "Save Edits" at bounding box center [1134, 565] width 102 height 27
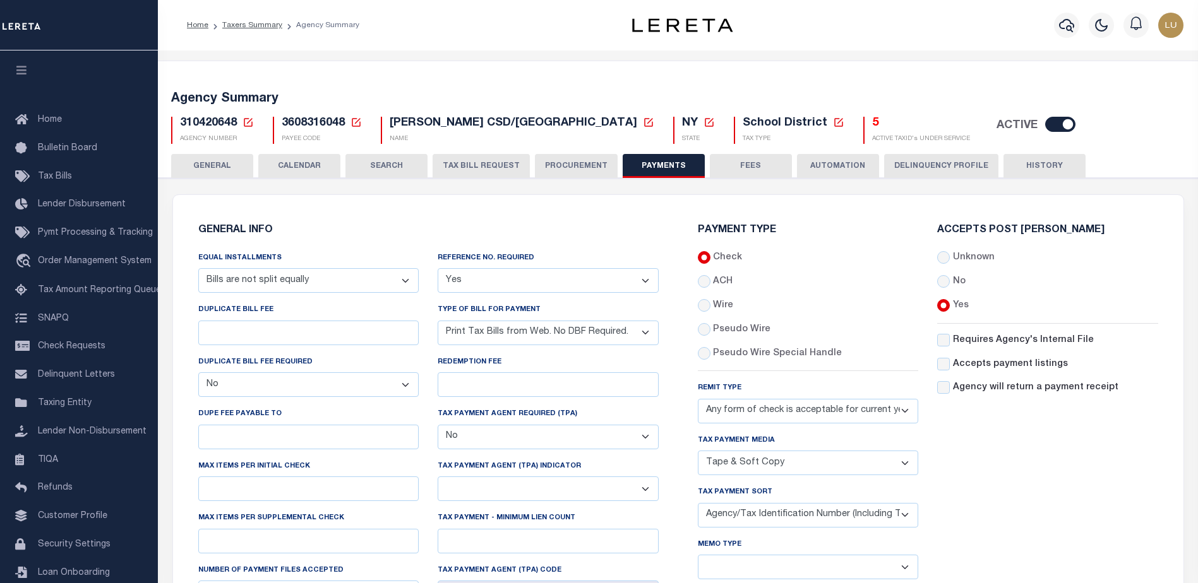
drag, startPoint x: 523, startPoint y: 333, endPoint x: 523, endPoint y: 342, distance: 8.9
click at [523, 333] on select "Bar-Coded Tax Statement Print Tax Bills from Web. No DBF Required. Memo Bill Or…" at bounding box center [547, 333] width 221 height 25
click at [437, 321] on select "Bar-Coded Tax Statement Print Tax Bills from Web. No DBF Required. Memo Bill Or…" at bounding box center [547, 333] width 221 height 25
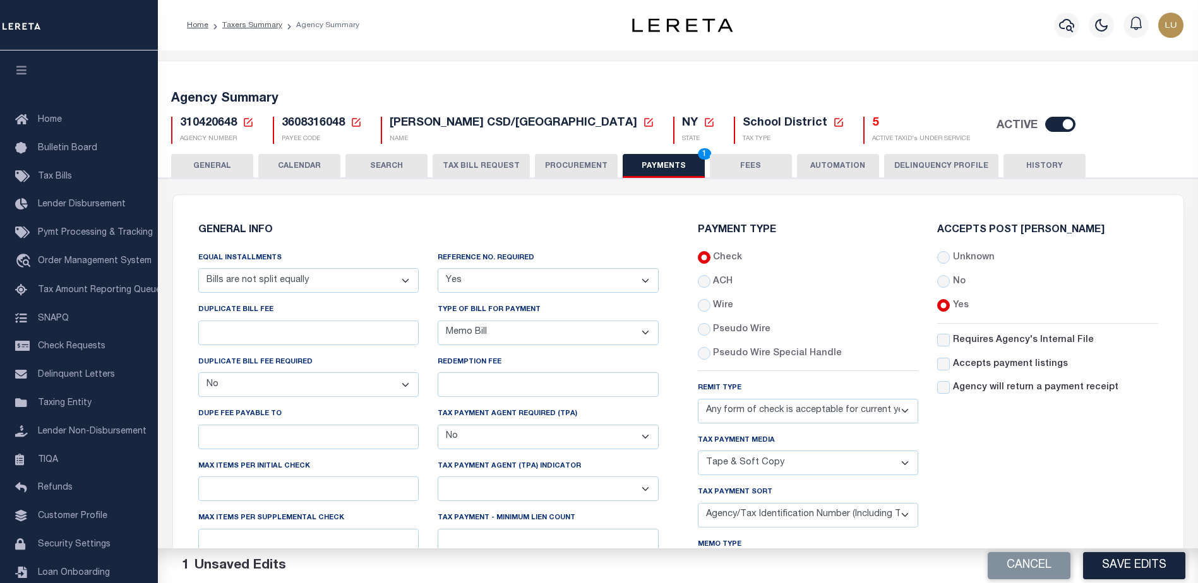
click at [1108, 549] on div "Cancel Save Edits" at bounding box center [938, 566] width 520 height 35
click at [1111, 556] on button "Save Edits" at bounding box center [1134, 565] width 102 height 27
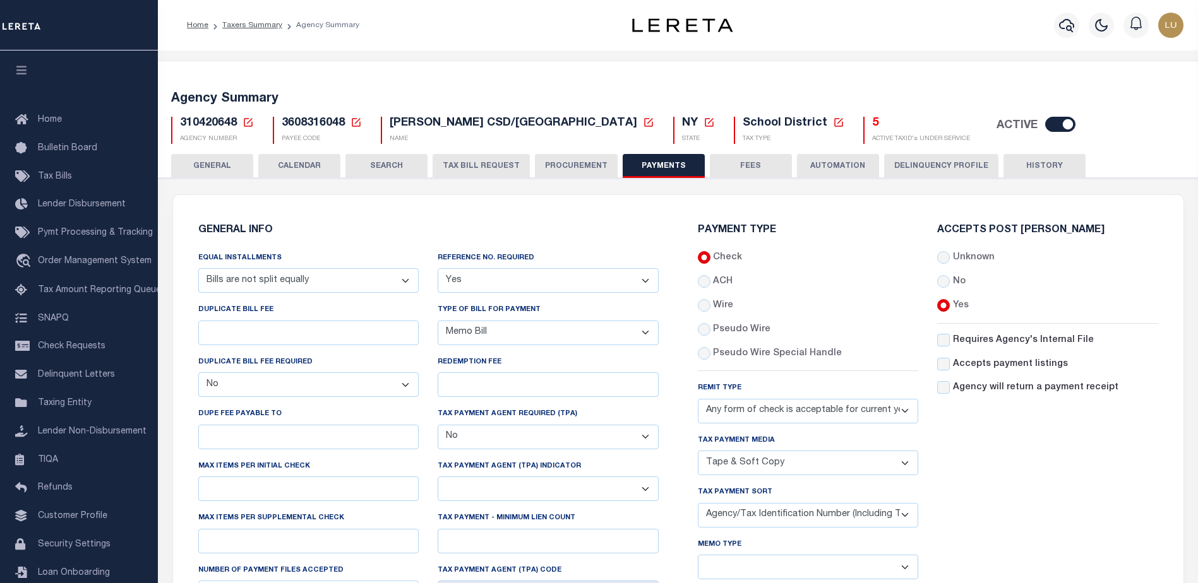
click at [600, 321] on select "Bar-Coded Tax Statement Print Tax Bills from Web. No DBF Required. Memo Bill Or…" at bounding box center [547, 333] width 221 height 25
select select "38"
click at [437, 321] on select "Bar-Coded Tax Statement Print Tax Bills from Web. No DBF Required. Memo Bill Or…" at bounding box center [547, 333] width 221 height 25
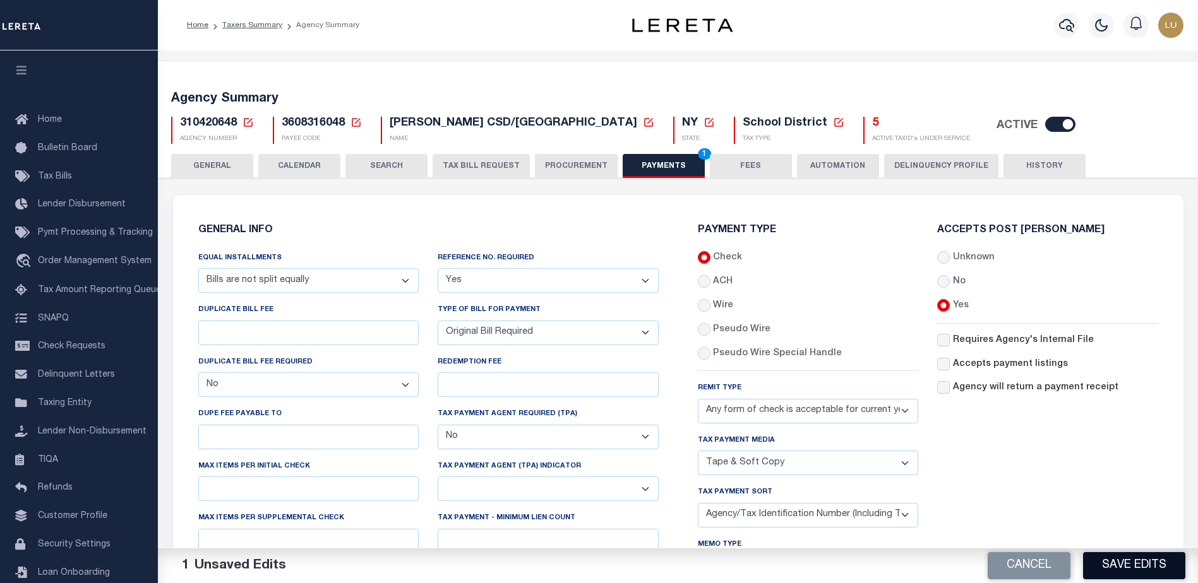
click at [1127, 571] on button "Save Edits" at bounding box center [1134, 565] width 102 height 27
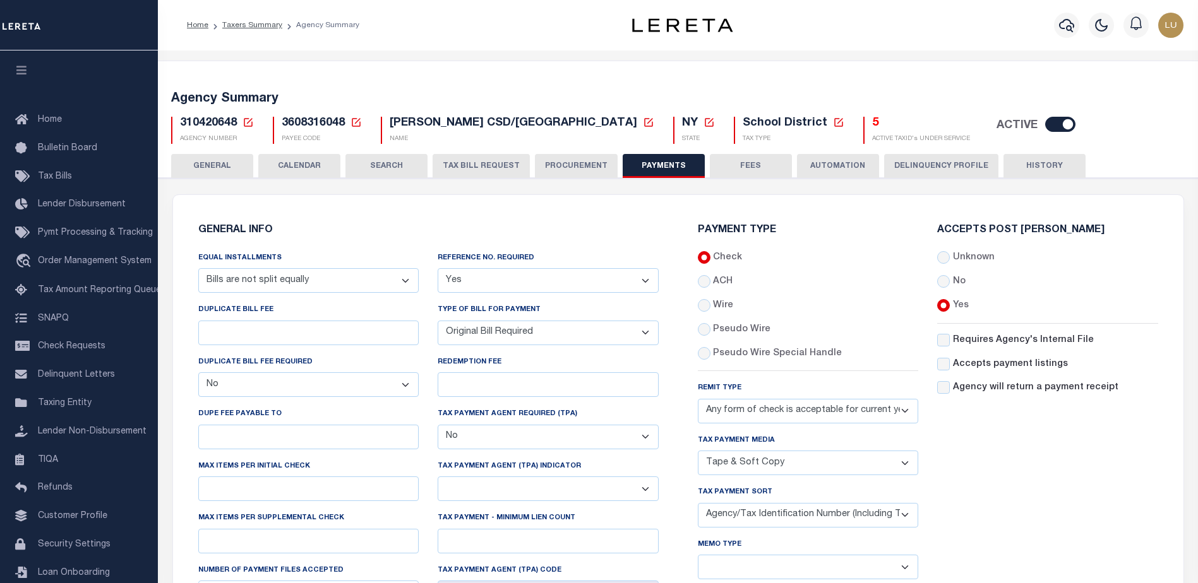
click at [586, 345] on select "Bar-Coded Tax Statement Print Tax Bills from Web. No DBF Required. Memo Bill Or…" at bounding box center [547, 333] width 221 height 25
select select
click at [437, 321] on select "Bar-Coded Tax Statement Print Tax Bills from Web. No DBF Required. Memo Bill Or…" at bounding box center [547, 333] width 221 height 25
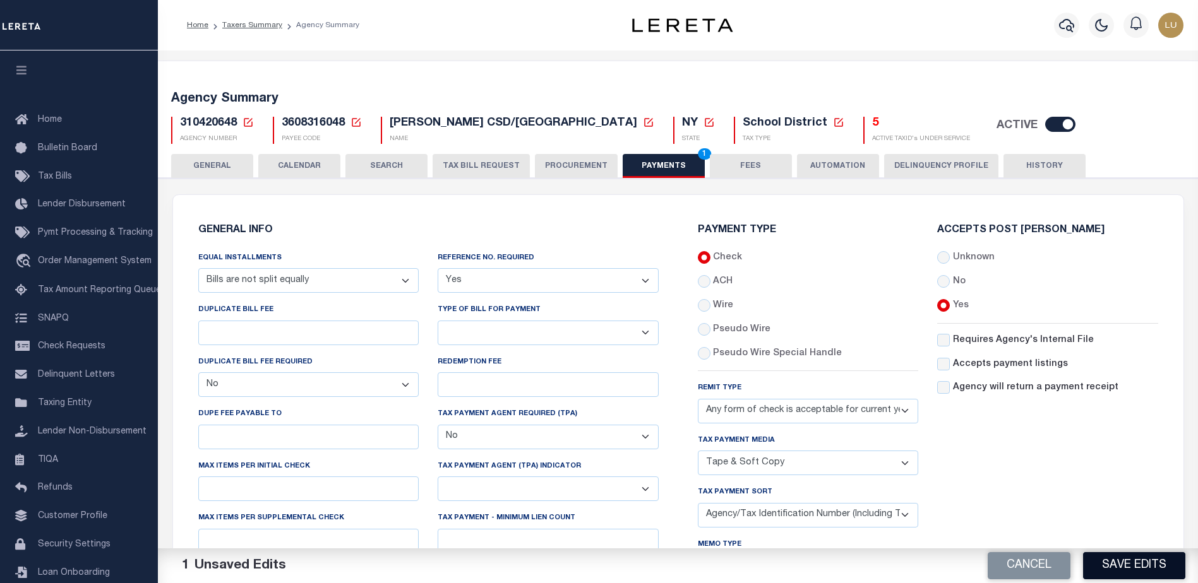
click at [1163, 574] on button "Save Edits" at bounding box center [1134, 565] width 102 height 27
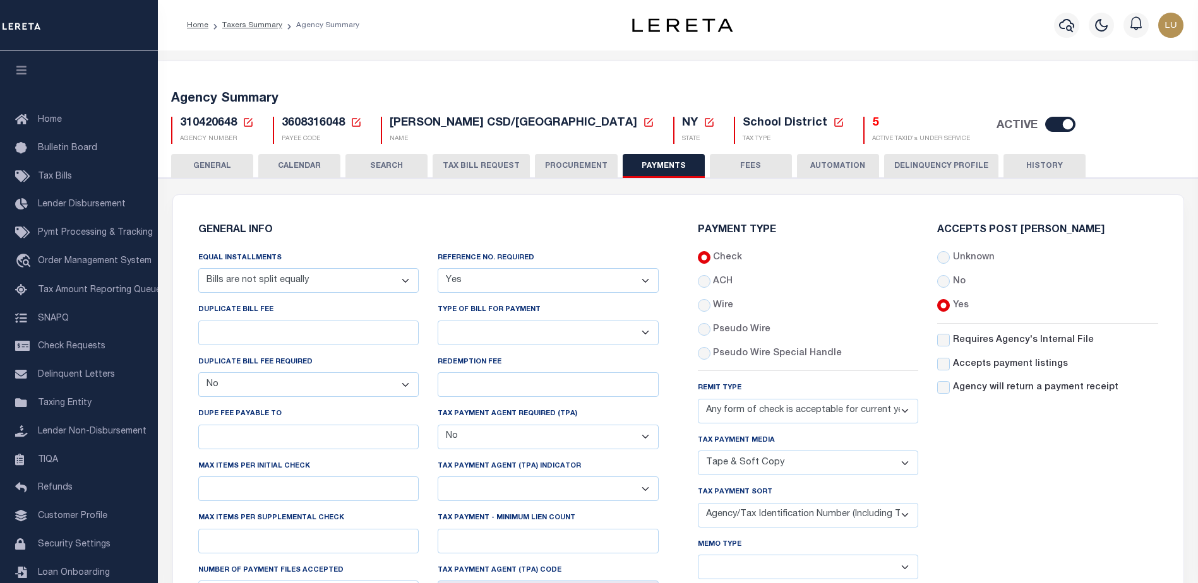
scroll to position [126, 0]
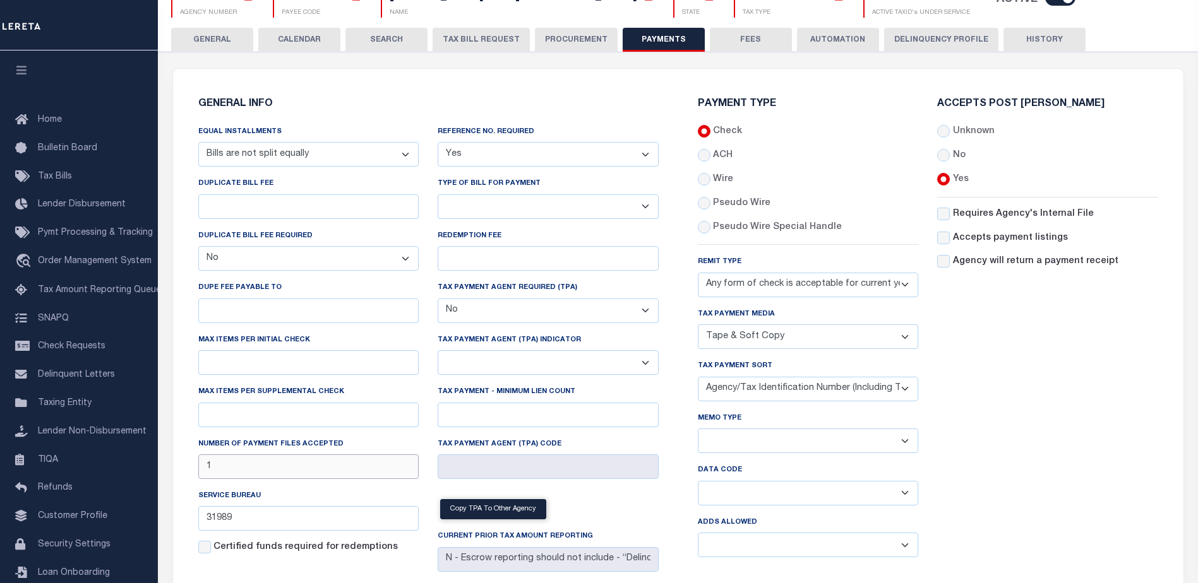
click at [294, 470] on input "1" at bounding box center [308, 467] width 221 height 25
drag, startPoint x: 772, startPoint y: 314, endPoint x: 689, endPoint y: 316, distance: 83.3
click at [689, 316] on div "Payment Type Check ACH Wire Remit Type" at bounding box center [808, 333] width 240 height 468
copy label "Tax Payment Media"
click at [775, 335] on select "List, Tape Spcl List Dels Only List Tape & Bills Soft Copy List Tape & Soft Cop…" at bounding box center [808, 336] width 221 height 25
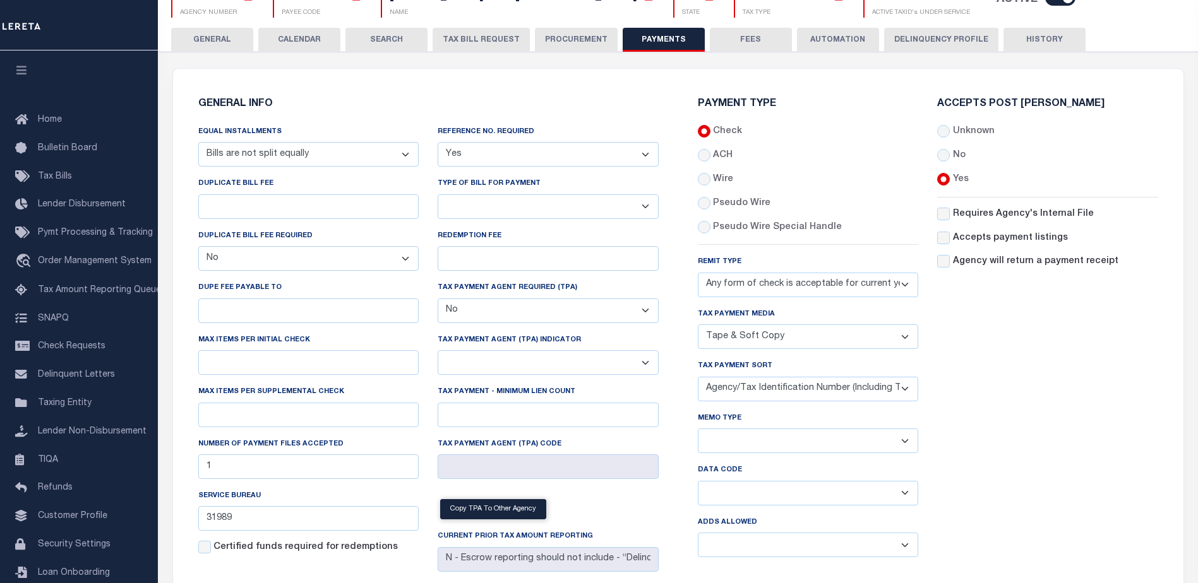
click at [746, 335] on select "List, Tape Spcl List Dels Only List Tape & Bills Soft Copy List Tape & Soft Cop…" at bounding box center [808, 336] width 221 height 25
click at [698, 326] on select "List, Tape Spcl List Dels Only List Tape & Bills Soft Copy List Tape & Soft Cop…" at bounding box center [808, 336] width 221 height 25
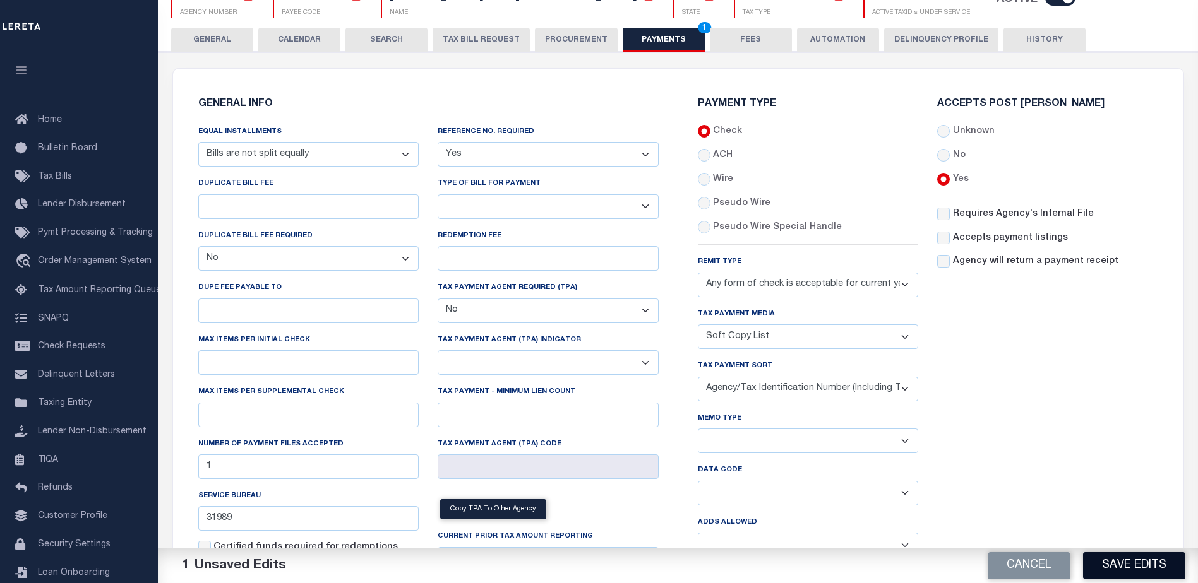
click at [1117, 562] on button "Save Edits" at bounding box center [1134, 565] width 102 height 27
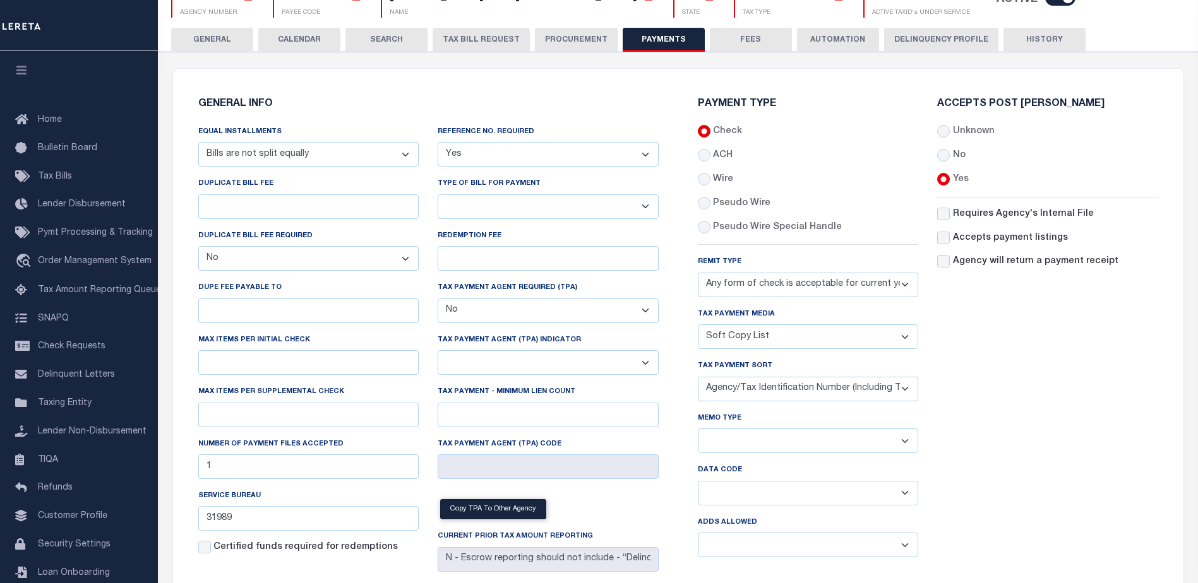
click at [752, 344] on select "List, Tape Spcl List Dels Only List Tape & Bills Soft Copy List Tape & Soft Cop…" at bounding box center [808, 336] width 221 height 25
click at [698, 326] on select "List, Tape Spcl List Dels Only List Tape & Bills Soft Copy List Tape & Soft Cop…" at bounding box center [808, 336] width 221 height 25
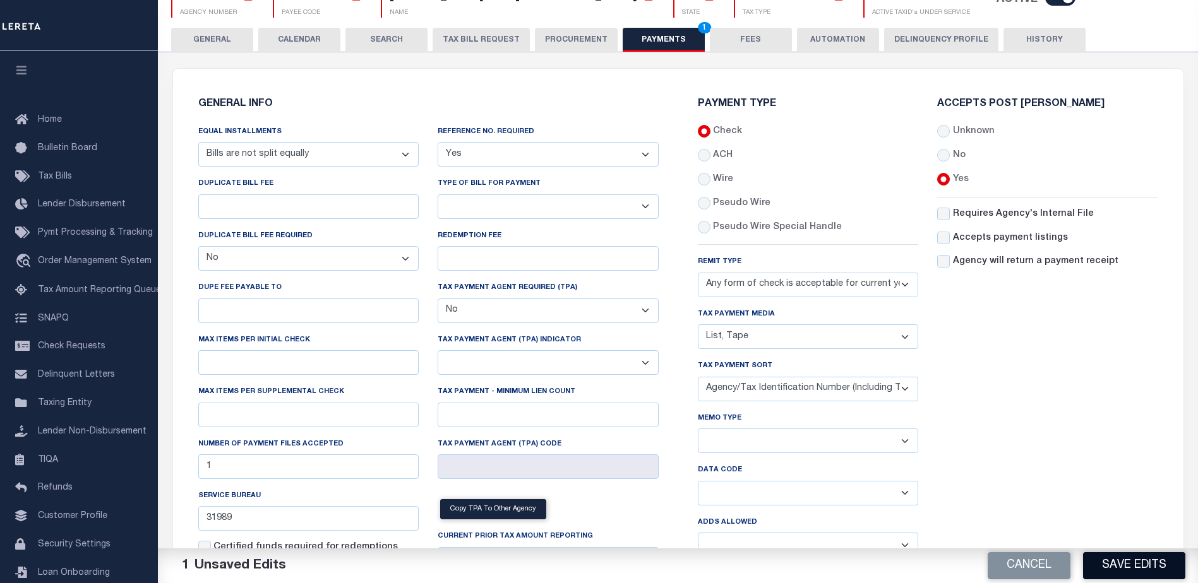
click at [1155, 561] on button "Save Edits" at bounding box center [1134, 565] width 102 height 27
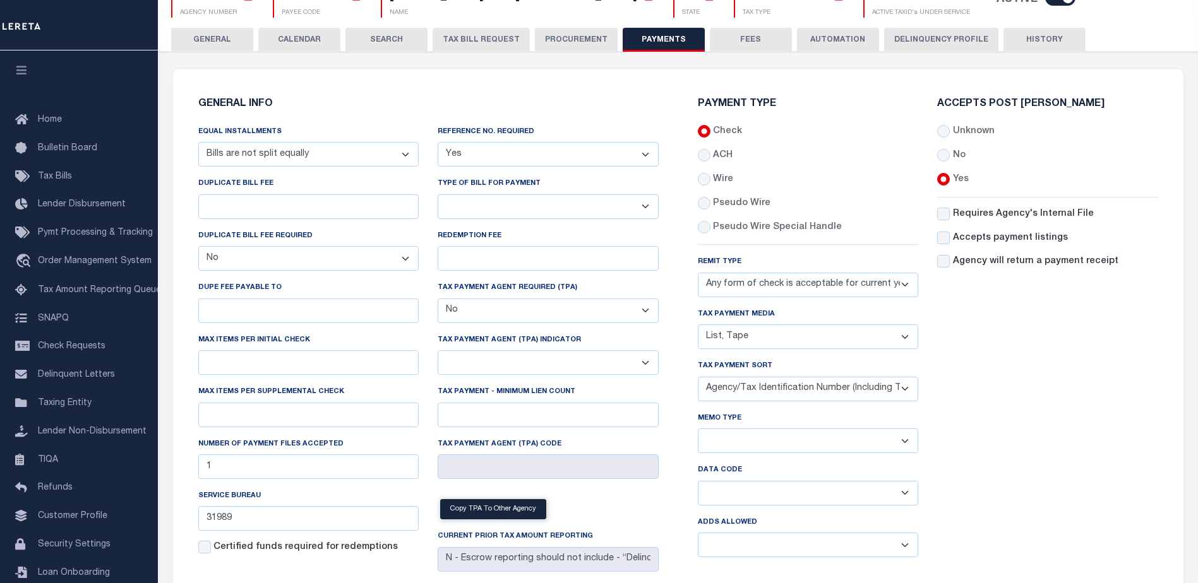
click at [724, 331] on select "List, Tape Spcl List Dels Only List Tape & Bills Soft Copy List Tape & Soft Cop…" at bounding box center [808, 336] width 221 height 25
select select "44"
click at [698, 326] on select "List, Tape Spcl List Dels Only List Tape & Bills Soft Copy List Tape & Soft Cop…" at bounding box center [808, 336] width 221 height 25
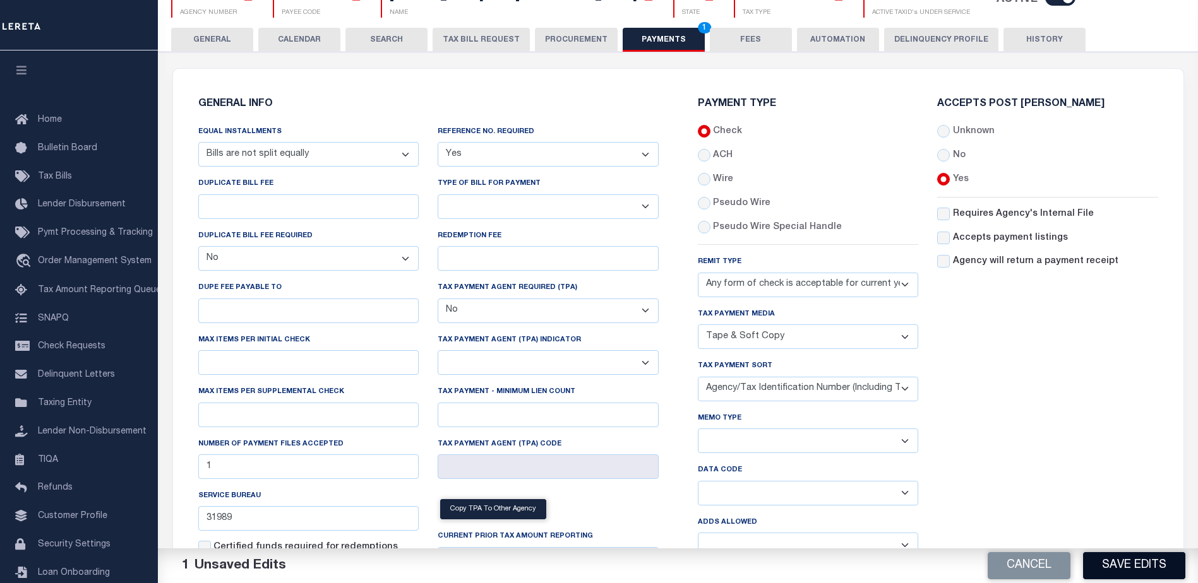
click at [1152, 565] on button "Save Edits" at bounding box center [1134, 565] width 102 height 27
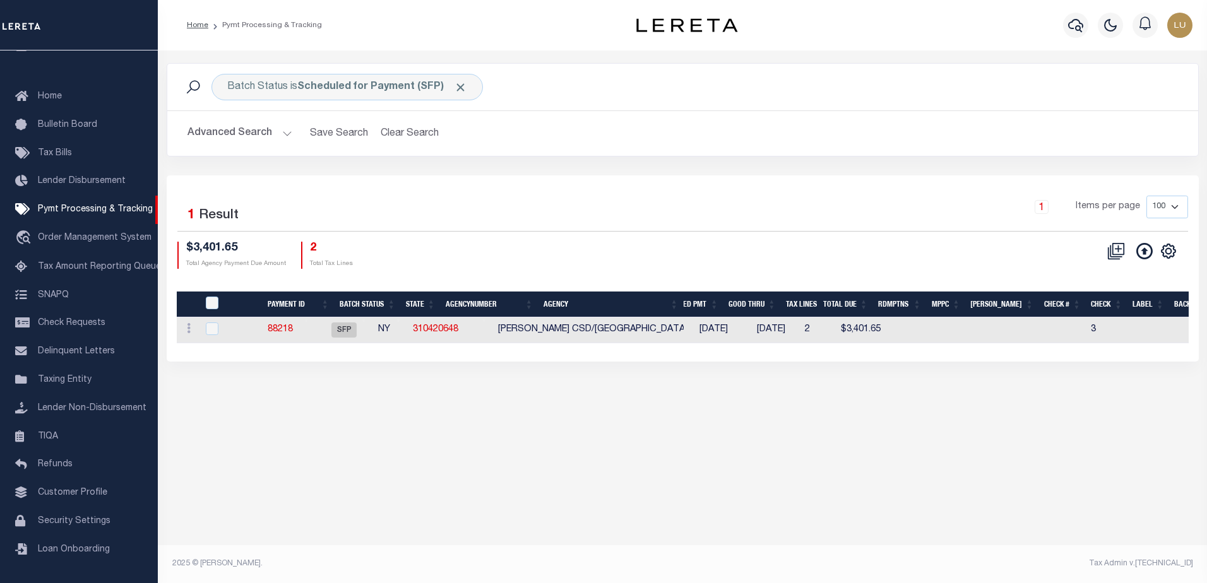
scroll to position [0, 888]
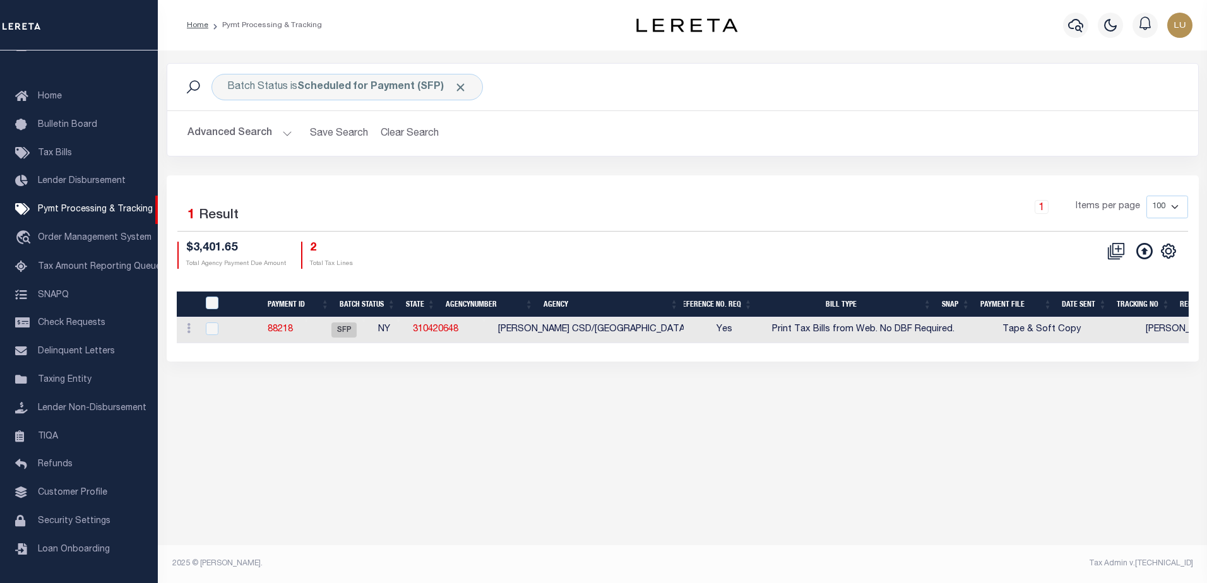
scroll to position [0, 869]
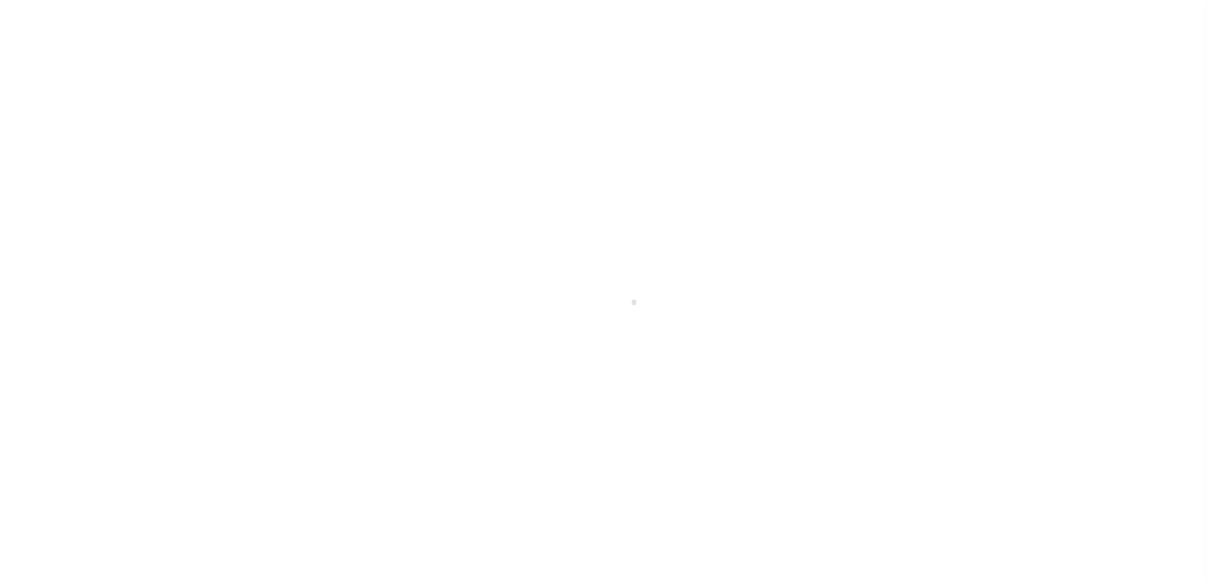
scroll to position [32, 0]
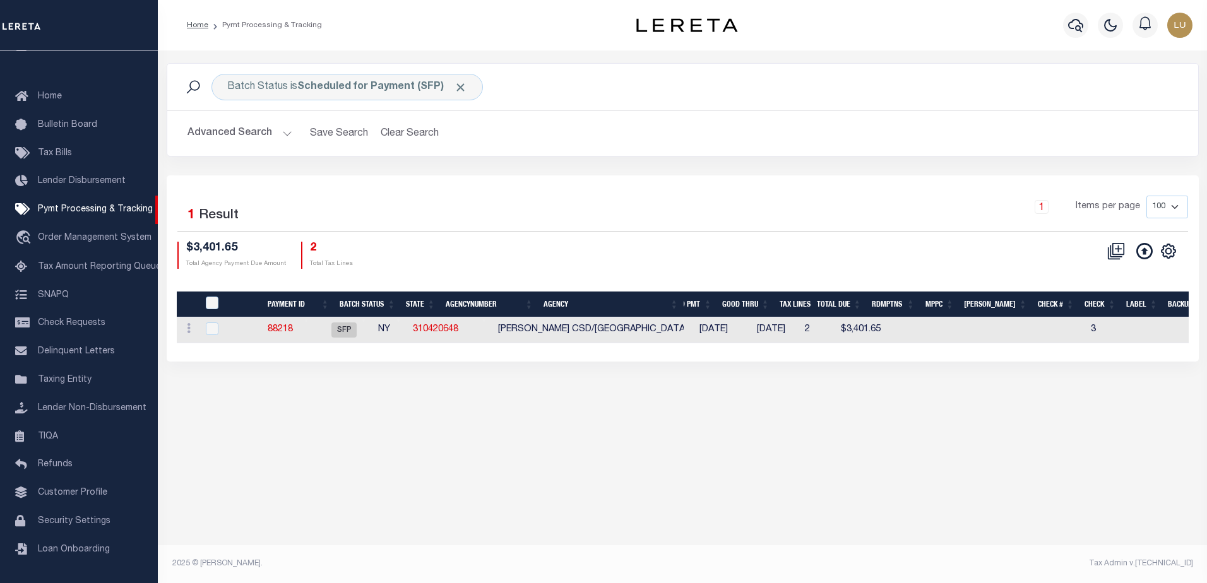
click at [580, 335] on td "[PERSON_NAME] CSD/[GEOGRAPHIC_DATA]" at bounding box center [592, 331] width 199 height 26
checkbox input "true"
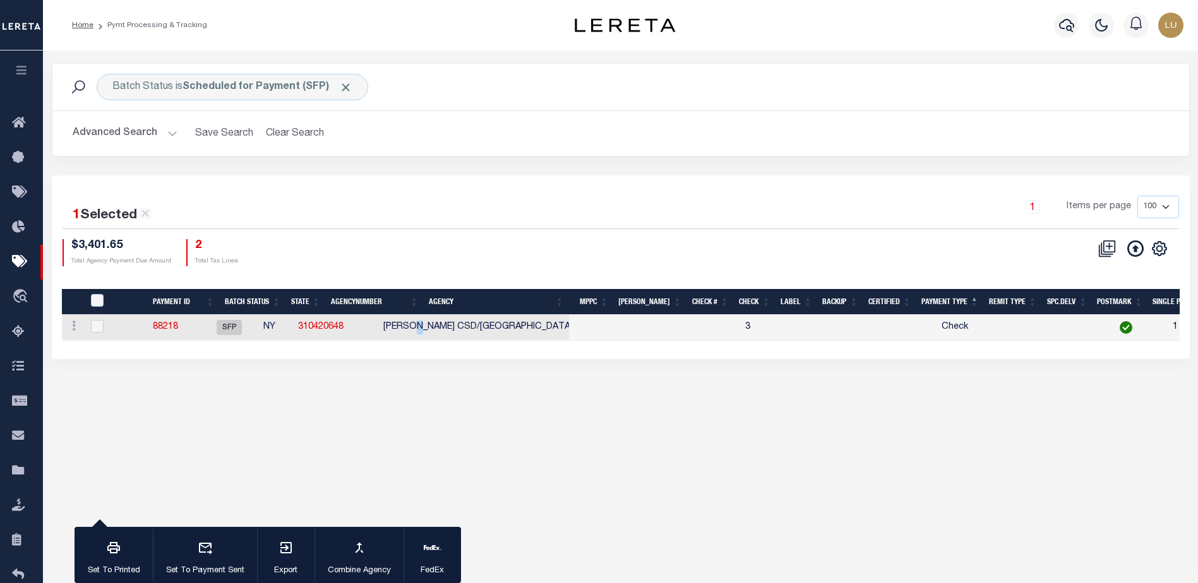
scroll to position [0, 0]
drag, startPoint x: 932, startPoint y: 324, endPoint x: 1006, endPoint y: 330, distance: 74.1
click at [1006, 330] on tr "ACTIONS Delete Batch 88218 SFP NY 310420648 [PERSON_NAME] CSD/BRUNSWICK TOWN [D…" at bounding box center [412, 328] width 1880 height 26
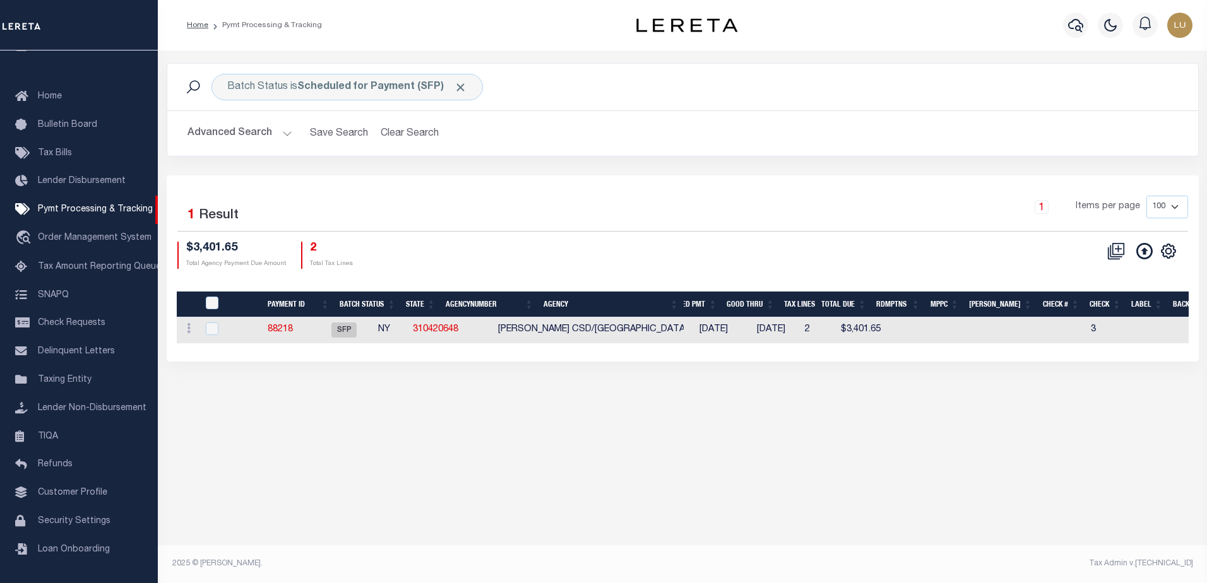
scroll to position [0, 868]
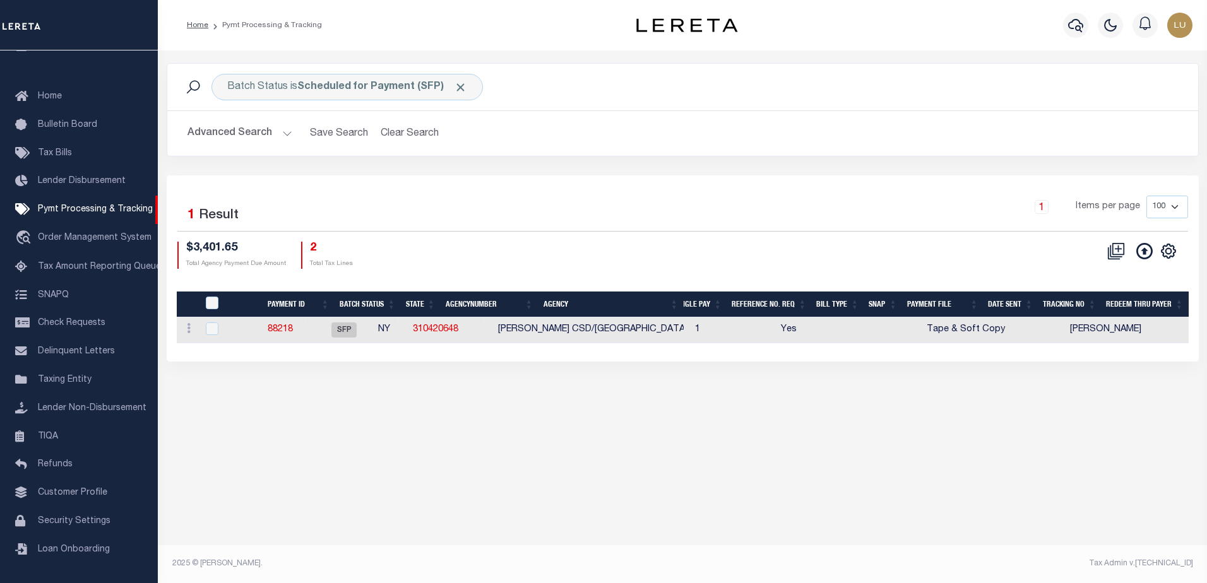
click at [267, 137] on button "Advanced Search" at bounding box center [239, 133] width 105 height 25
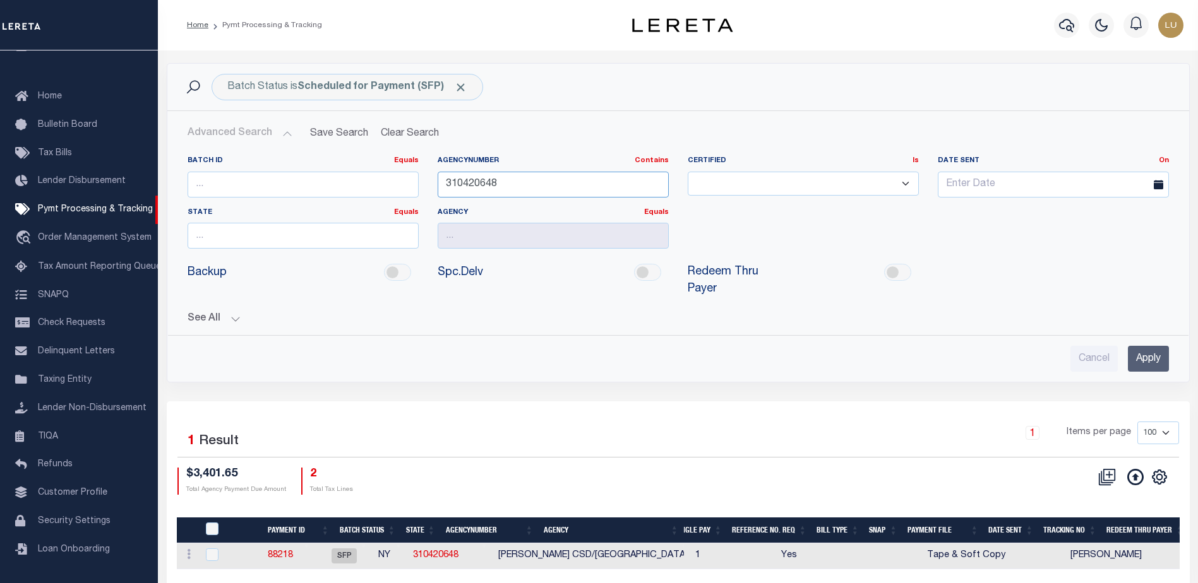
click at [487, 184] on input "310420648" at bounding box center [552, 185] width 231 height 26
click at [1134, 346] on input "Apply" at bounding box center [1147, 359] width 41 height 26
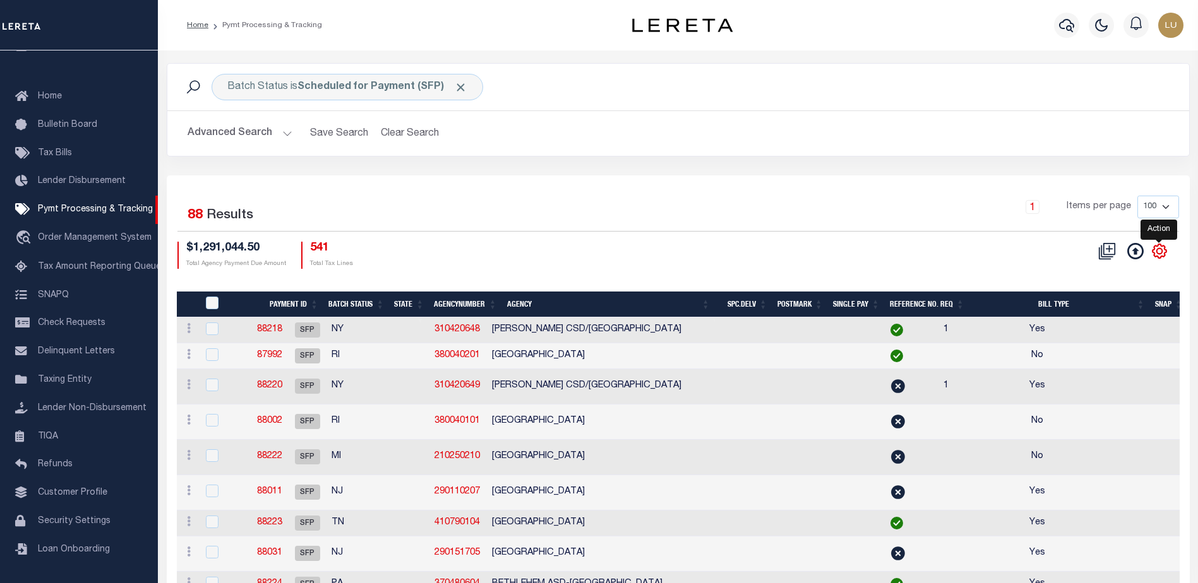
click at [1158, 253] on icon "" at bounding box center [1159, 251] width 16 height 16
click at [1160, 253] on icon "" at bounding box center [1159, 251] width 16 height 16
click at [1158, 253] on icon "" at bounding box center [1159, 251] width 16 height 16
click at [1158, 252] on icon "" at bounding box center [1159, 251] width 16 height 16
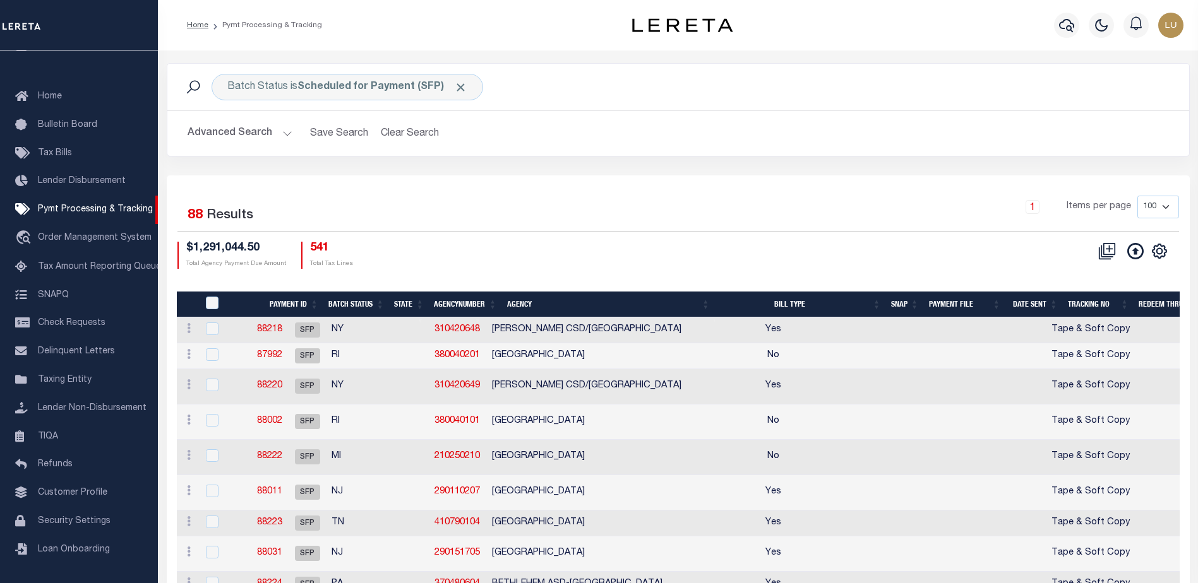
scroll to position [0, 1091]
click at [1163, 253] on icon "" at bounding box center [1159, 251] width 16 height 16
click at [1165, 251] on icon "" at bounding box center [1159, 251] width 14 height 14
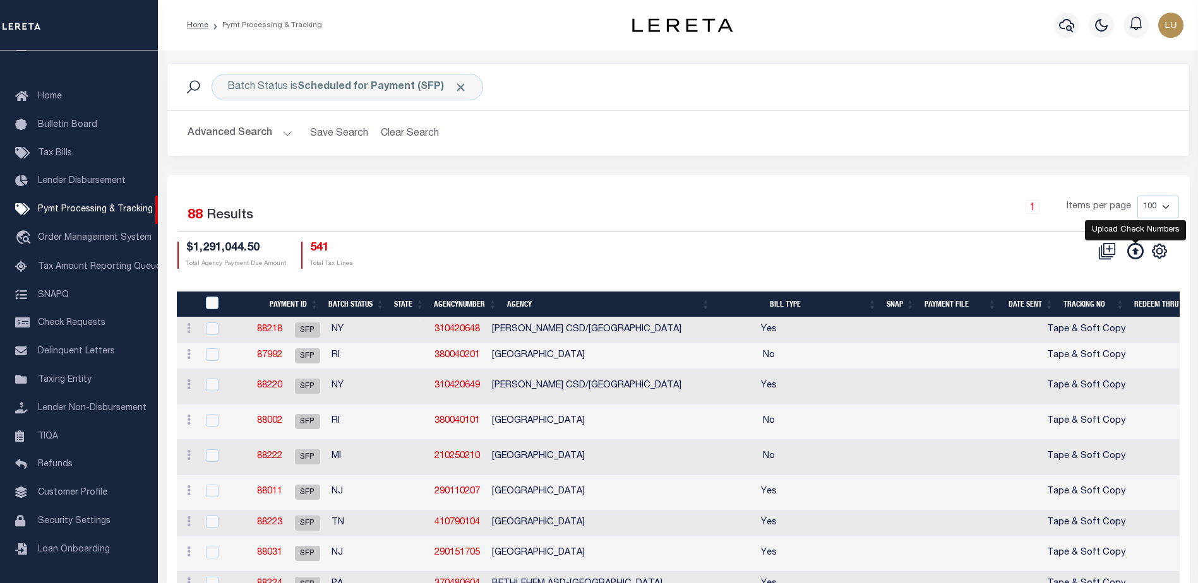
click at [1136, 251] on icon at bounding box center [1135, 251] width 16 height 16
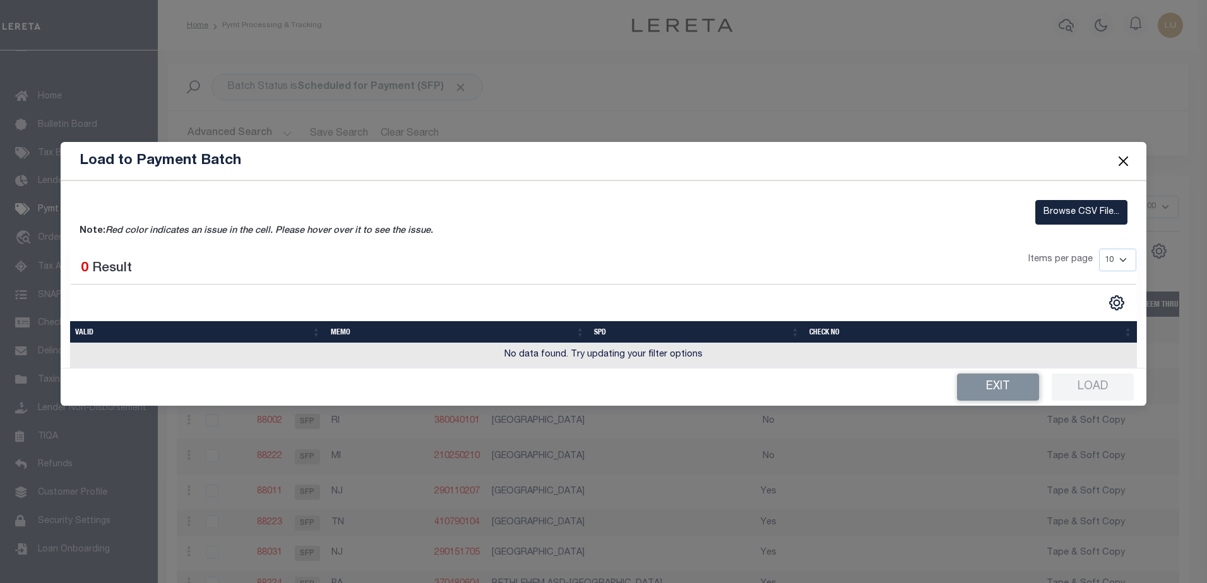
click at [1120, 163] on button "Close" at bounding box center [1123, 161] width 16 height 16
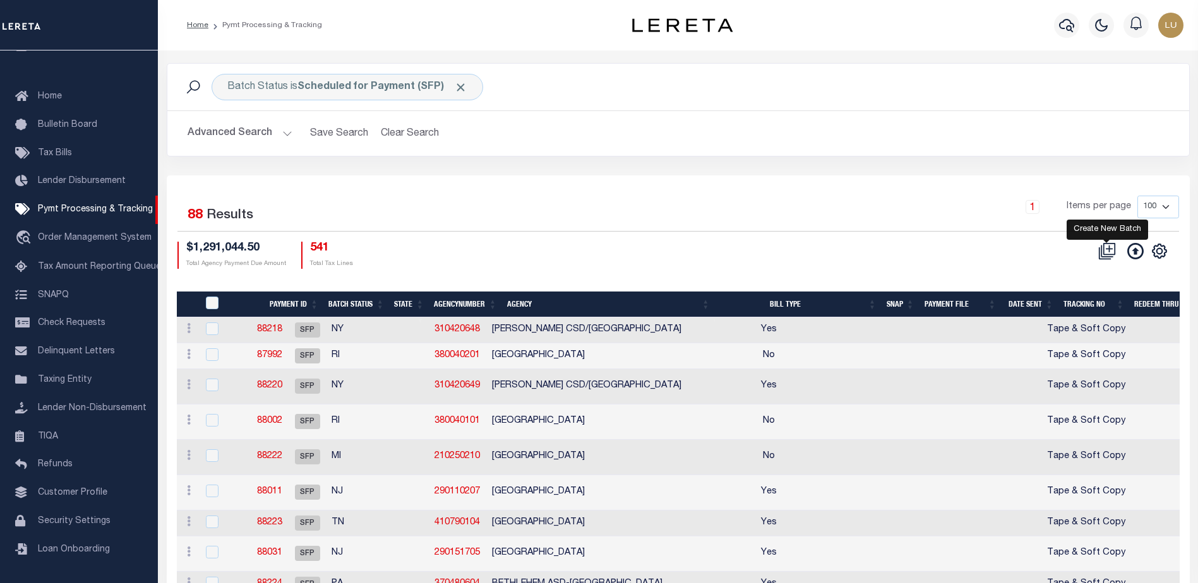
click at [1105, 261] on button at bounding box center [1106, 251] width 29 height 19
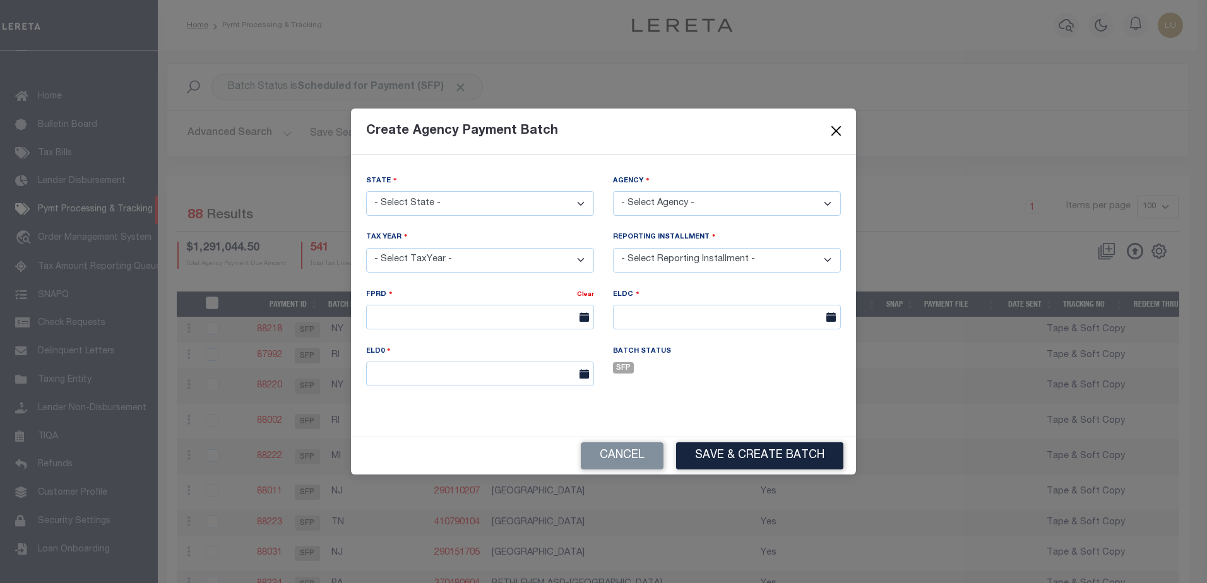
click at [830, 134] on button "Close" at bounding box center [836, 131] width 16 height 16
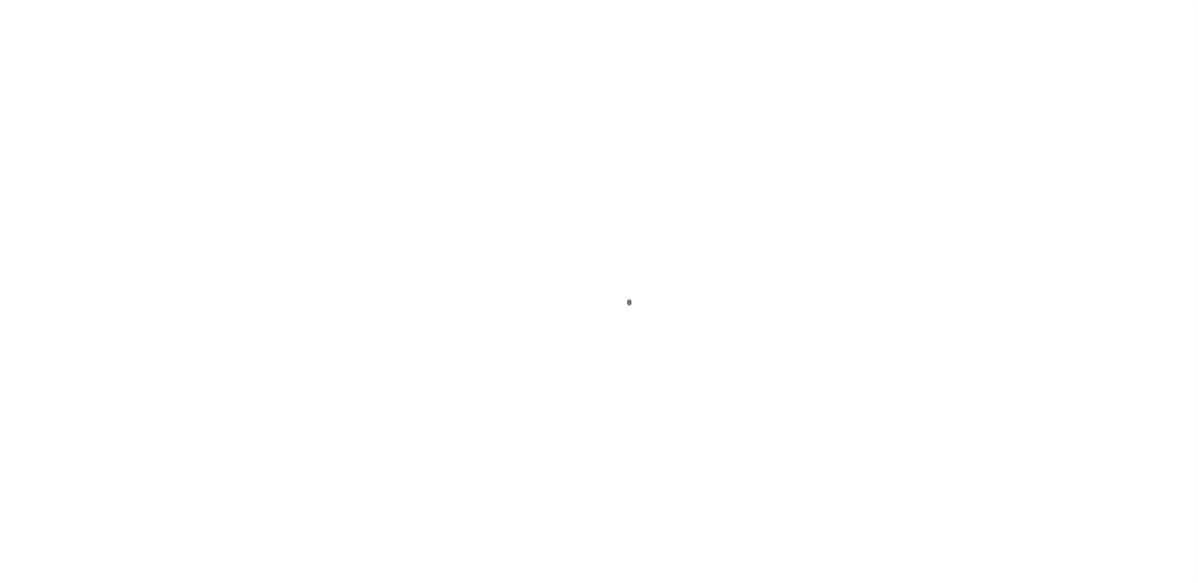
scroll to position [32, 0]
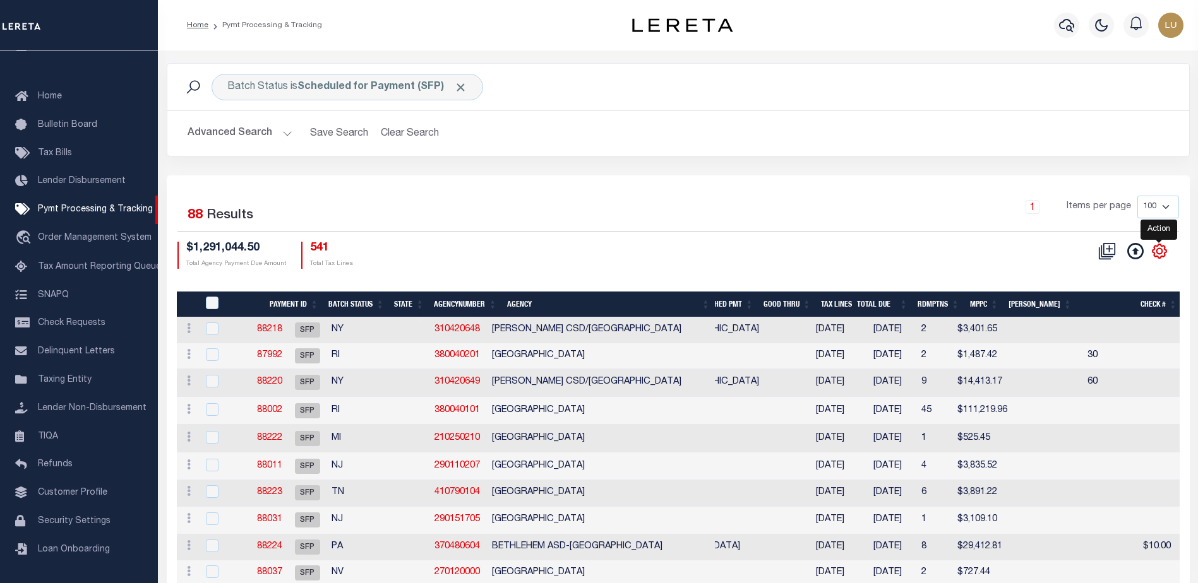
click at [1158, 251] on icon "" at bounding box center [1159, 251] width 16 height 16
click at [1159, 251] on icon "" at bounding box center [1159, 251] width 16 height 16
click at [1114, 251] on icon at bounding box center [1108, 248] width 12 height 12
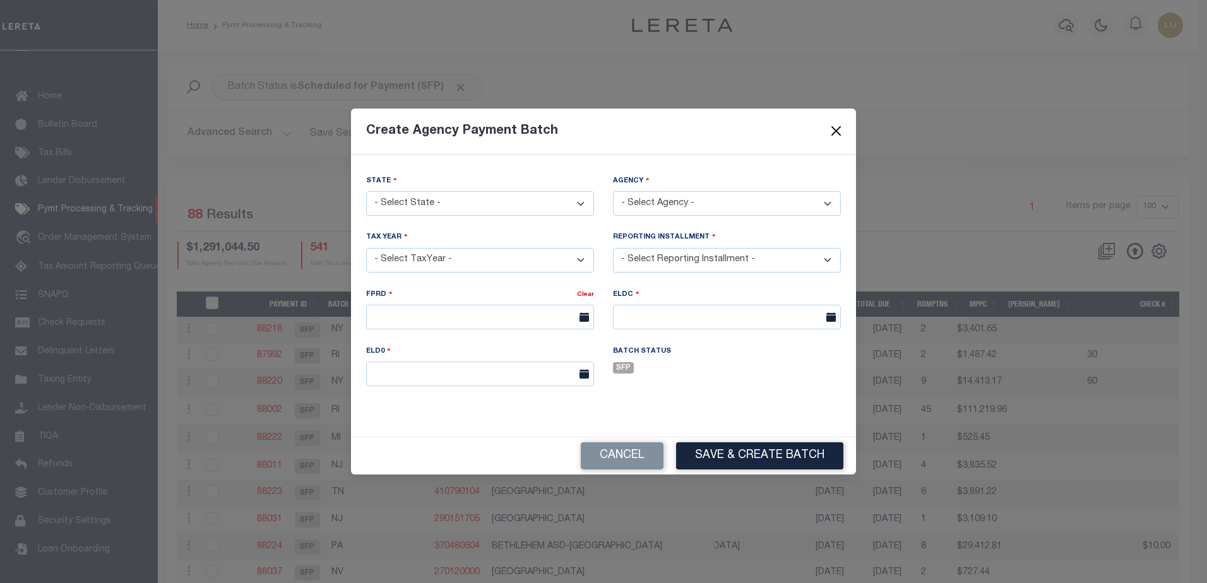
click at [838, 128] on button "Close" at bounding box center [836, 131] width 16 height 16
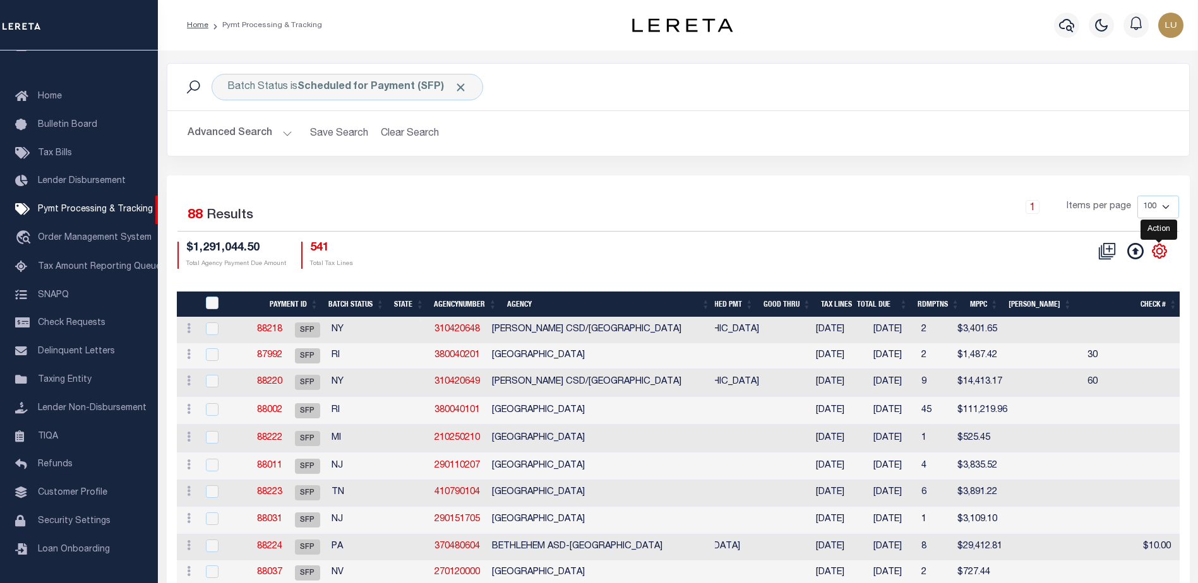
click at [1162, 246] on icon "" at bounding box center [1159, 251] width 14 height 14
click at [1162, 251] on icon "" at bounding box center [1159, 251] width 16 height 16
click at [1163, 251] on icon "" at bounding box center [1159, 251] width 16 height 16
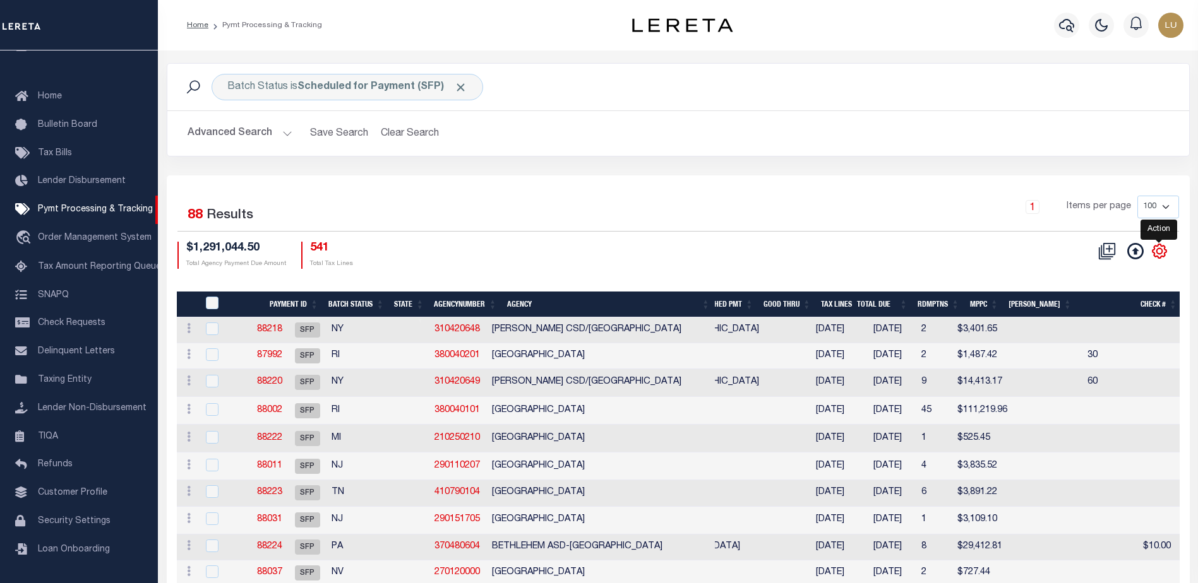
click at [1163, 251] on icon "" at bounding box center [1159, 251] width 16 height 16
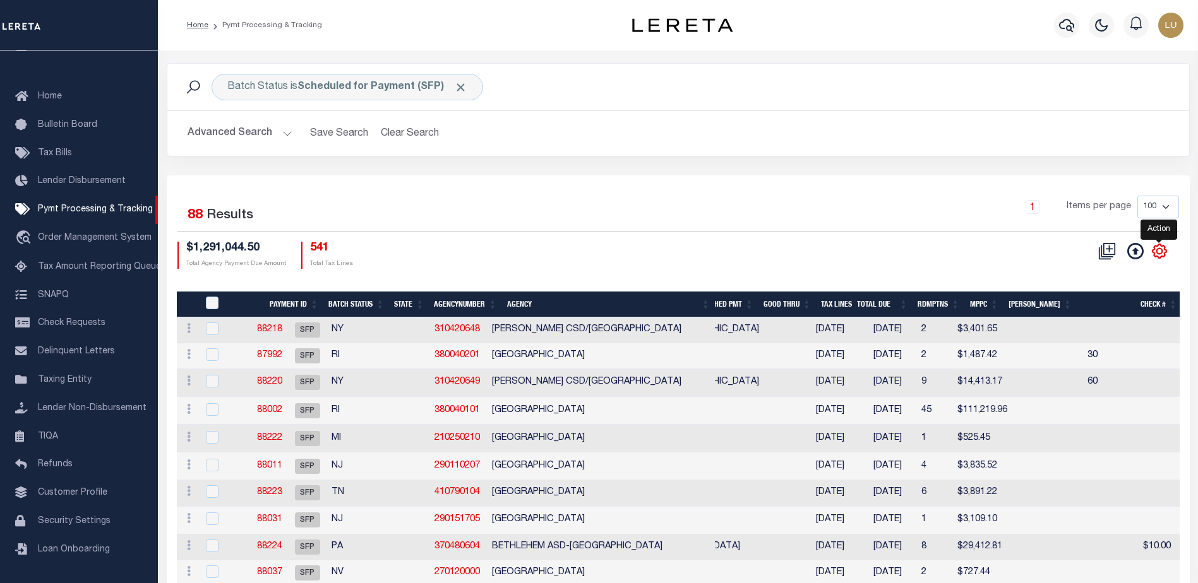
click at [1163, 251] on icon "" at bounding box center [1159, 251] width 16 height 16
click at [1156, 254] on icon "" at bounding box center [1159, 251] width 16 height 16
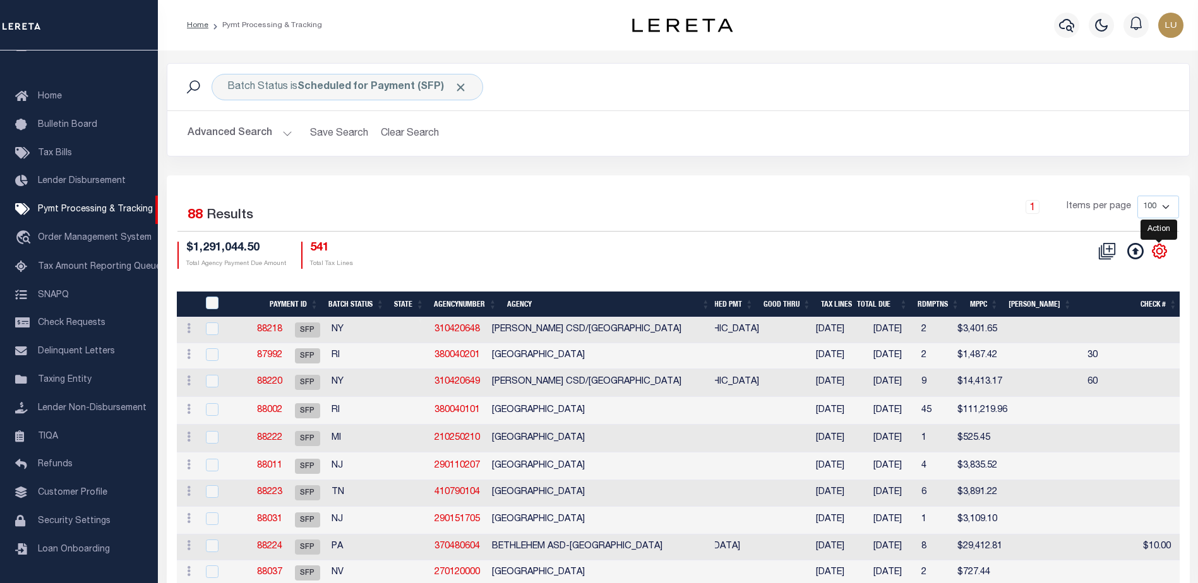
click at [1156, 254] on icon "" at bounding box center [1159, 251] width 16 height 16
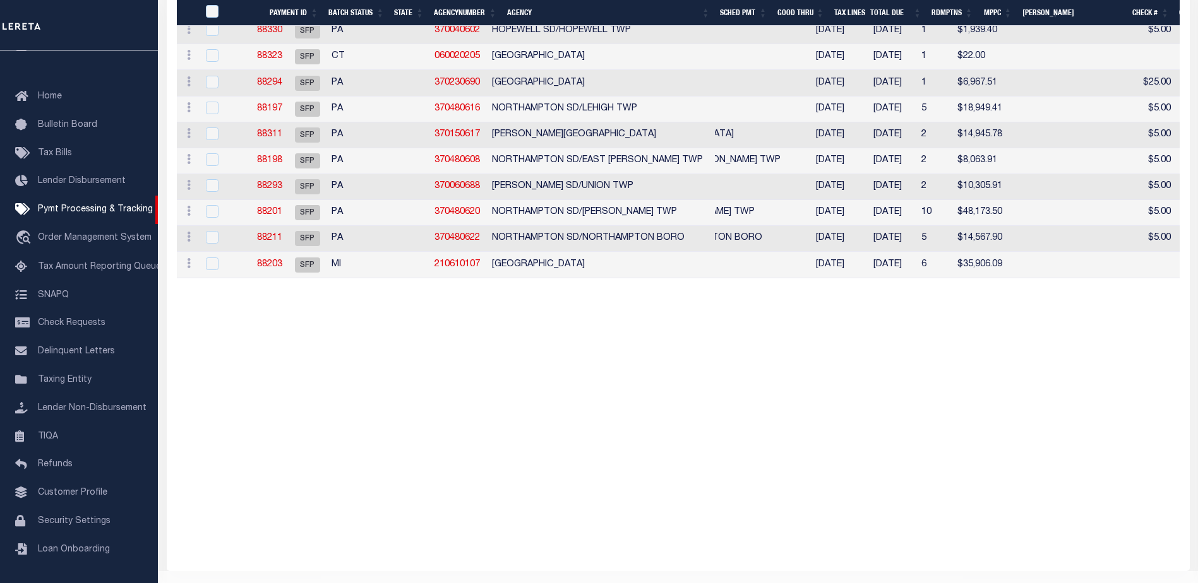
scroll to position [2425, 0]
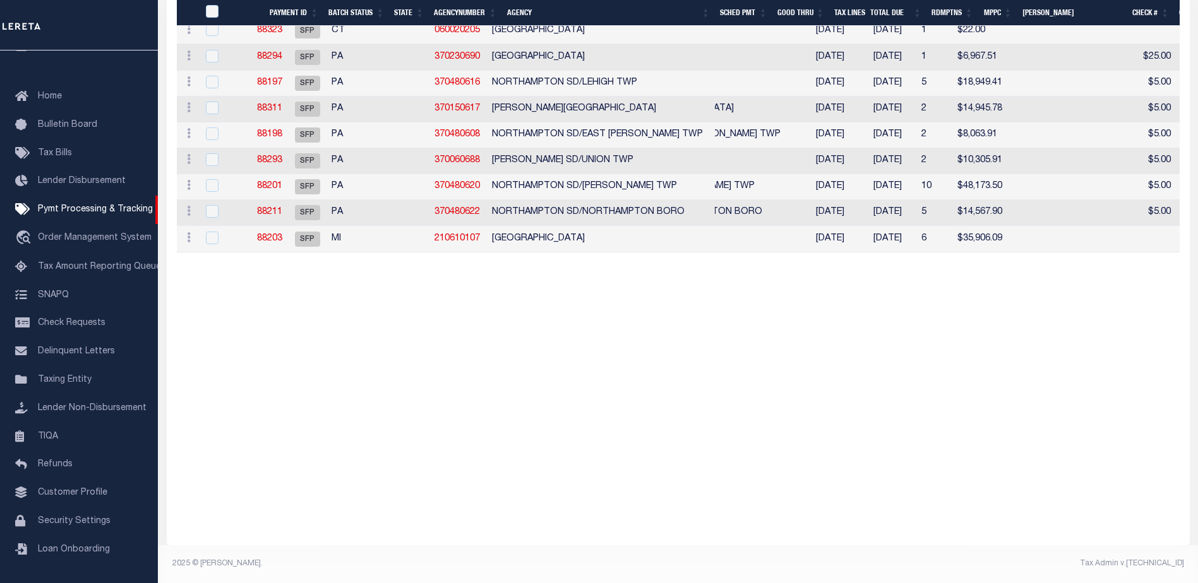
drag, startPoint x: 422, startPoint y: 260, endPoint x: 607, endPoint y: 267, distance: 185.7
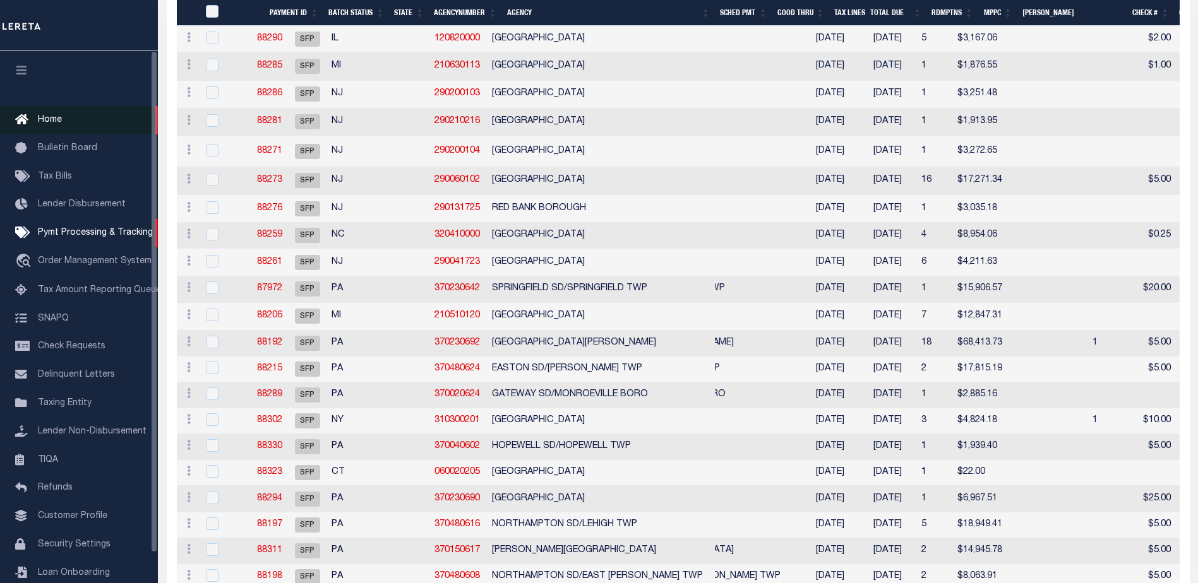
scroll to position [1667, 0]
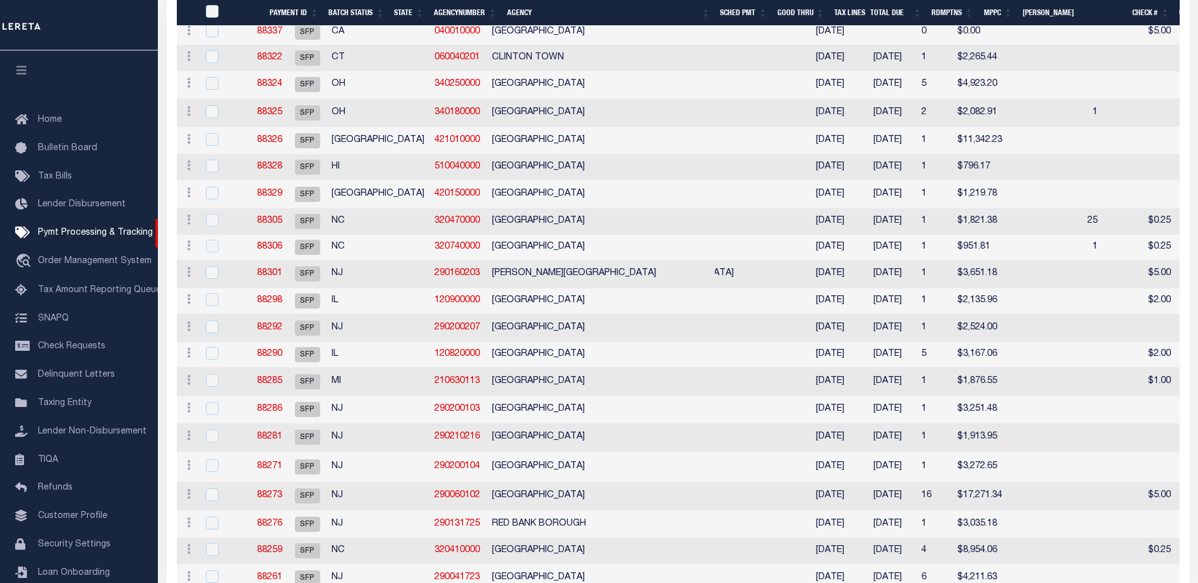
click at [30, 75] on button "button" at bounding box center [21, 72] width 43 height 43
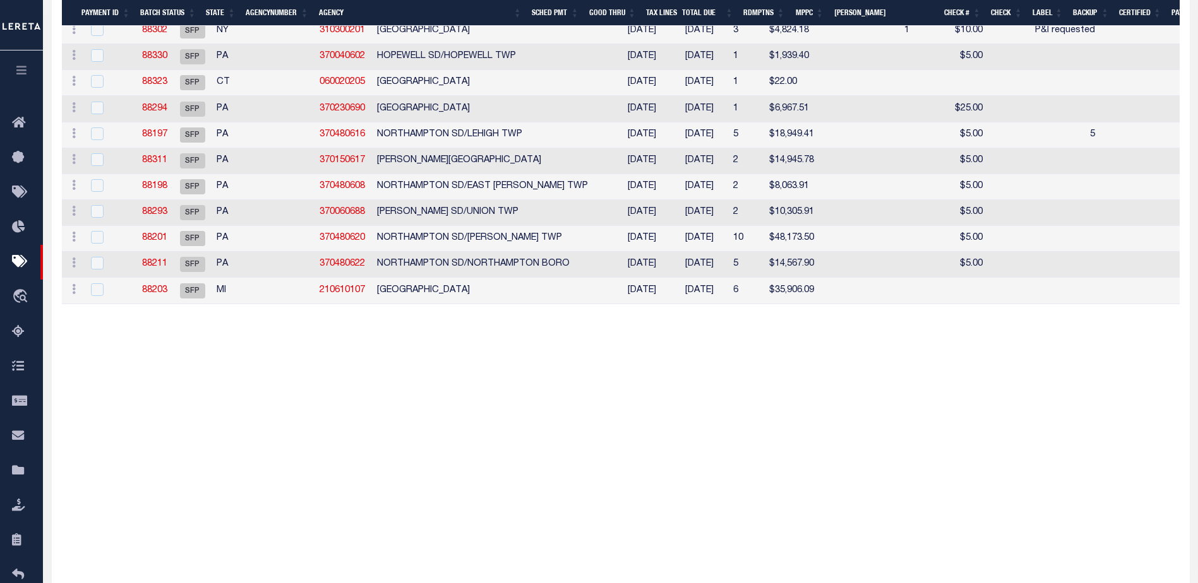
scroll to position [0, 0]
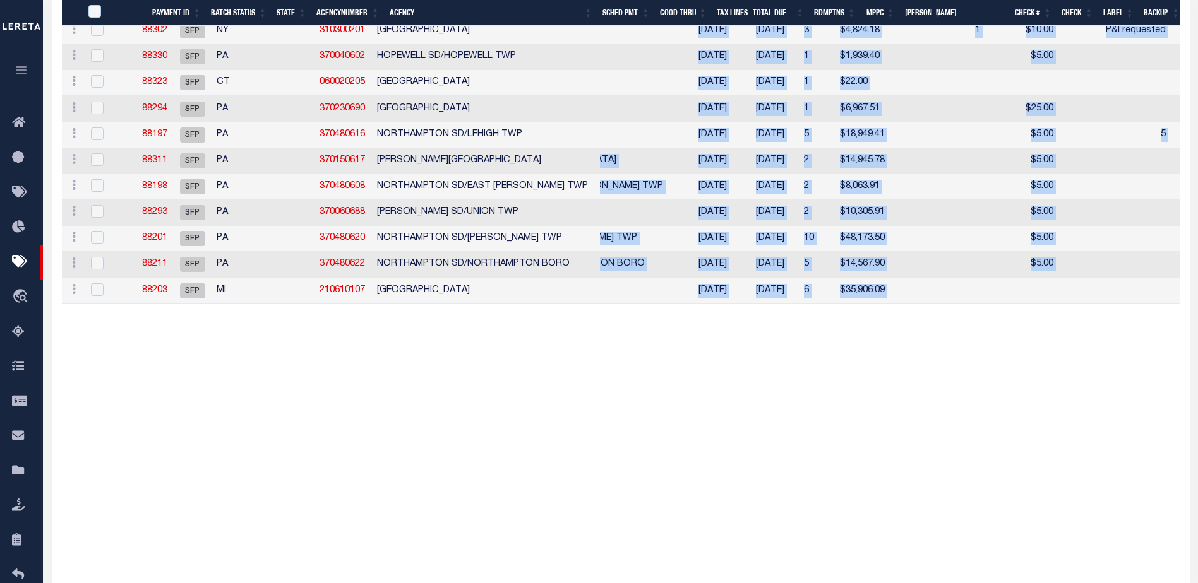
drag, startPoint x: 566, startPoint y: 312, endPoint x: 655, endPoint y: 314, distance: 89.6
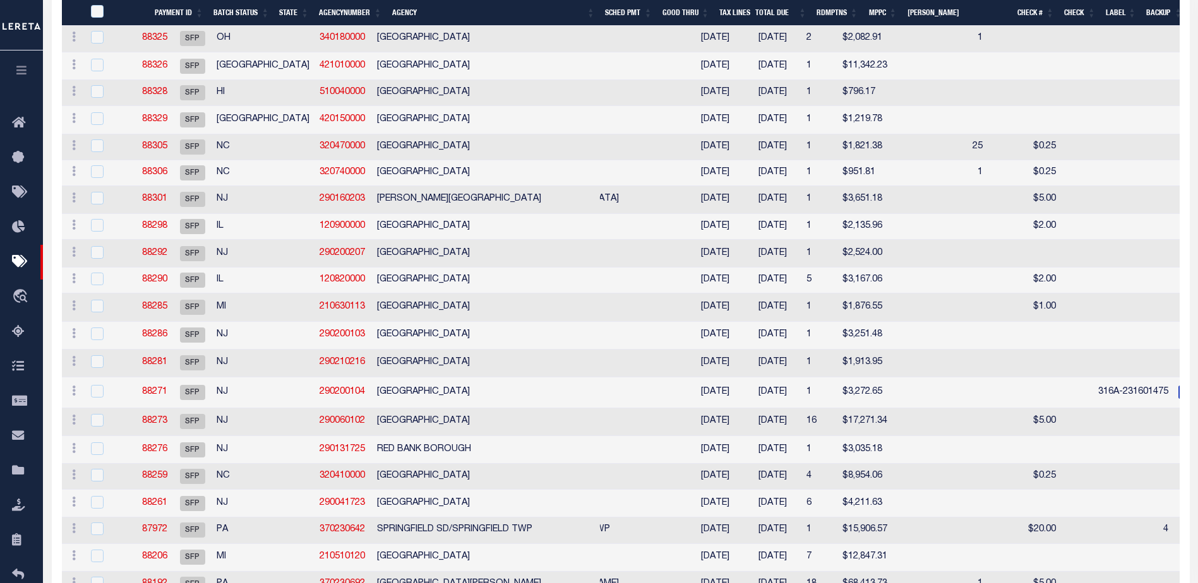
click at [837, 83] on td "$796.17" at bounding box center [867, 93] width 60 height 26
checkbox input "true"
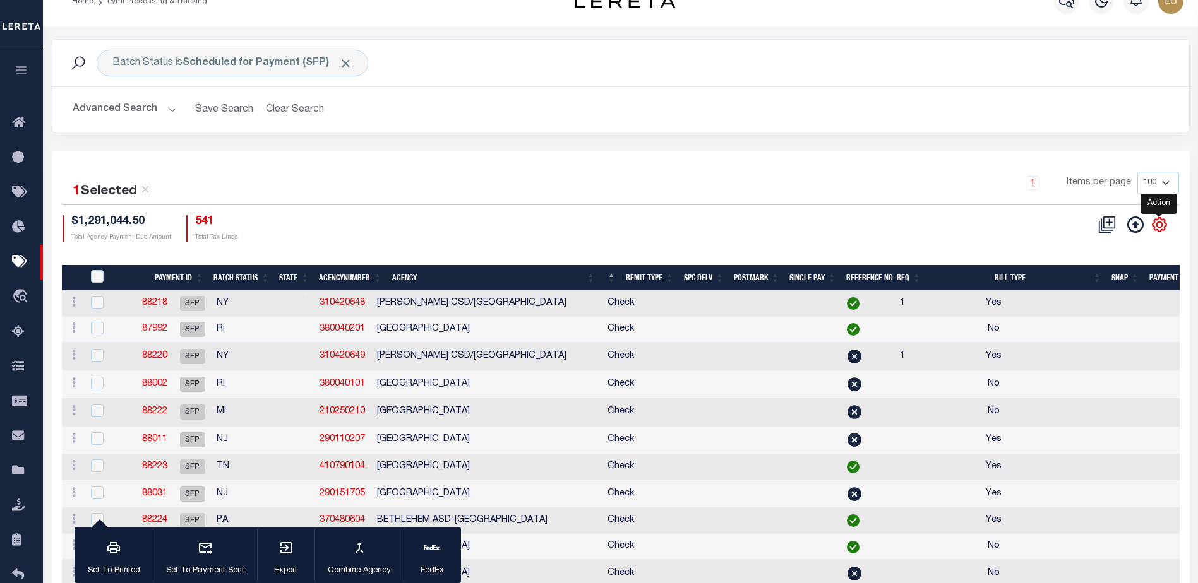
click at [1159, 220] on icon "" at bounding box center [1159, 225] width 16 height 16
click at [1160, 220] on icon "" at bounding box center [1159, 225] width 14 height 14
click at [175, 276] on th "Payment ID" at bounding box center [178, 278] width 59 height 26
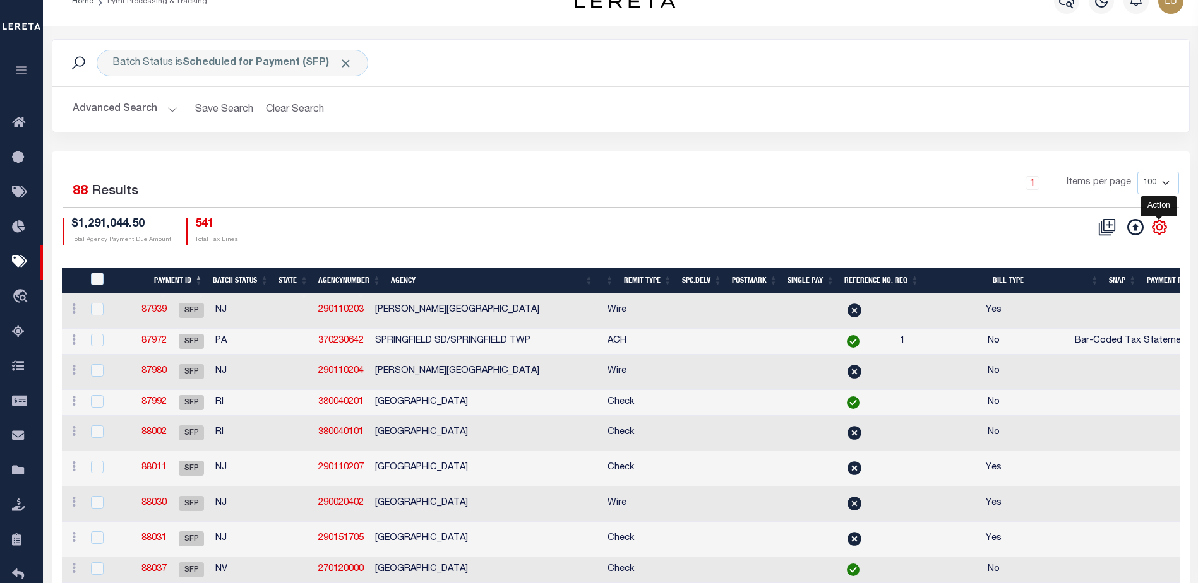
click at [1163, 229] on icon "" at bounding box center [1159, 227] width 16 height 16
click at [1165, 229] on icon "" at bounding box center [1159, 227] width 16 height 16
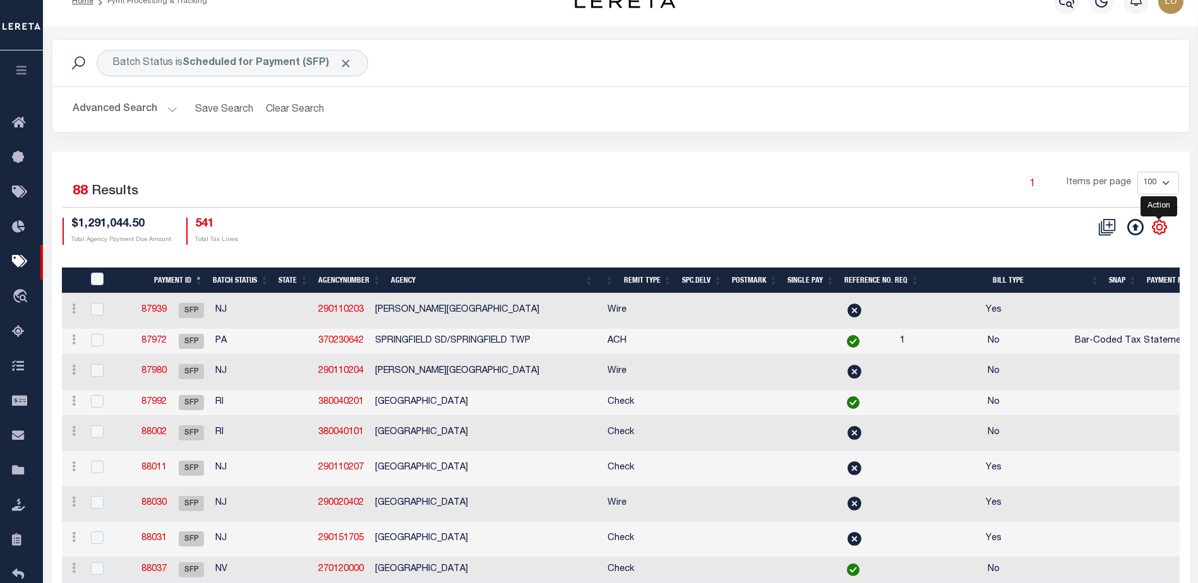
click at [1165, 229] on icon "" at bounding box center [1159, 227] width 16 height 16
click at [206, 223] on h4 "541" at bounding box center [216, 225] width 43 height 14
click at [76, 310] on link at bounding box center [74, 311] width 14 height 10
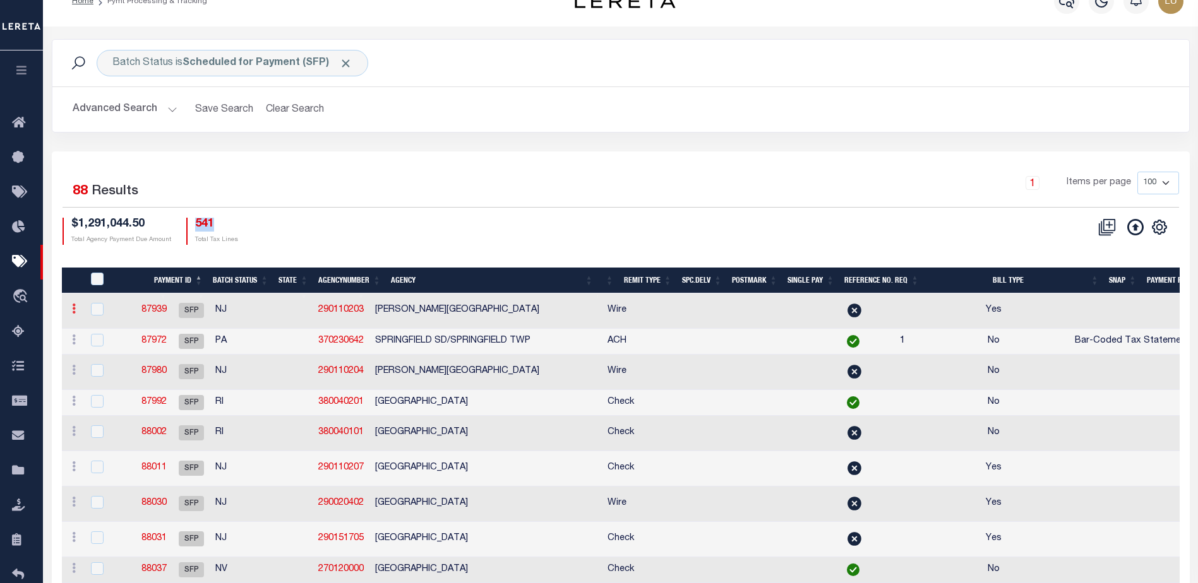
click at [72, 311] on icon at bounding box center [74, 309] width 4 height 10
click at [73, 311] on icon at bounding box center [74, 309] width 4 height 10
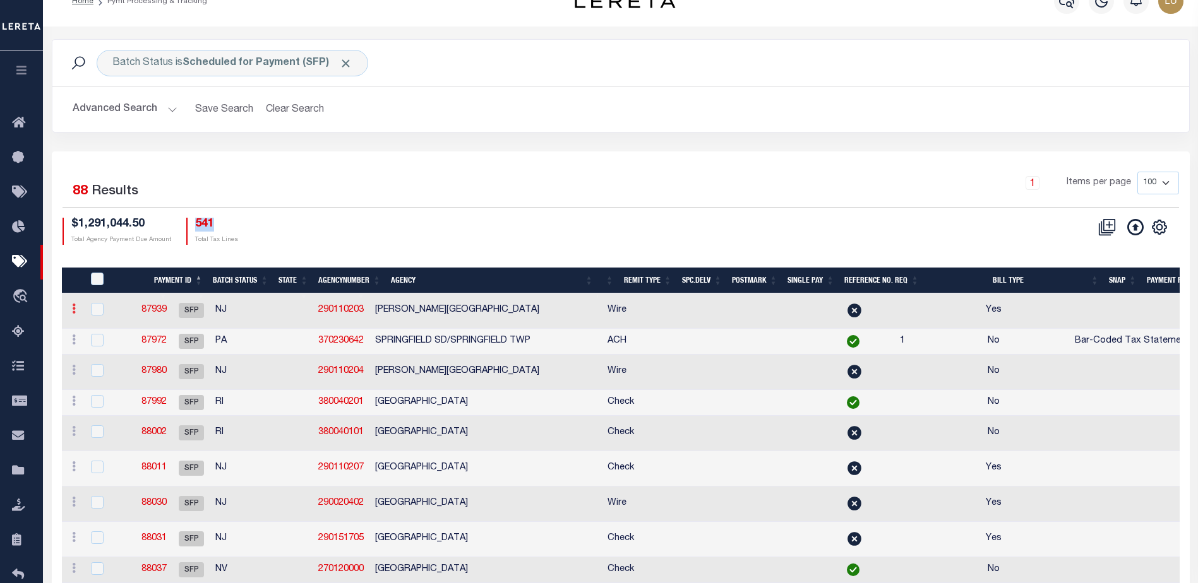
click at [73, 311] on icon at bounding box center [74, 309] width 4 height 10
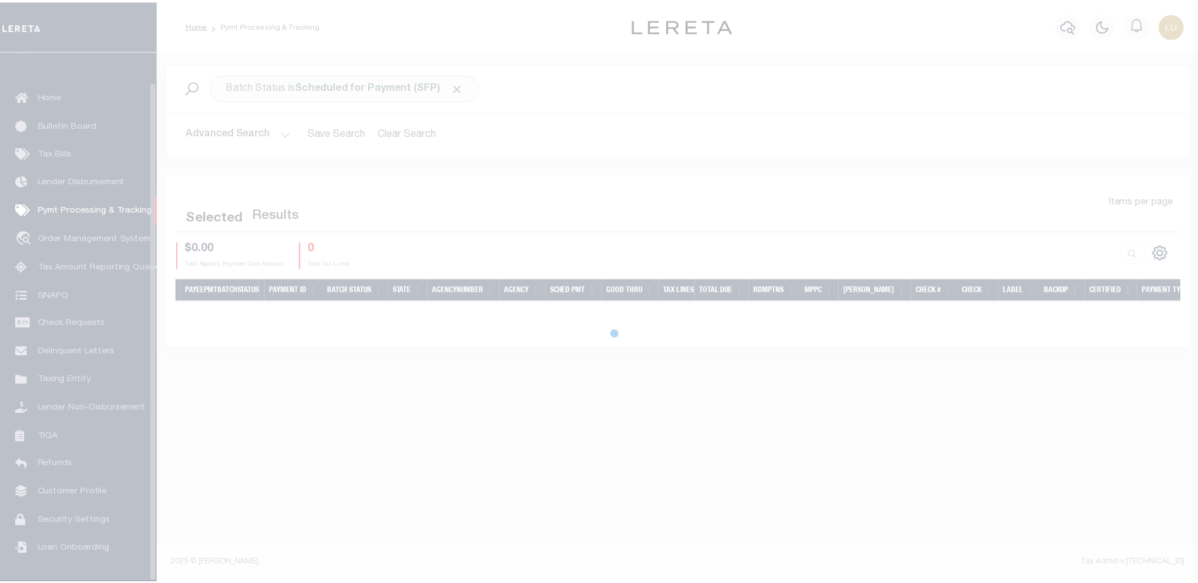
scroll to position [32, 0]
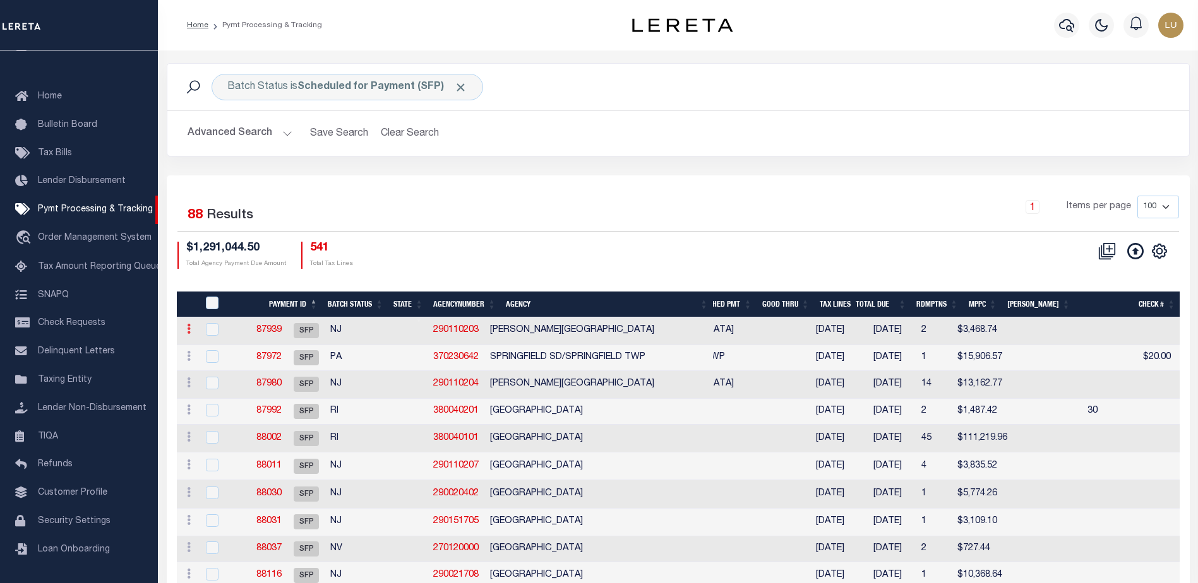
click at [184, 331] on link at bounding box center [189, 331] width 14 height 10
click at [187, 331] on icon at bounding box center [189, 329] width 4 height 10
click at [188, 331] on icon at bounding box center [189, 329] width 4 height 10
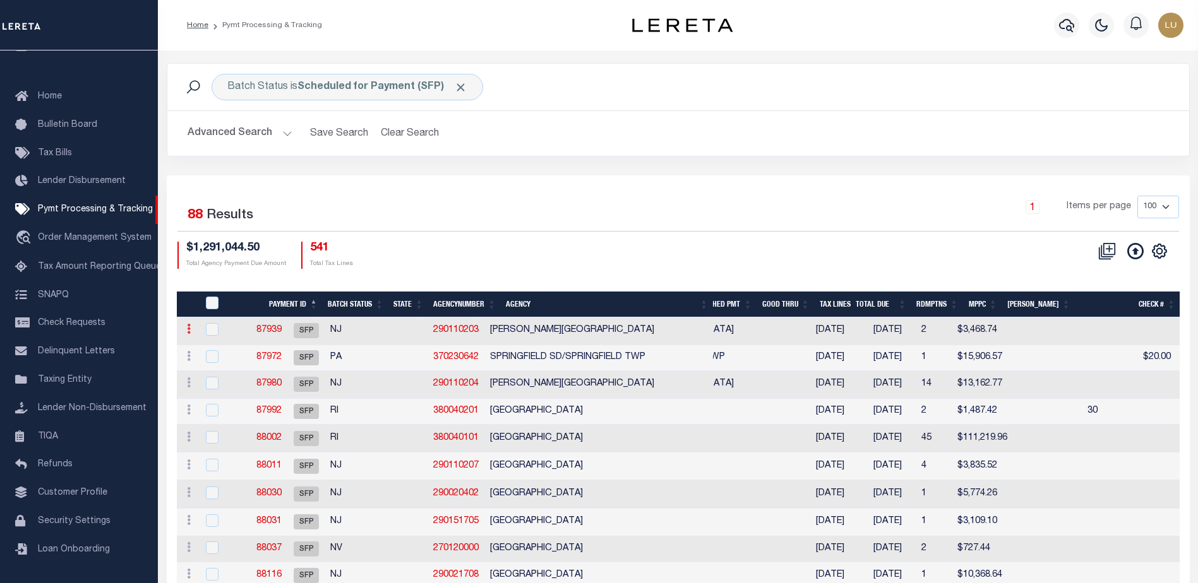
click at [188, 331] on icon at bounding box center [189, 329] width 4 height 10
